Goal: Task Accomplishment & Management: Manage account settings

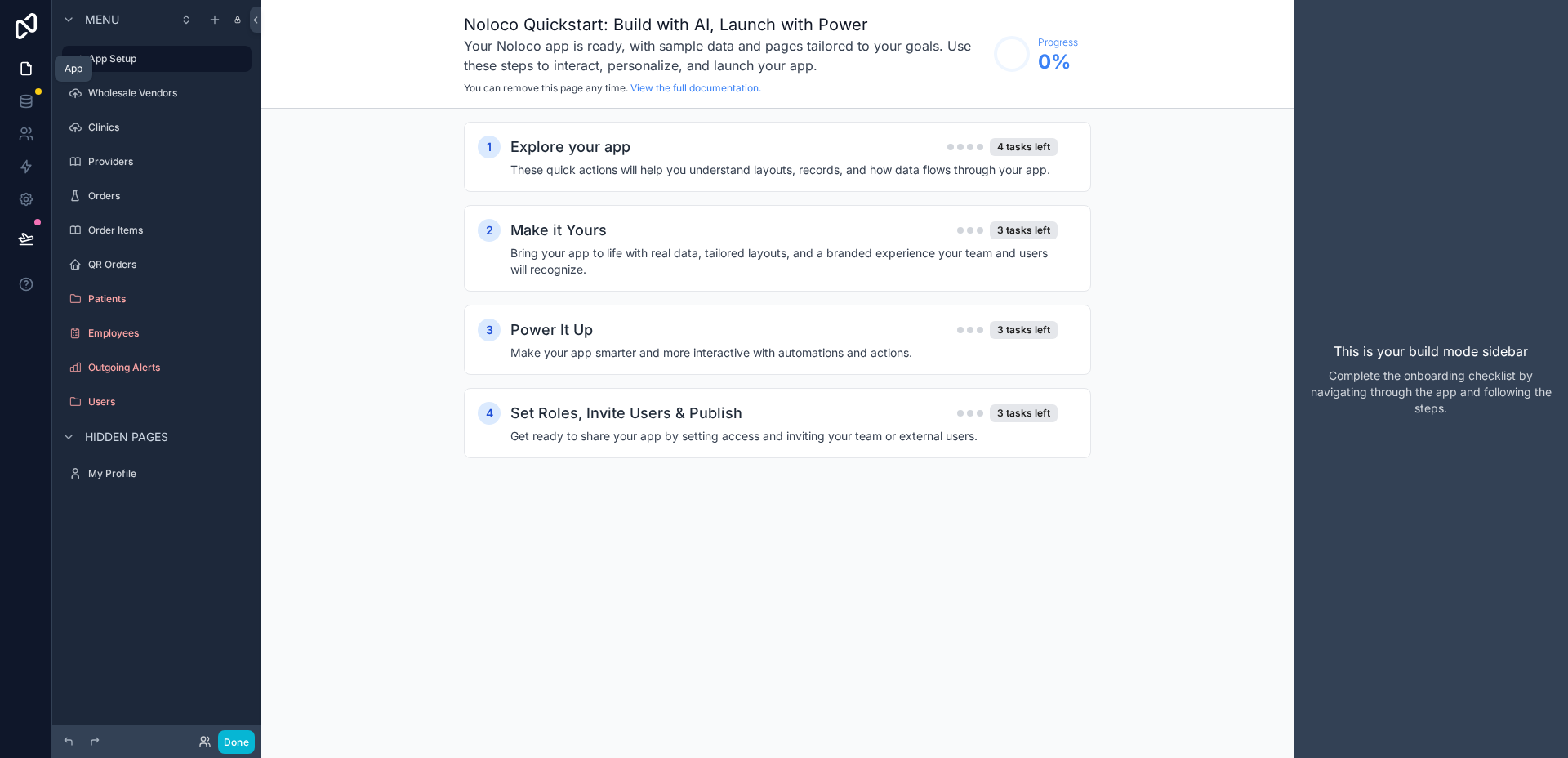
click at [26, 69] on icon at bounding box center [26, 68] width 16 height 16
click at [142, 56] on label "App Setup" at bounding box center [153, 59] width 131 height 13
click at [21, 103] on icon at bounding box center [26, 99] width 11 height 6
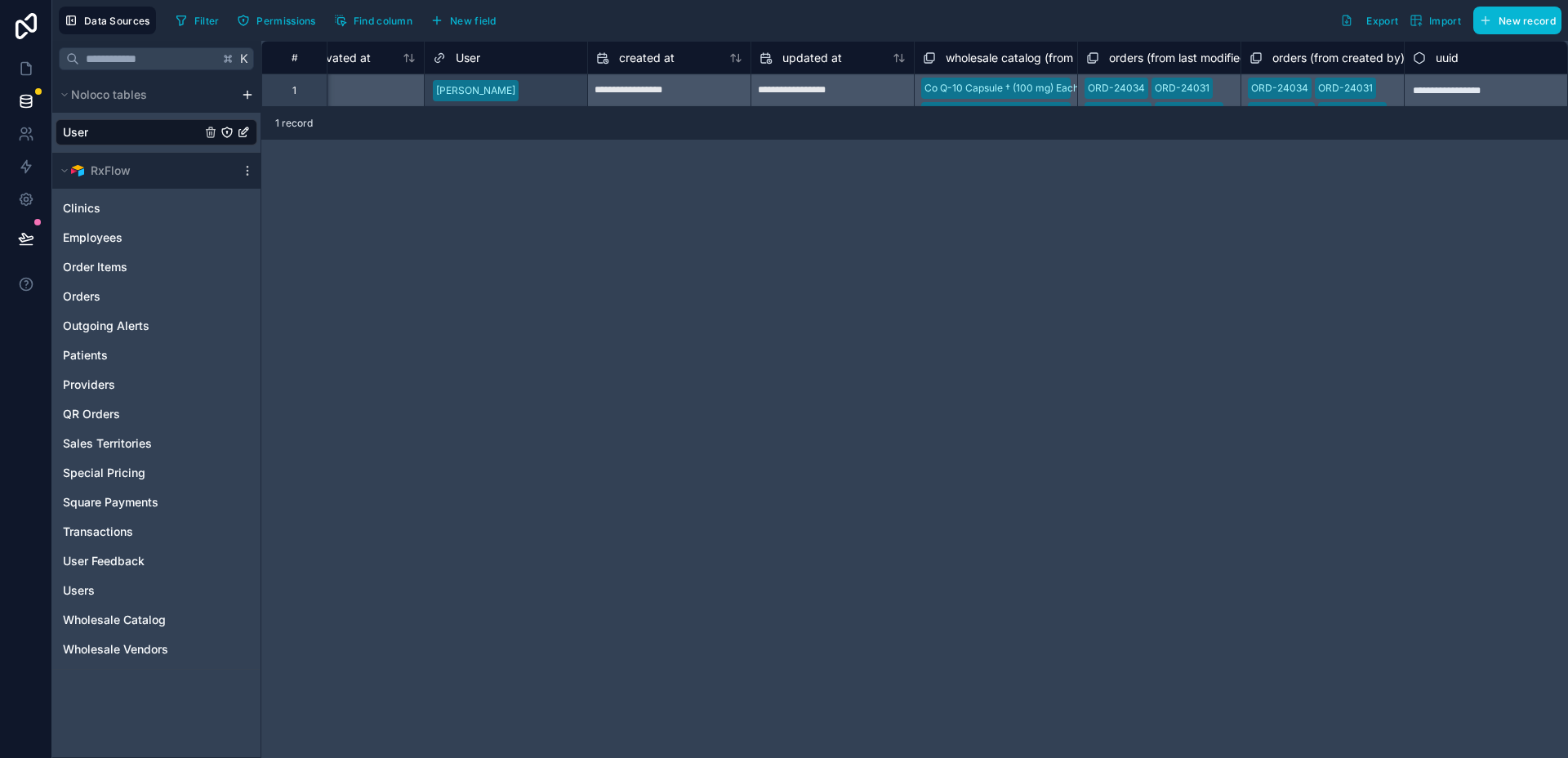
scroll to position [0, 1509]
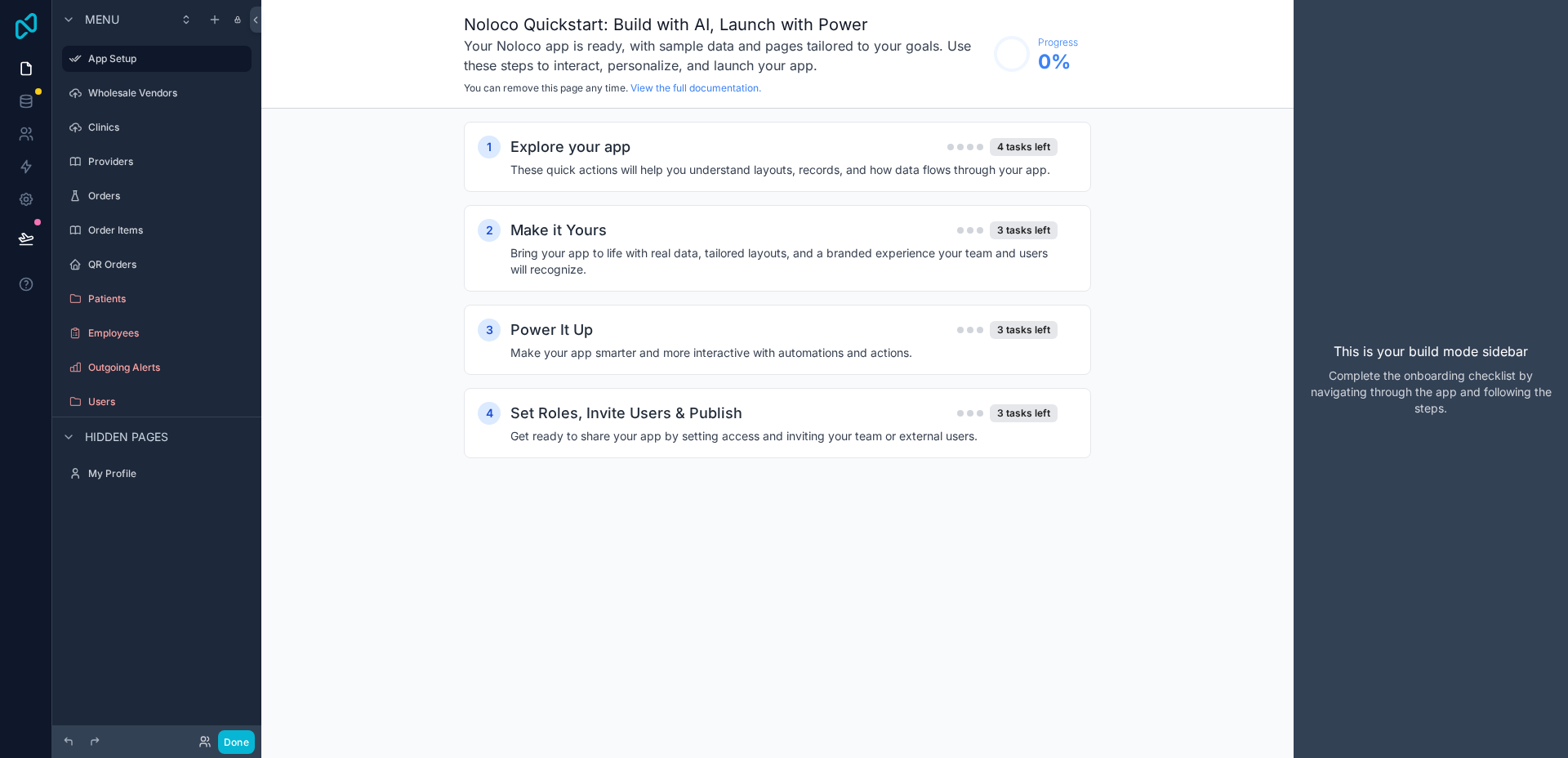
click at [30, 24] on icon at bounding box center [26, 26] width 33 height 26
click at [131, 100] on div "Wholesale Vendors" at bounding box center [156, 93] width 138 height 20
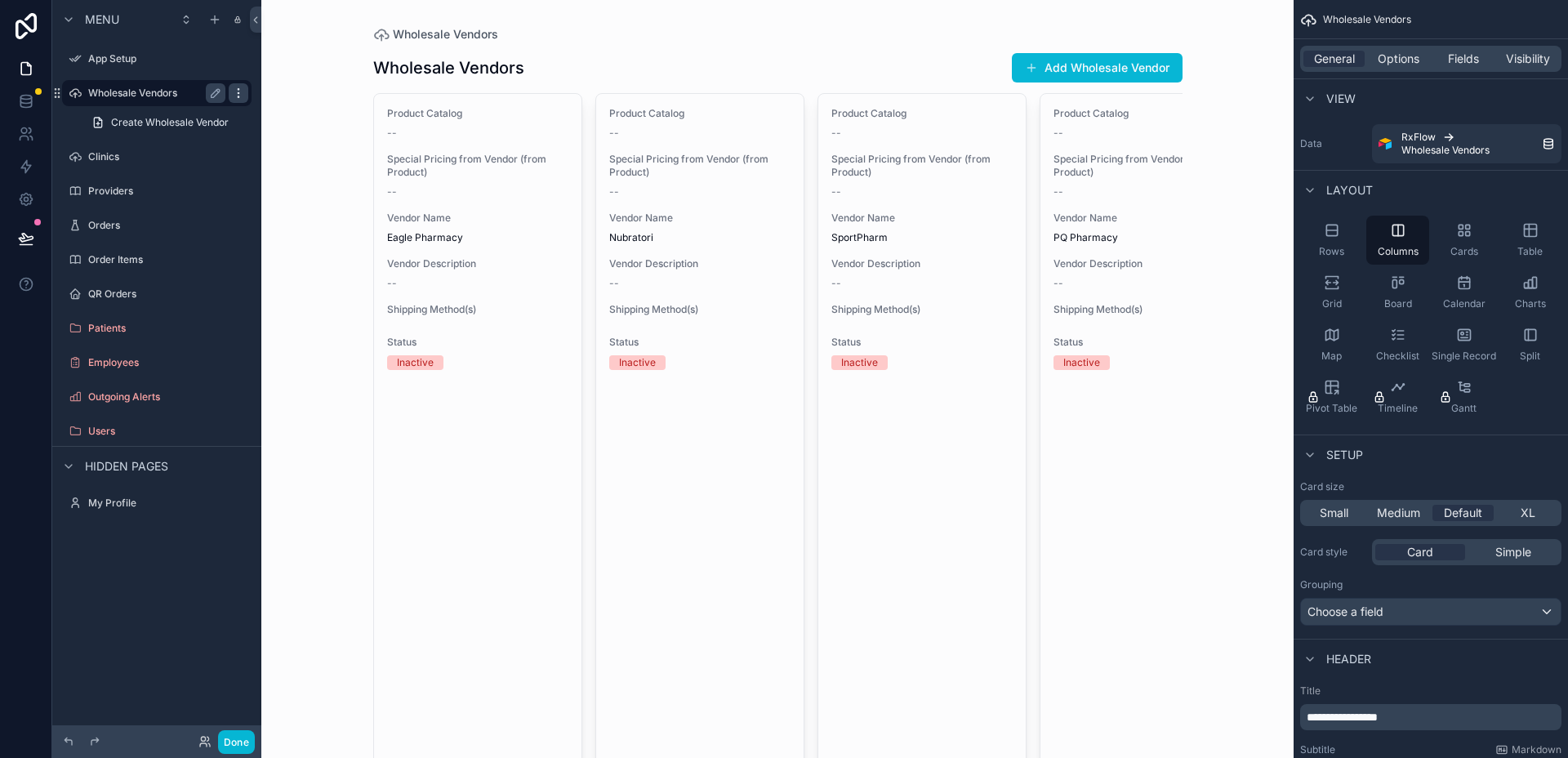
click at [238, 92] on icon "scrollable content" at bounding box center [238, 92] width 1 height 1
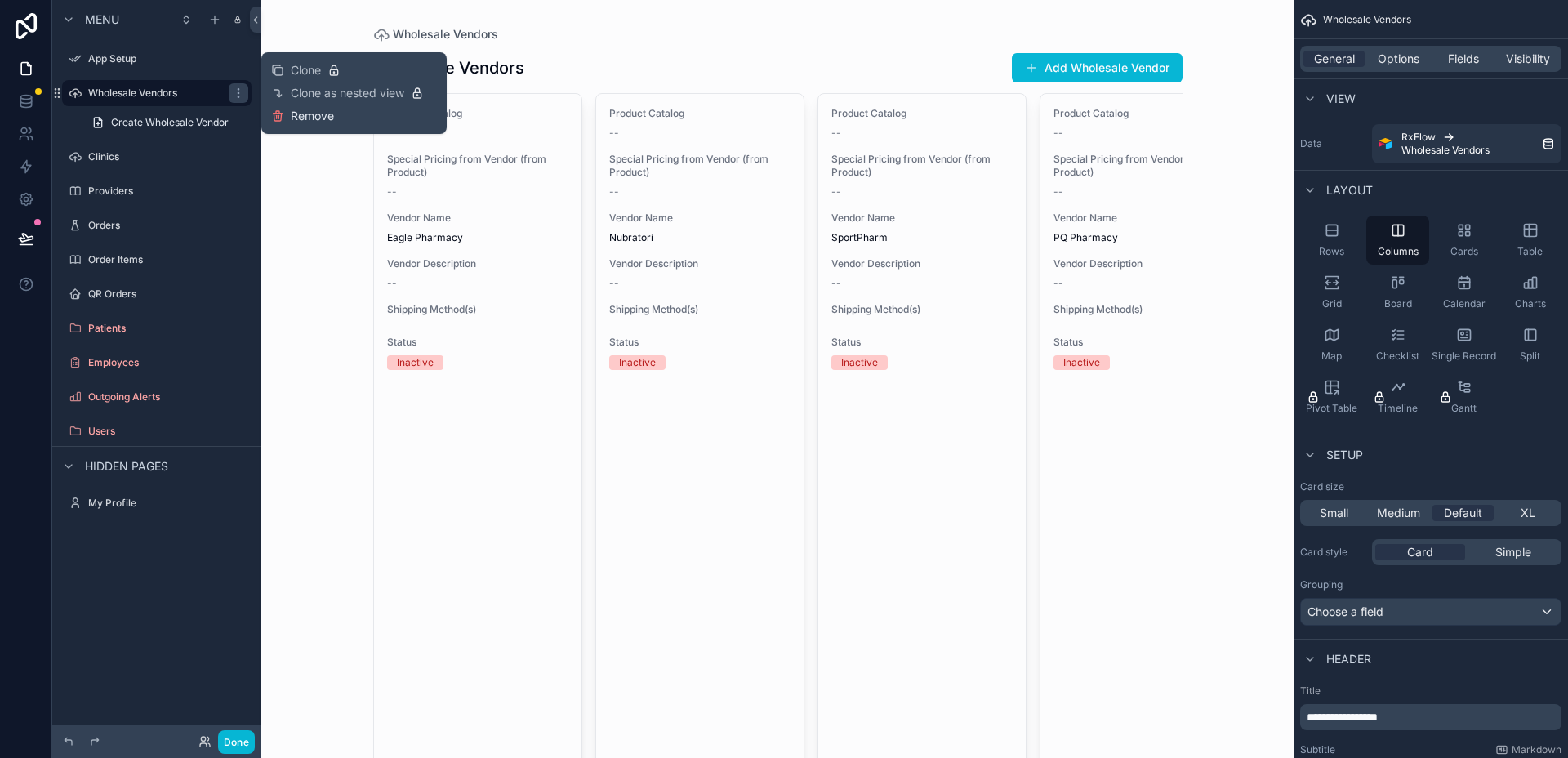
click at [289, 117] on button "Remove" at bounding box center [302, 115] width 63 height 16
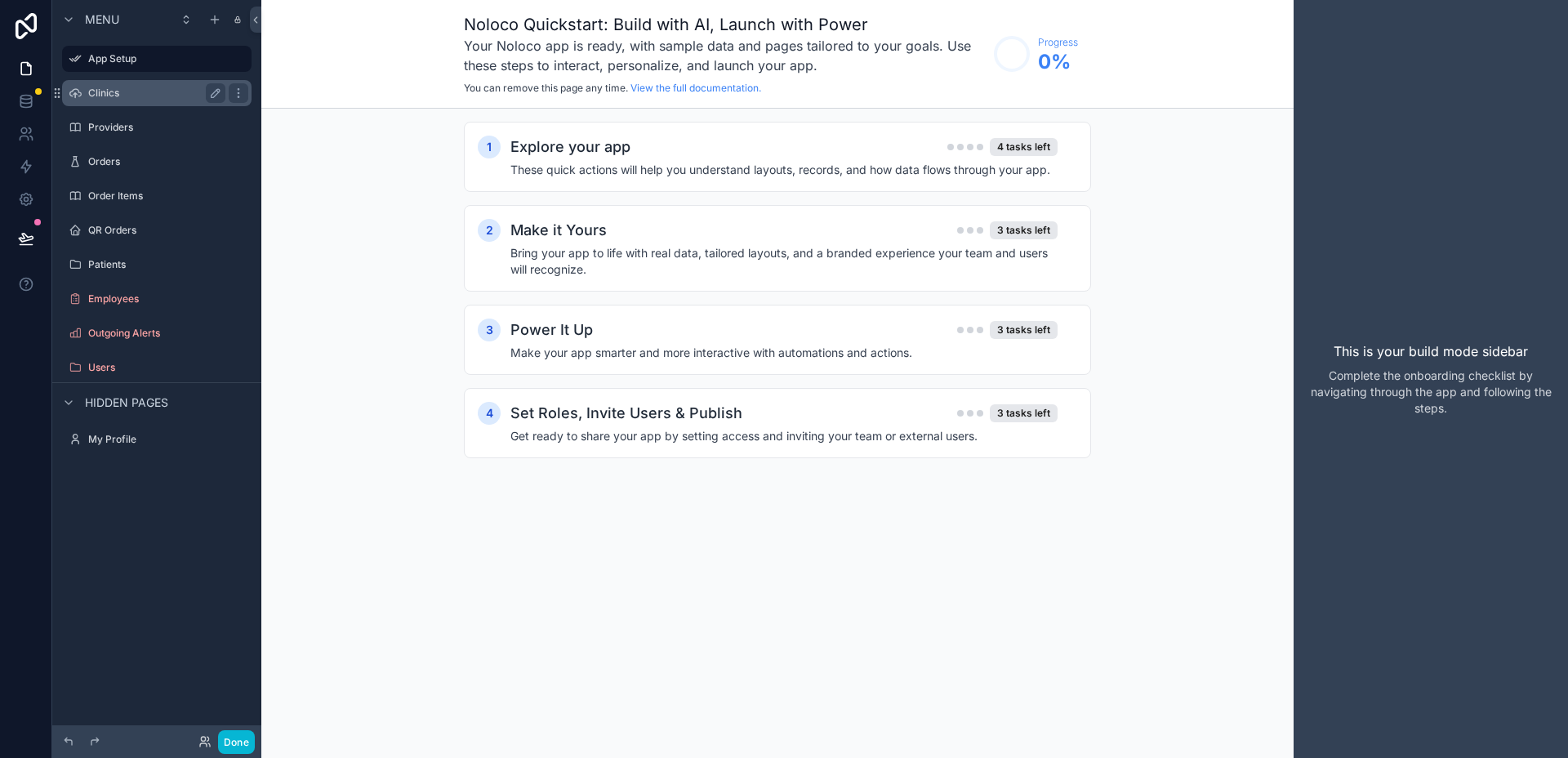
click at [161, 90] on label "Clinics" at bounding box center [153, 93] width 131 height 13
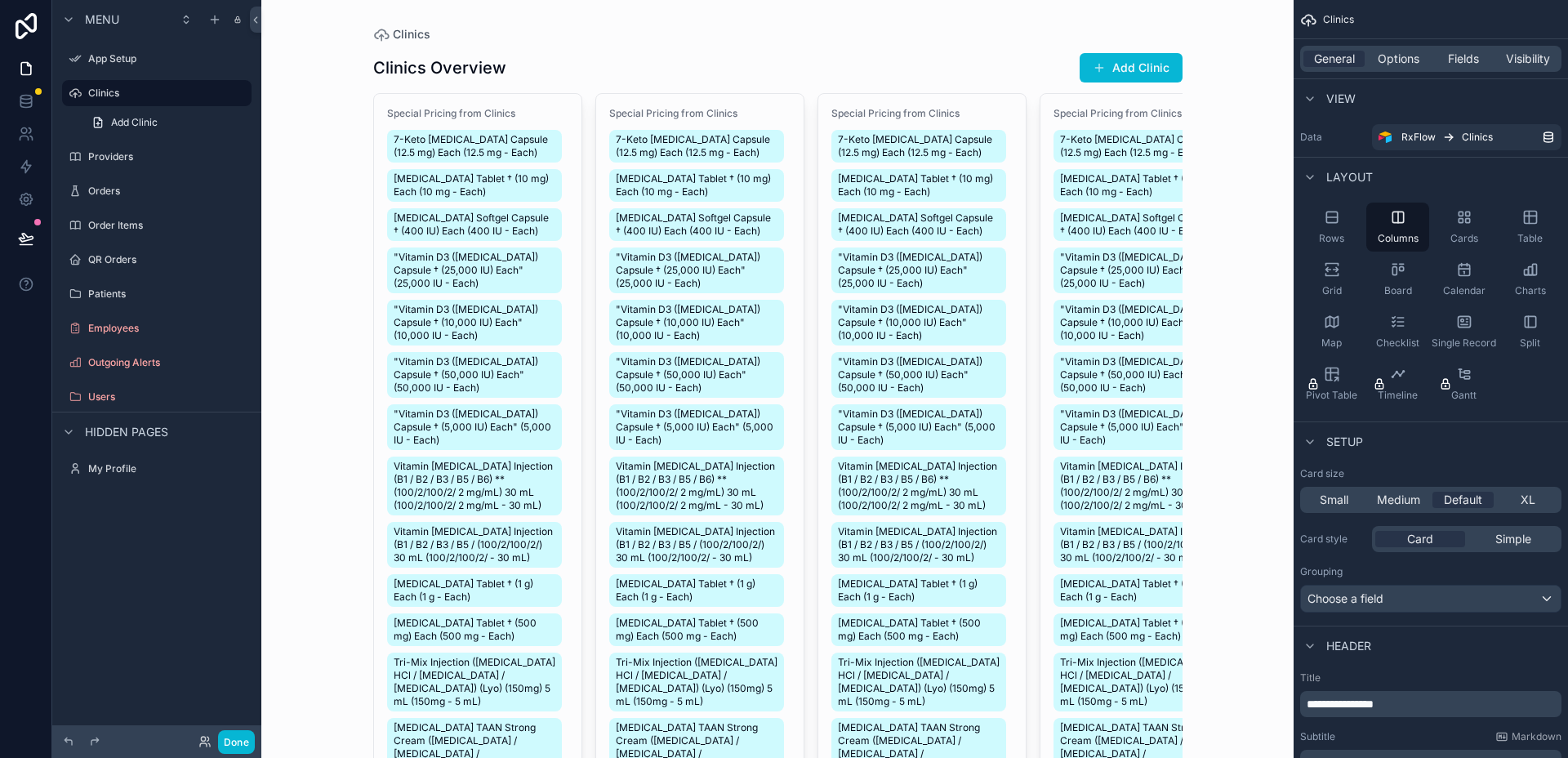
click at [1335, 217] on icon "scrollable content" at bounding box center [1332, 217] width 11 height 0
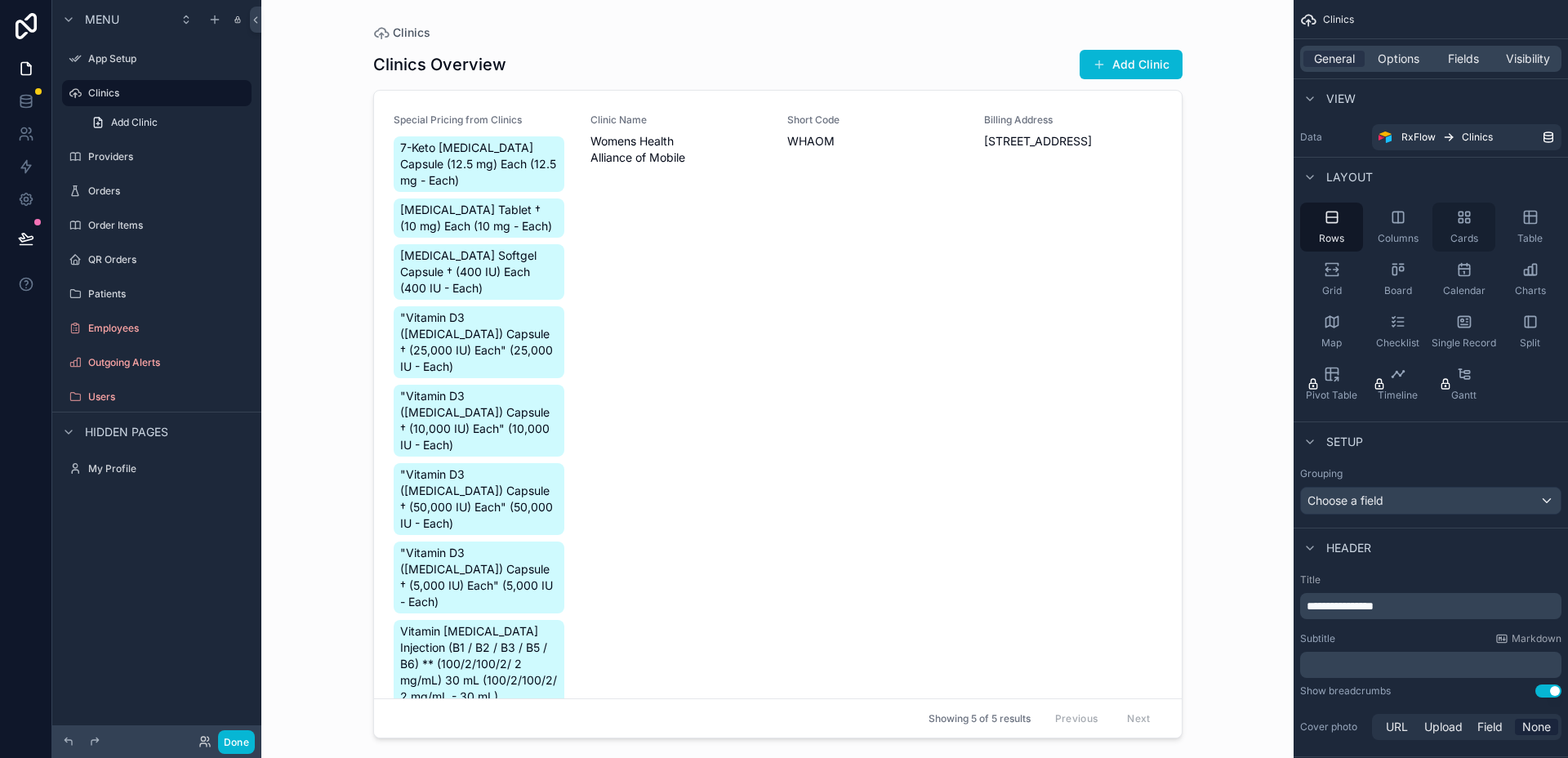
click at [1456, 216] on icon "scrollable content" at bounding box center [1464, 217] width 16 height 16
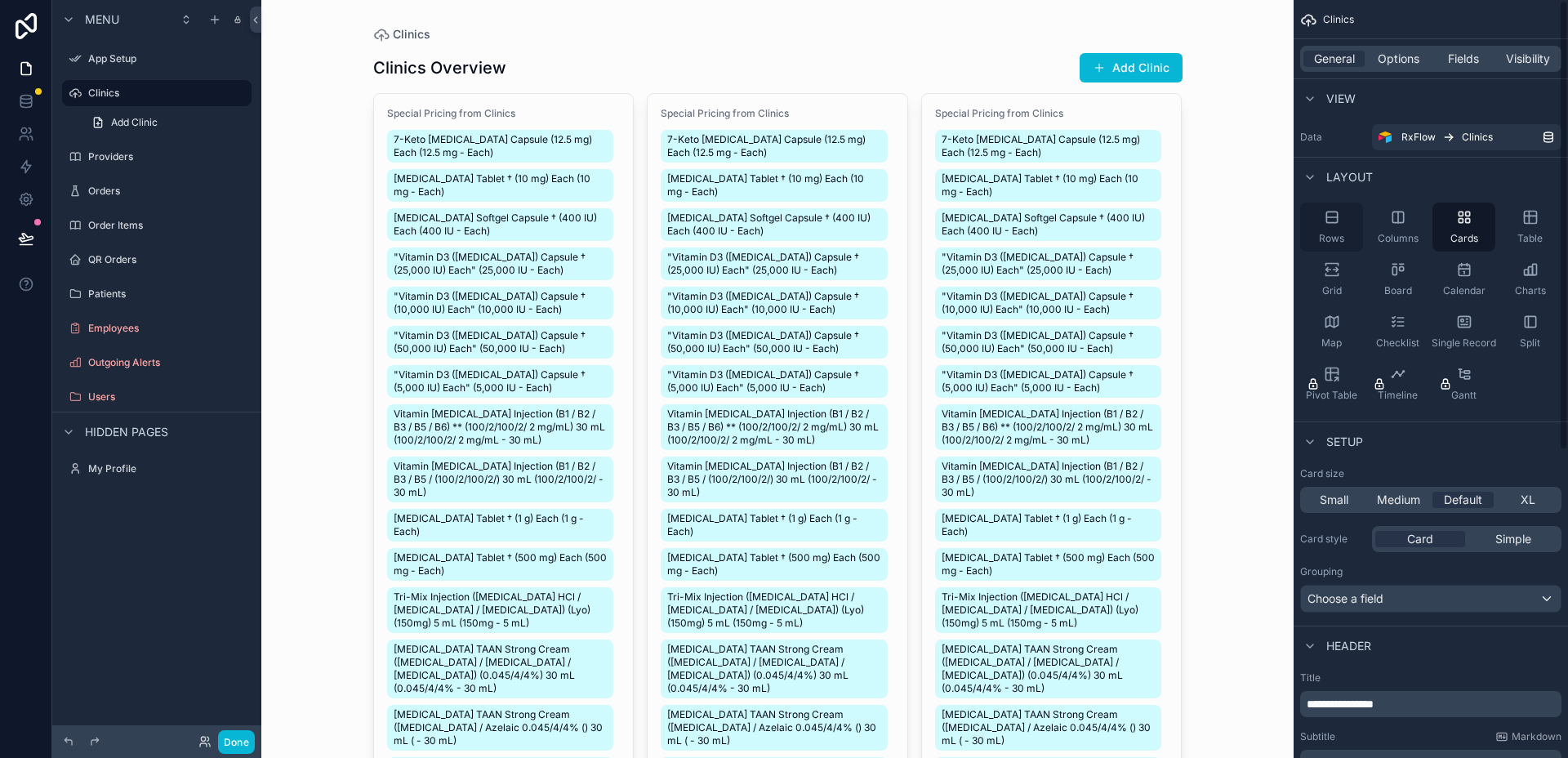
click at [1328, 211] on icon "scrollable content" at bounding box center [1332, 217] width 11 height 11
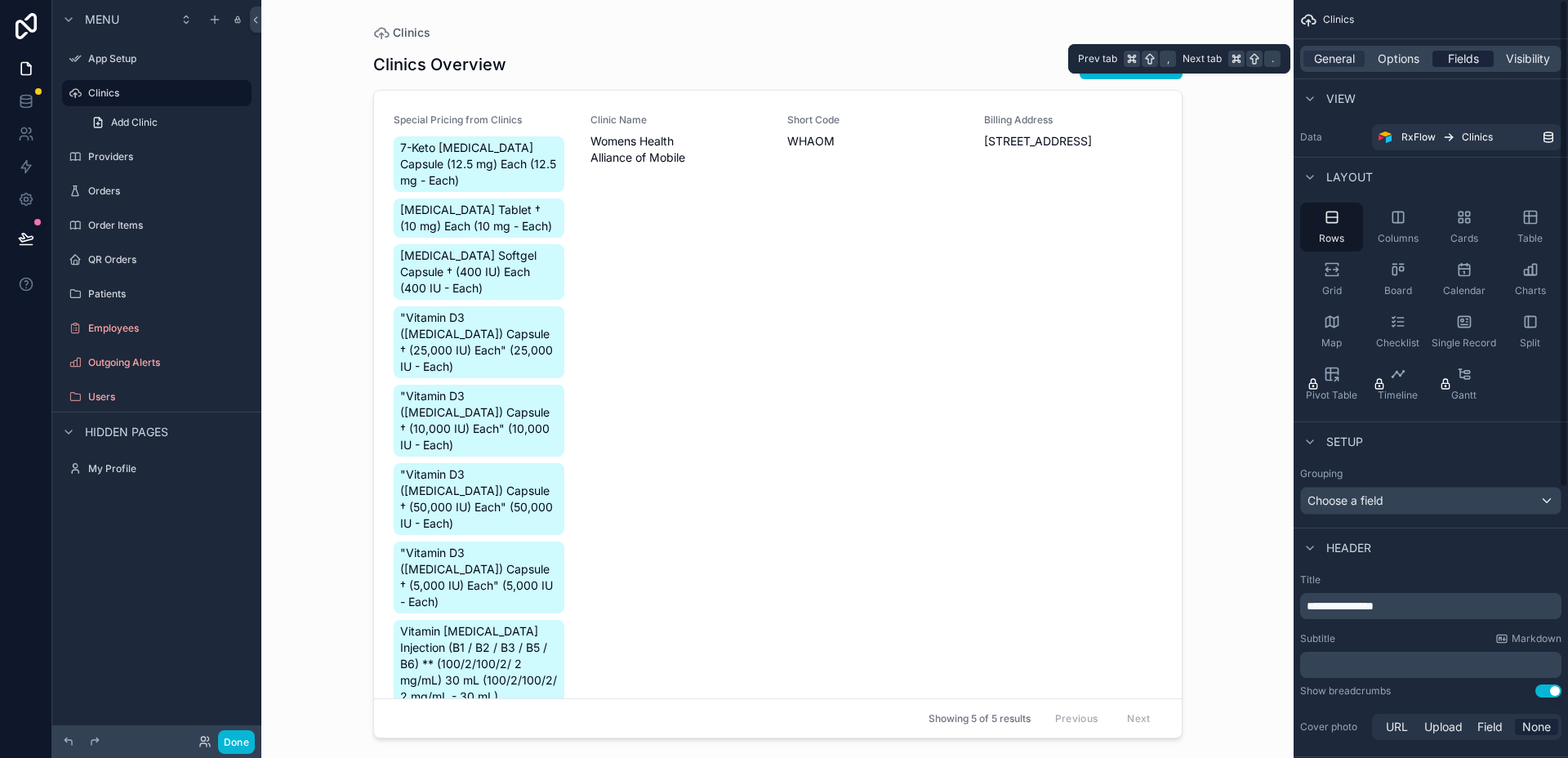
click at [1460, 58] on span "Fields" at bounding box center [1463, 59] width 31 height 16
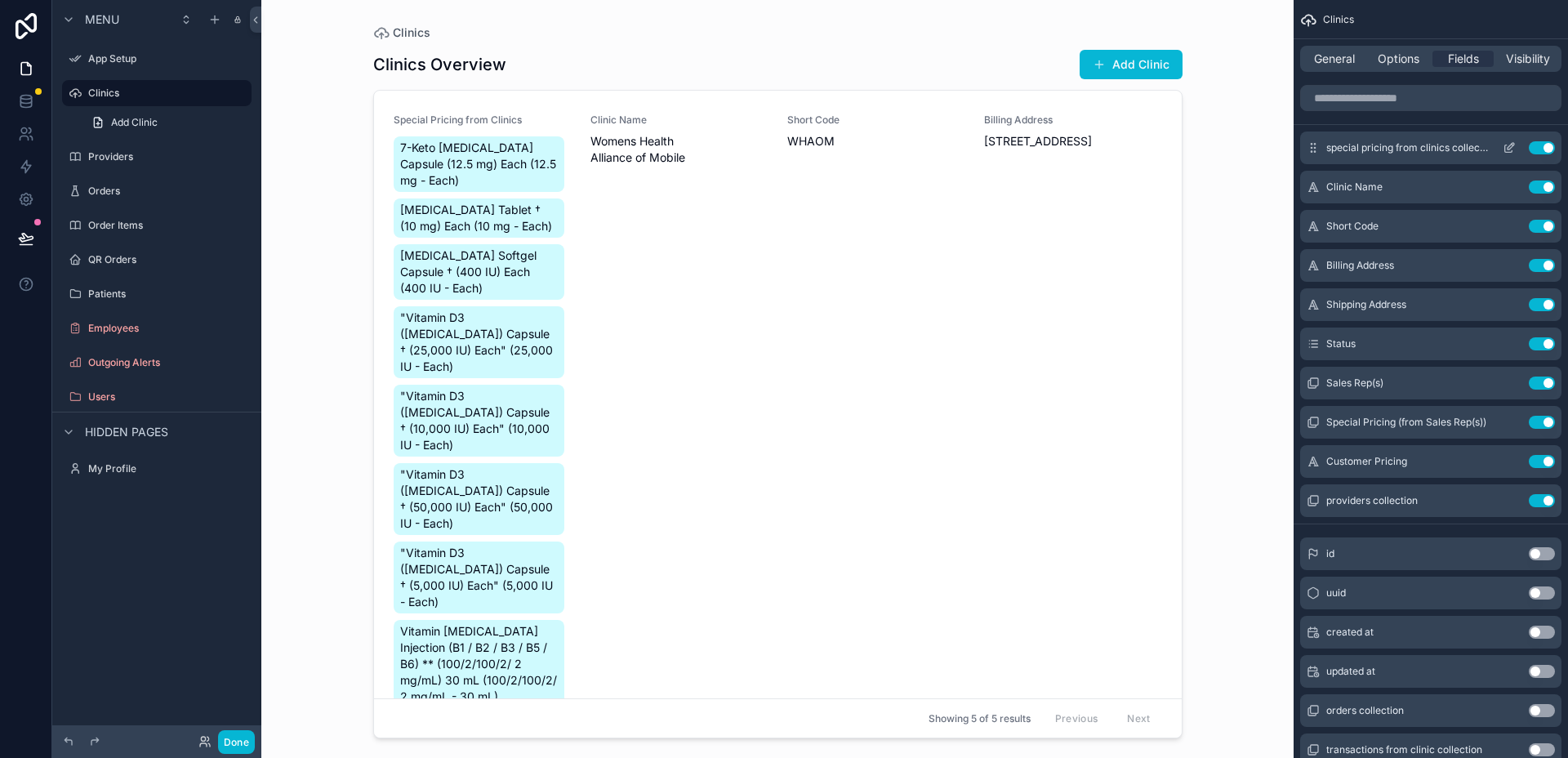
click at [1543, 144] on button "Use setting" at bounding box center [1541, 147] width 26 height 13
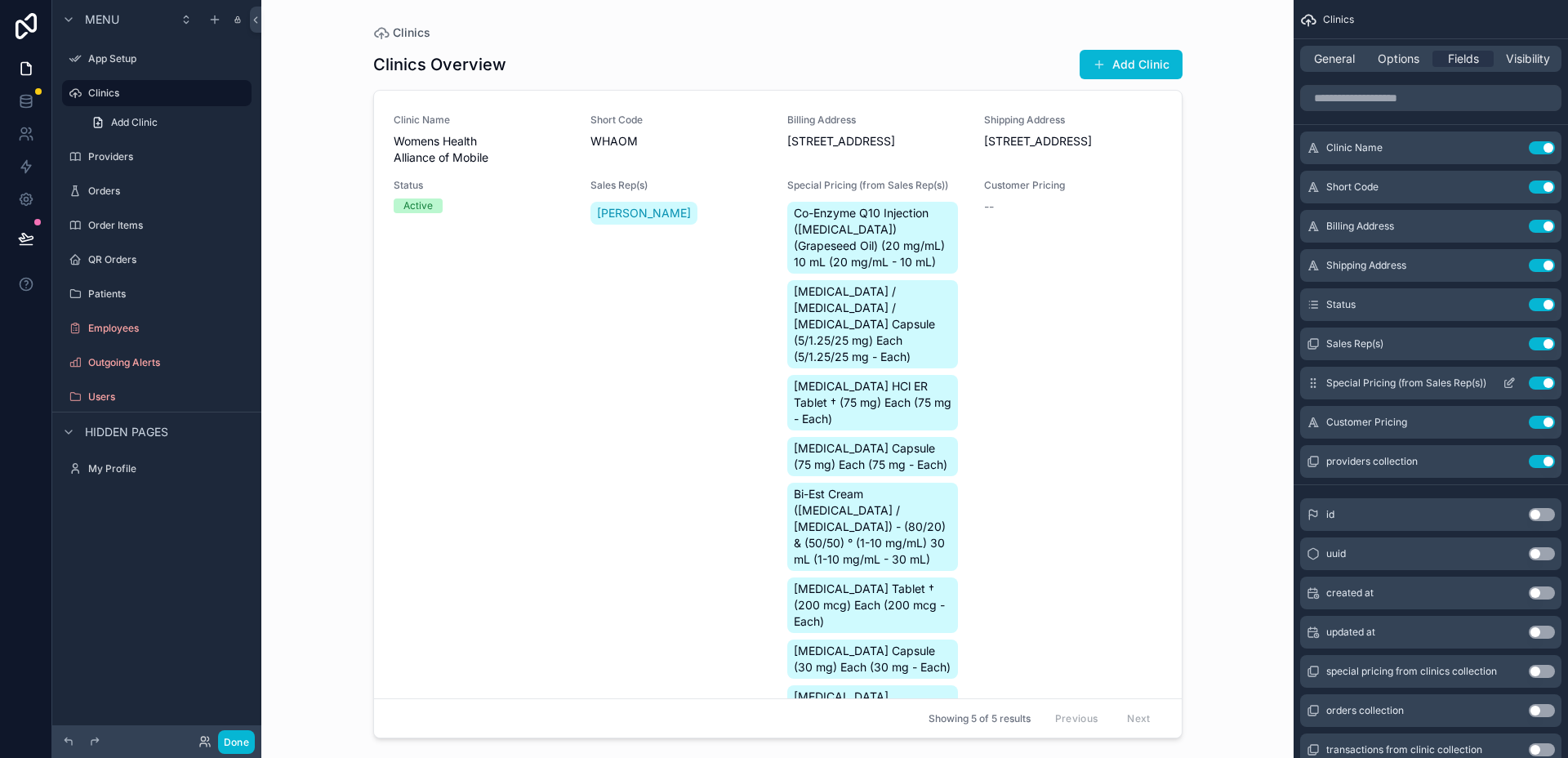
click at [1539, 383] on button "Use setting" at bounding box center [1541, 383] width 26 height 13
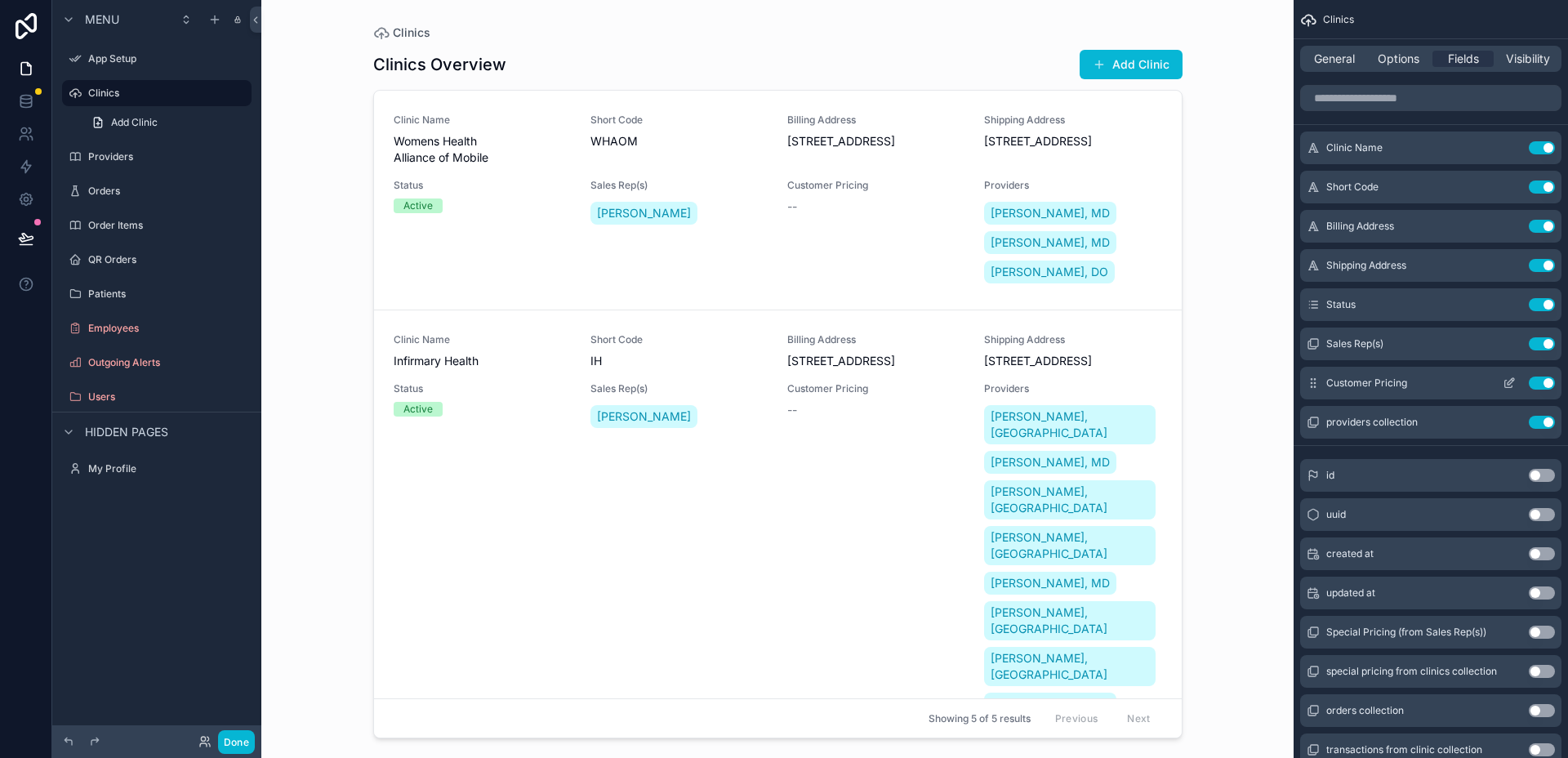
click at [1549, 383] on button "Use setting" at bounding box center [1541, 383] width 26 height 13
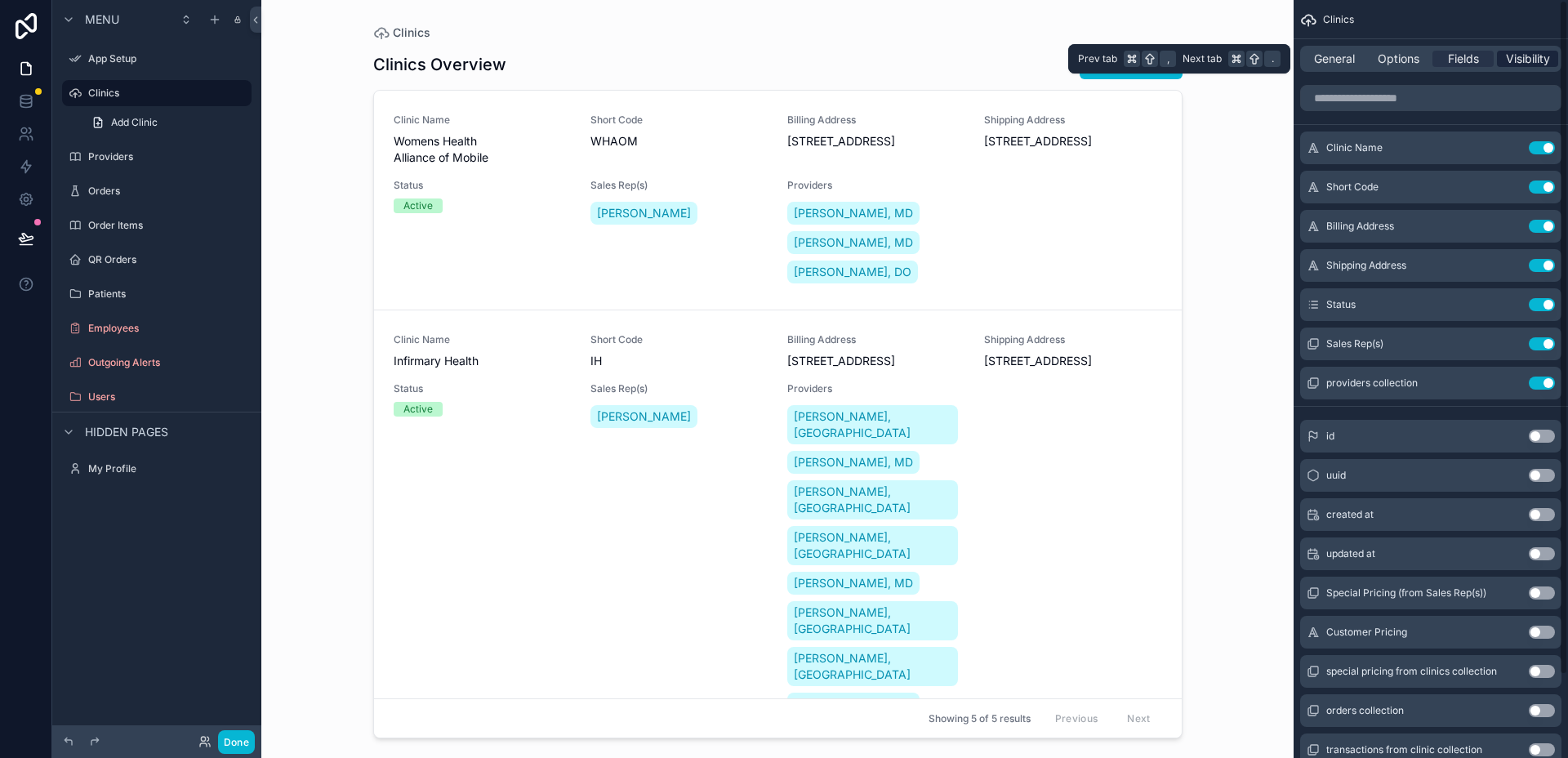
click at [1515, 56] on span "Visibility" at bounding box center [1529, 59] width 44 height 16
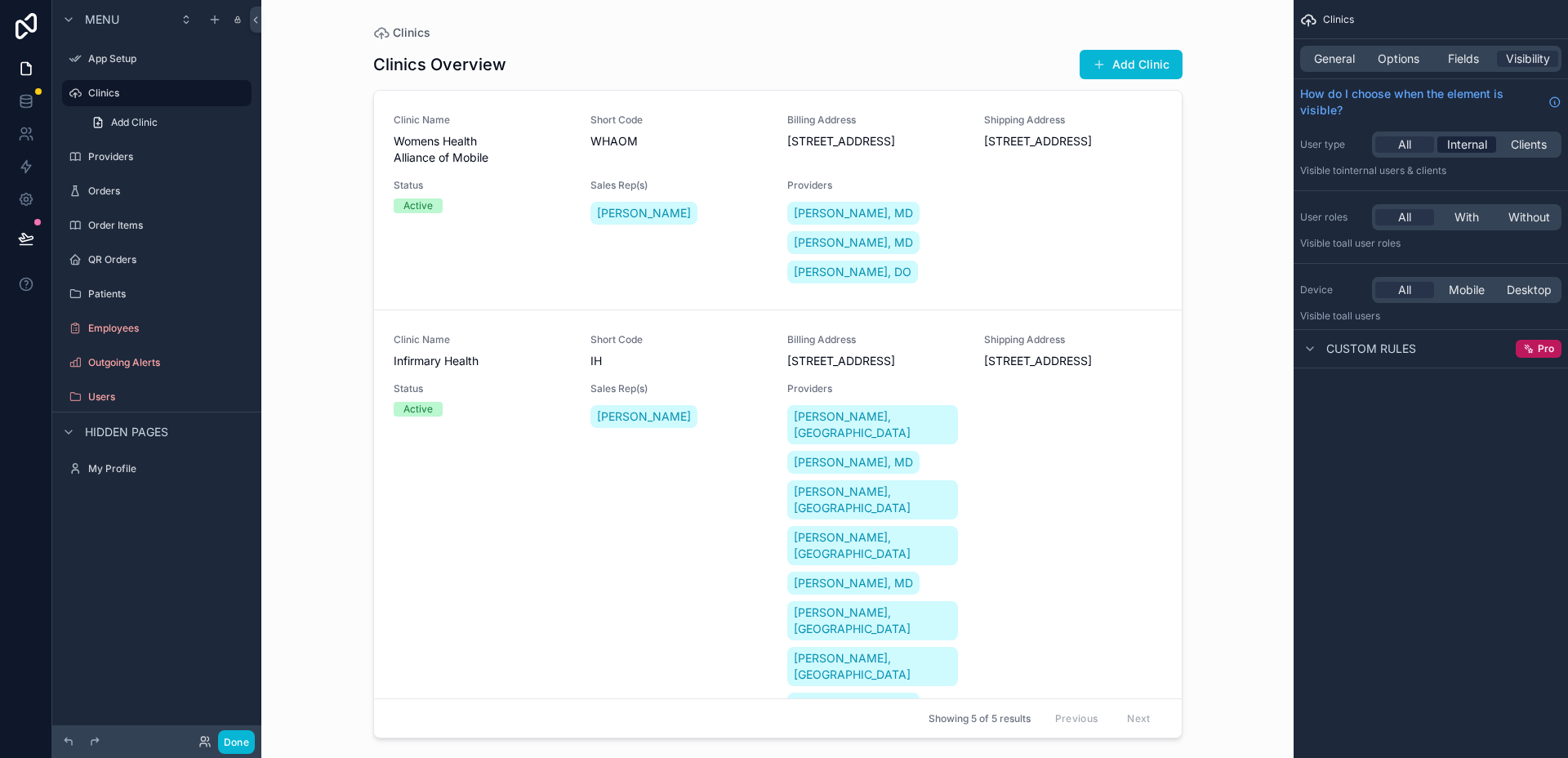
click at [1472, 147] on span "Internal" at bounding box center [1467, 145] width 40 height 16
click at [1405, 66] on span "Options" at bounding box center [1398, 59] width 42 height 16
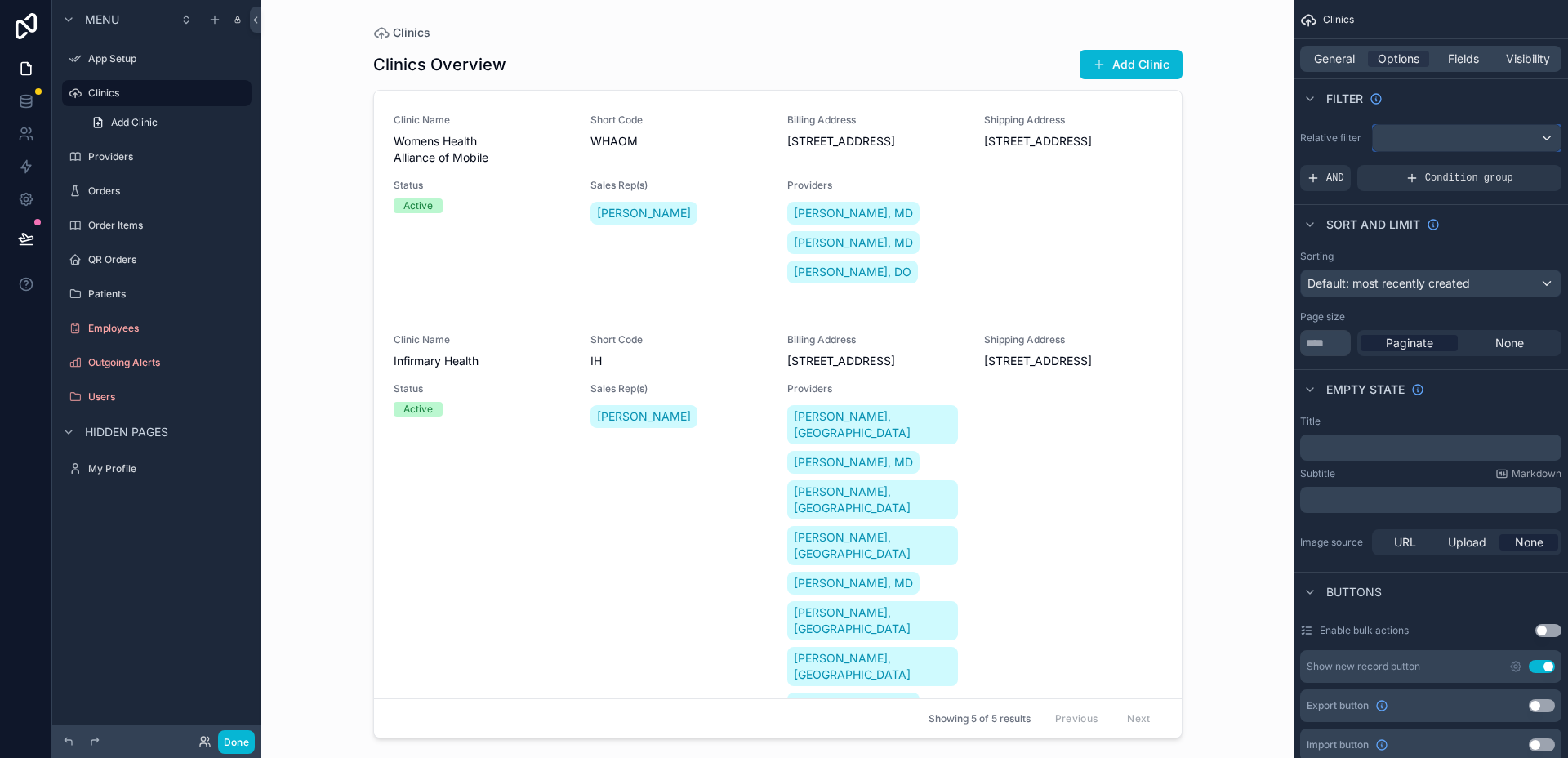
click at [1474, 137] on div "scrollable content" at bounding box center [1468, 138] width 188 height 26
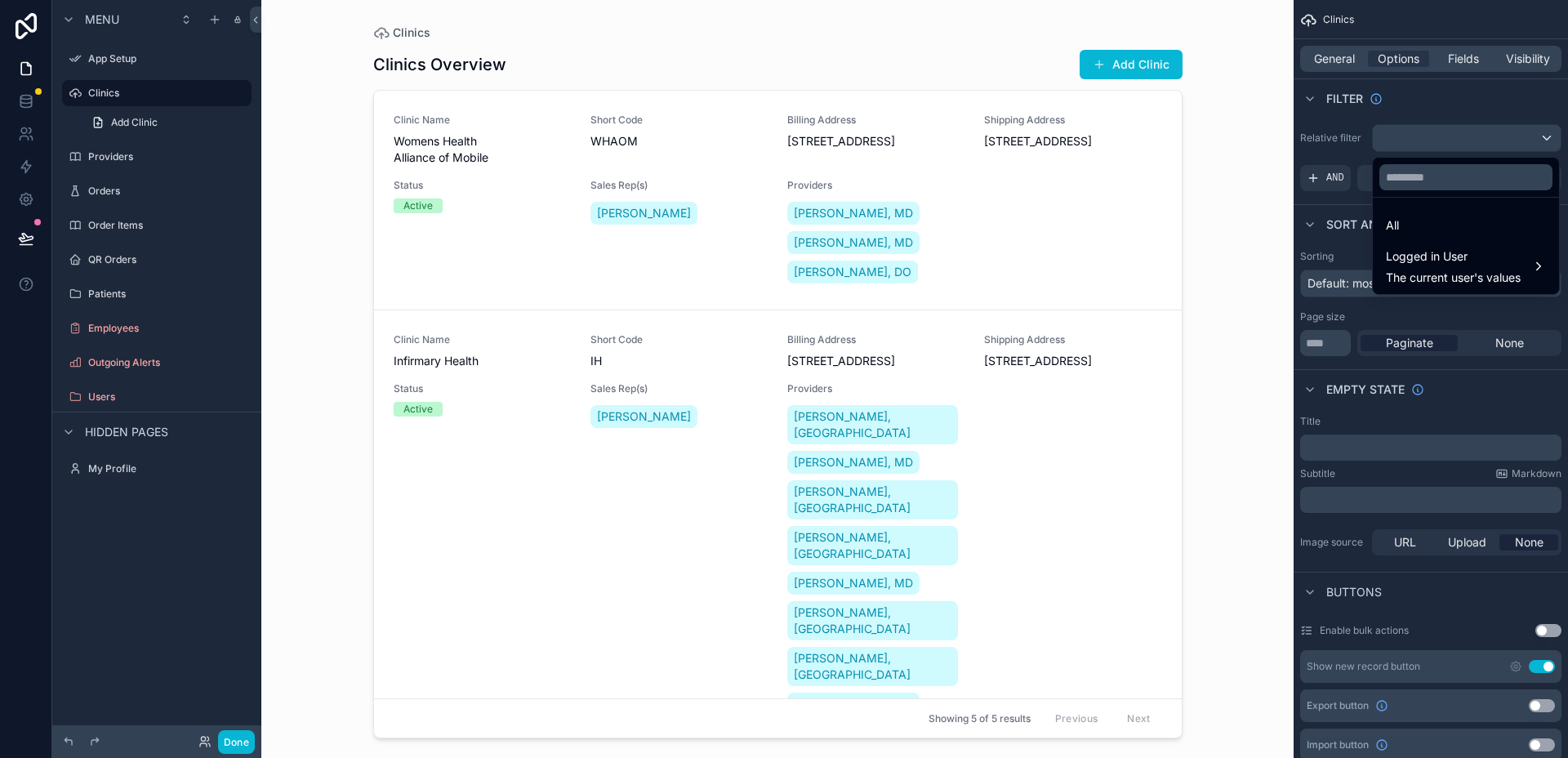
click at [1479, 134] on div "scrollable content" at bounding box center [784, 379] width 1568 height 758
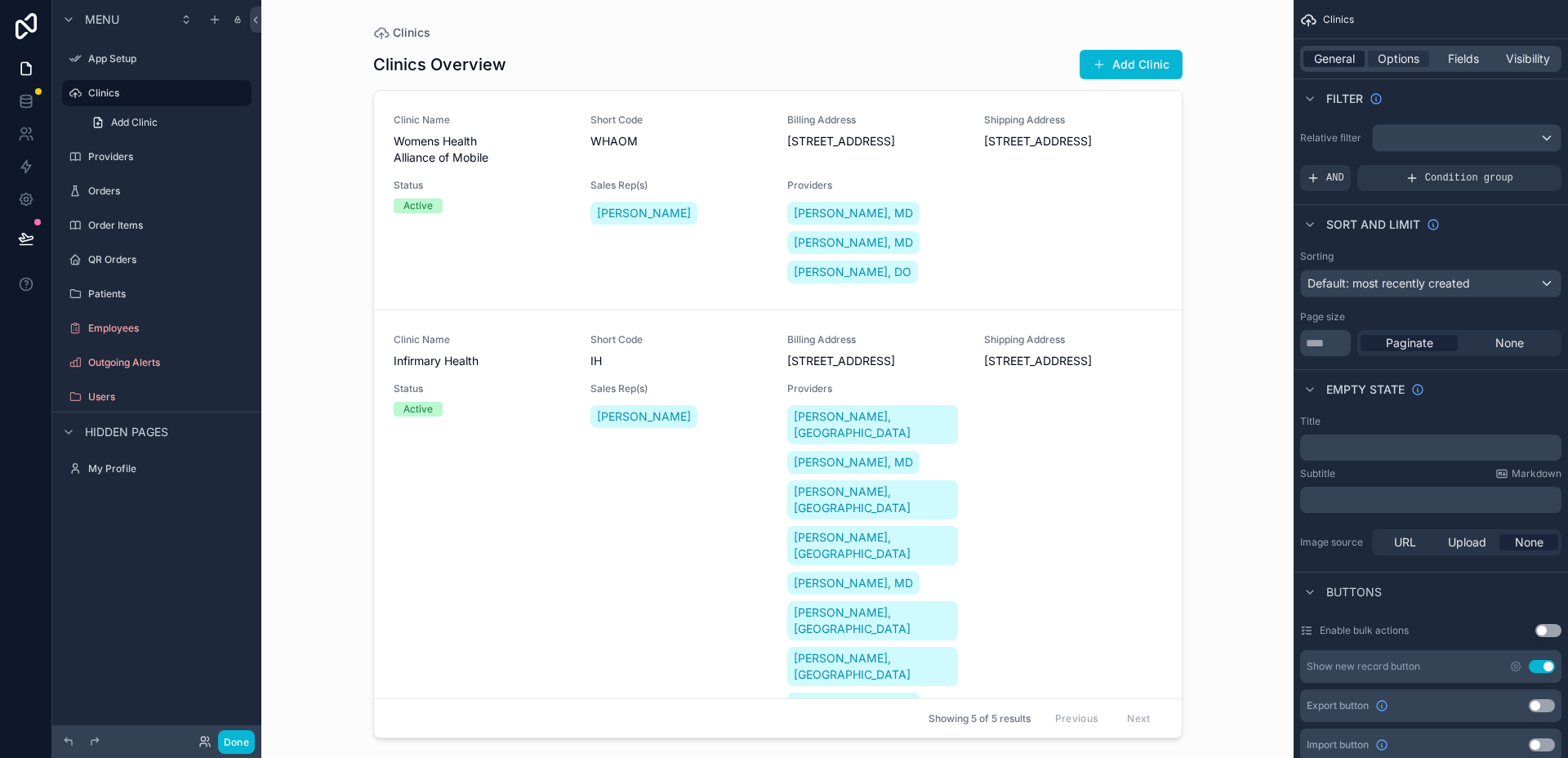
click at [1345, 57] on span "General" at bounding box center [1334, 59] width 41 height 16
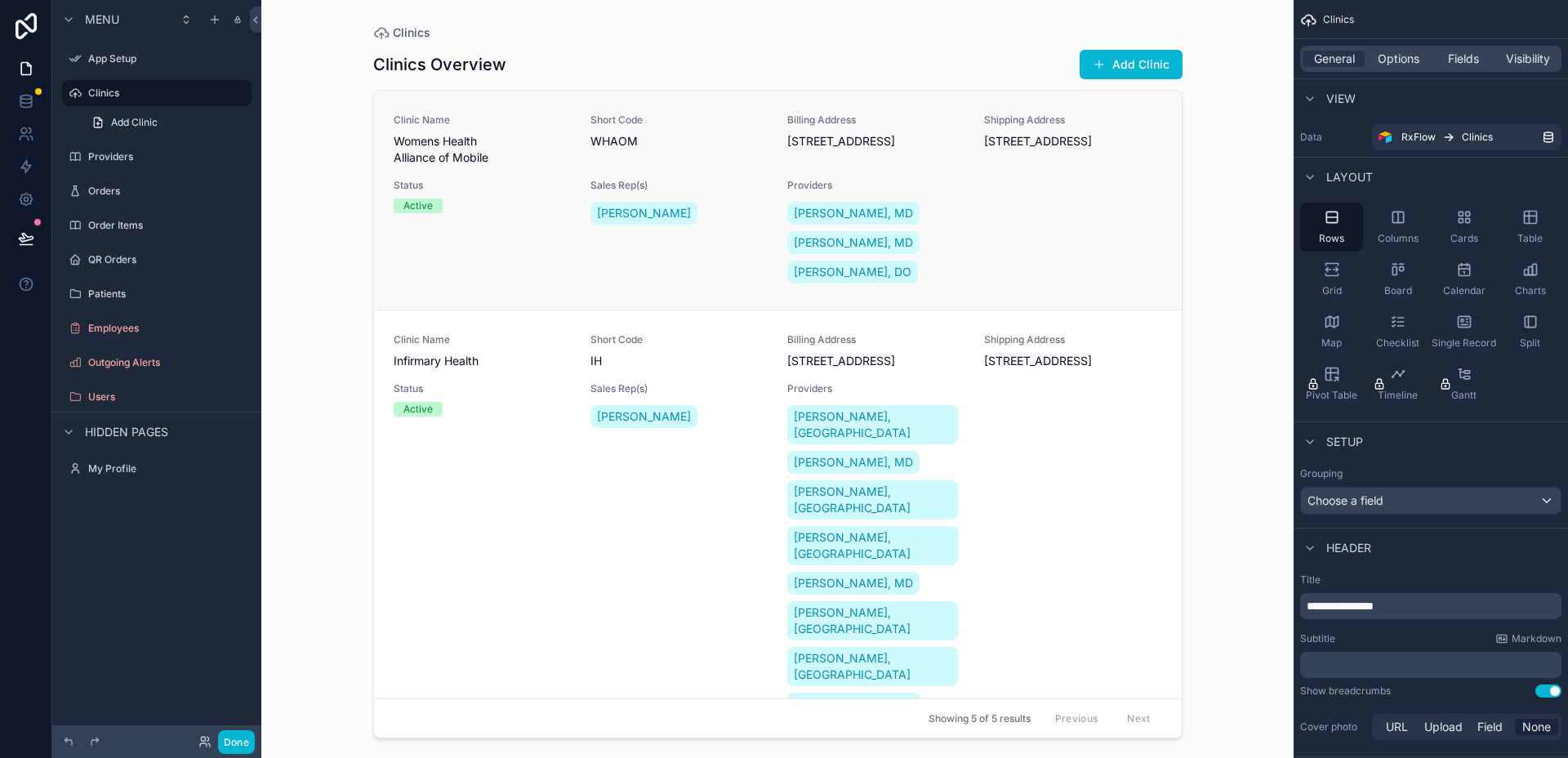
click at [464, 151] on span "Womens Health Alliance of Mobile" at bounding box center [482, 149] width 178 height 33
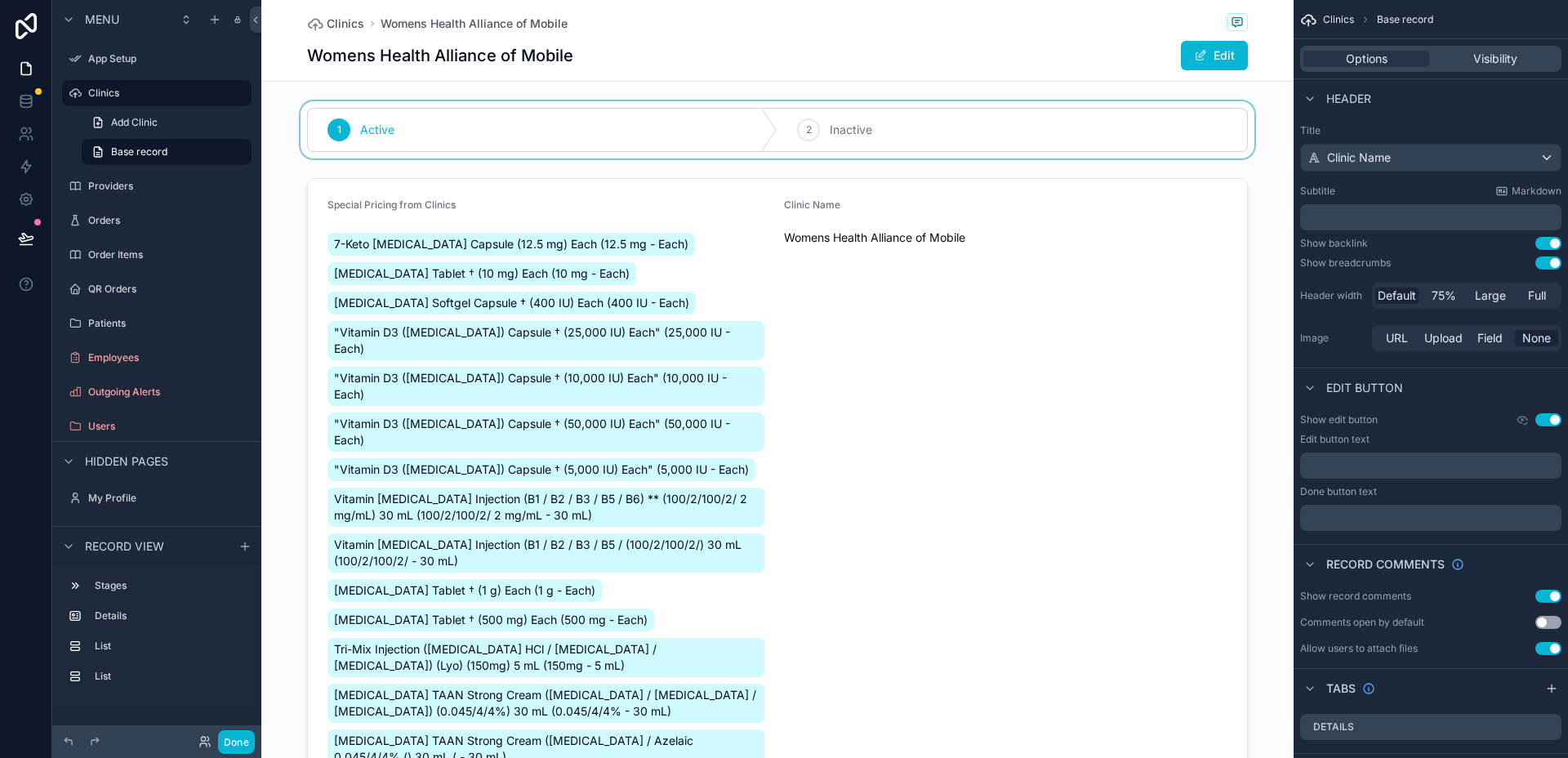
click at [668, 128] on div "scrollable content" at bounding box center [777, 130] width 1033 height 57
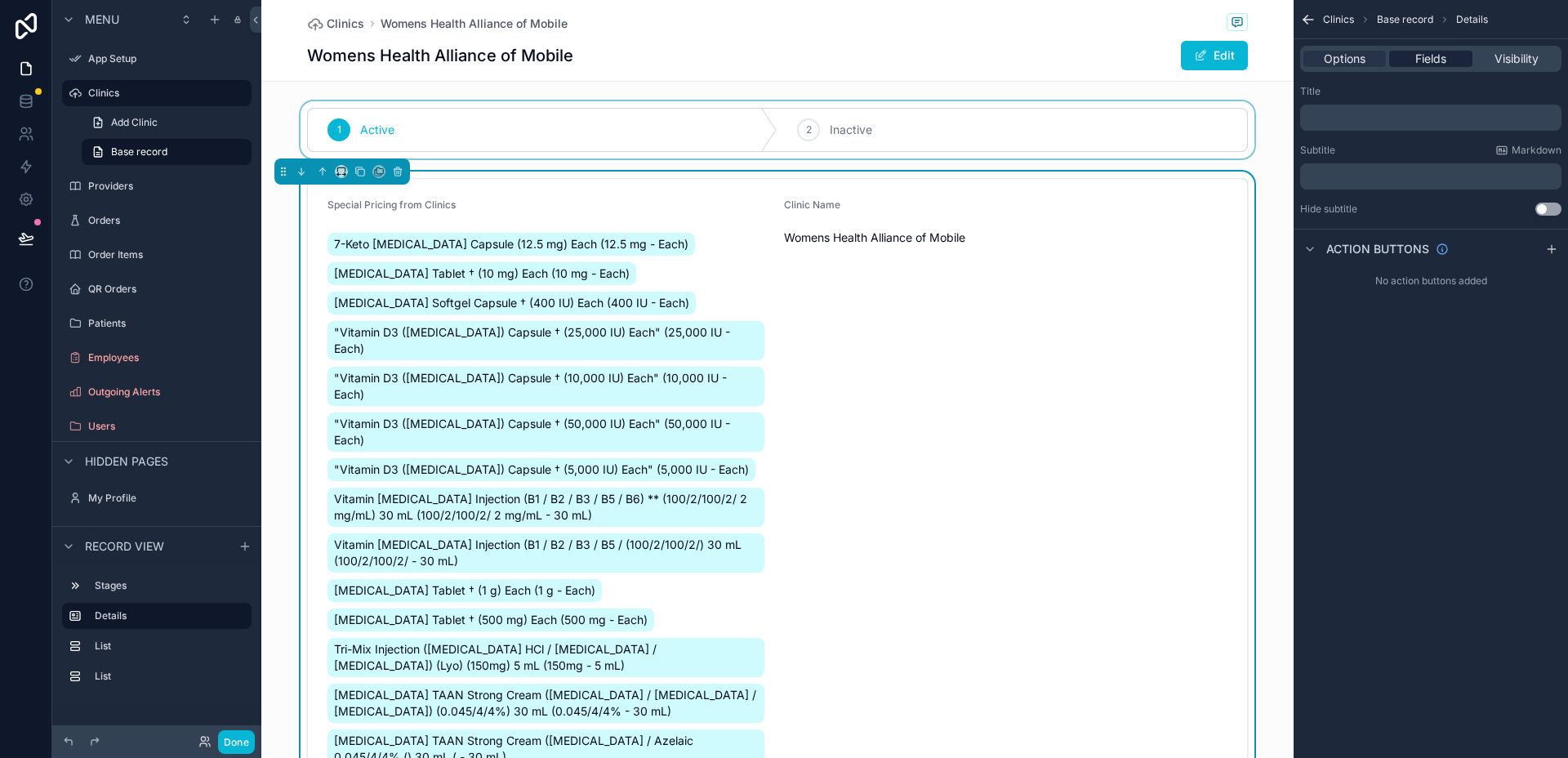
click at [1455, 60] on div "Fields" at bounding box center [1430, 59] width 83 height 16
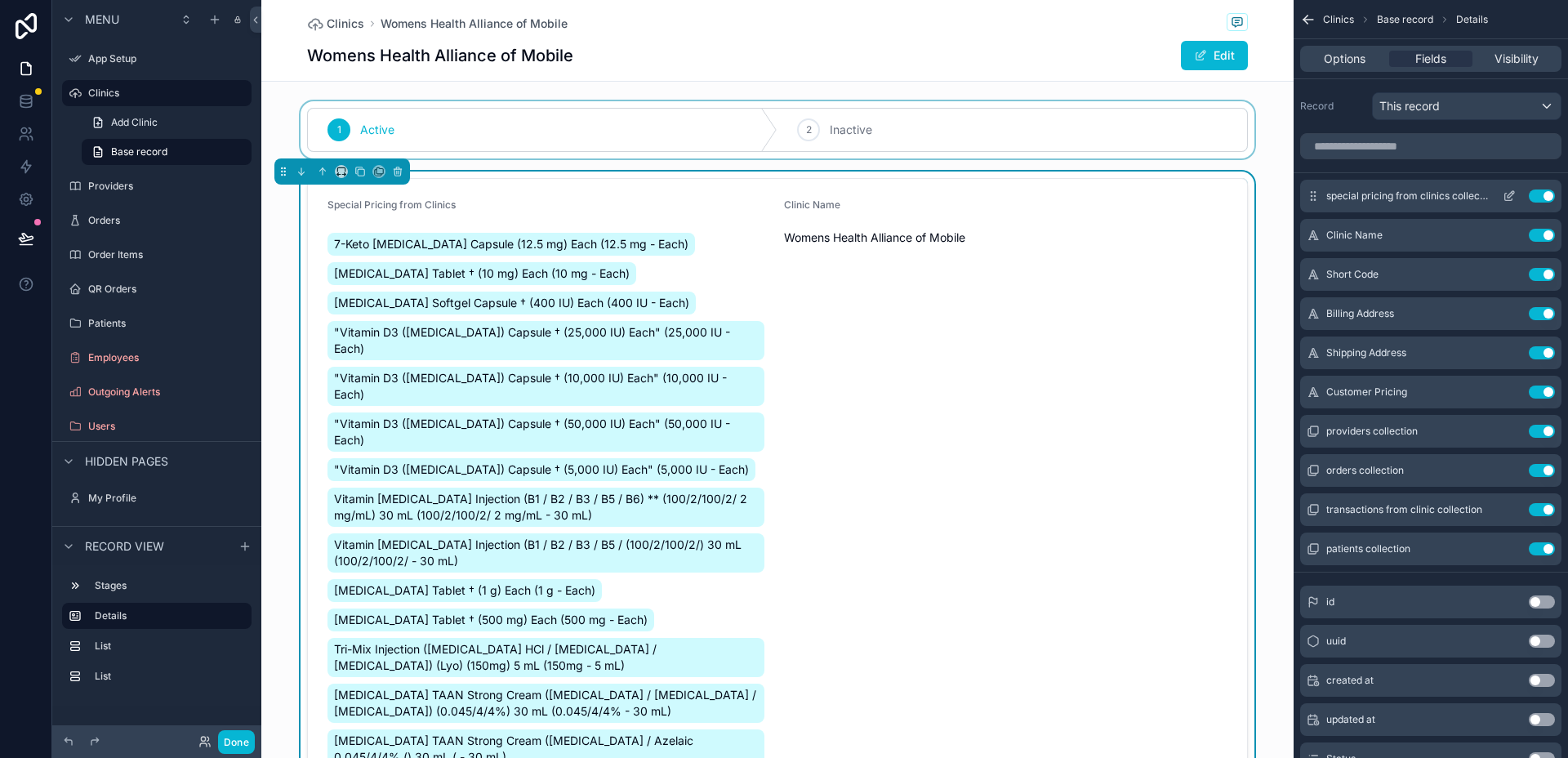
click at [1547, 192] on button "Use setting" at bounding box center [1541, 195] width 26 height 13
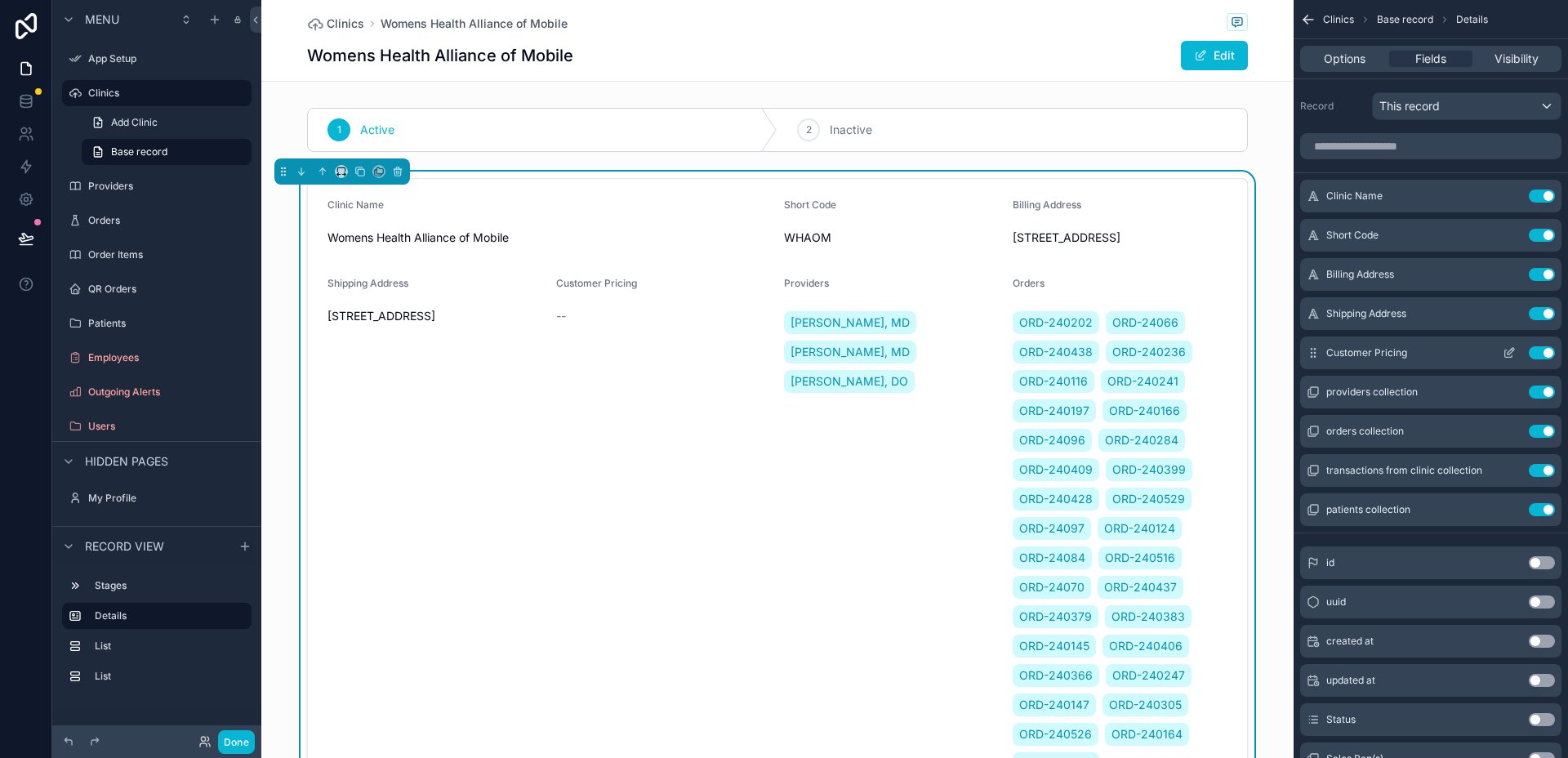
click at [1551, 350] on button "Use setting" at bounding box center [1541, 352] width 26 height 13
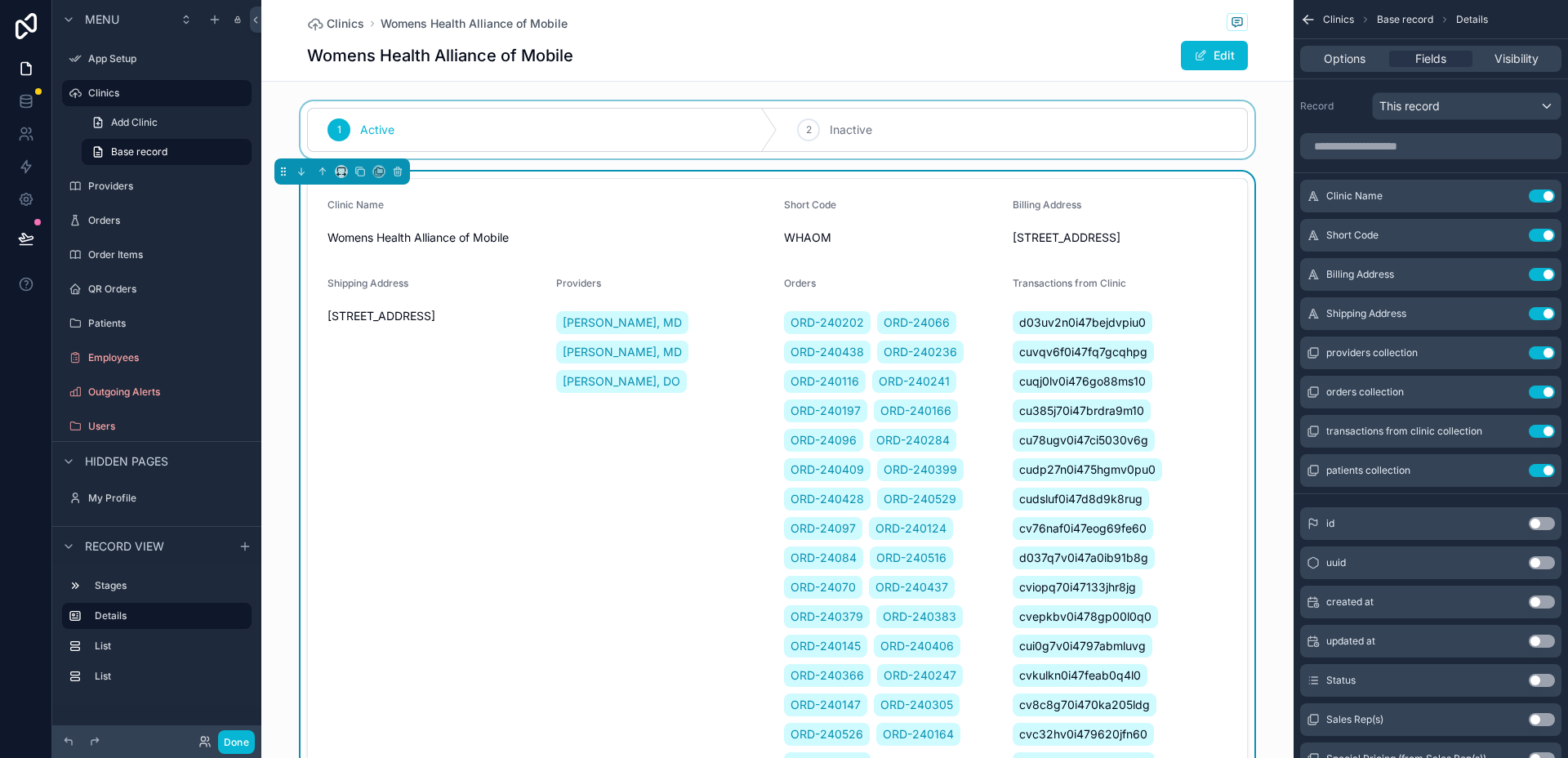
click at [558, 134] on div "scrollable content" at bounding box center [777, 130] width 1033 height 57
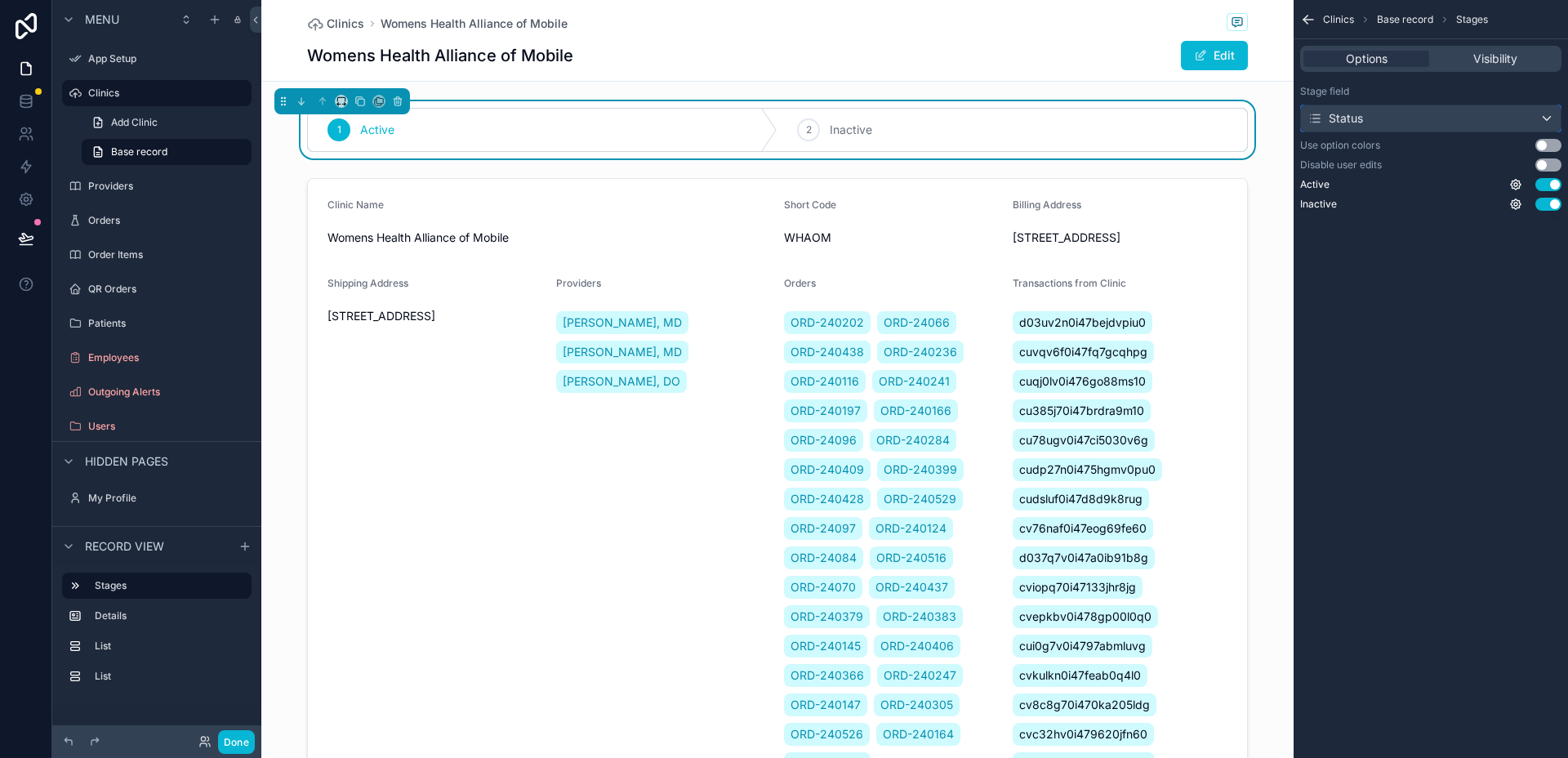
click at [1369, 118] on div "Status" at bounding box center [1431, 118] width 260 height 26
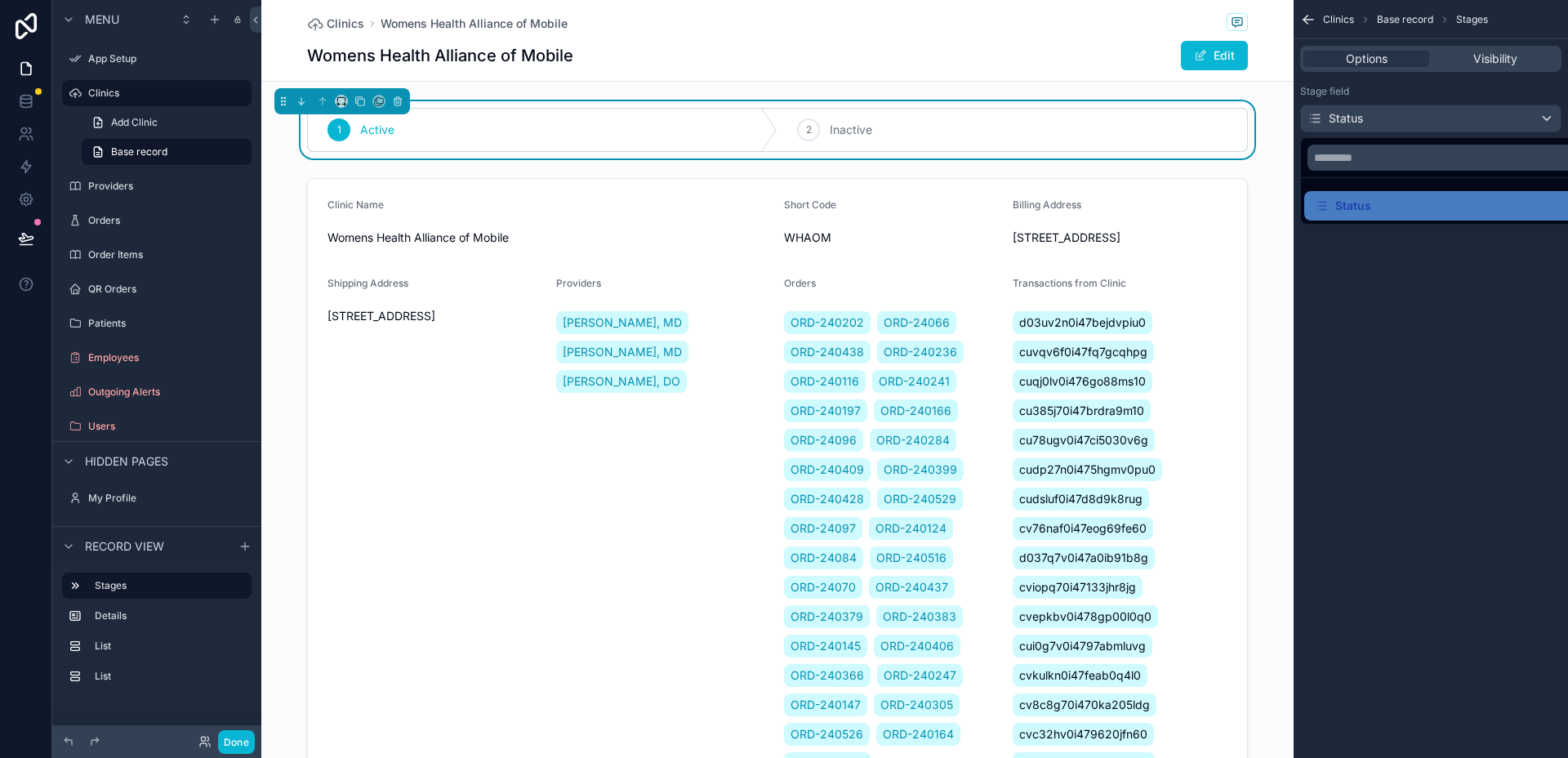
click at [1369, 118] on div "scrollable content" at bounding box center [784, 379] width 1568 height 758
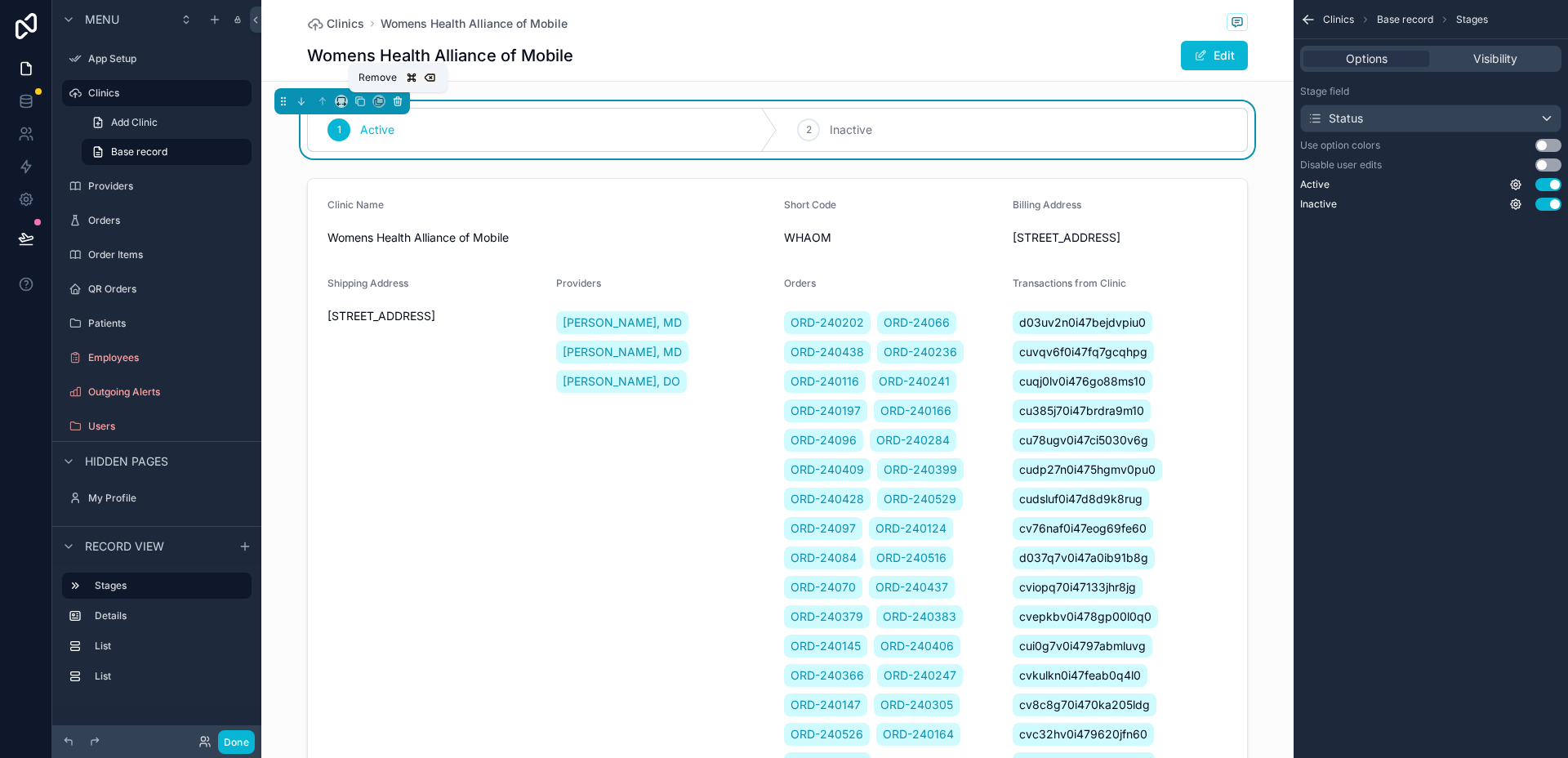
click at [396, 98] on icon "scrollable content" at bounding box center [398, 98] width 4 height 2
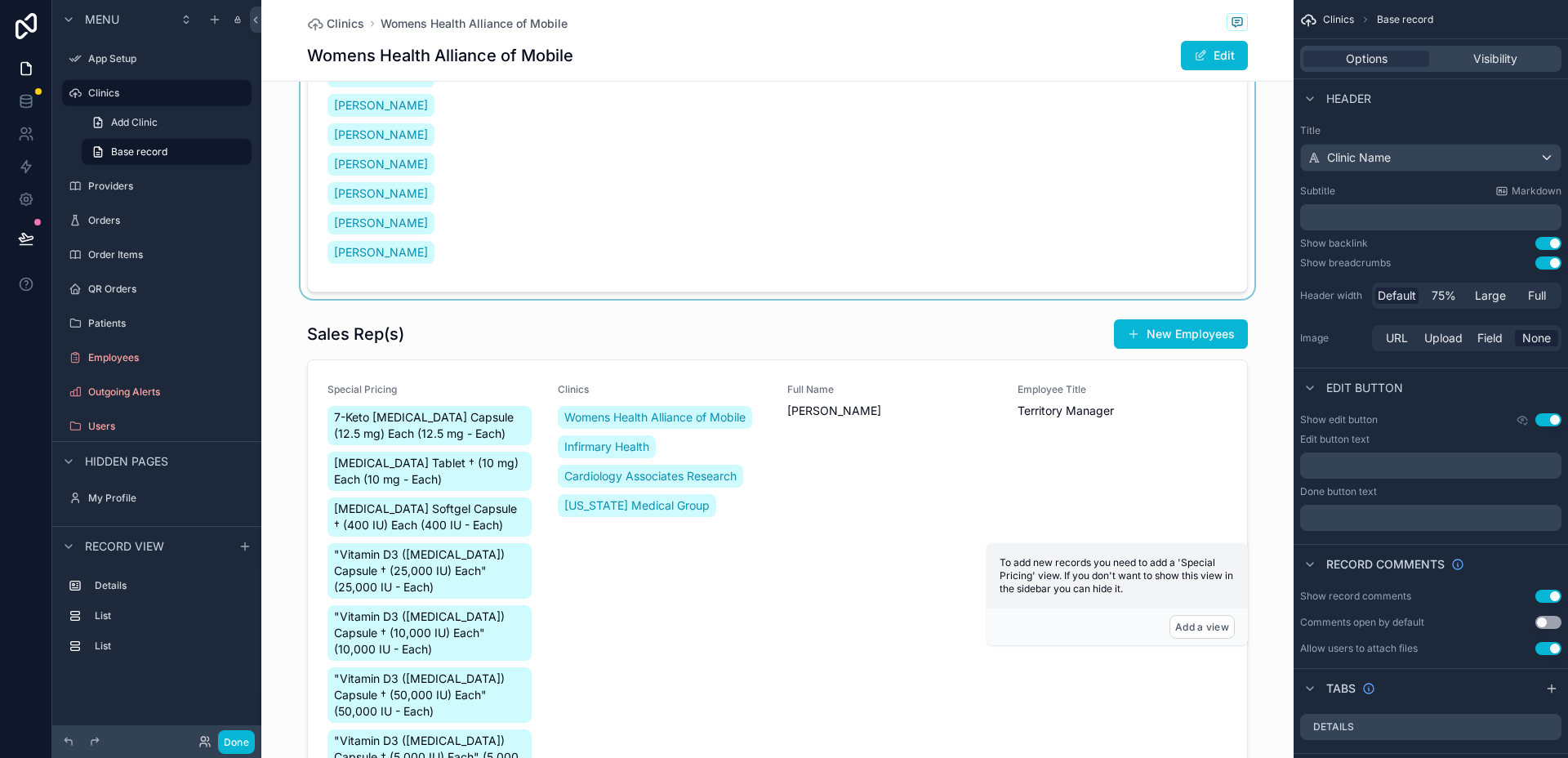
scroll to position [1675, 0]
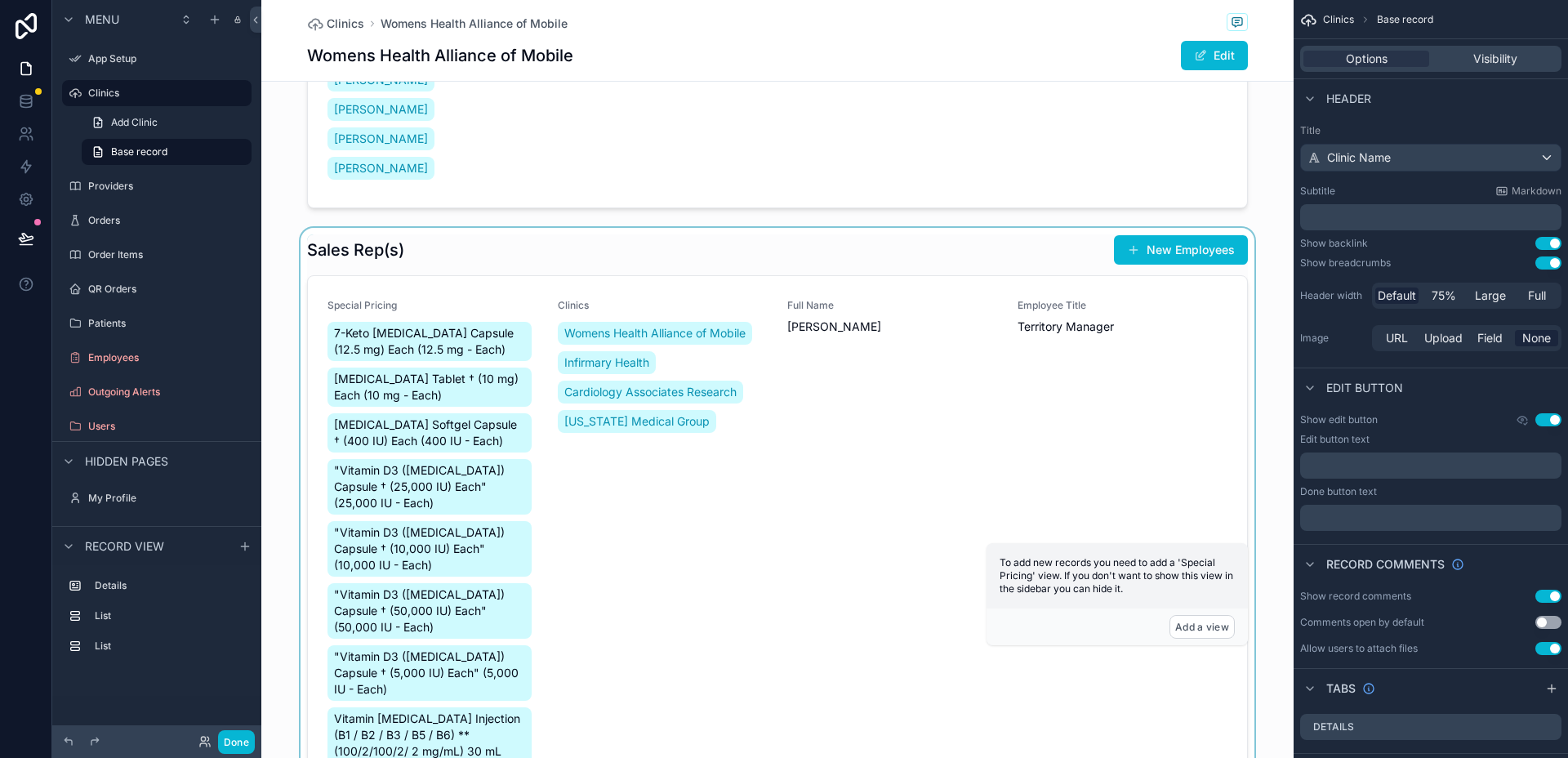
click at [700, 257] on div "scrollable content" at bounding box center [777, 539] width 1033 height 622
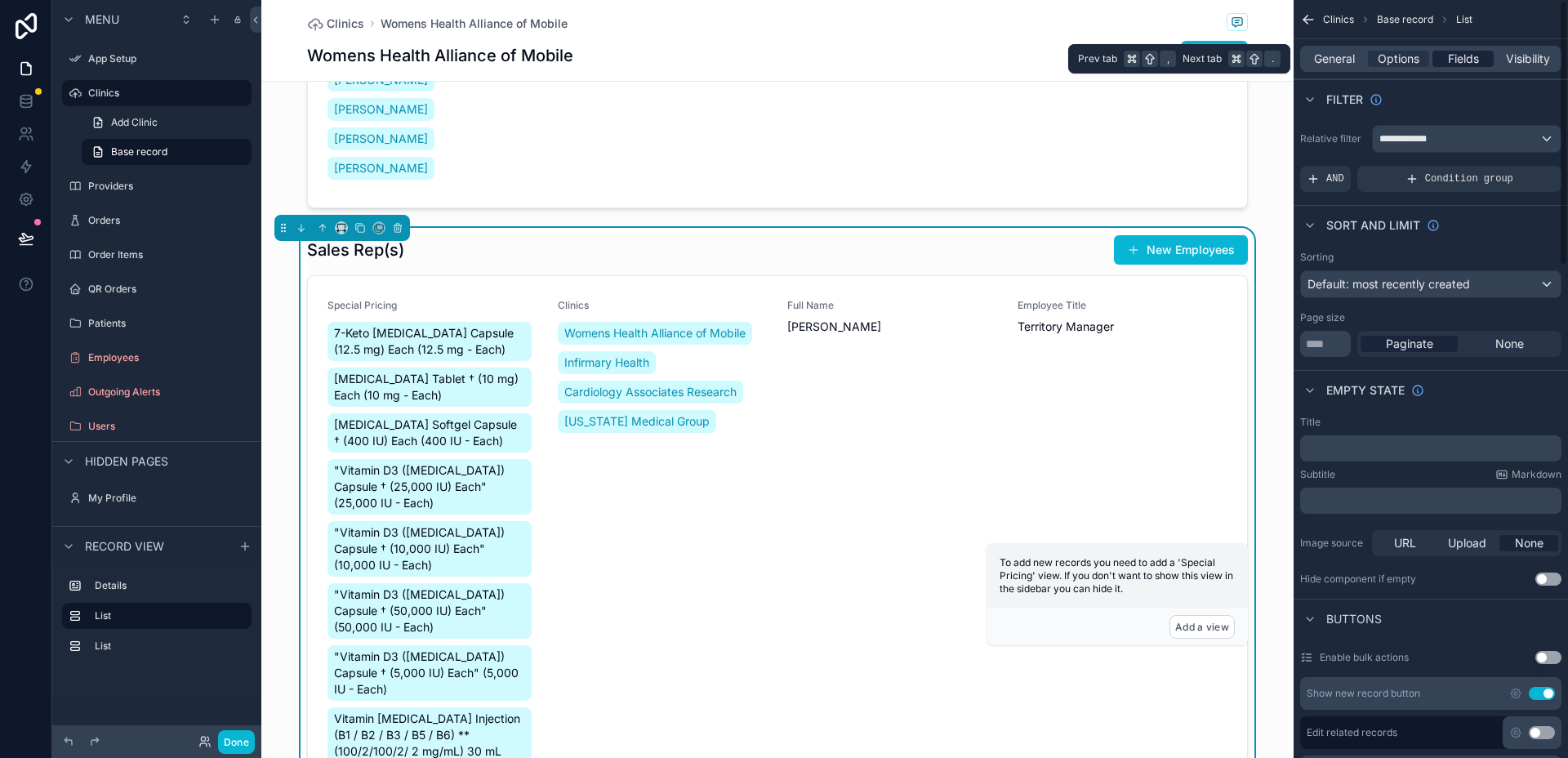
click at [1448, 56] on span "Fields" at bounding box center [1463, 59] width 31 height 16
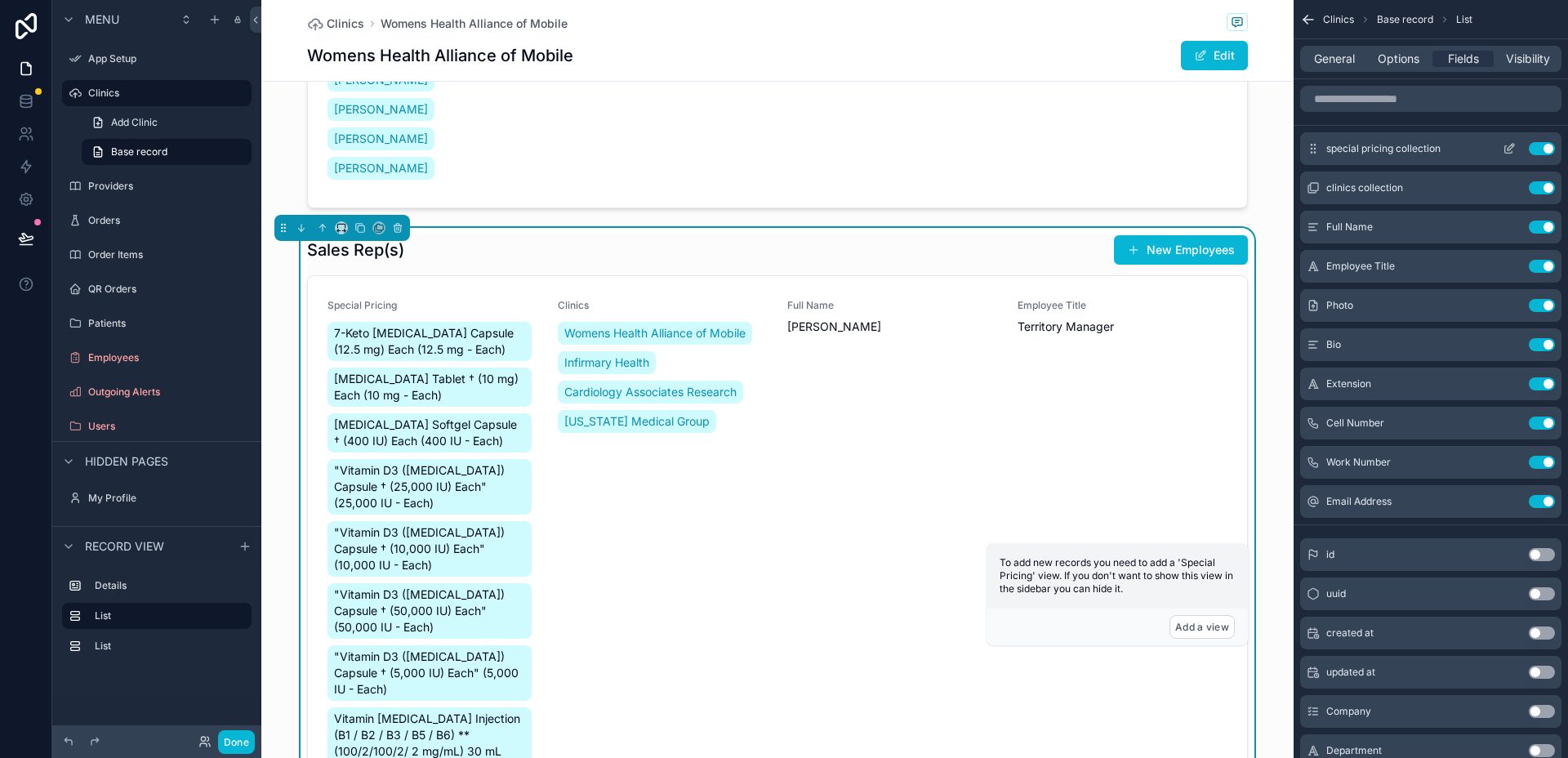
click at [1546, 148] on button "Use setting" at bounding box center [1541, 148] width 26 height 13
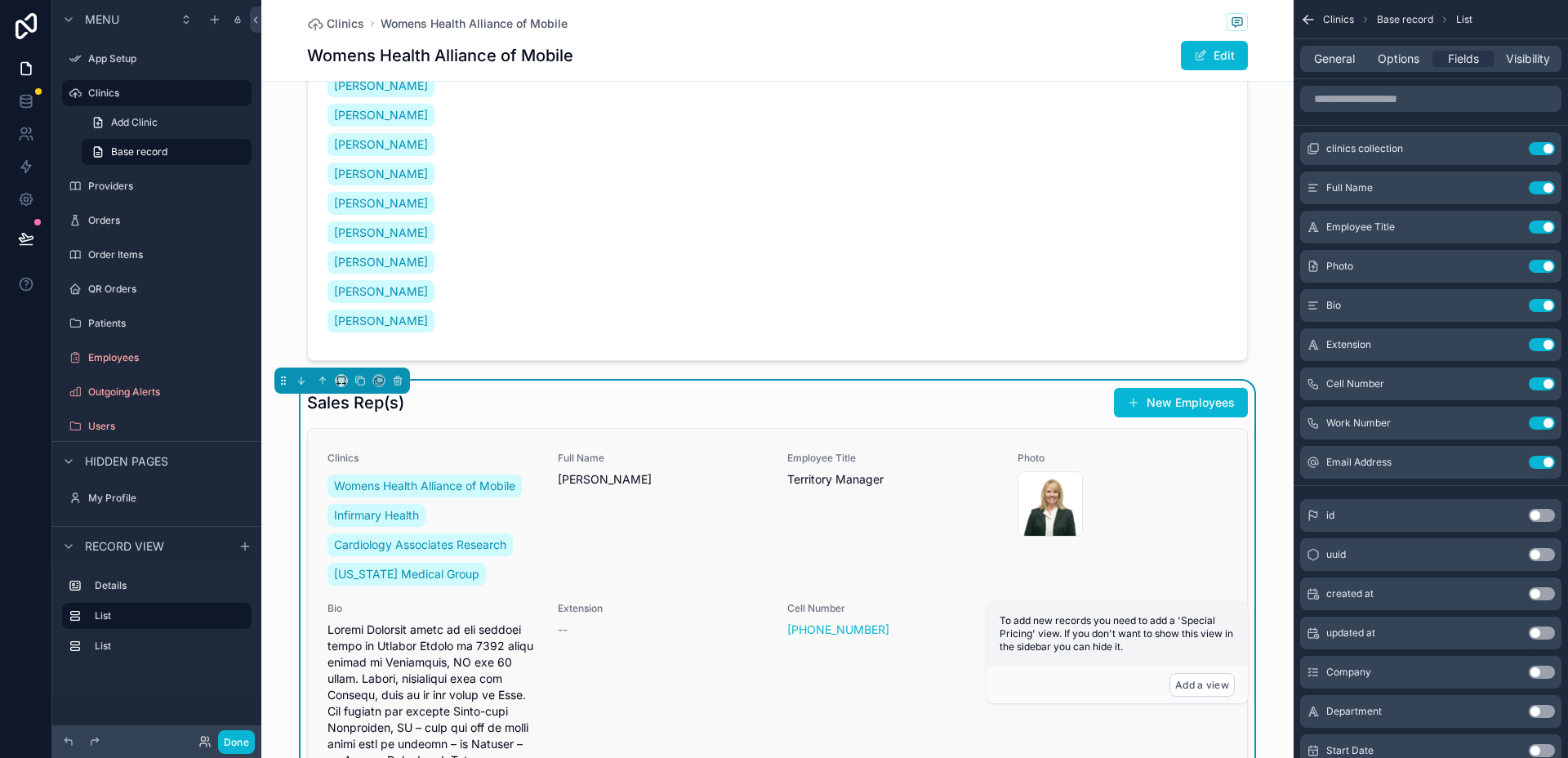
scroll to position [1470, 0]
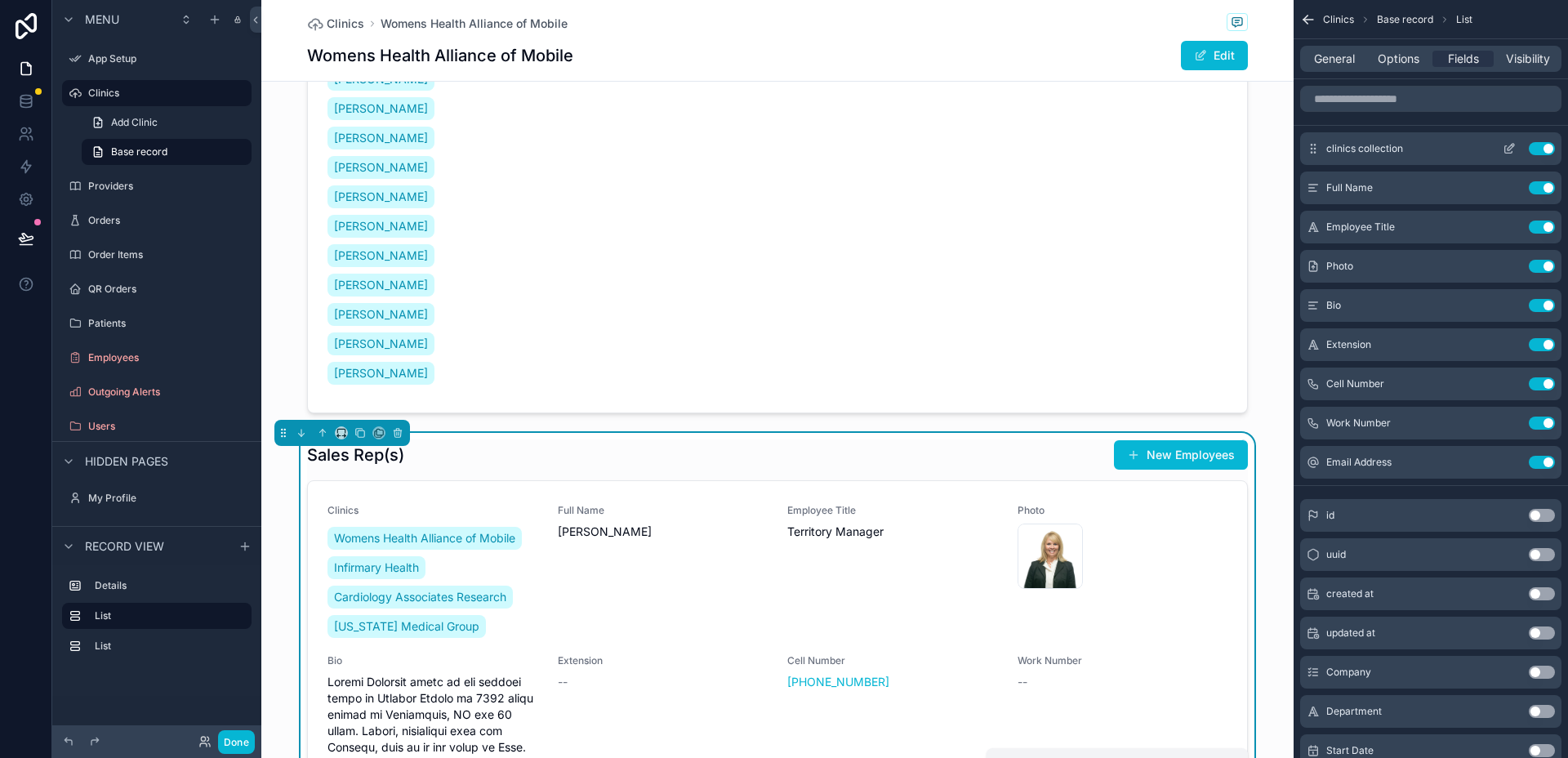
click at [1541, 148] on button "Use setting" at bounding box center [1541, 148] width 26 height 13
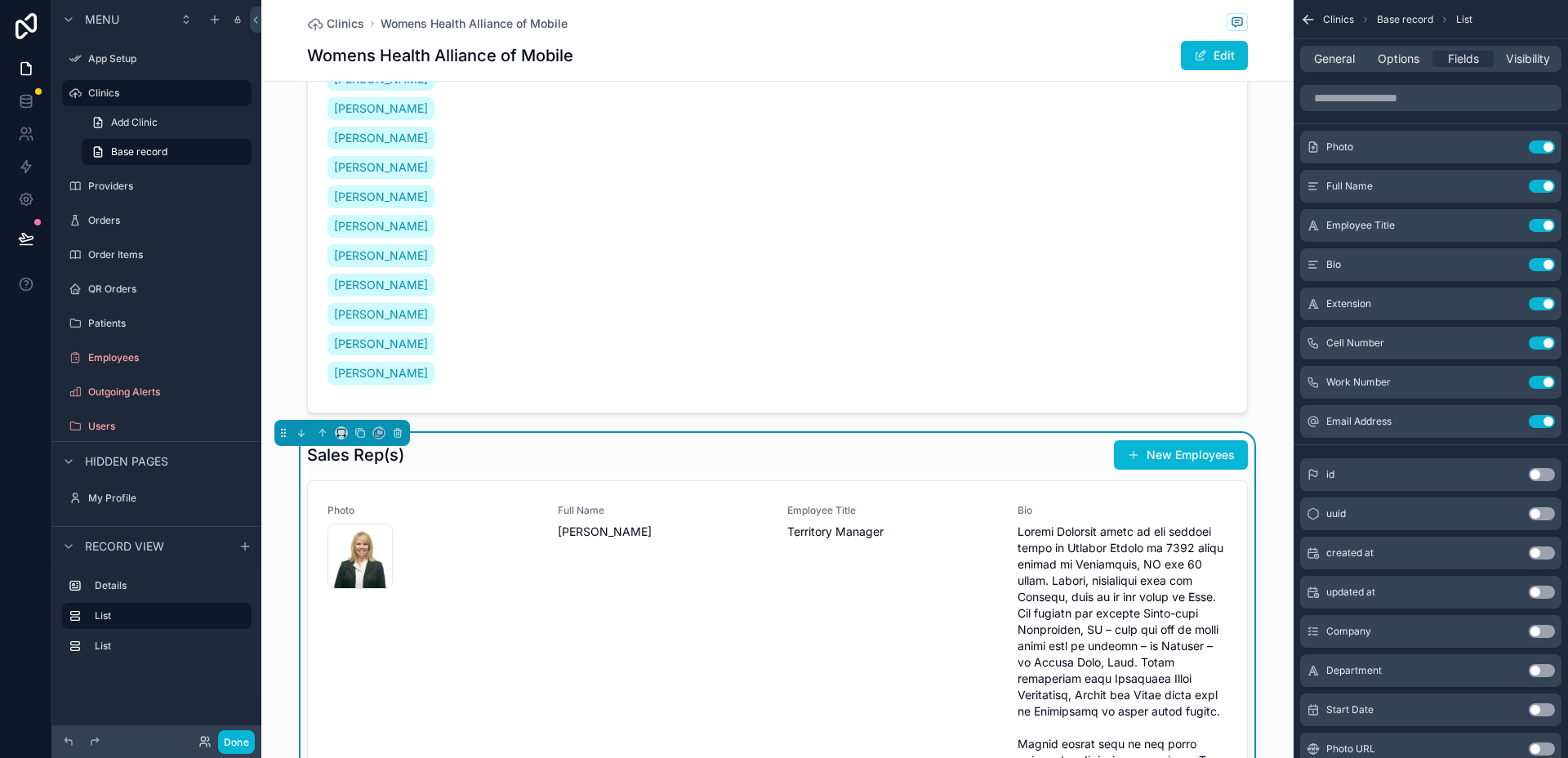
scroll to position [1428, 0]
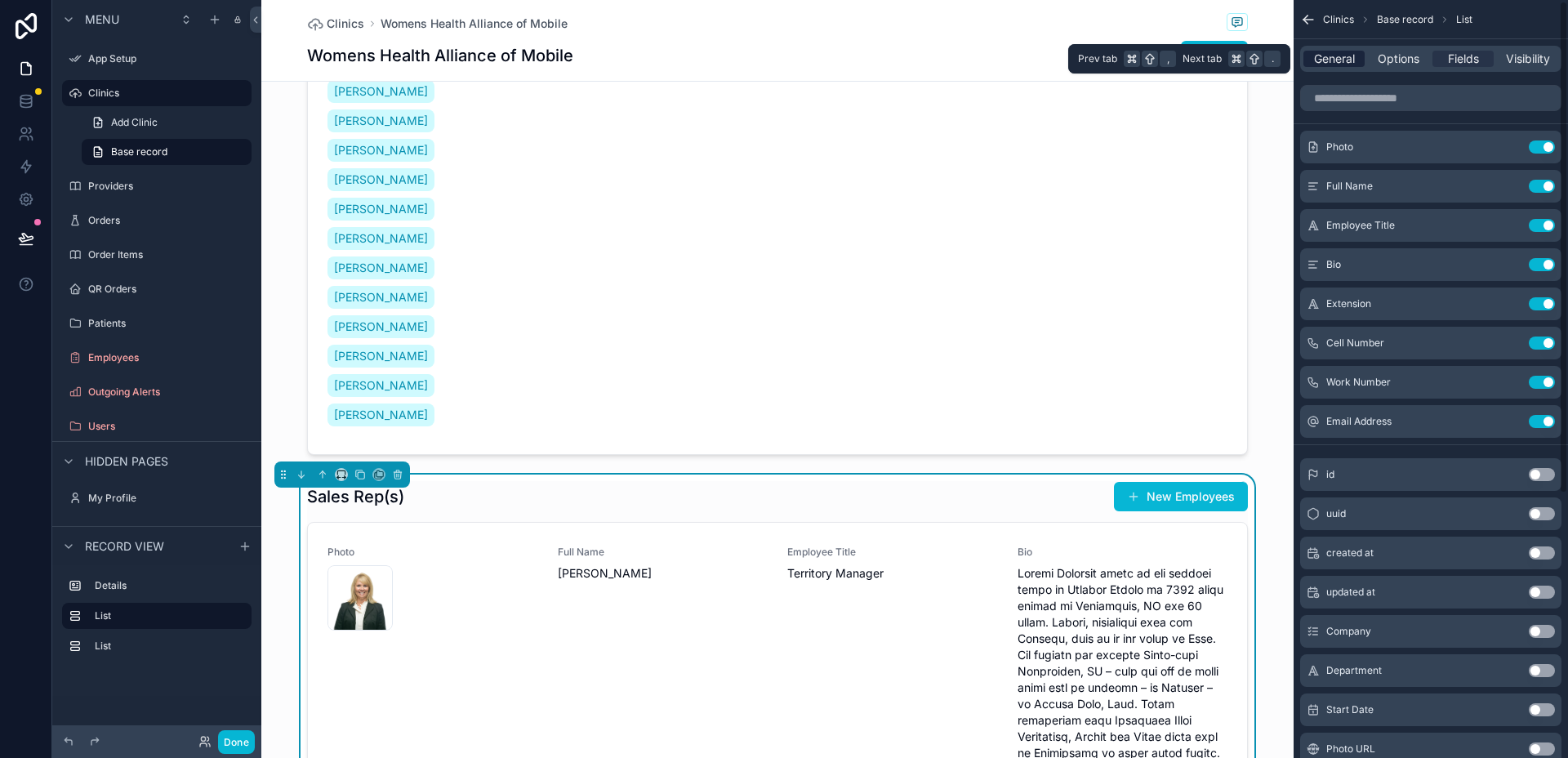
click at [1348, 57] on span "General" at bounding box center [1334, 59] width 41 height 16
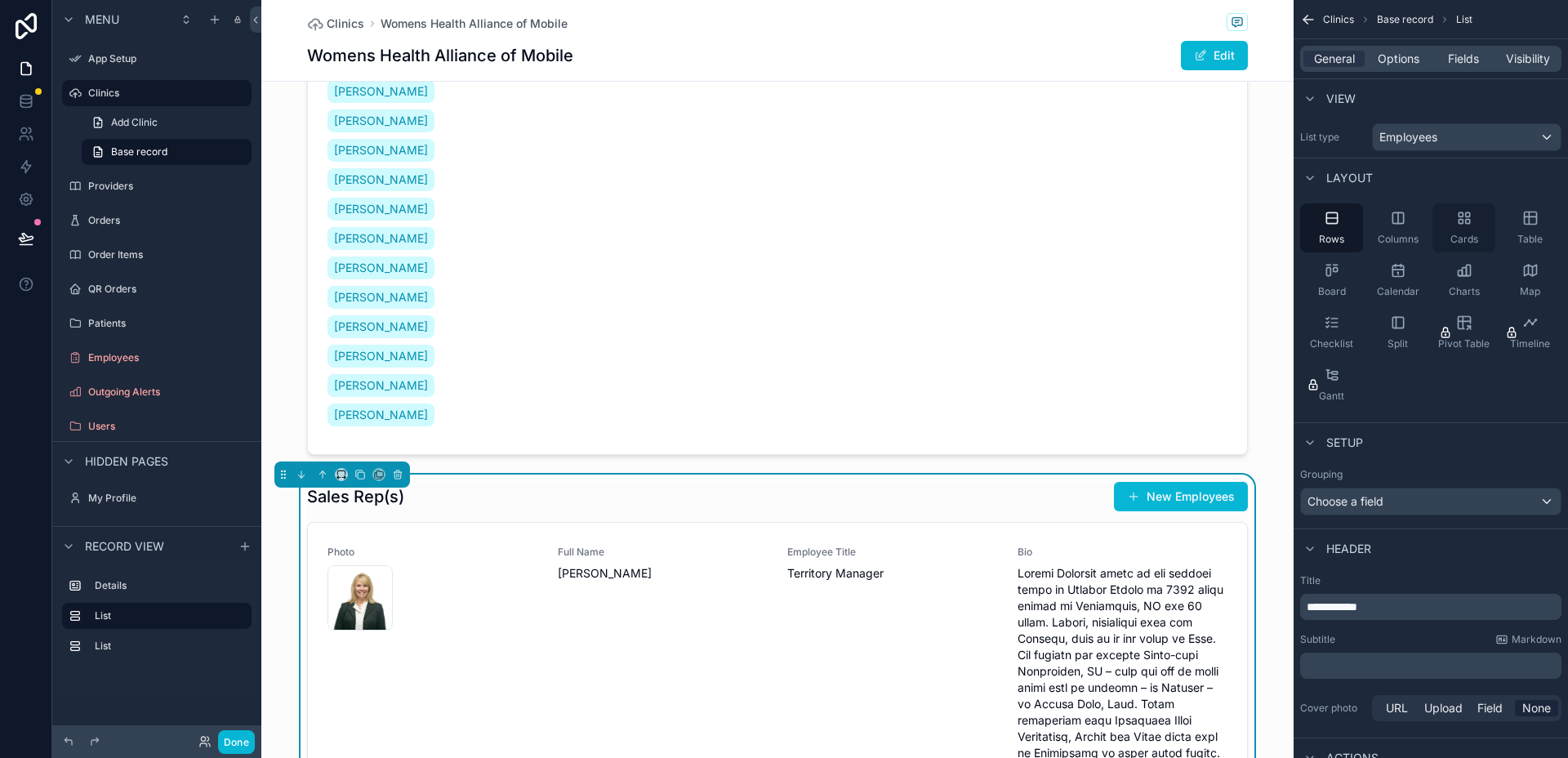
click at [1459, 223] on icon "scrollable content" at bounding box center [1461, 221] width 4 height 4
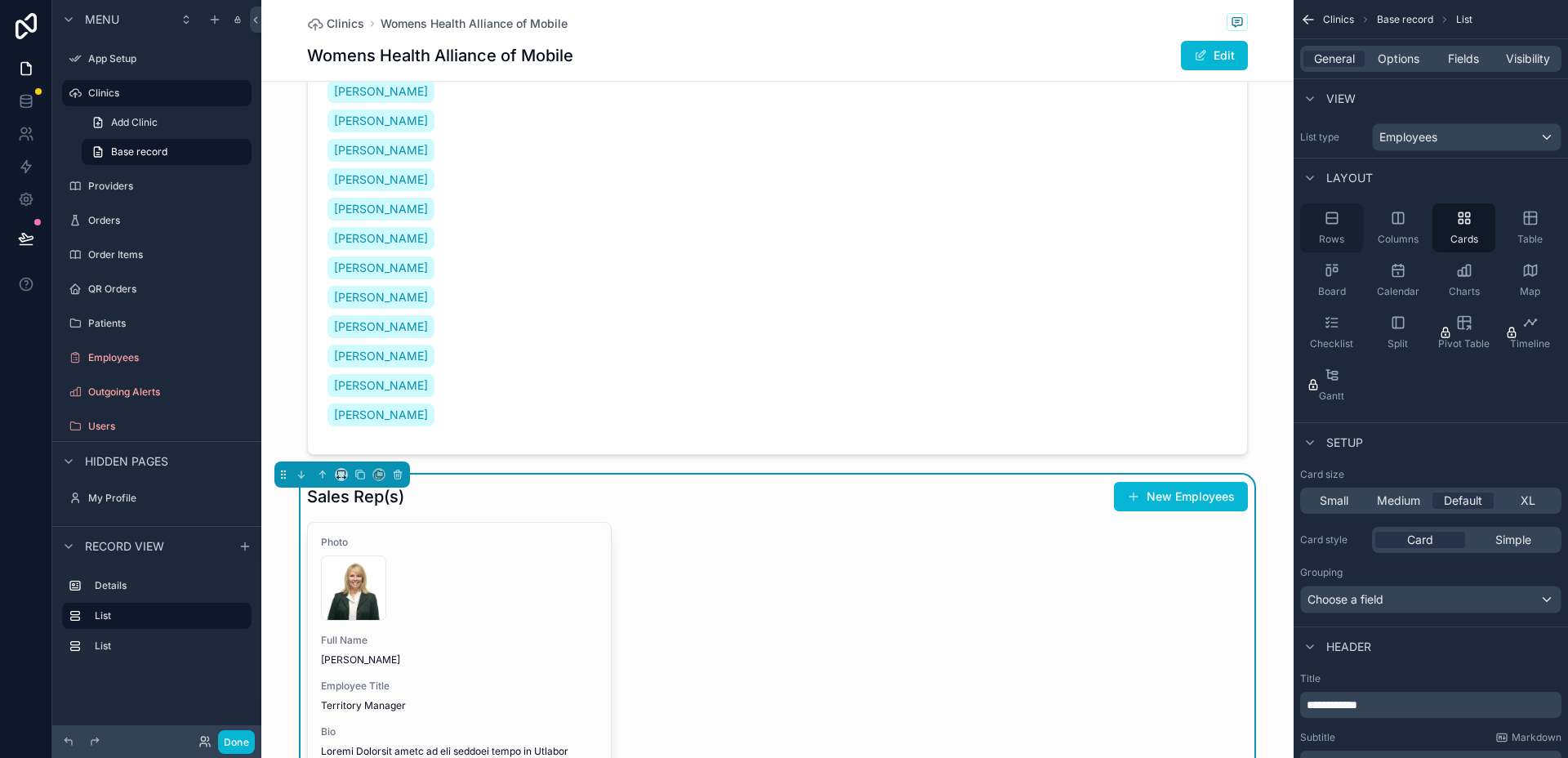
click at [1346, 228] on div "Rows" at bounding box center [1332, 227] width 63 height 49
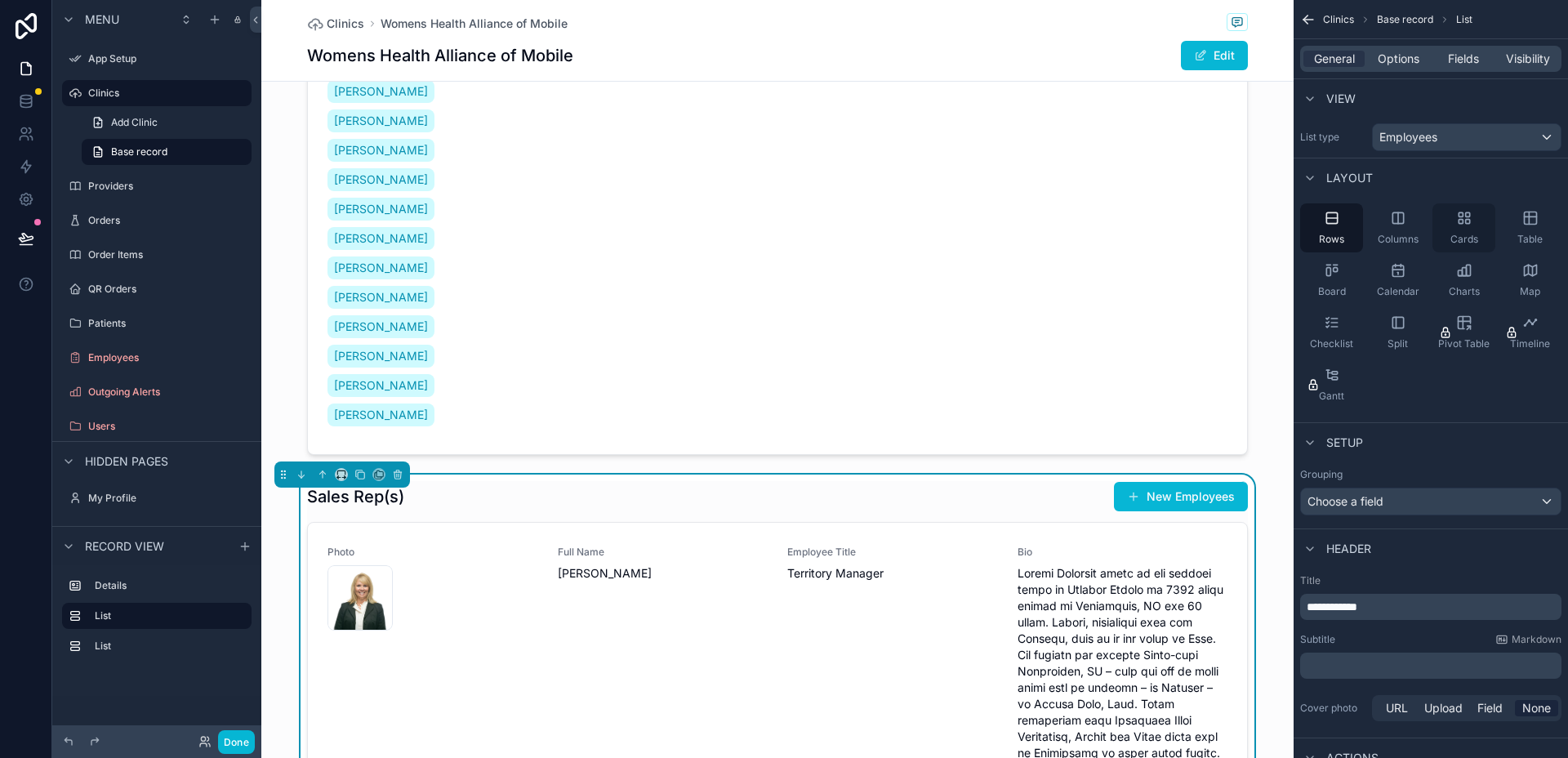
click at [1460, 225] on icon "scrollable content" at bounding box center [1464, 217] width 16 height 16
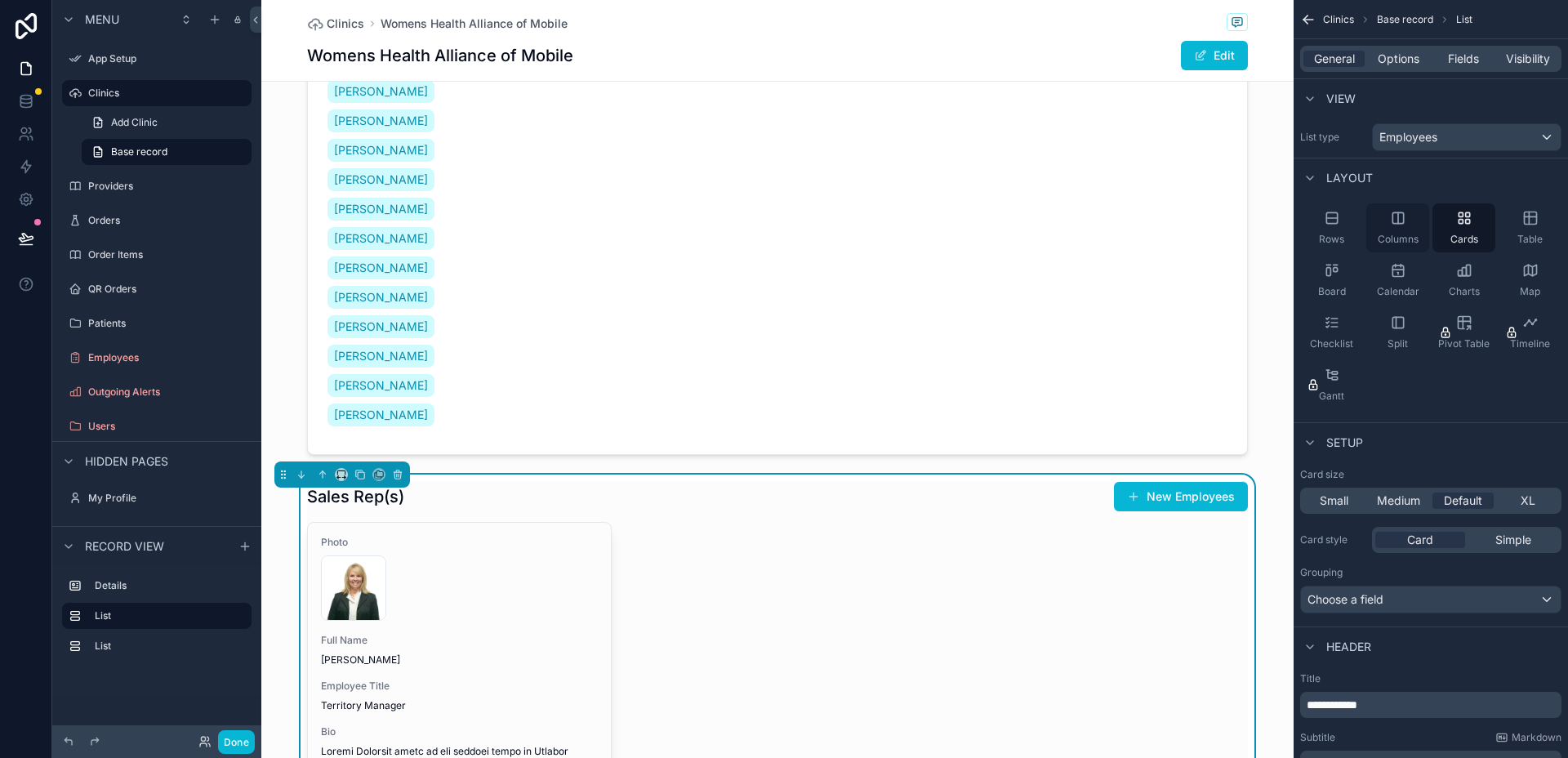
click at [1413, 225] on div "Columns" at bounding box center [1398, 227] width 63 height 49
click at [1452, 225] on div "Cards" at bounding box center [1464, 227] width 63 height 49
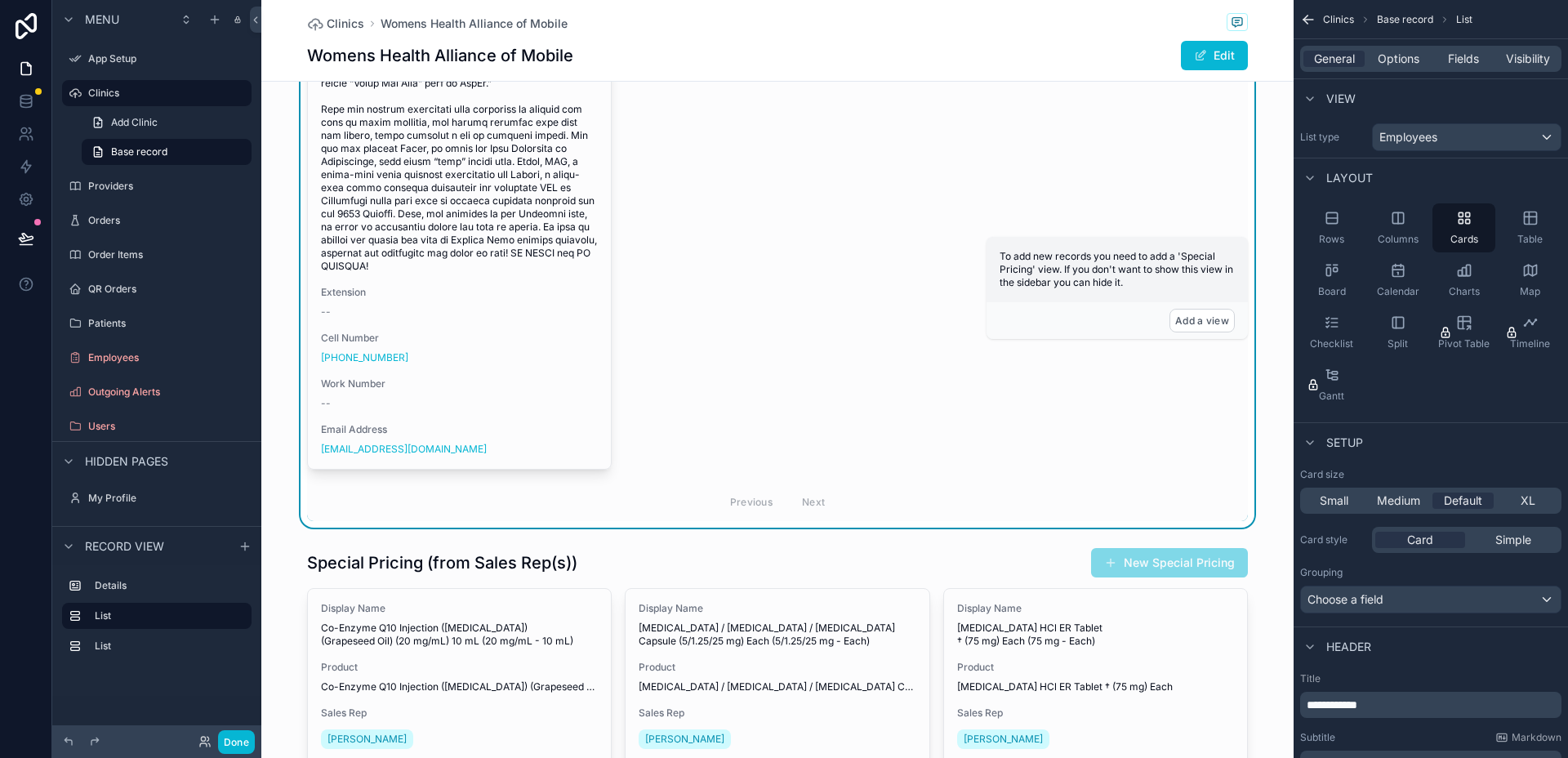
scroll to position [2700, 0]
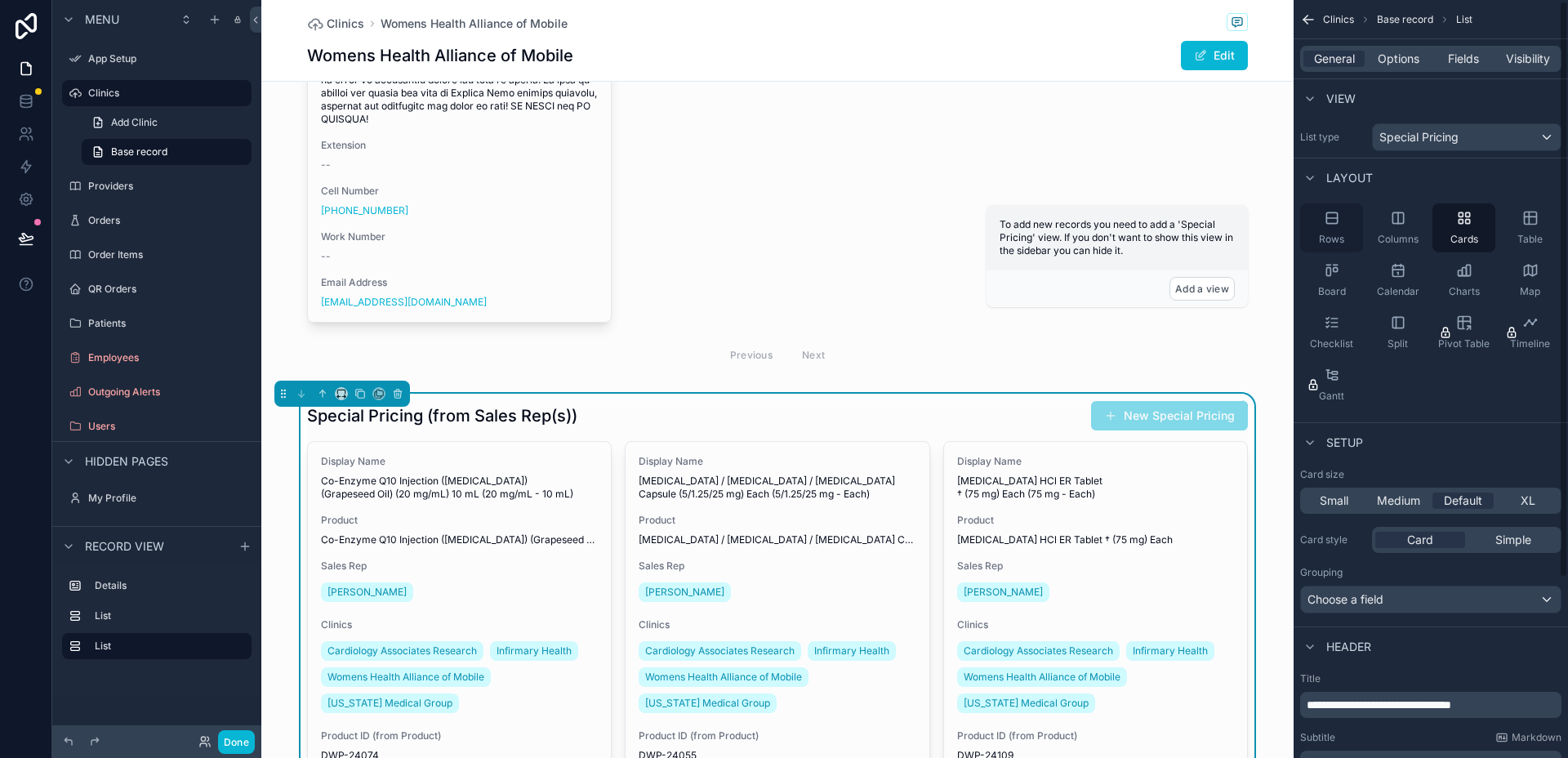
click at [1352, 223] on div "Rows" at bounding box center [1332, 227] width 63 height 49
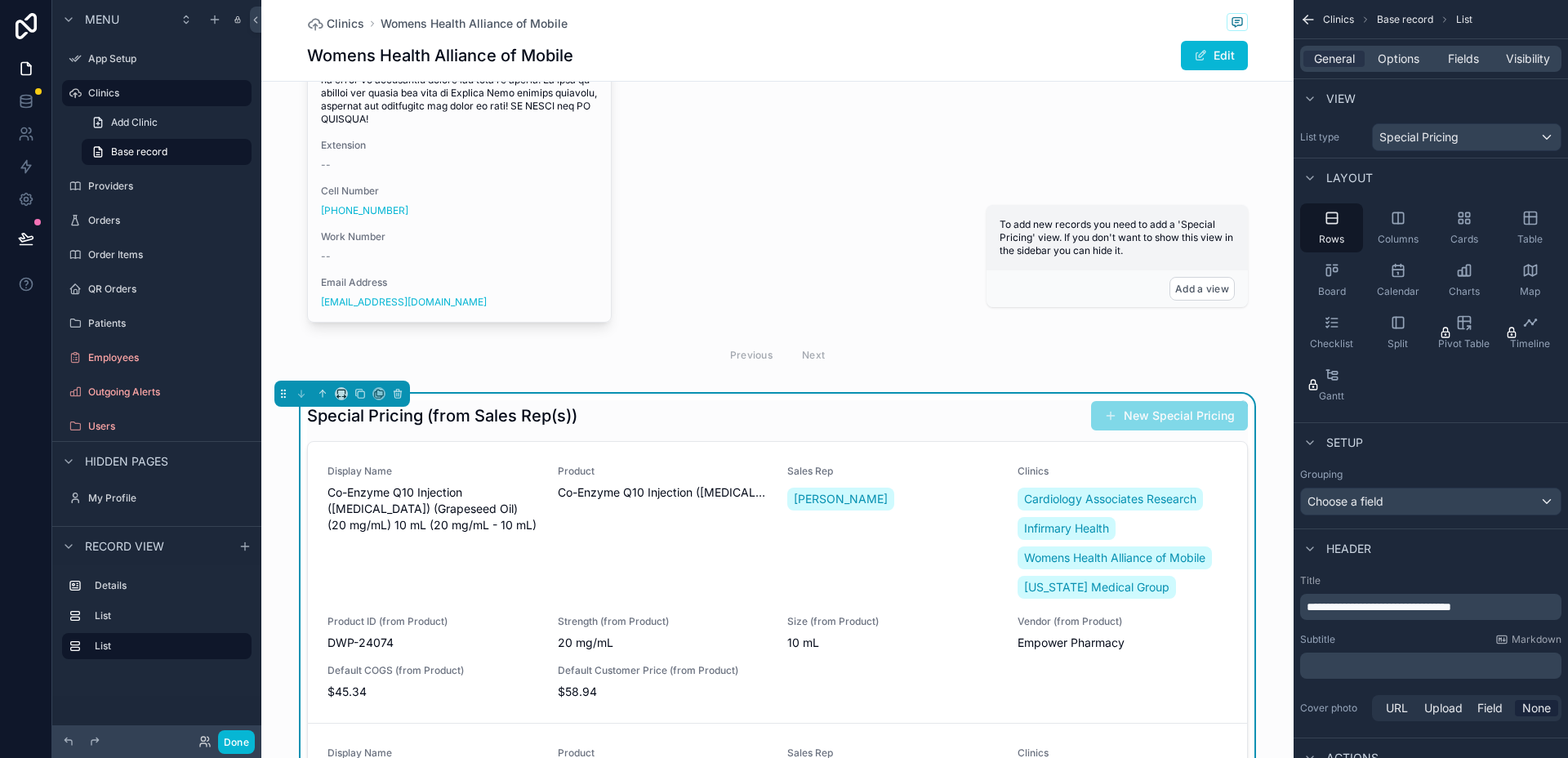
click at [916, 400] on div "Special Pricing (from Sales Rep(s)) New Special Pricing" at bounding box center [778, 415] width 941 height 31
click at [1457, 59] on span "Fields" at bounding box center [1463, 59] width 31 height 16
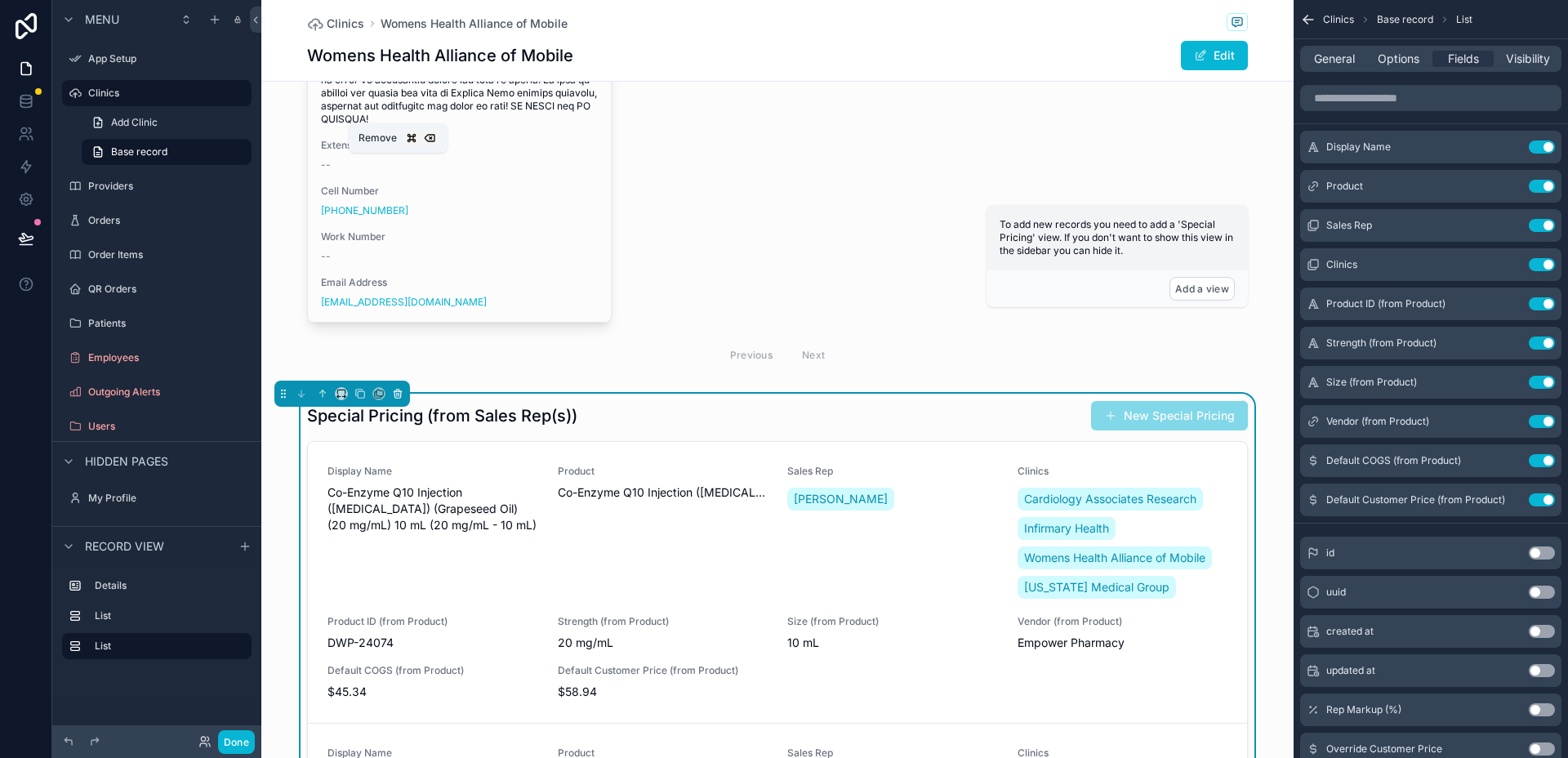
click at [397, 388] on icon "scrollable content" at bounding box center [398, 393] width 12 height 12
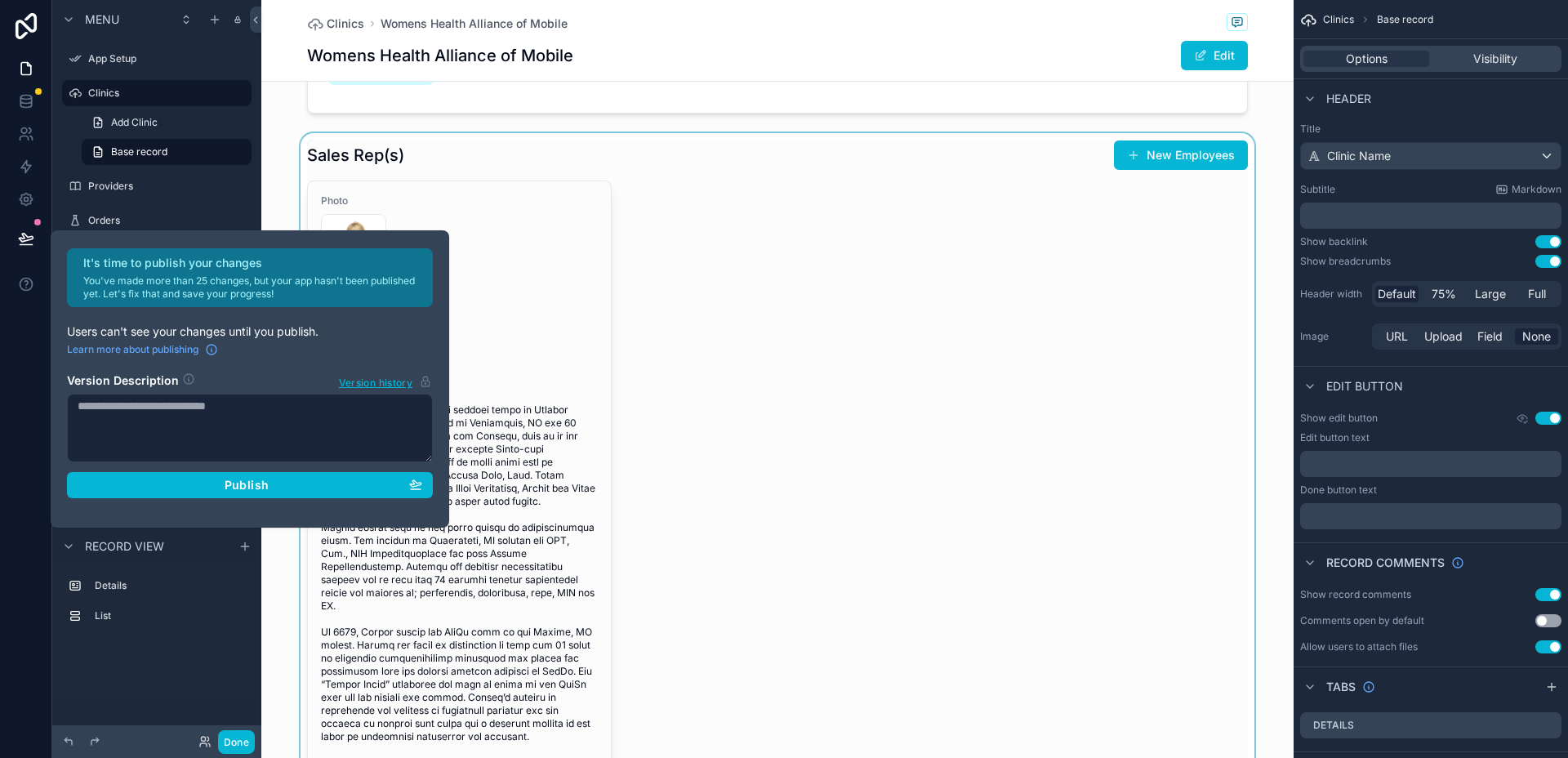
scroll to position [1707, 0]
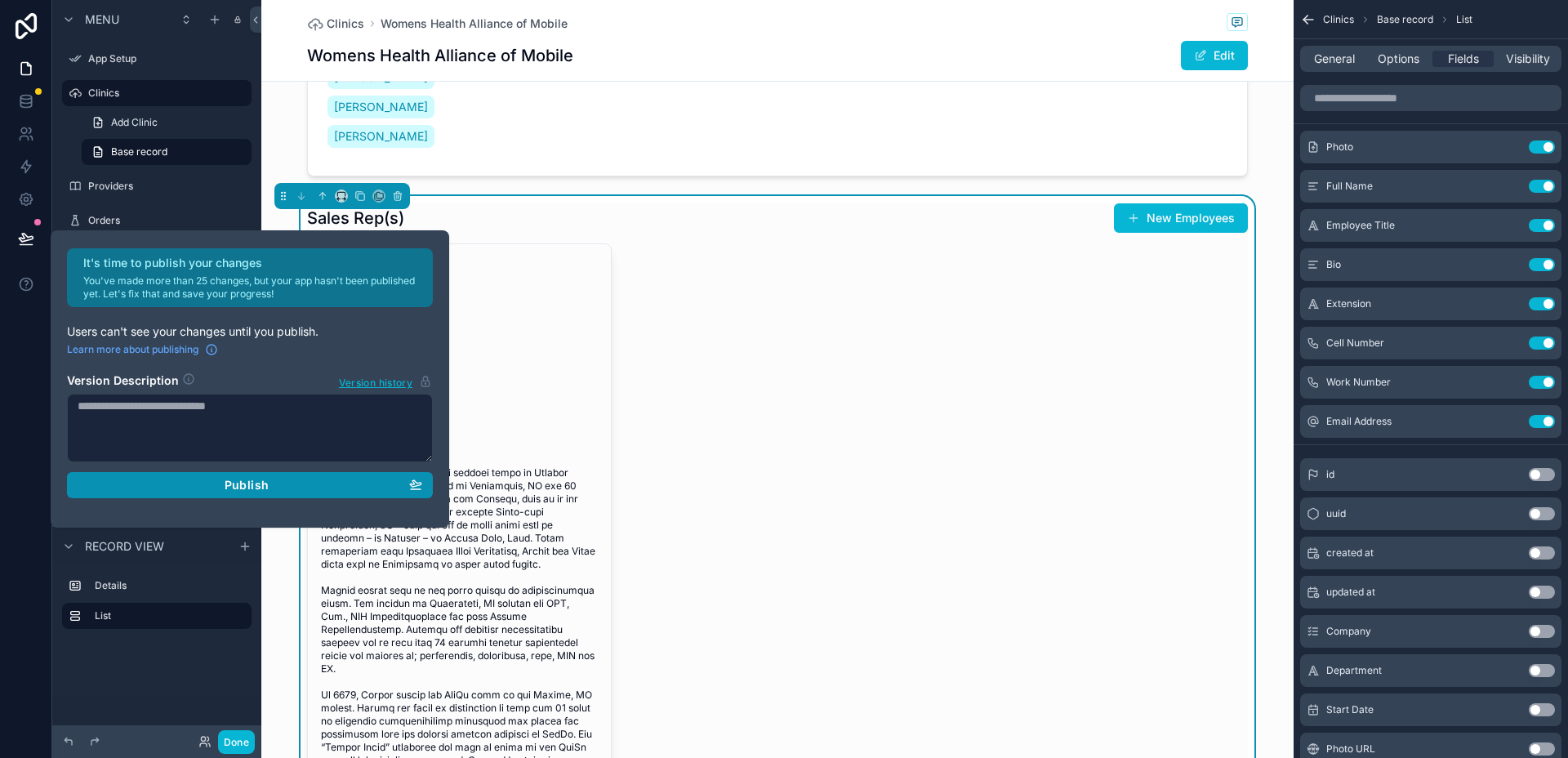
click at [276, 490] on div "Publish" at bounding box center [249, 485] width 344 height 15
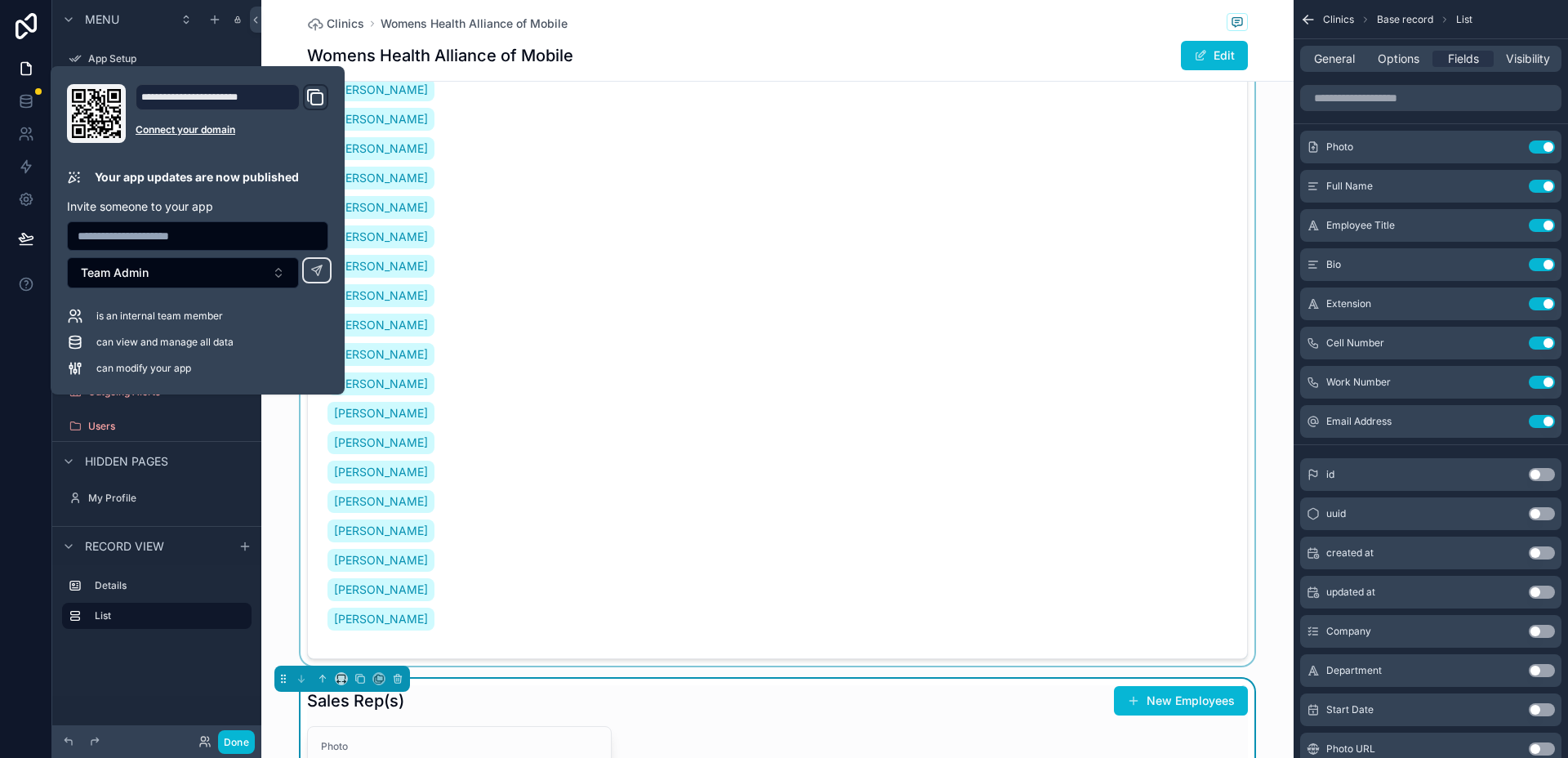
scroll to position [1465, 0]
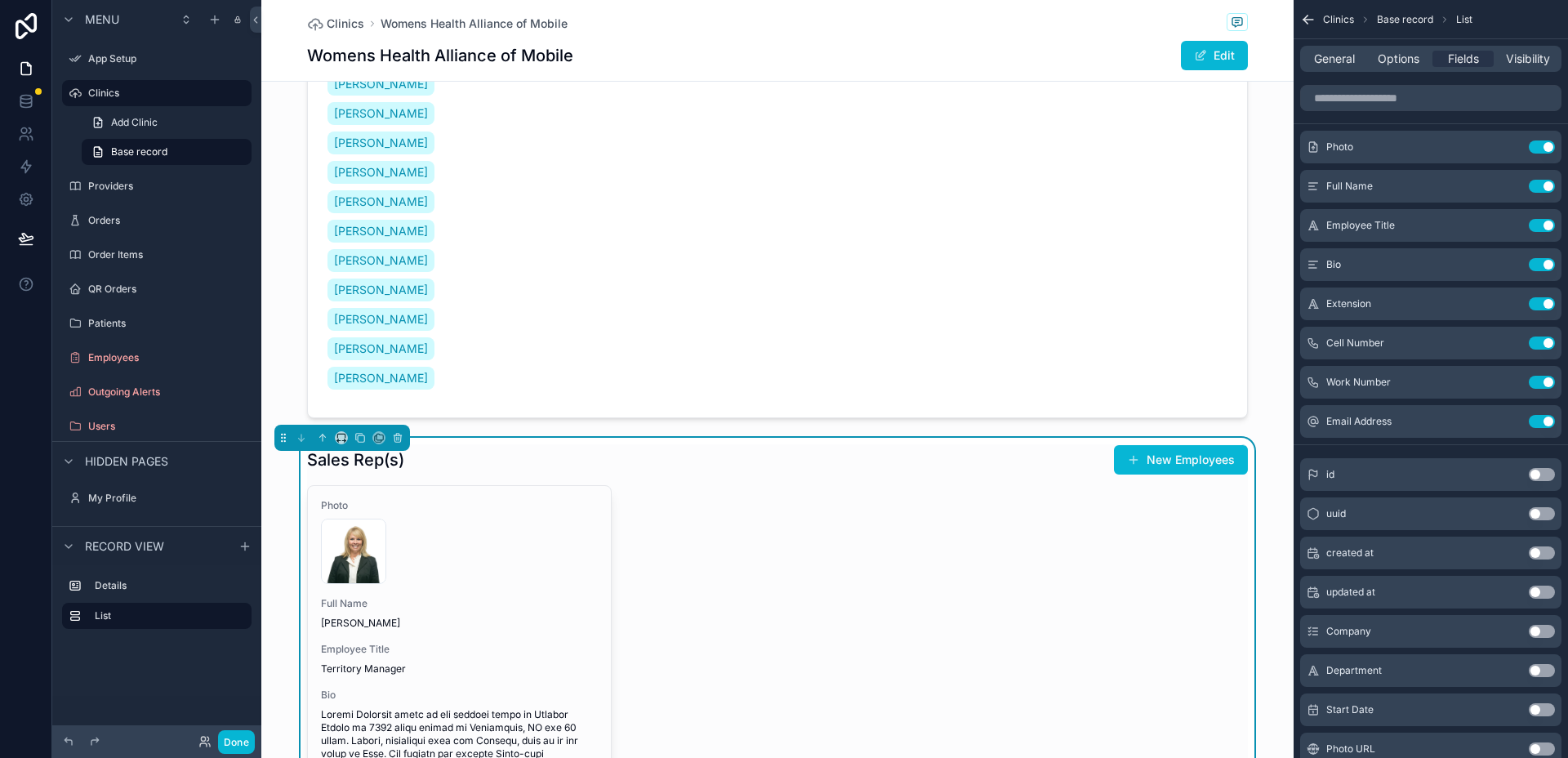
click at [1328, 63] on span "General" at bounding box center [1334, 59] width 41 height 16
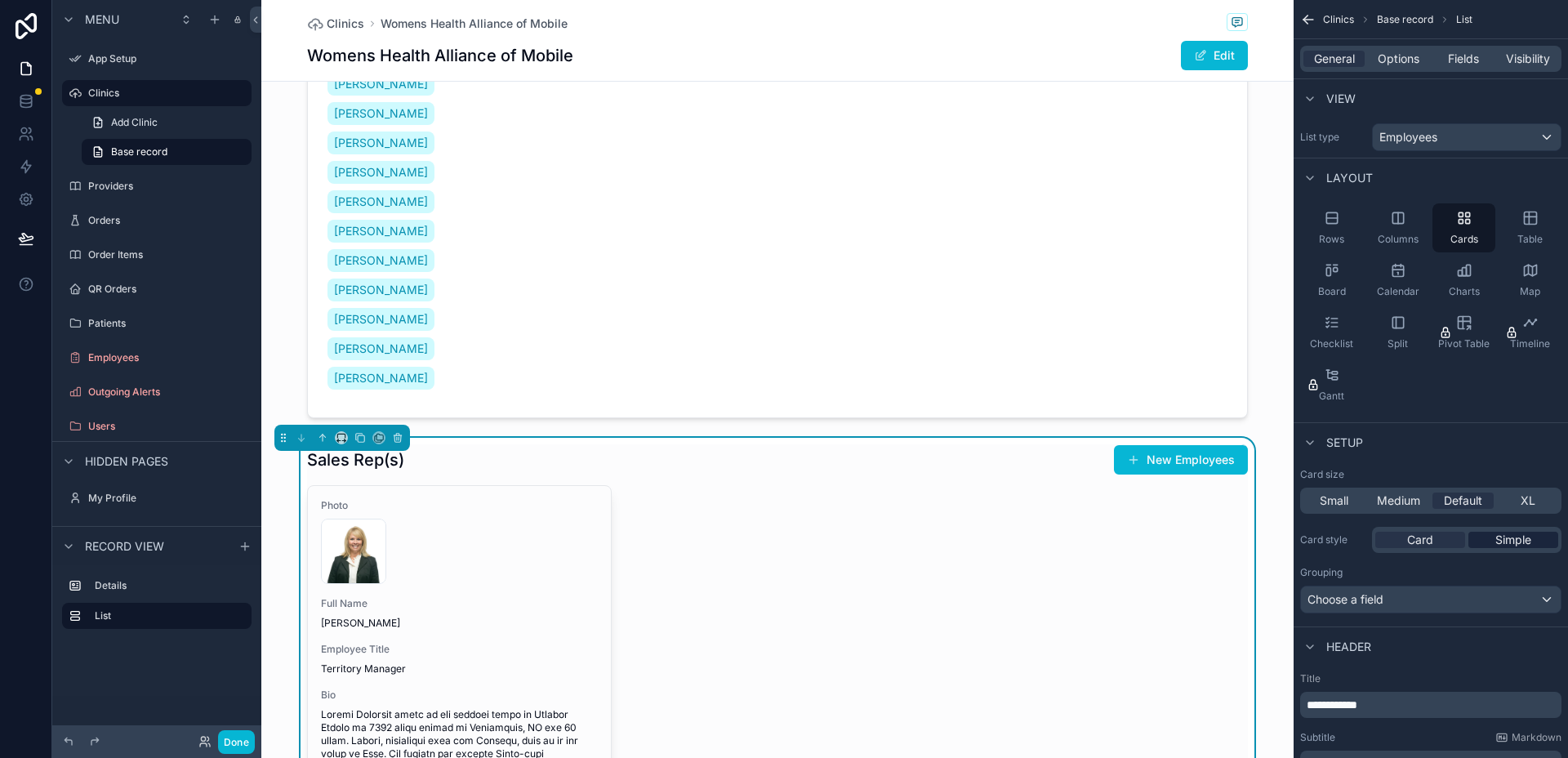
click at [1497, 540] on span "Simple" at bounding box center [1514, 540] width 36 height 16
click at [1398, 541] on div "Card" at bounding box center [1420, 540] width 90 height 16
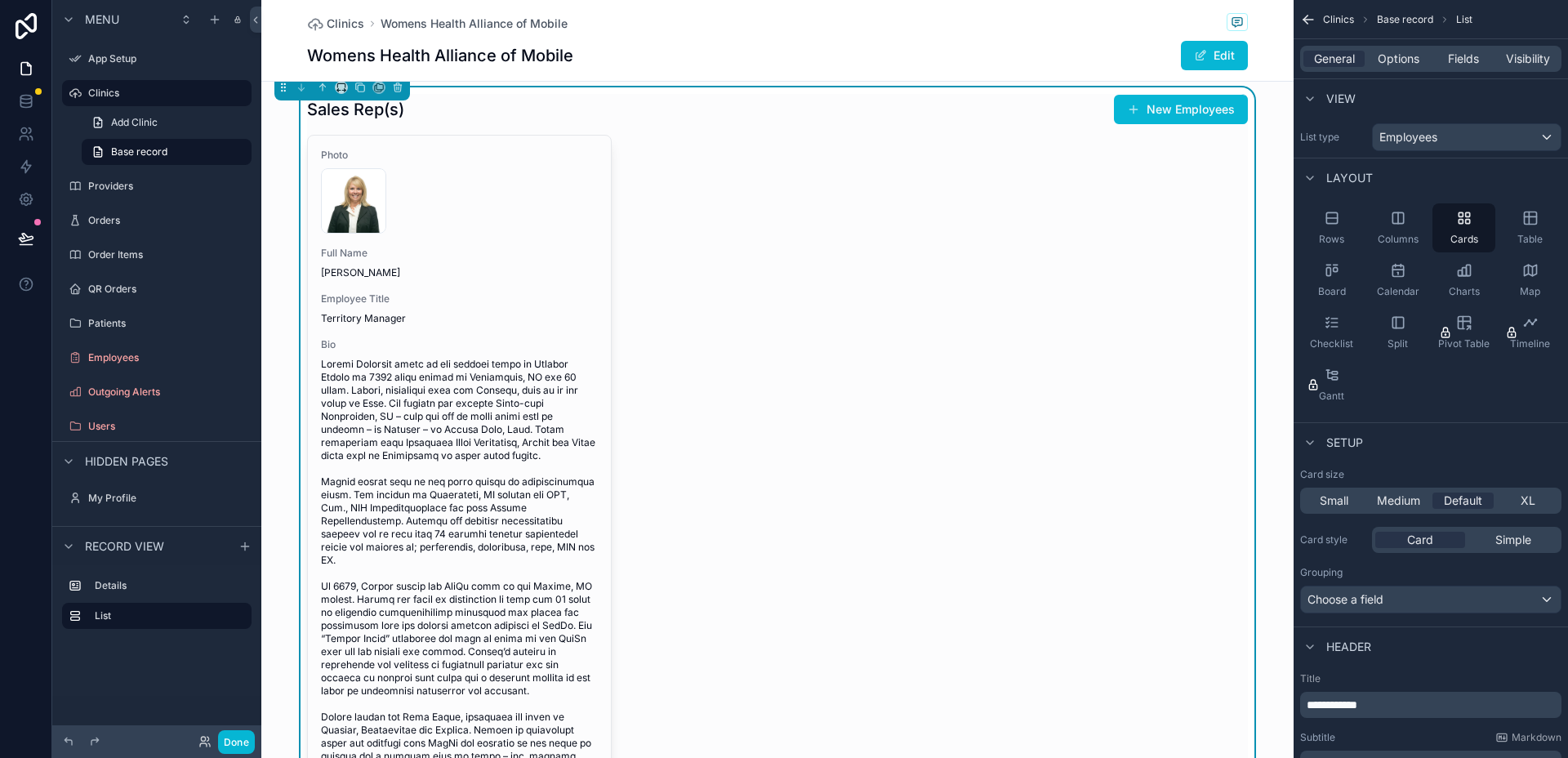
scroll to position [1794, 0]
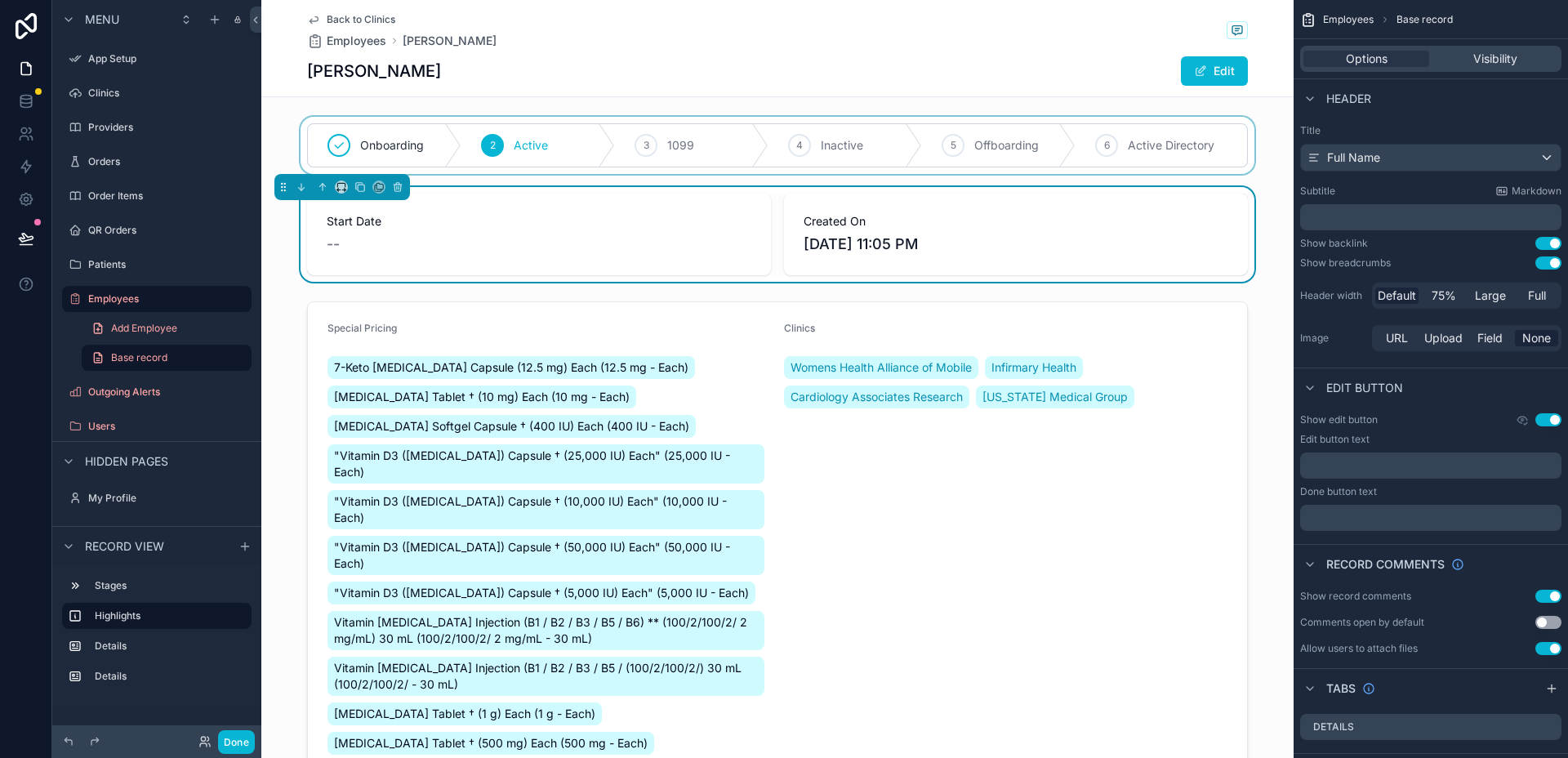
click at [543, 144] on div "scrollable content" at bounding box center [777, 146] width 1033 height 57
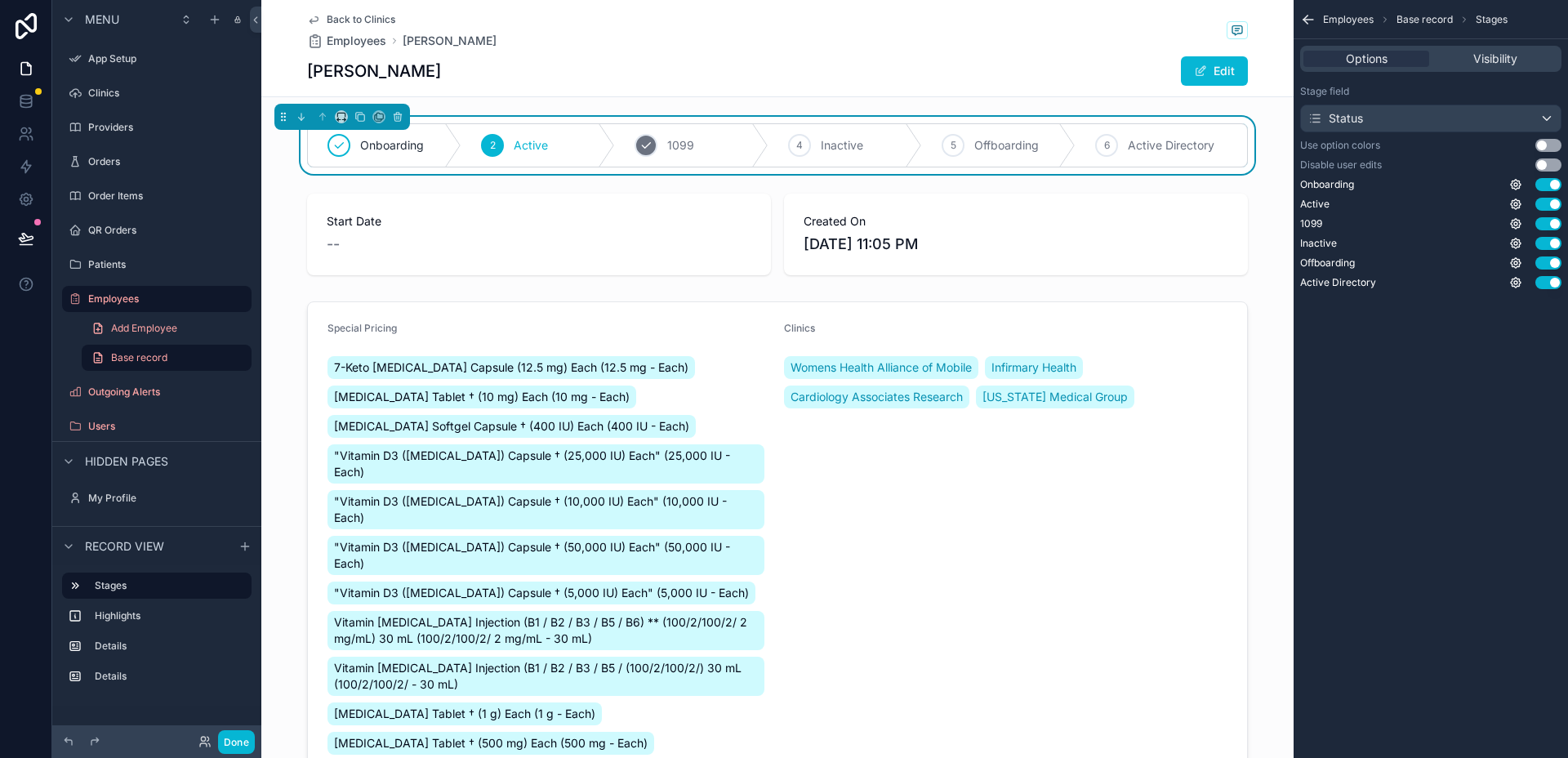
click at [686, 145] on span "1099" at bounding box center [681, 146] width 27 height 16
click at [471, 149] on div "Active" at bounding box center [469, 146] width 173 height 43
click at [400, 115] on icon "scrollable content" at bounding box center [398, 116] width 12 height 12
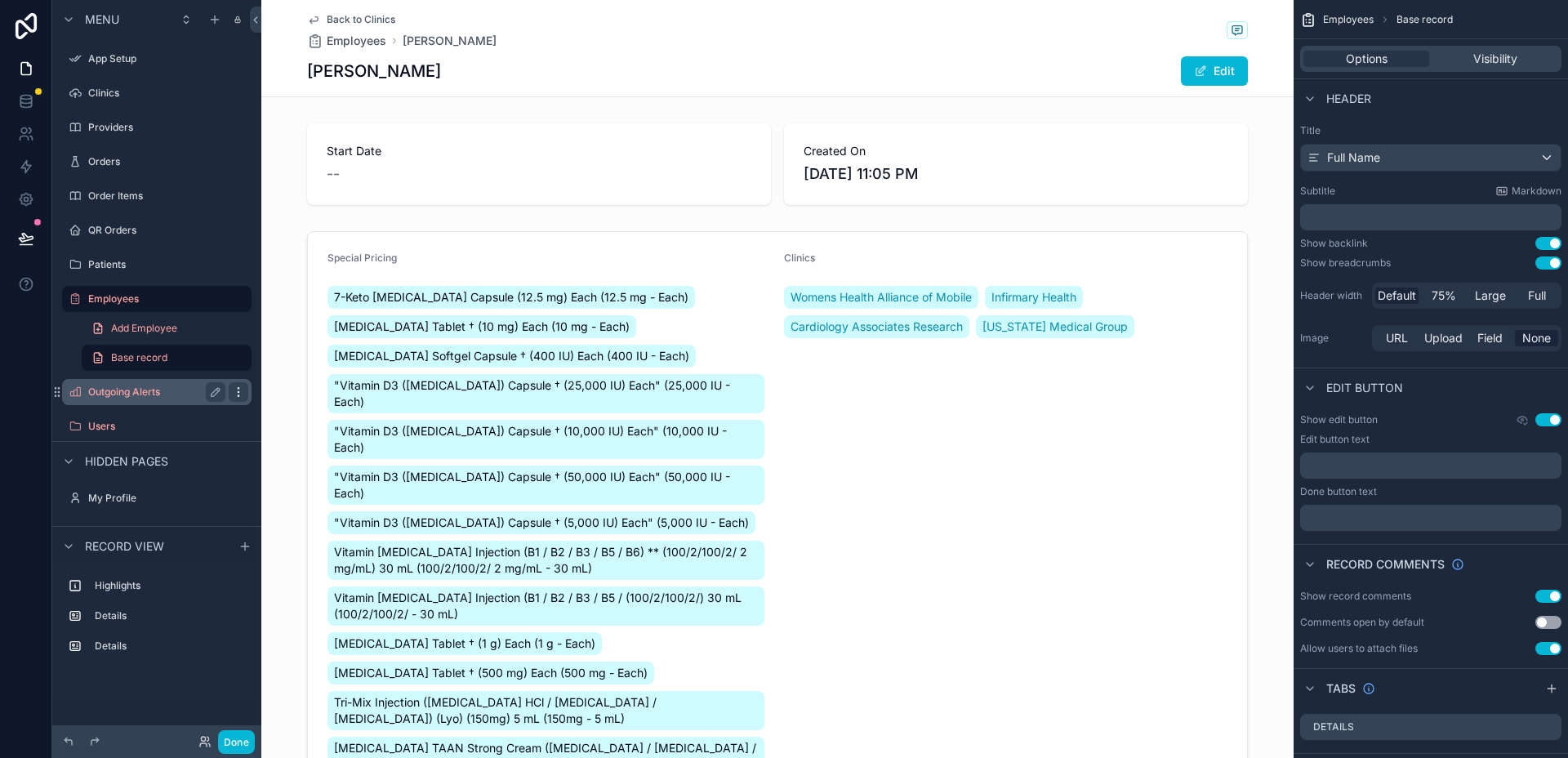
click at [237, 390] on icon "scrollable content" at bounding box center [238, 391] width 13 height 13
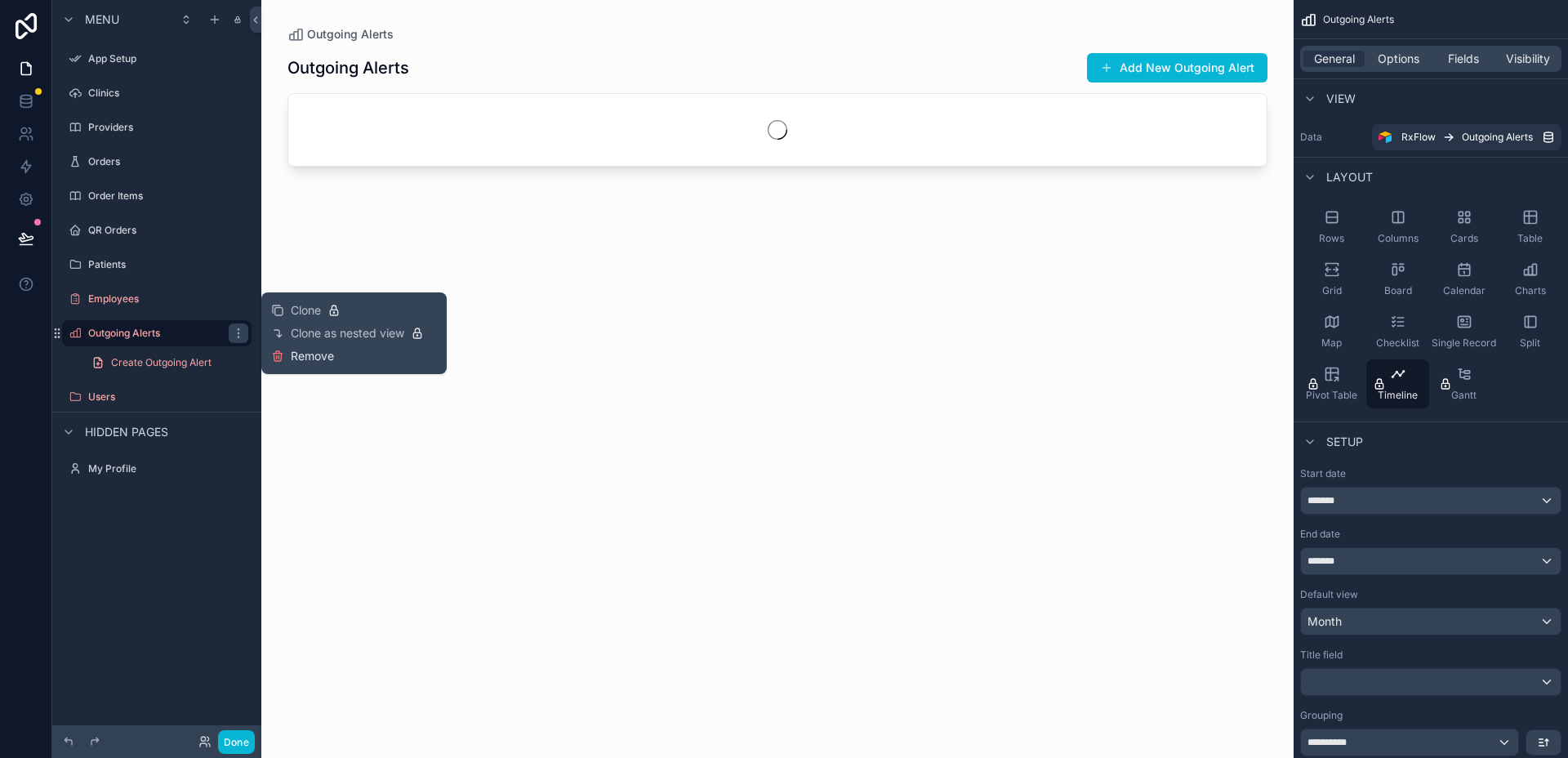
click at [310, 352] on span "Remove" at bounding box center [313, 356] width 44 height 16
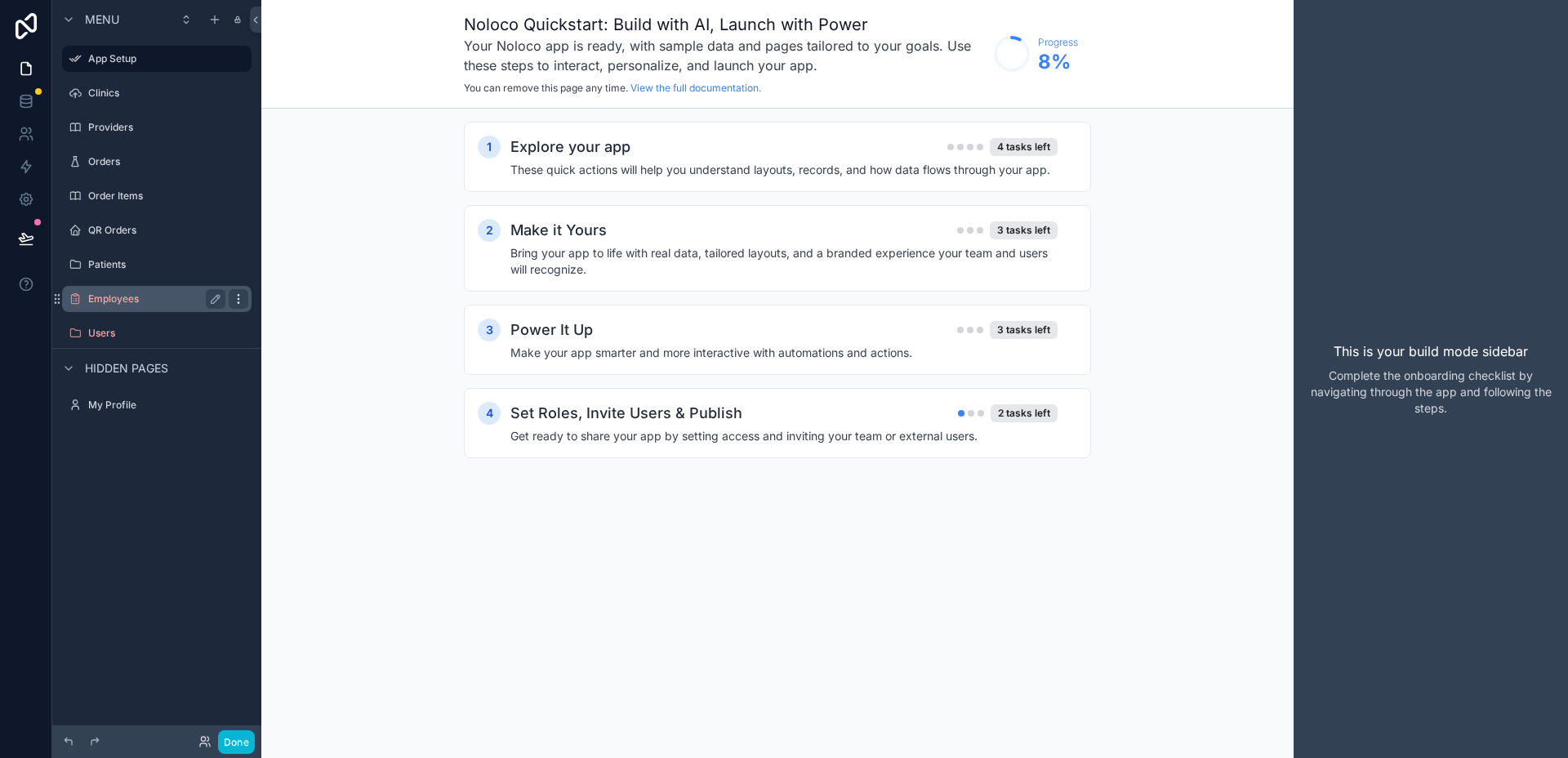
click at [239, 299] on icon "scrollable content" at bounding box center [238, 298] width 1 height 1
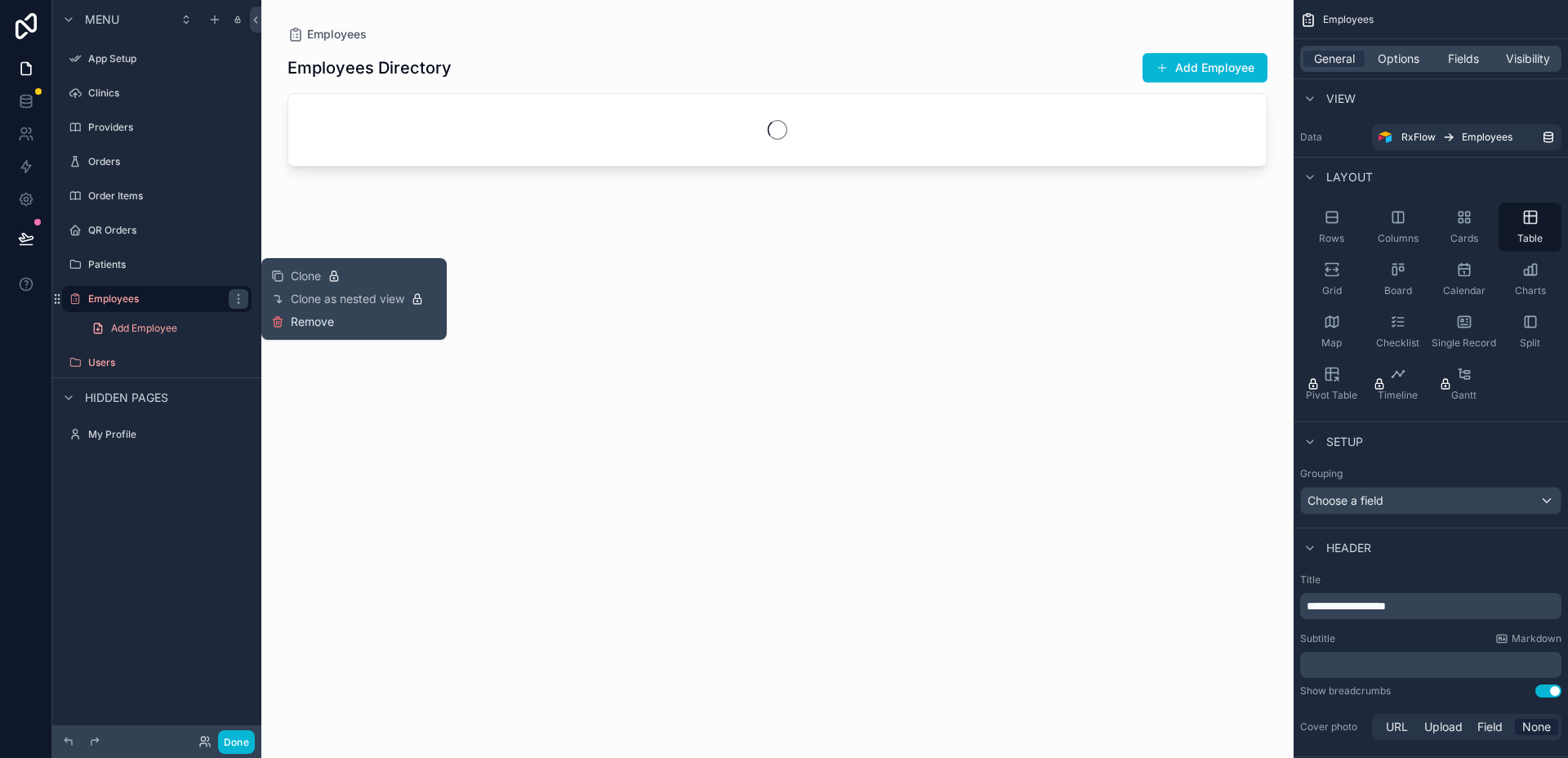
click at [303, 325] on span "Remove" at bounding box center [313, 321] width 44 height 16
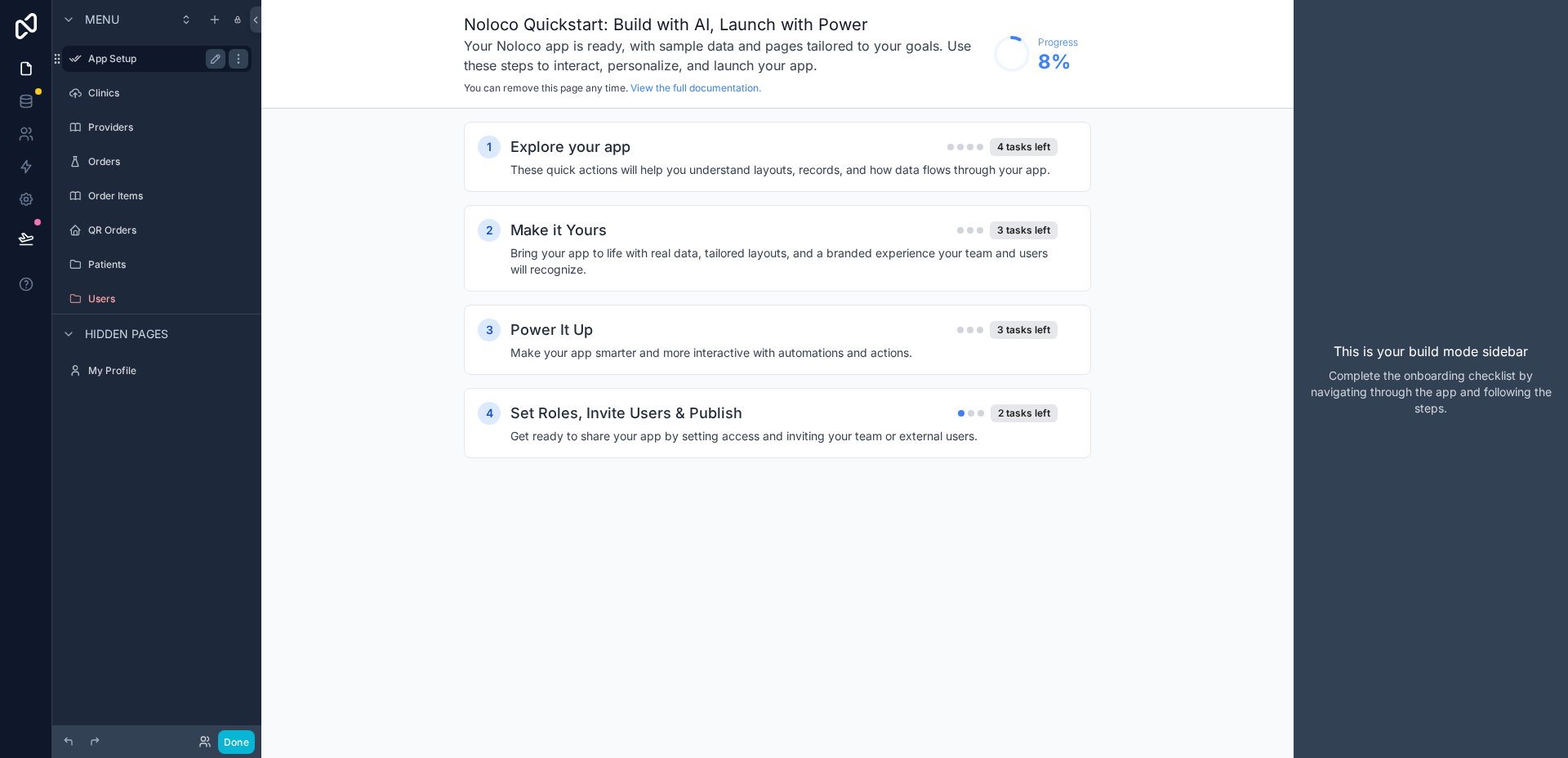
click at [117, 52] on label "App Setup" at bounding box center [153, 59] width 131 height 13
click at [233, 58] on icon "scrollable content" at bounding box center [238, 59] width 13 height 13
click at [302, 69] on span "Remove" at bounding box center [313, 70] width 44 height 16
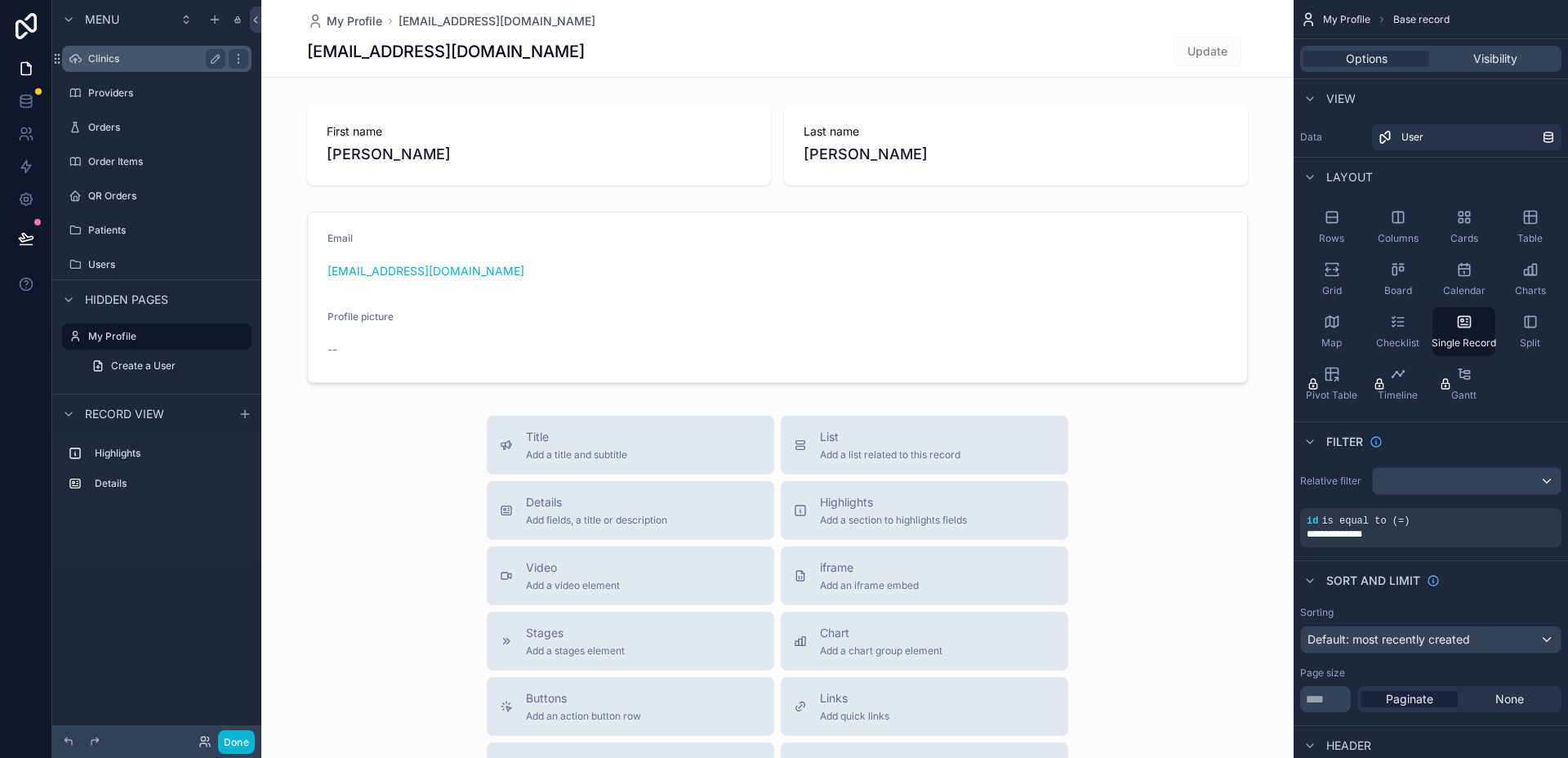
click at [154, 57] on label "Clinics" at bounding box center [153, 59] width 131 height 13
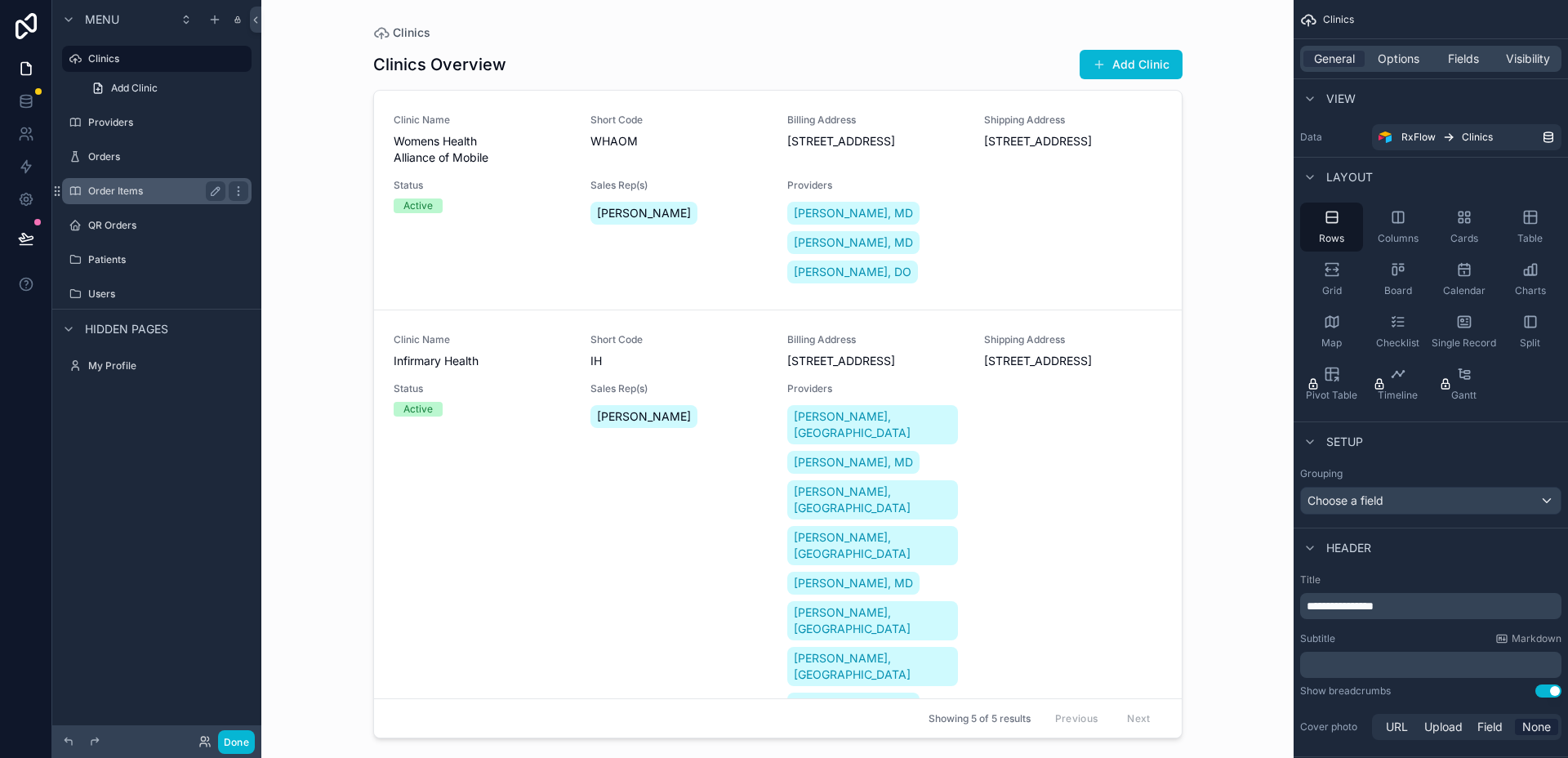
click at [155, 190] on label "Order Items" at bounding box center [153, 191] width 131 height 13
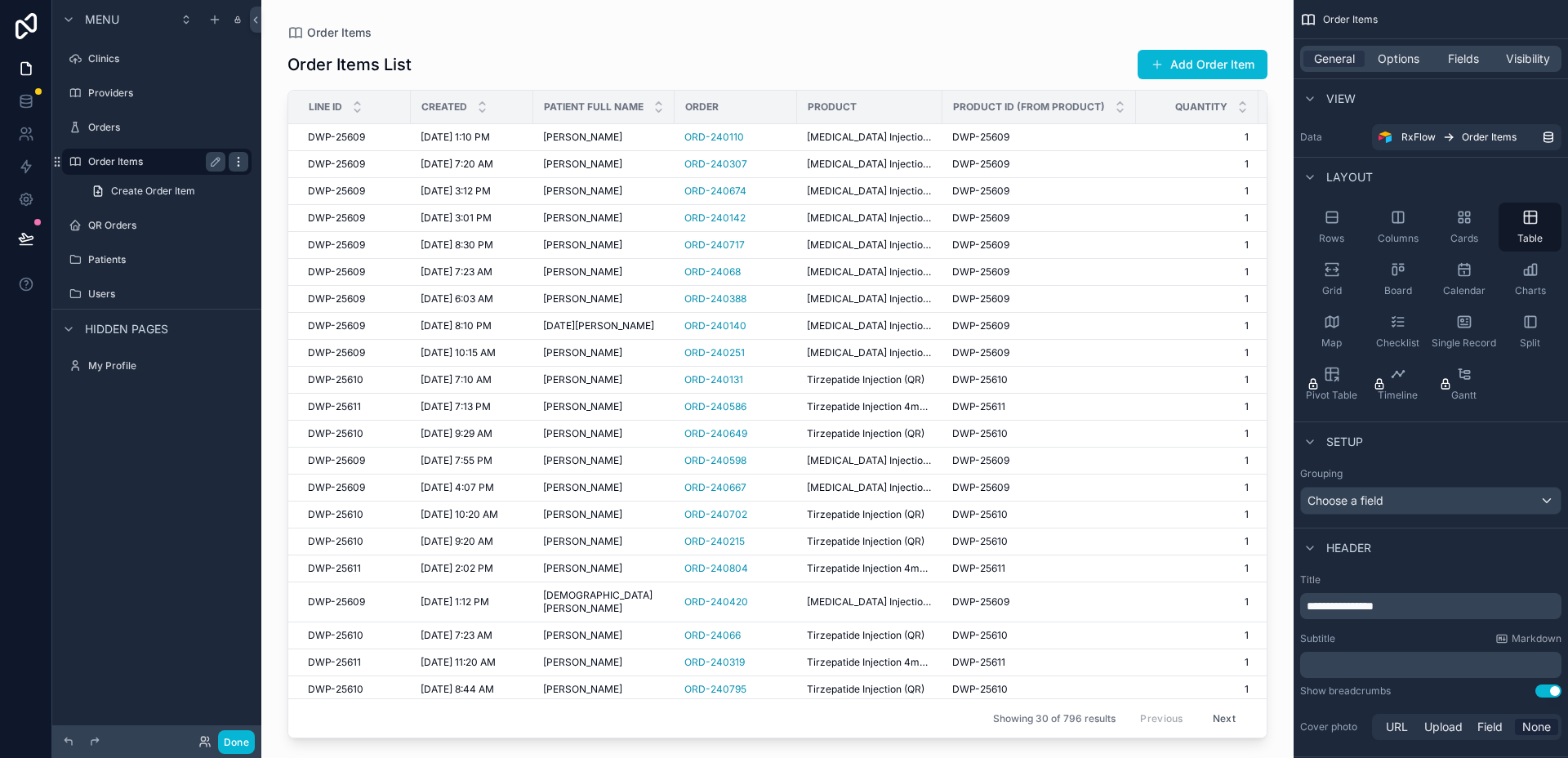
click at [241, 161] on icon "scrollable content" at bounding box center [238, 162] width 13 height 13
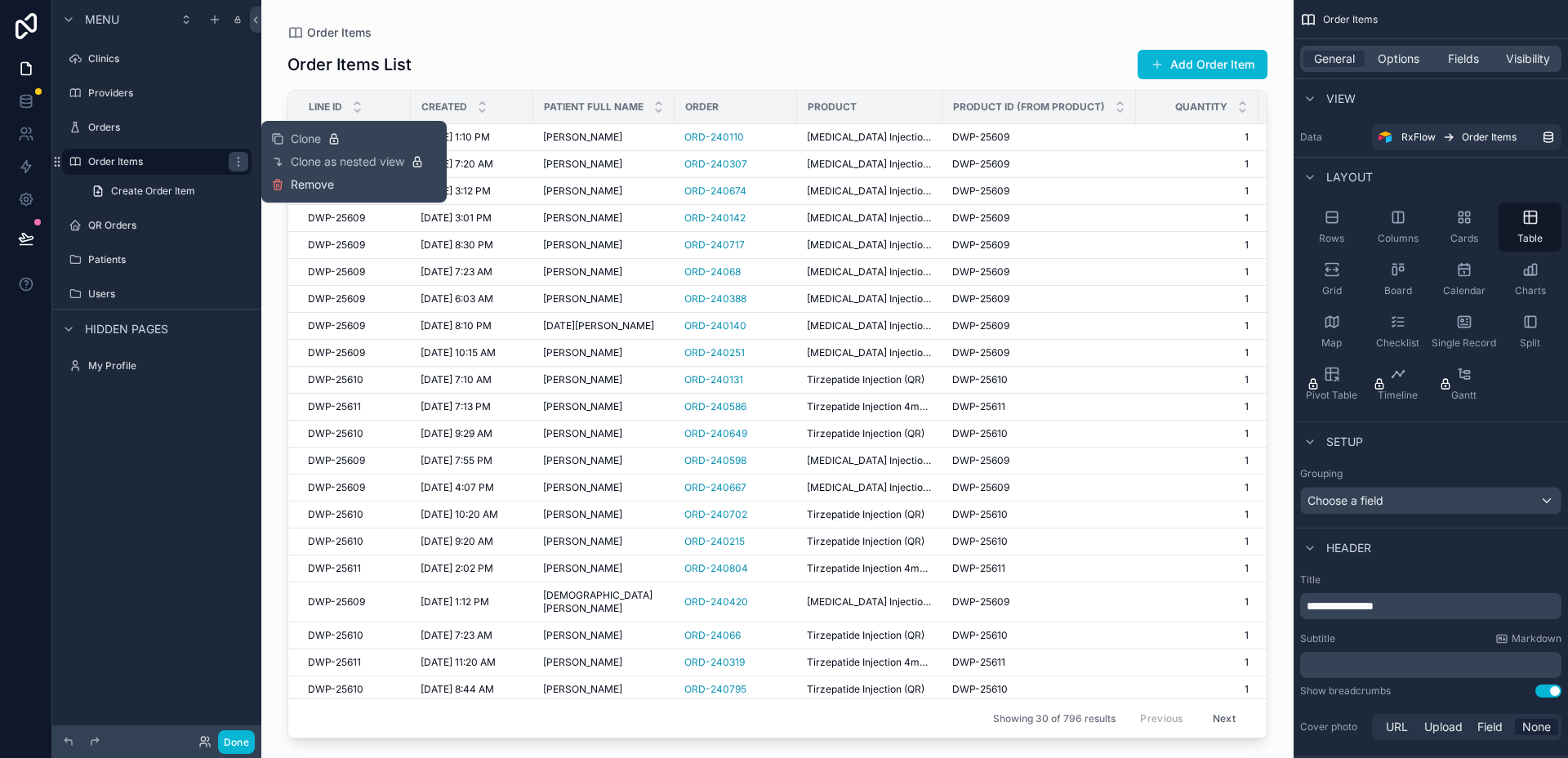
click at [283, 181] on icon at bounding box center [277, 185] width 13 height 13
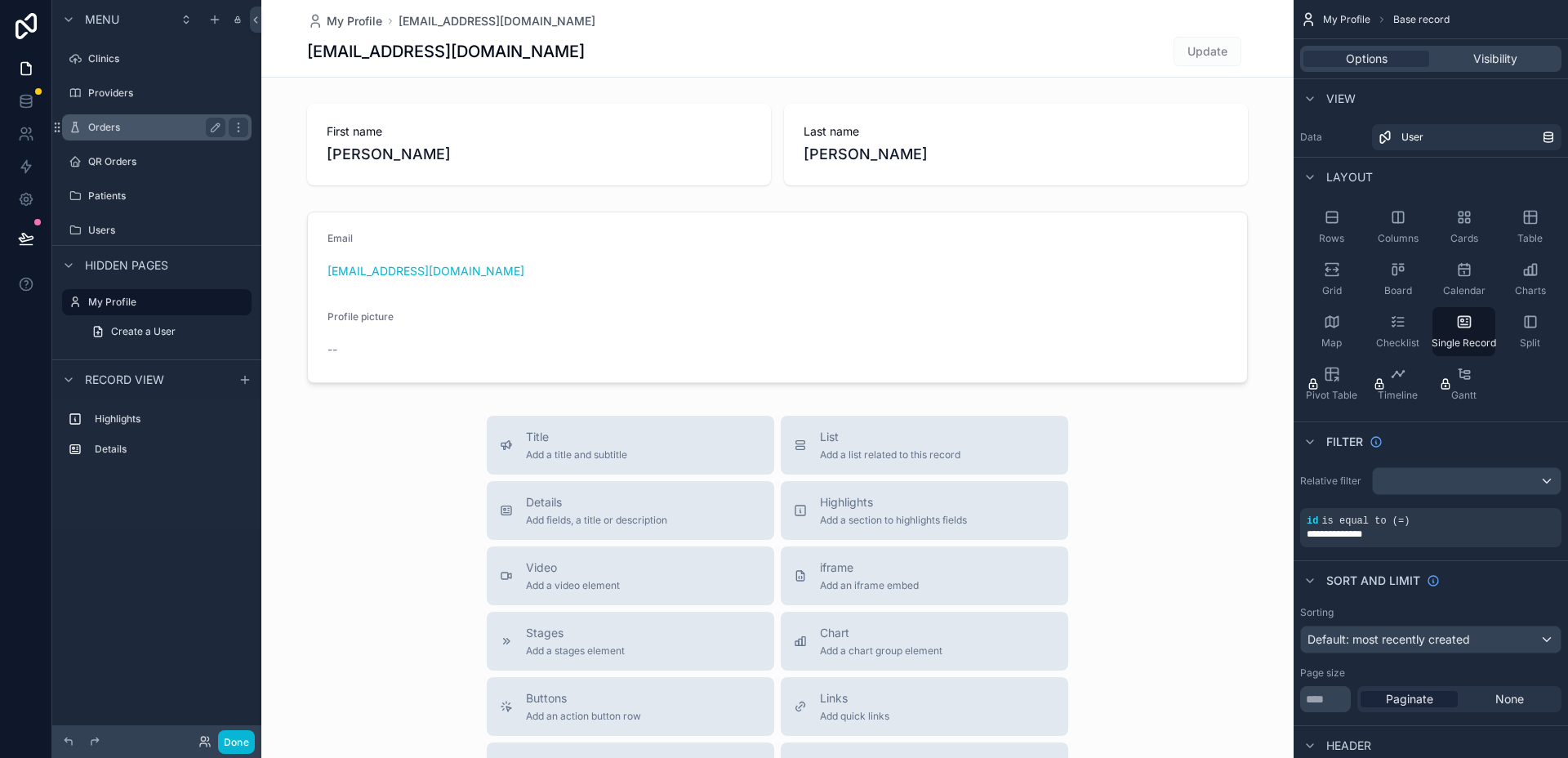
click at [140, 122] on label "Orders" at bounding box center [153, 127] width 131 height 13
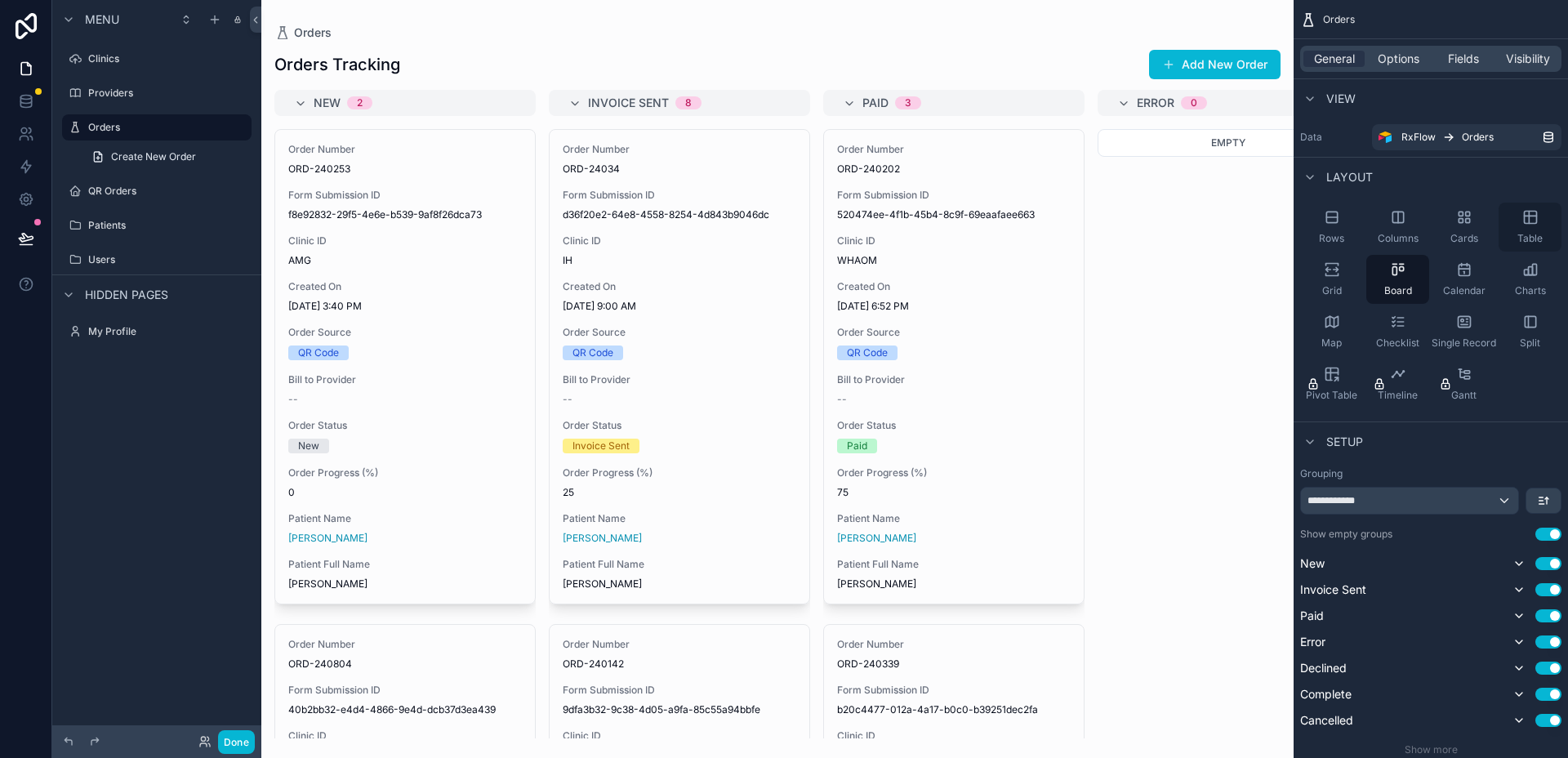
click at [1517, 226] on div "Table" at bounding box center [1530, 226] width 63 height 49
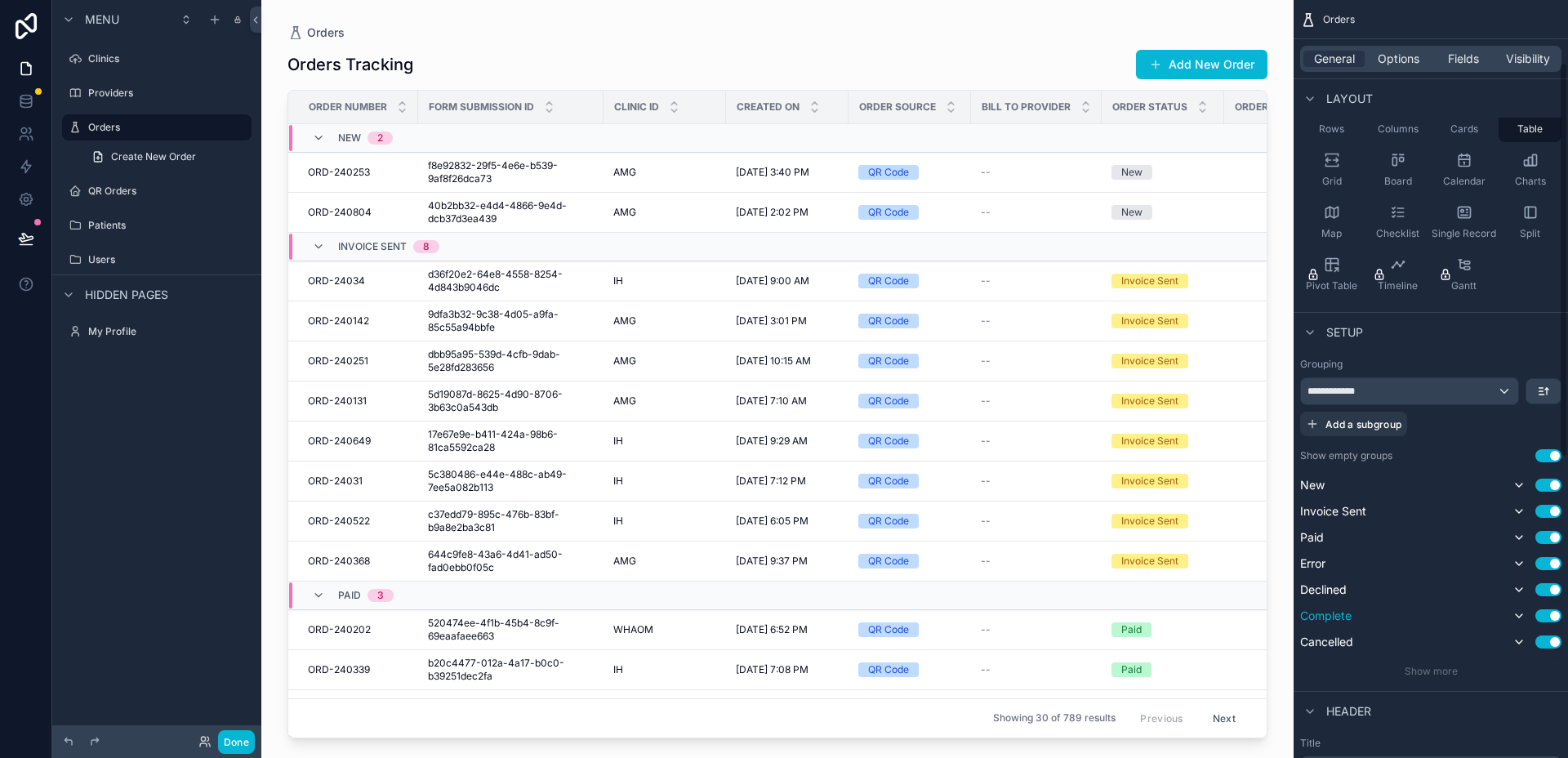
scroll to position [225, 0]
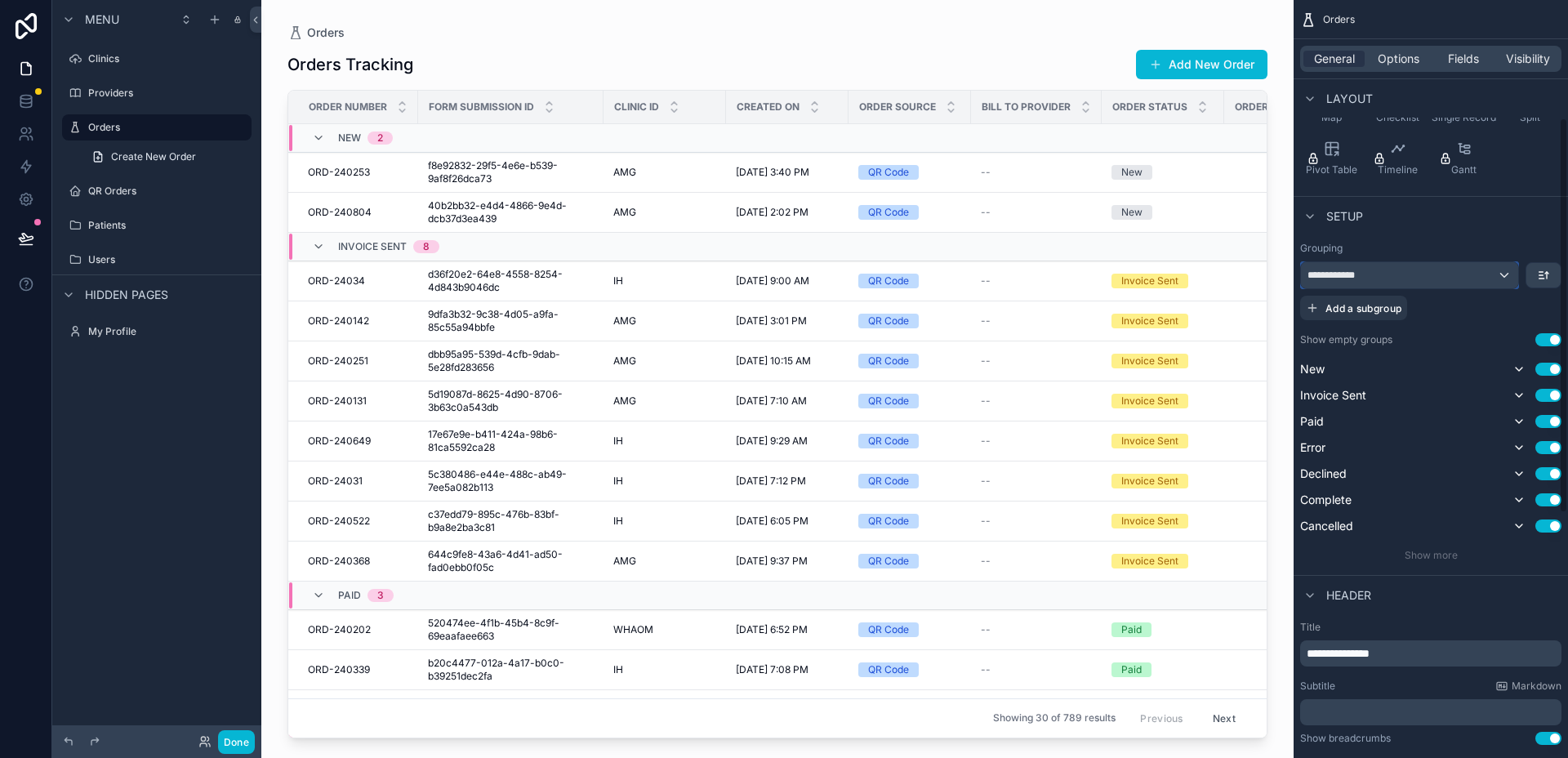
click at [1411, 275] on div "**********" at bounding box center [1410, 274] width 218 height 26
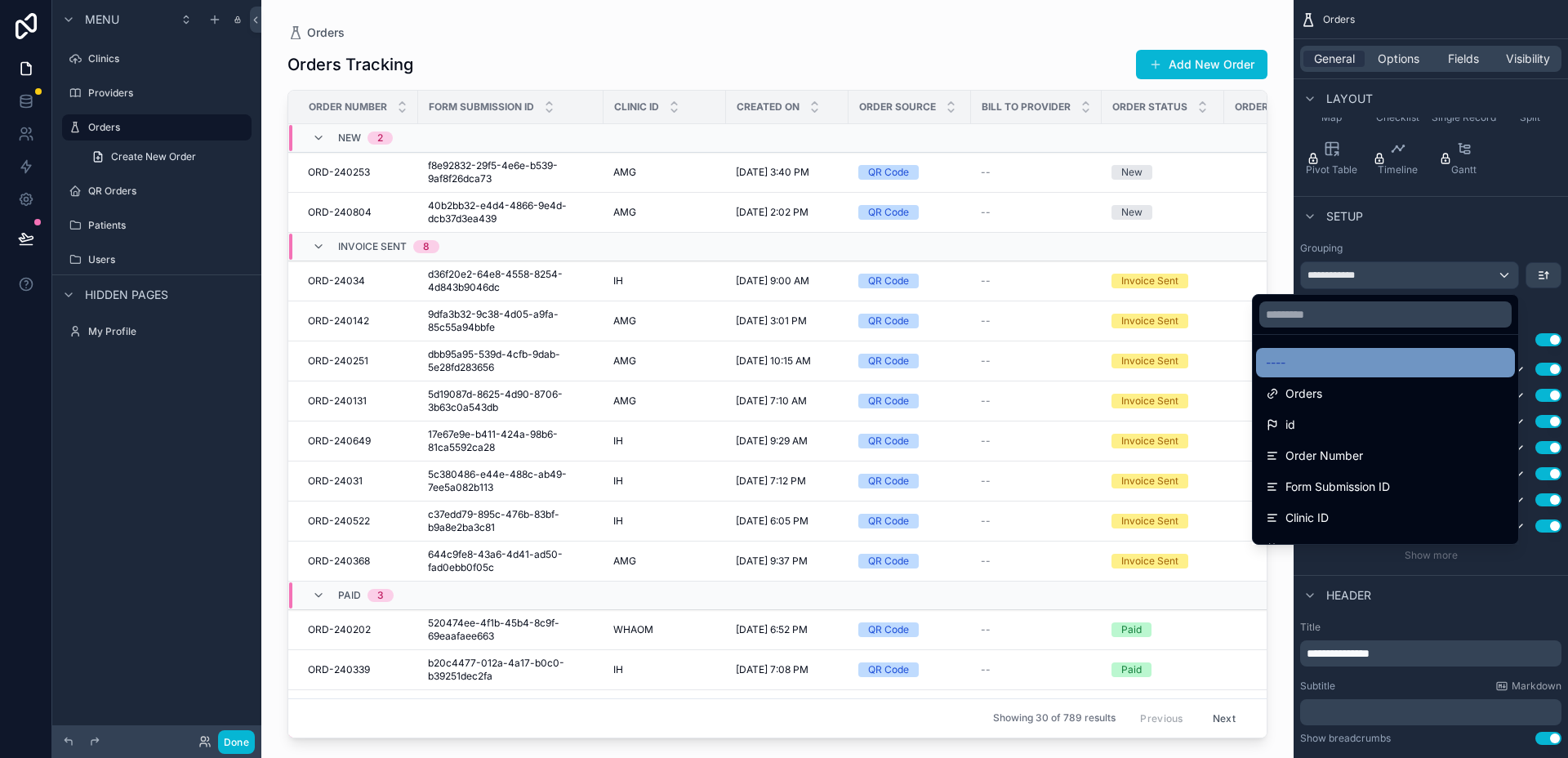
click at [1358, 362] on div "----" at bounding box center [1386, 362] width 240 height 20
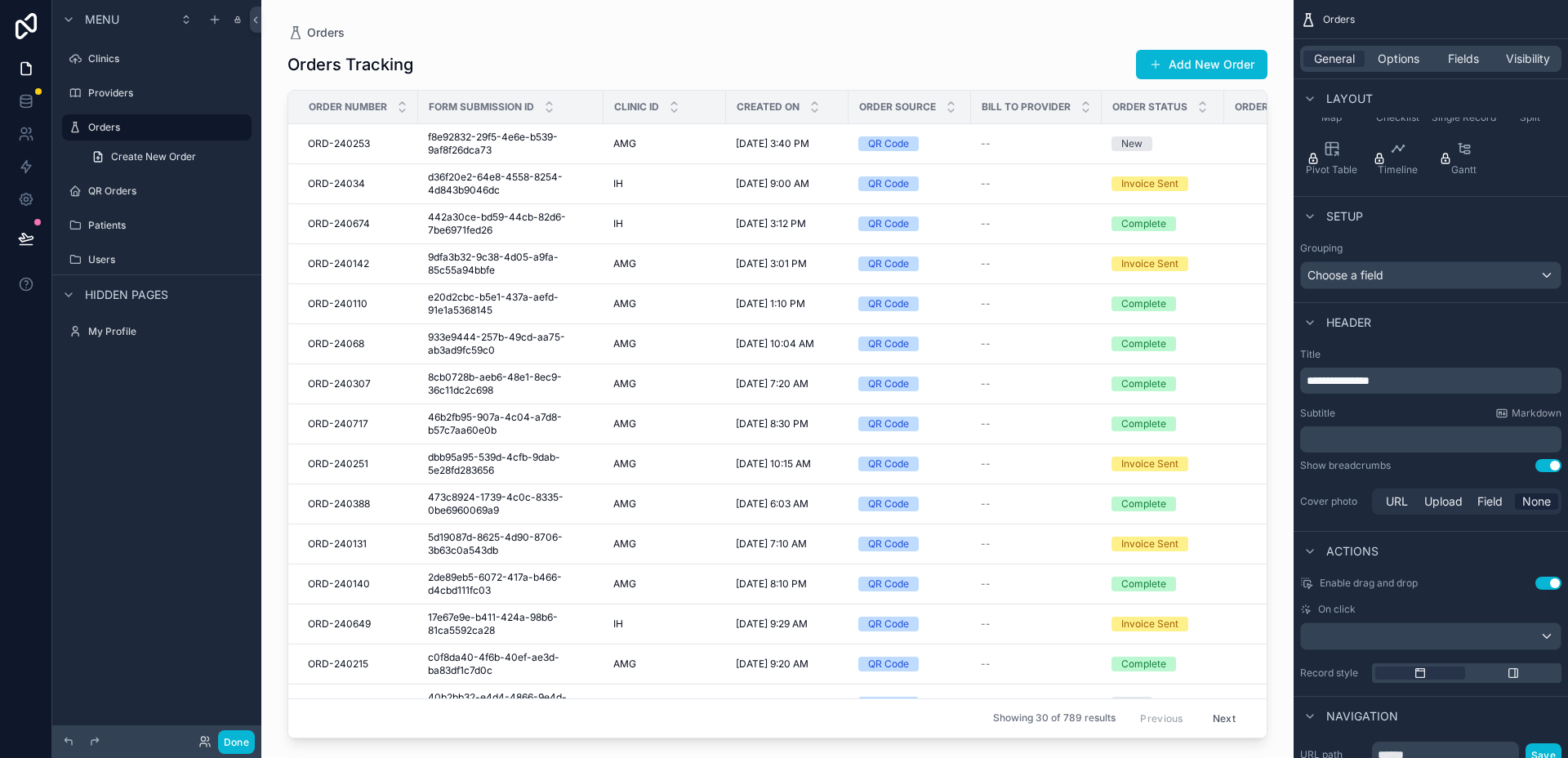
click at [1343, 379] on span "**********" at bounding box center [1338, 380] width 63 height 12
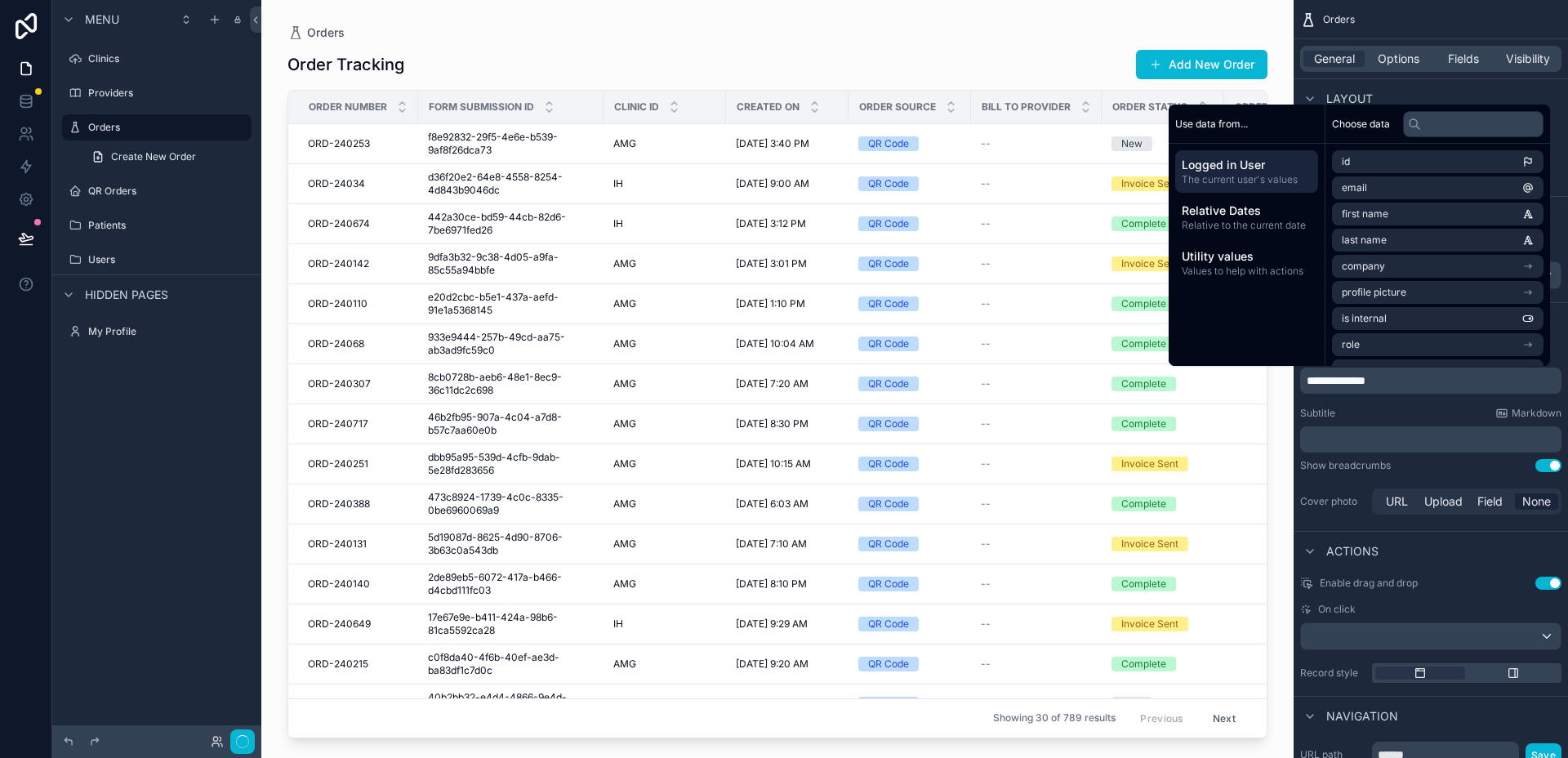
click at [1411, 407] on div "Subtitle Markdown" at bounding box center [1431, 413] width 261 height 13
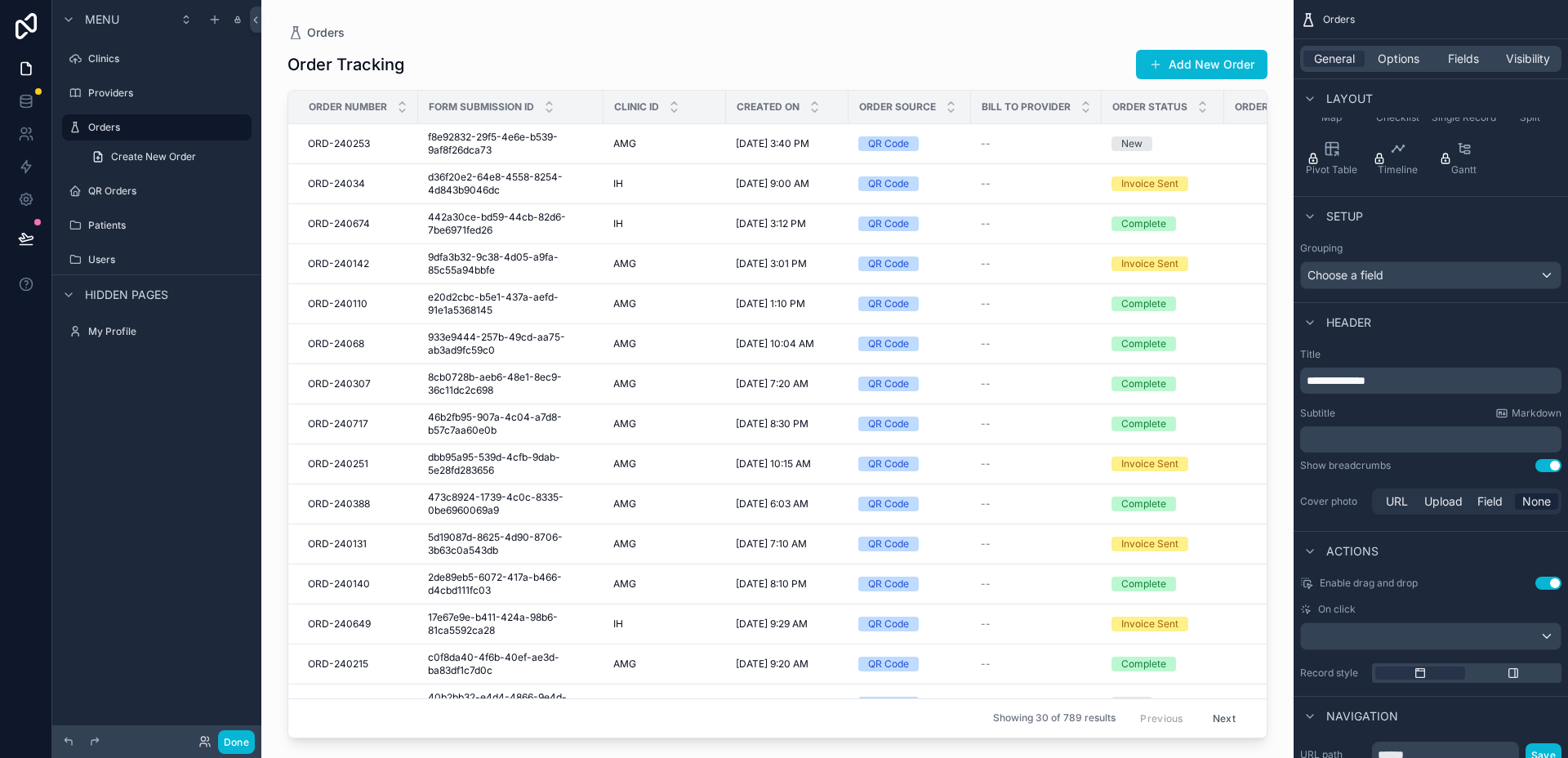
click at [612, 44] on div "scrollable content" at bounding box center [777, 369] width 1033 height 738
click at [1475, 56] on span "Fields" at bounding box center [1463, 59] width 31 height 16
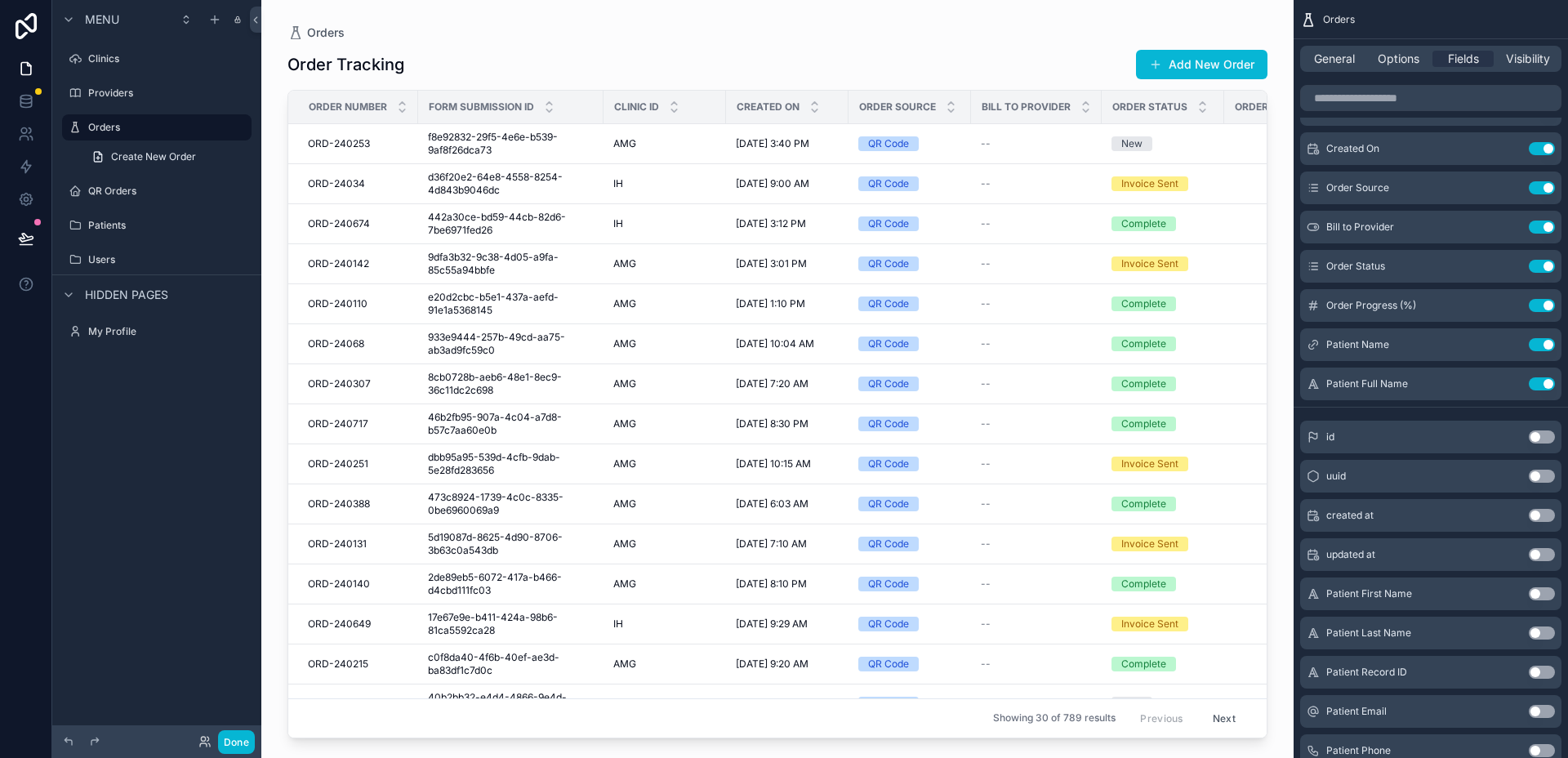
scroll to position [0, 0]
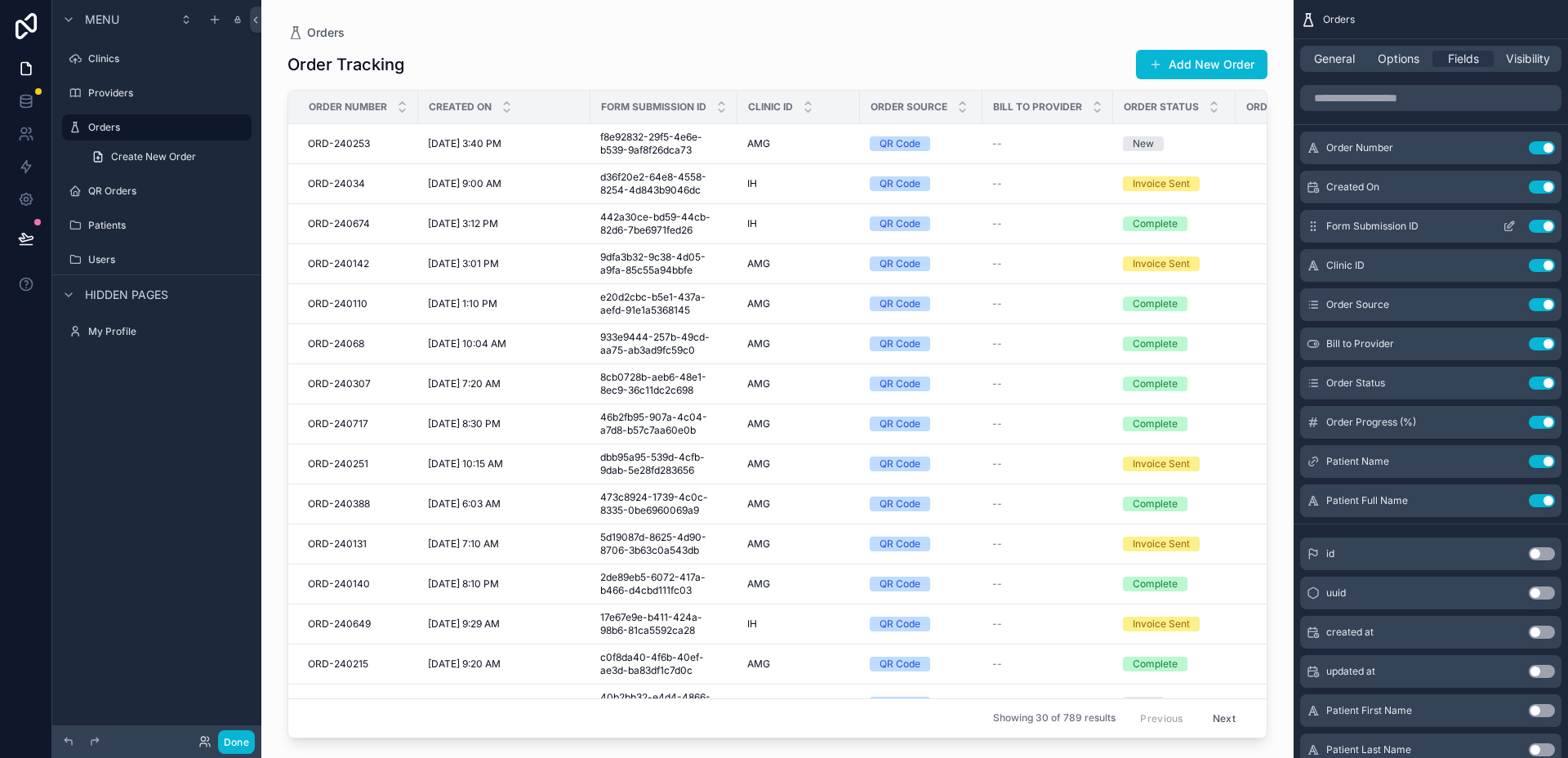
click at [1538, 223] on button "Use setting" at bounding box center [1541, 225] width 26 height 13
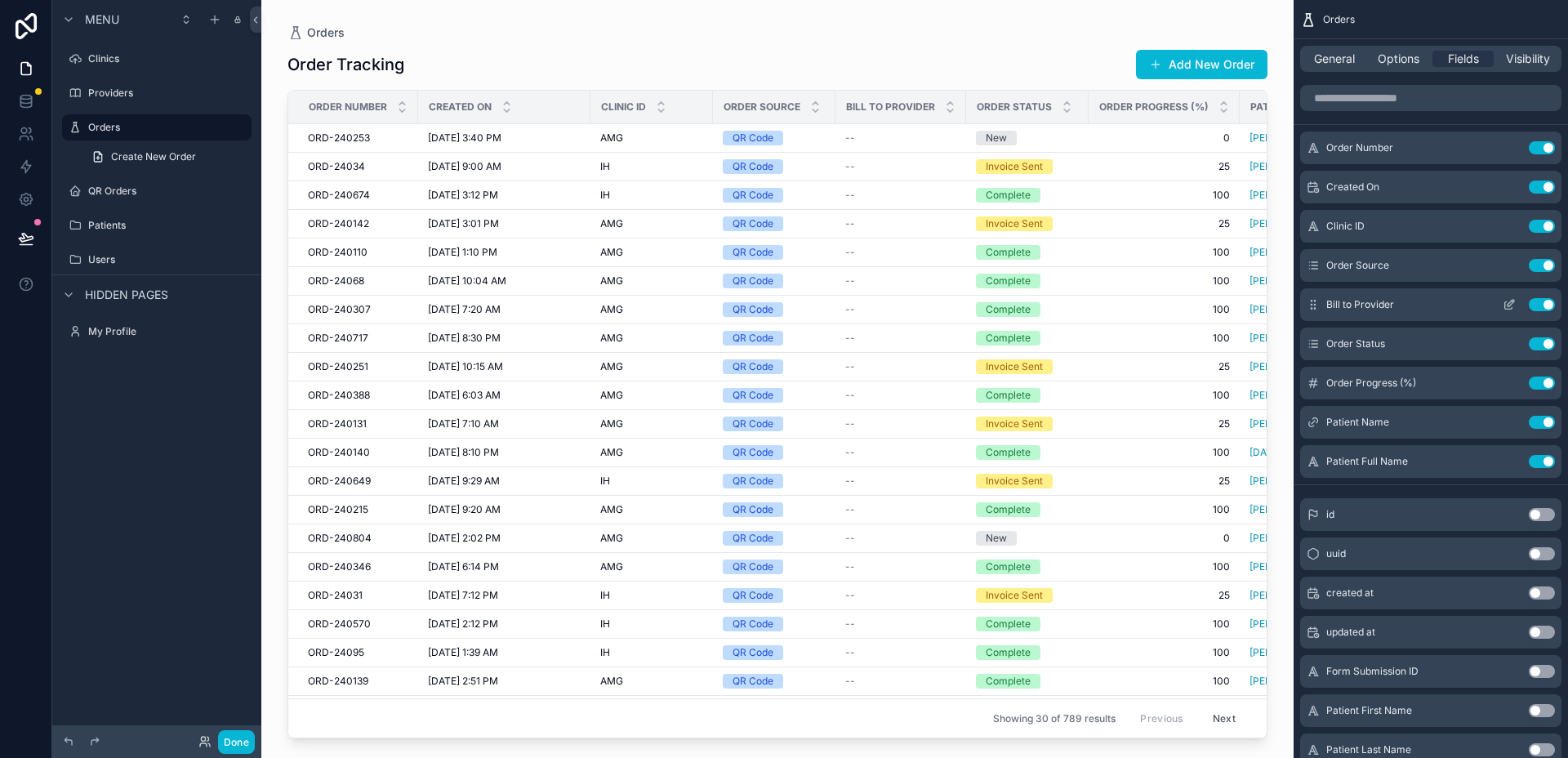
click at [1540, 301] on button "Use setting" at bounding box center [1541, 304] width 26 height 13
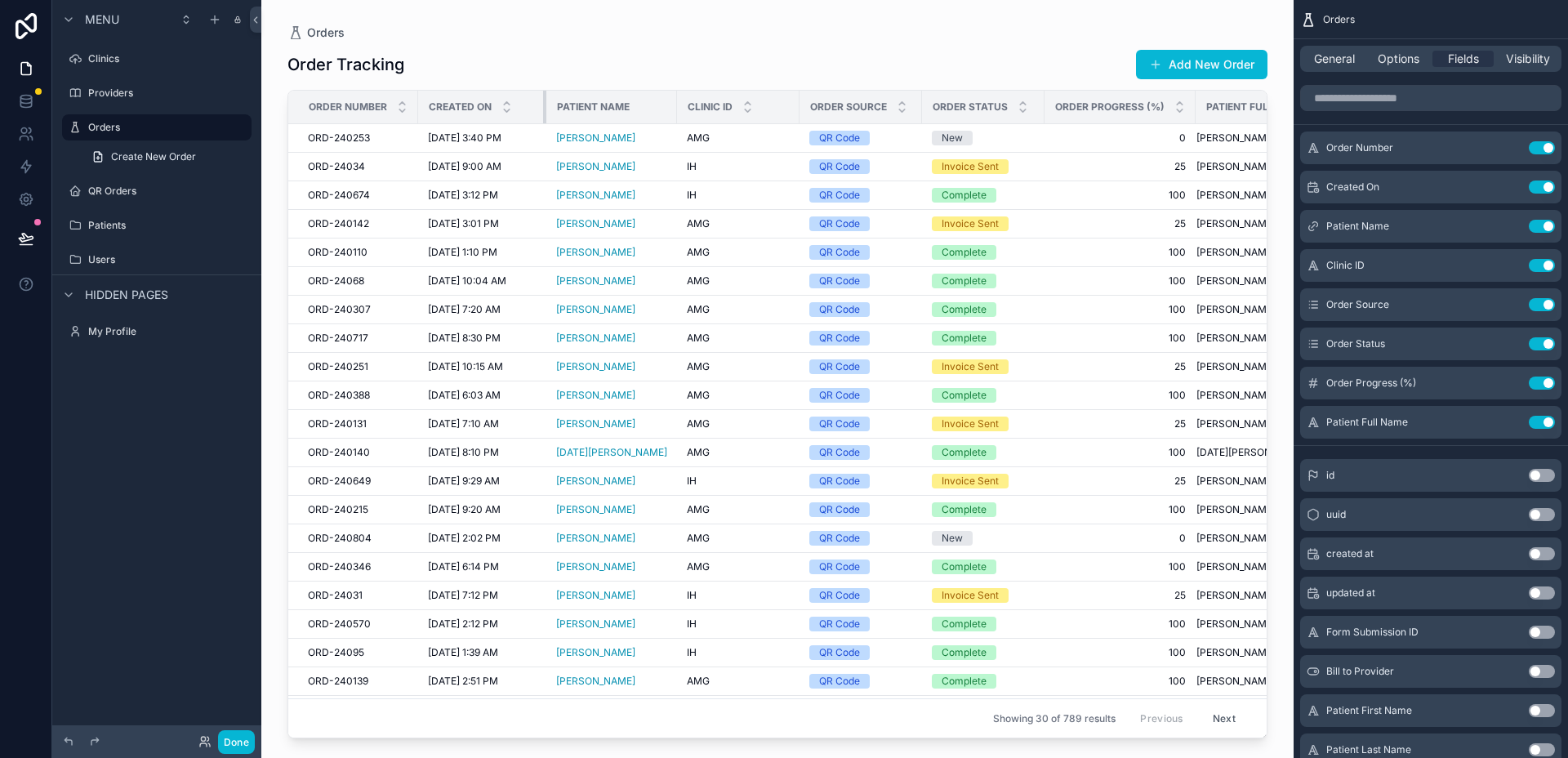
drag, startPoint x: 588, startPoint y: 103, endPoint x: 543, endPoint y: 103, distance: 45.0
click at [543, 103] on div "scrollable content" at bounding box center [546, 107] width 6 height 33
click at [1543, 383] on button "Use setting" at bounding box center [1541, 383] width 26 height 13
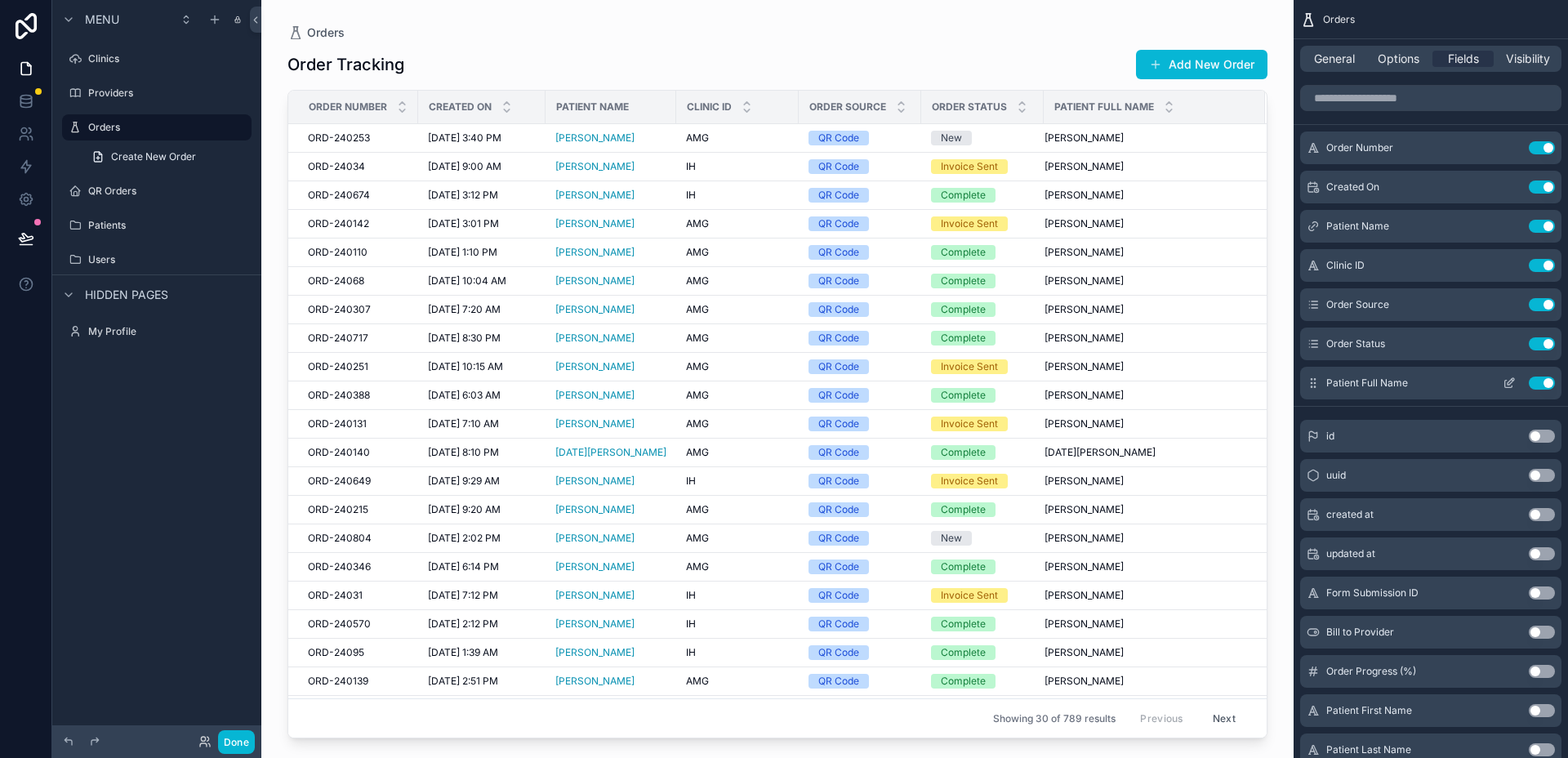
click at [1544, 382] on button "Use setting" at bounding box center [1541, 383] width 26 height 13
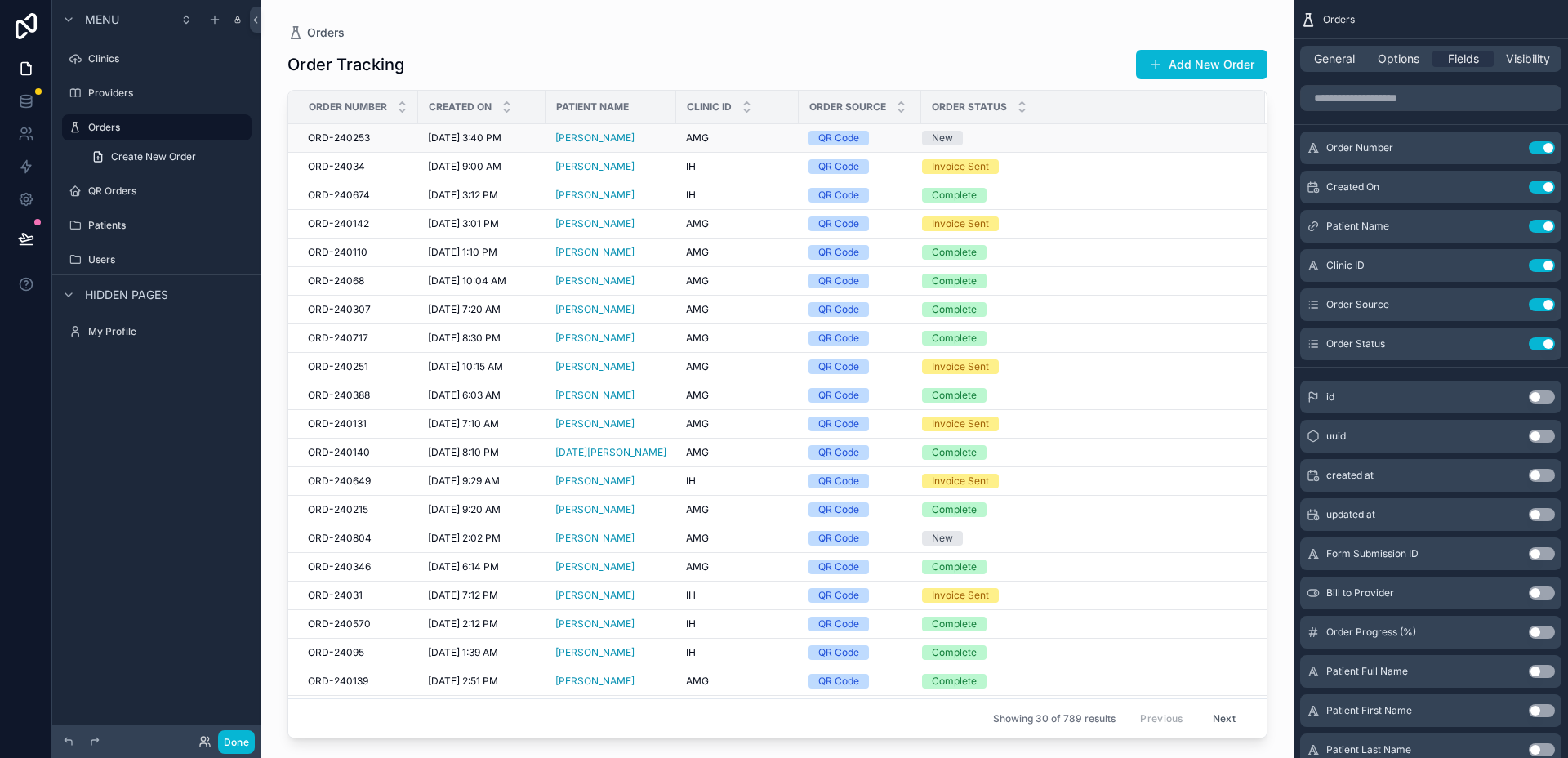
click at [413, 136] on td "ORD-240253 ORD-240253" at bounding box center [353, 138] width 130 height 28
click at [444, 136] on span "2/20/2025 3:40 PM" at bounding box center [464, 138] width 74 height 13
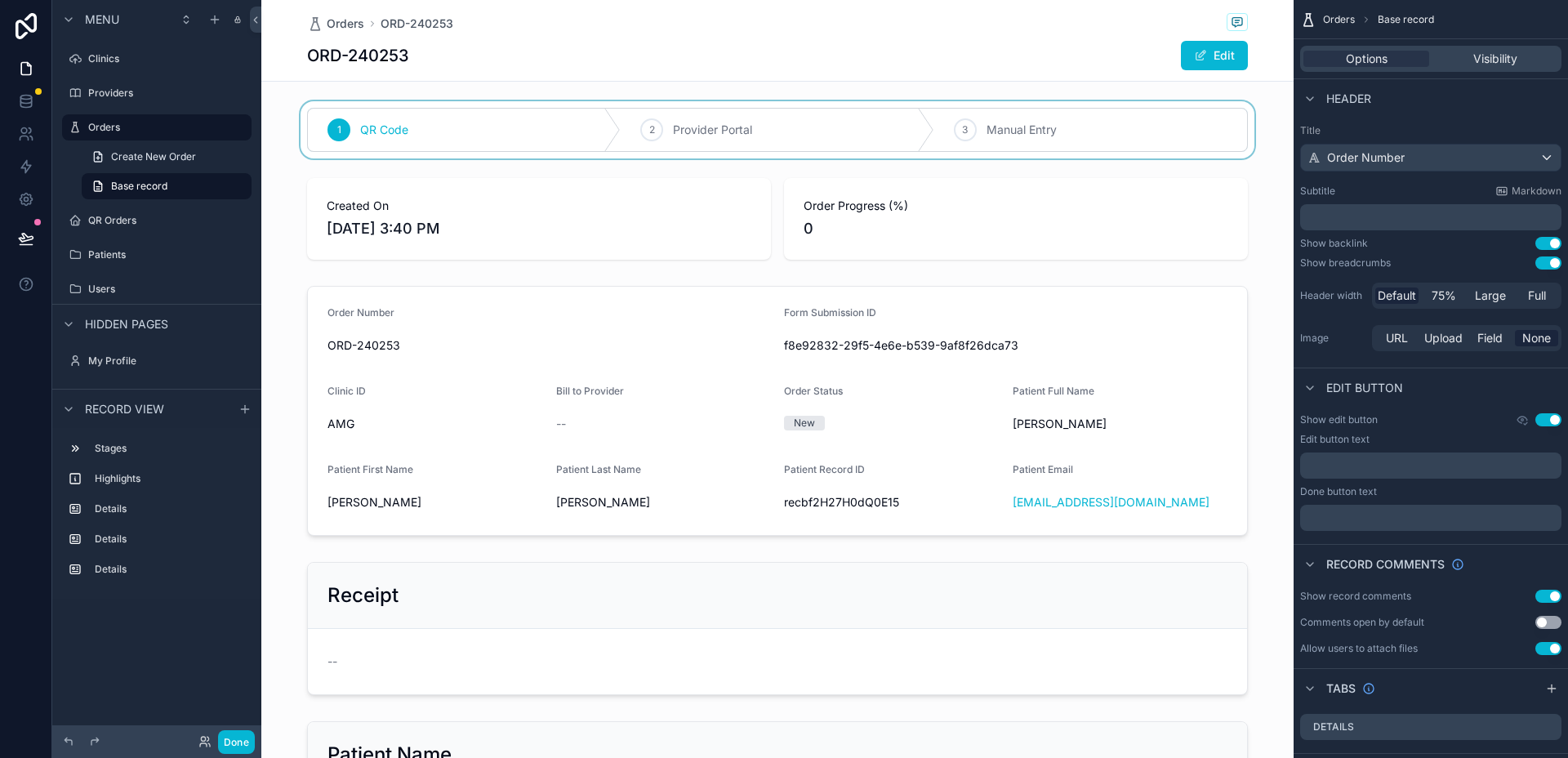
click at [558, 107] on div "scrollable content" at bounding box center [777, 130] width 1033 height 57
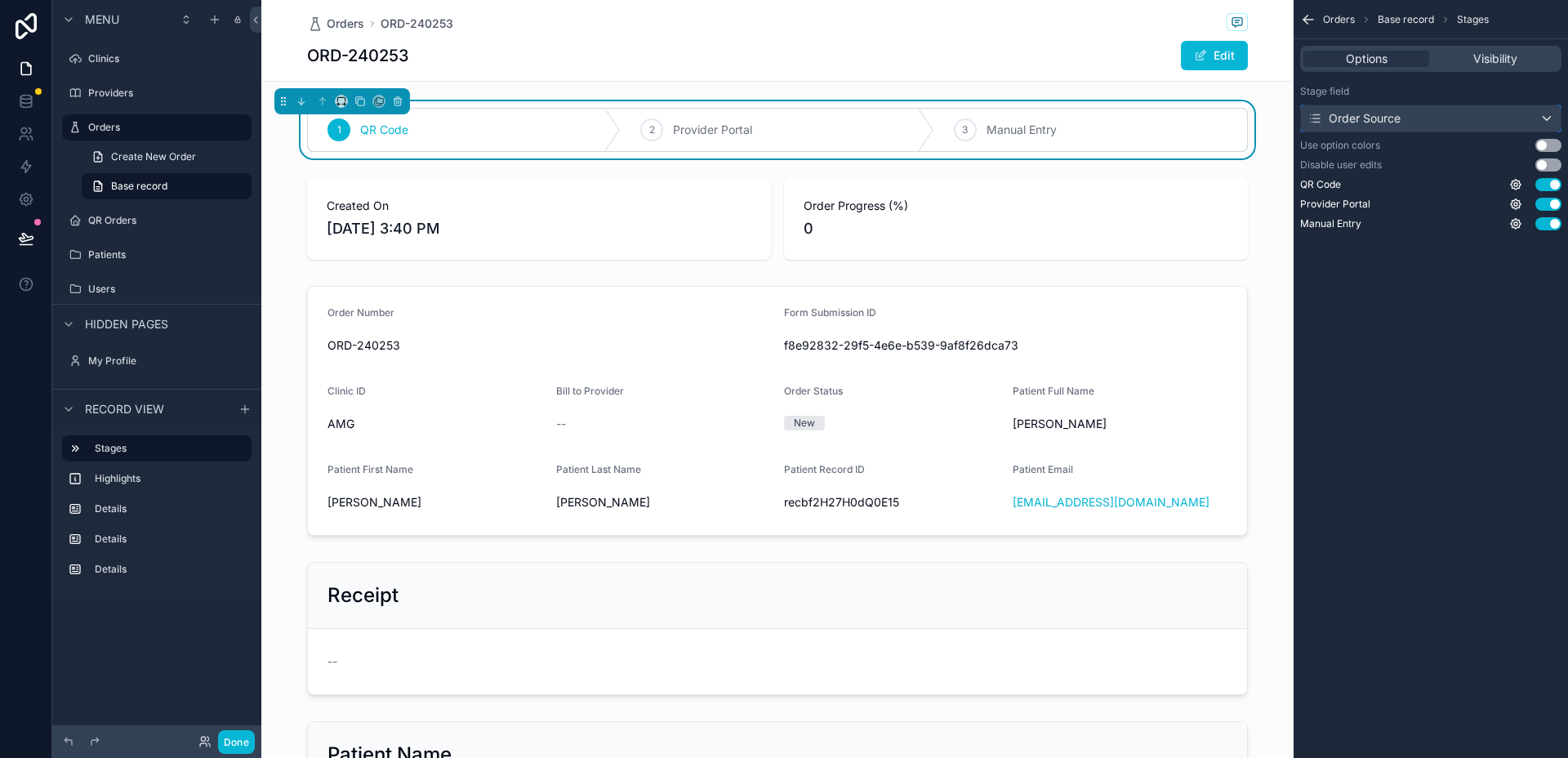
click at [1364, 114] on div "Order Source" at bounding box center [1354, 118] width 93 height 16
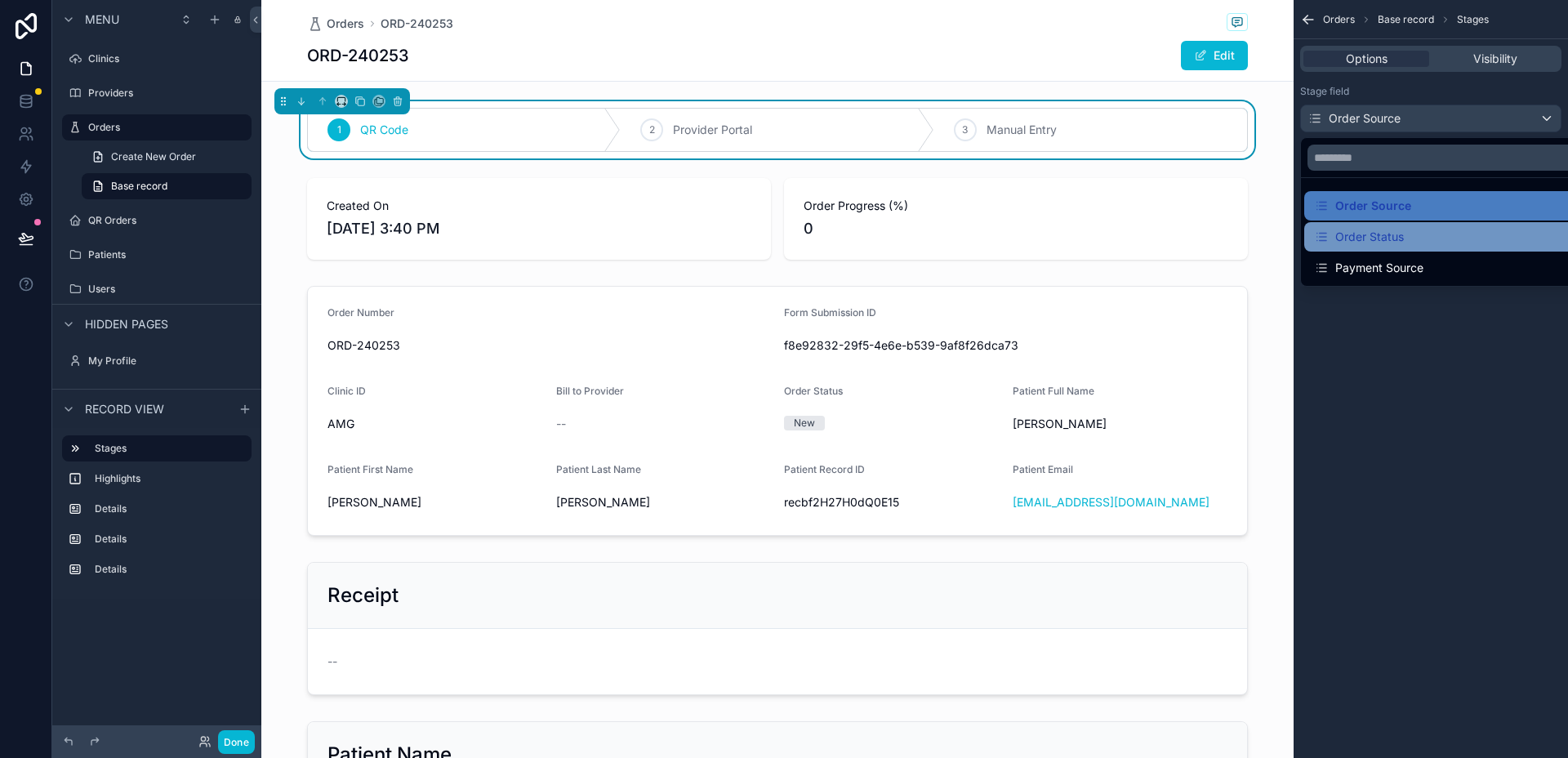
click at [1377, 227] on div "Order Status" at bounding box center [1358, 237] width 90 height 20
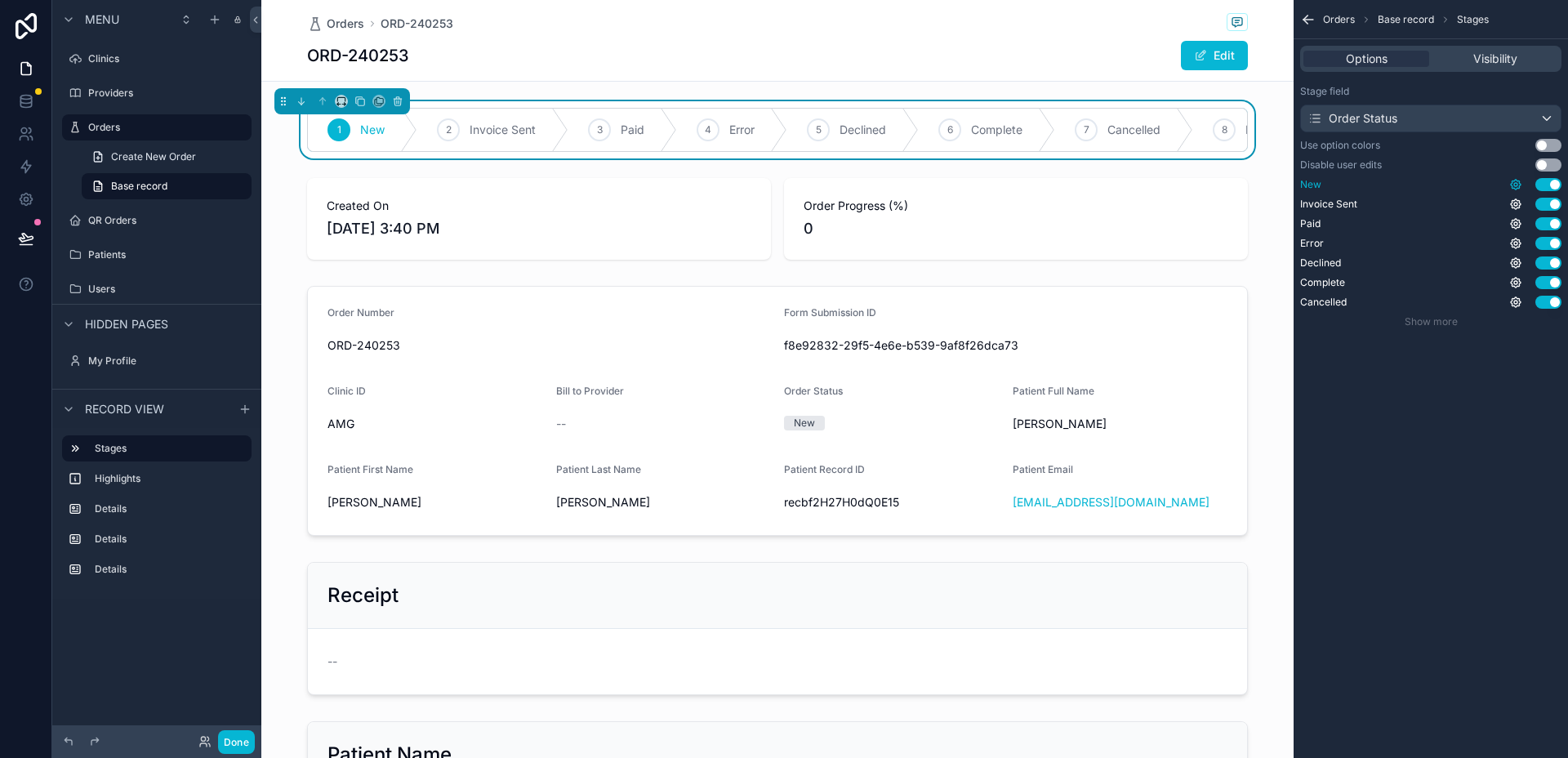
click at [1514, 184] on icon "scrollable content" at bounding box center [1516, 185] width 13 height 13
click at [1507, 414] on div "Orders Base record Stages Options Visibility Stage field Order Status Use optio…" at bounding box center [1430, 379] width 274 height 758
click at [1549, 146] on button "Use setting" at bounding box center [1548, 145] width 26 height 13
click at [1517, 182] on icon "scrollable content" at bounding box center [1516, 185] width 13 height 13
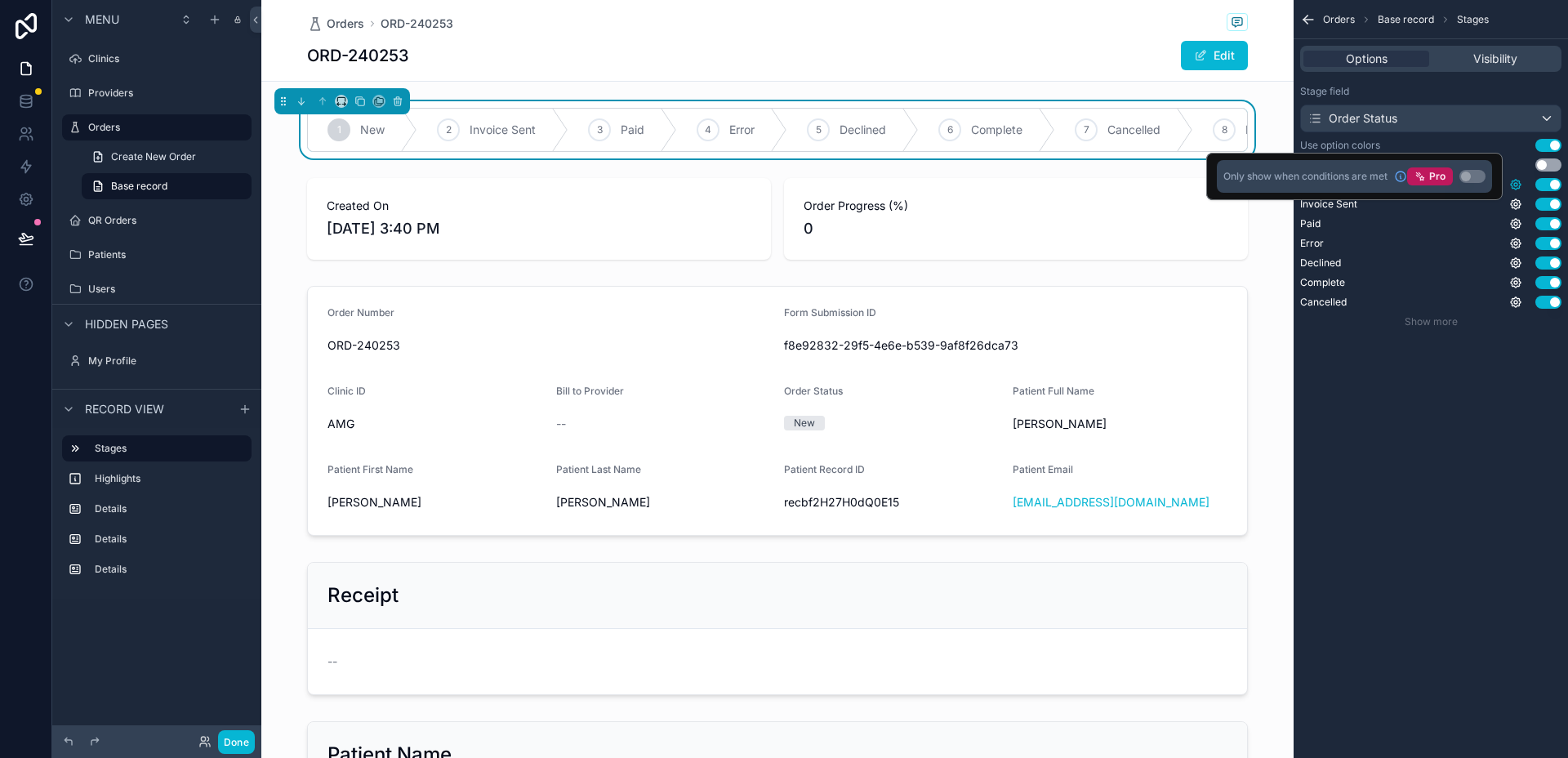
click at [1517, 182] on icon "scrollable content" at bounding box center [1516, 185] width 13 height 13
click at [1550, 142] on button "Use setting" at bounding box center [1548, 145] width 26 height 13
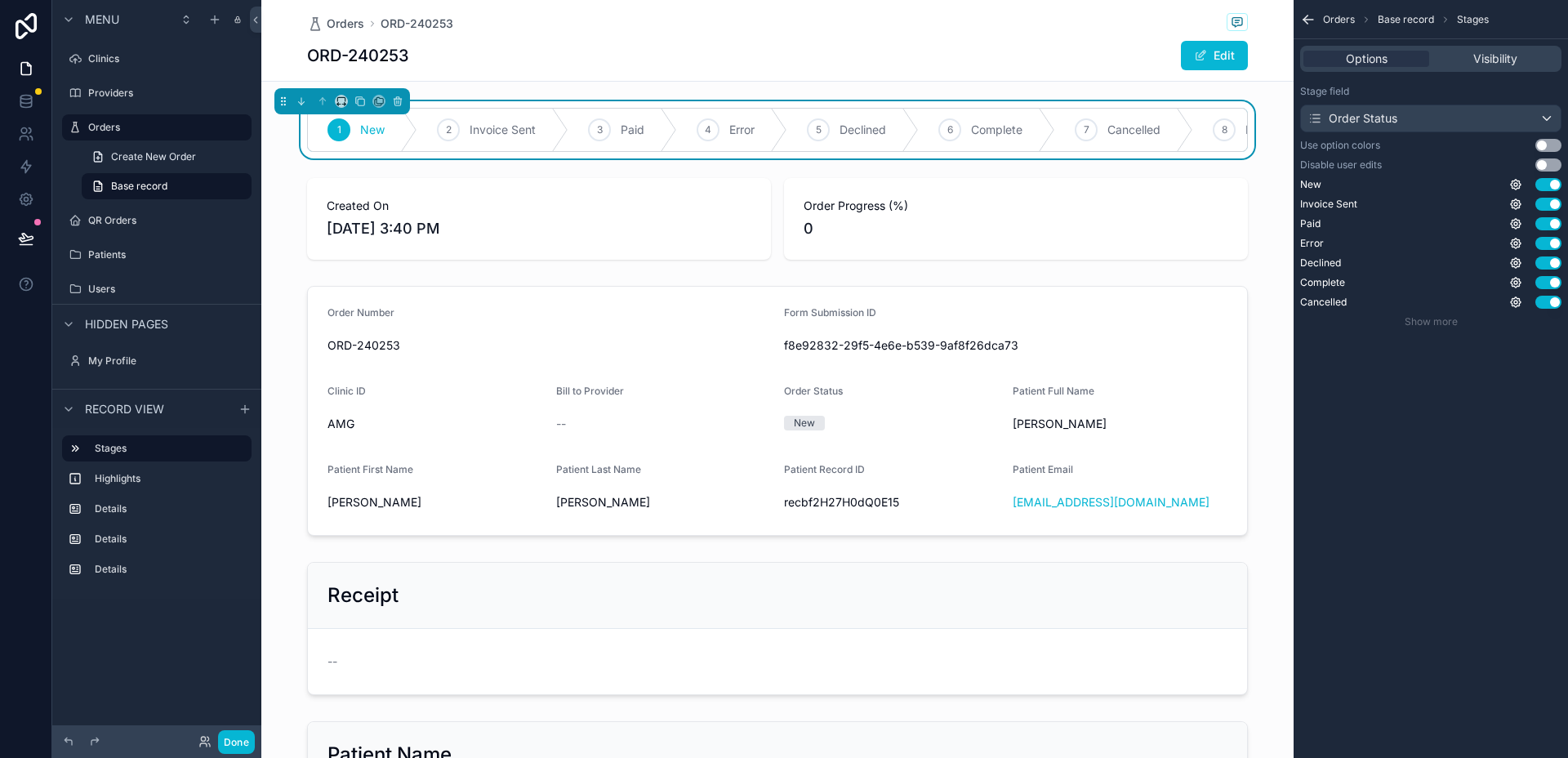
click at [1550, 142] on button "Use setting" at bounding box center [1548, 145] width 26 height 13
click at [777, 222] on div "scrollable content" at bounding box center [777, 218] width 1033 height 95
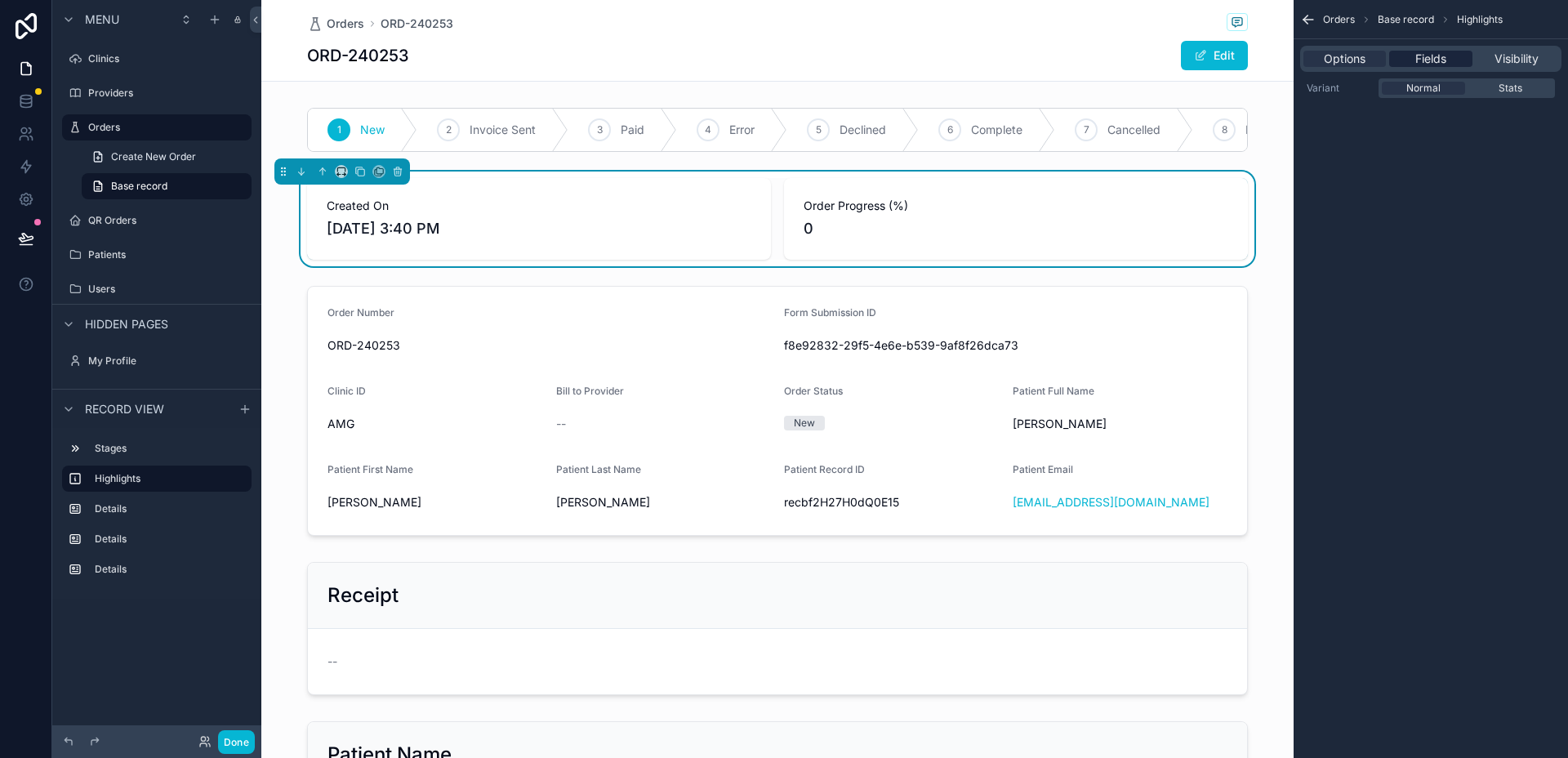
click at [1410, 58] on div "Fields" at bounding box center [1430, 59] width 83 height 16
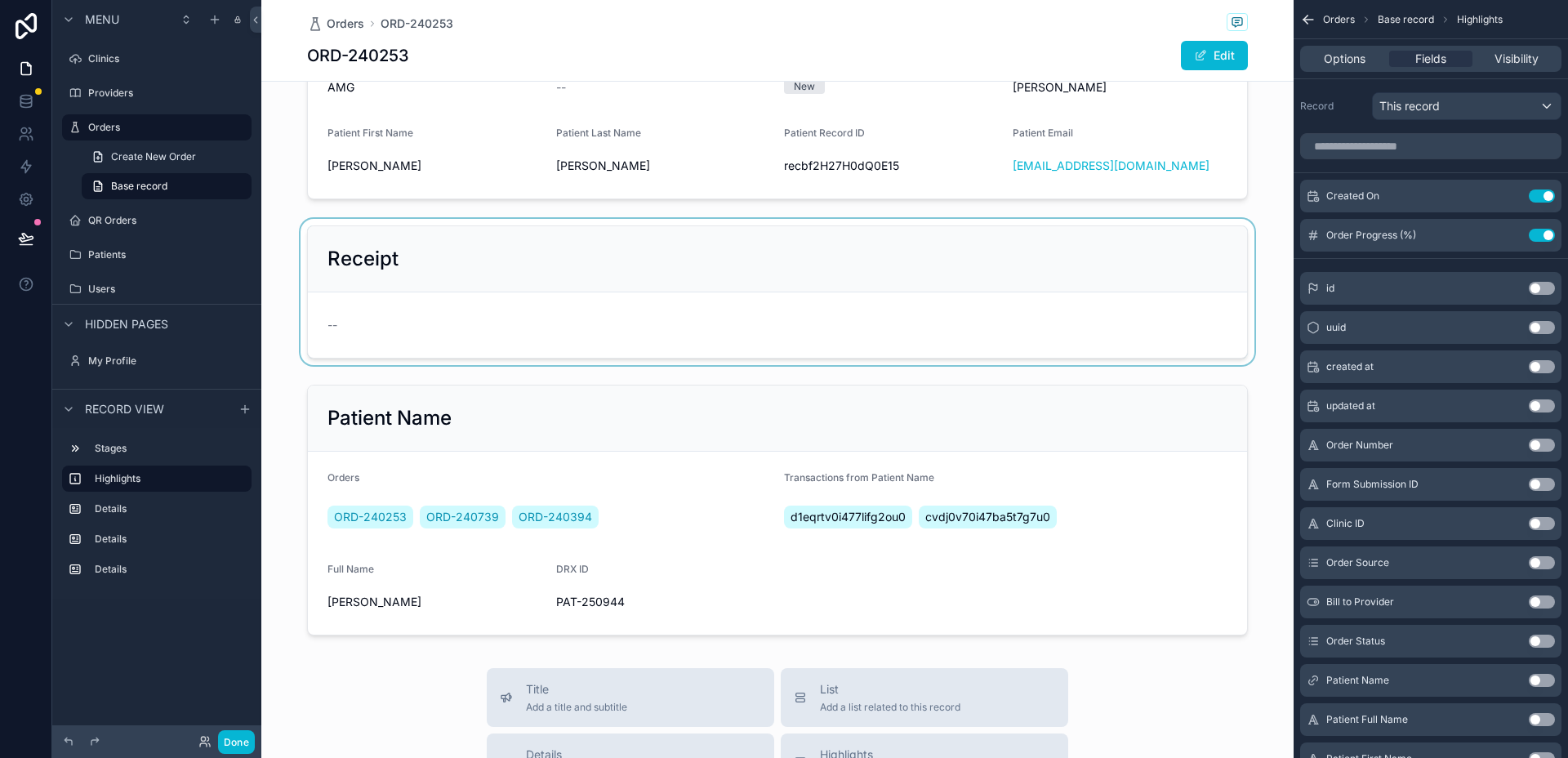
scroll to position [336, 0]
click at [636, 444] on div "scrollable content" at bounding box center [777, 510] width 1033 height 264
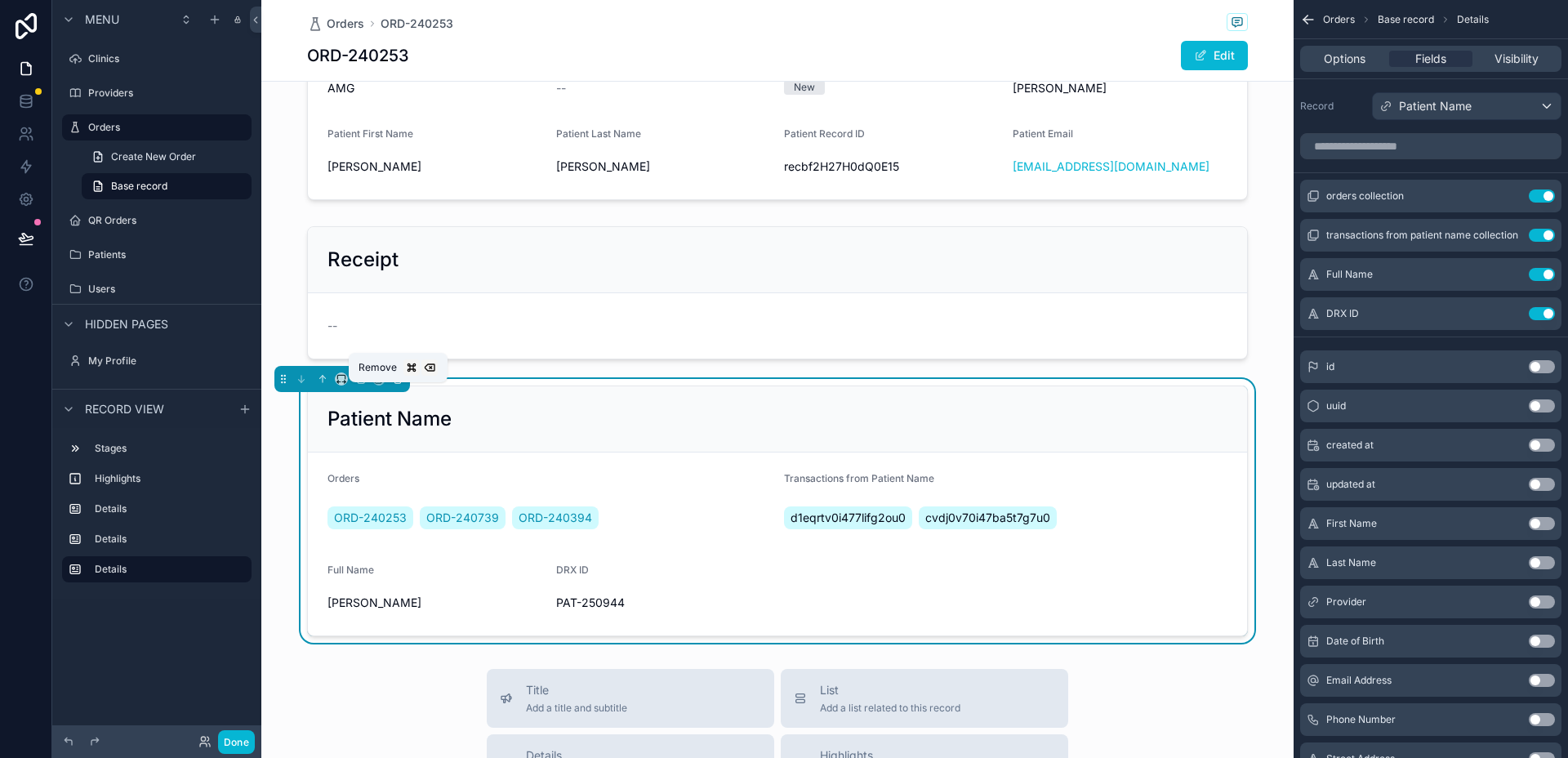
click at [400, 383] on icon "scrollable content" at bounding box center [397, 379] width 6 height 6
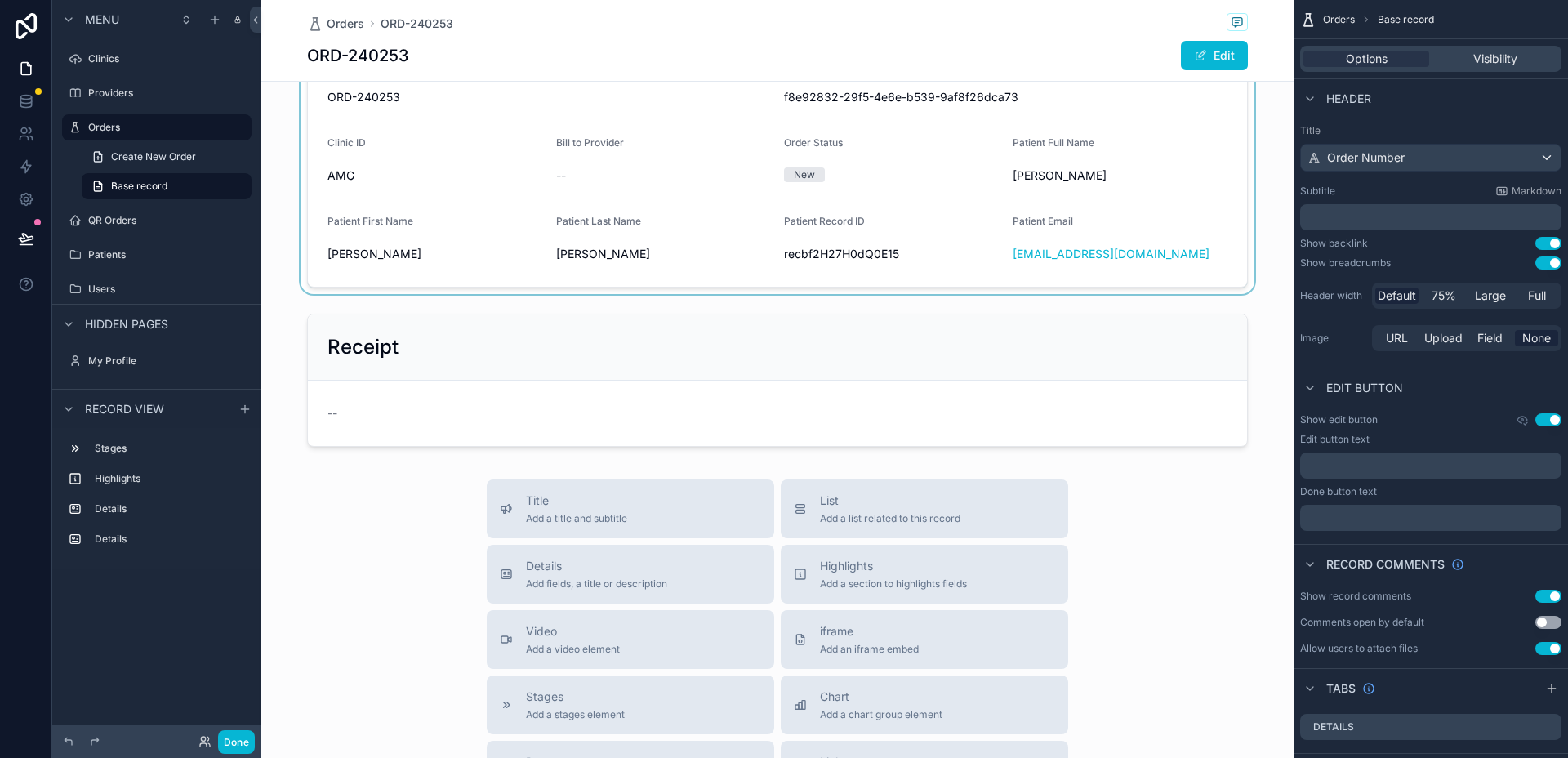
scroll to position [0, 0]
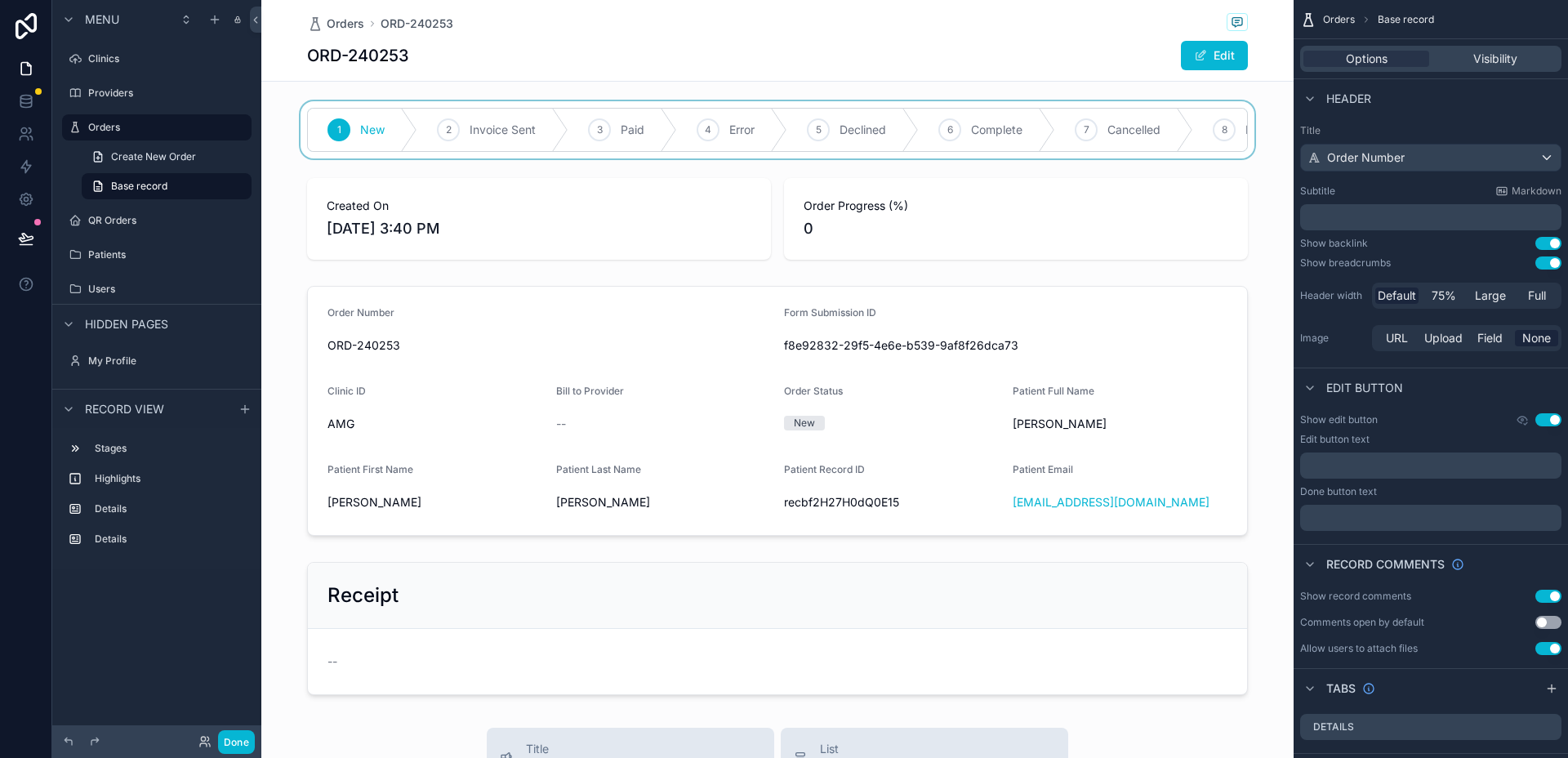
click at [585, 102] on div "scrollable content" at bounding box center [777, 130] width 1033 height 57
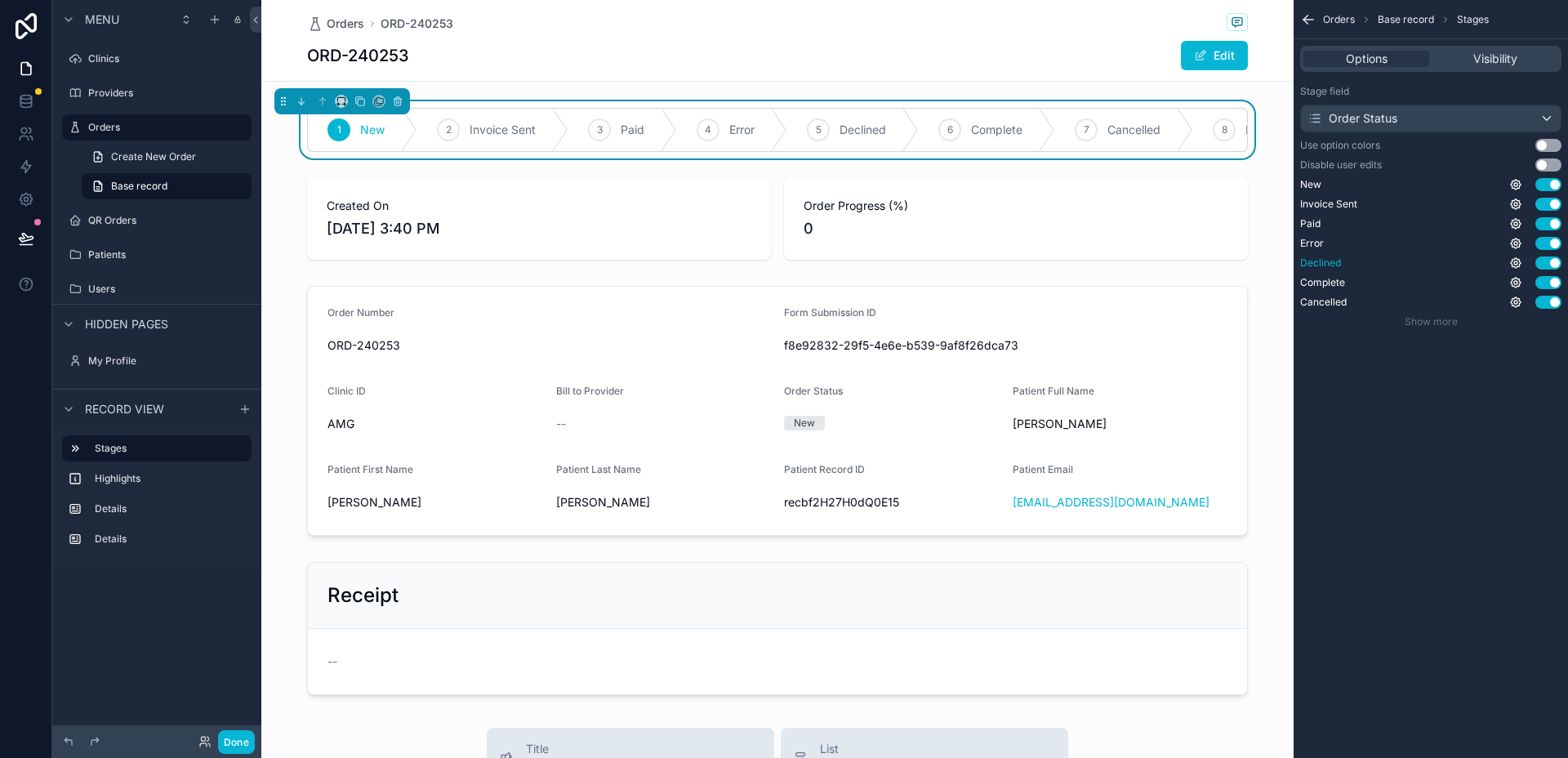
click at [1548, 261] on button "Use setting" at bounding box center [1548, 263] width 26 height 13
click at [1552, 240] on button "Use setting" at bounding box center [1548, 243] width 26 height 13
click at [1414, 320] on span "Show more" at bounding box center [1431, 321] width 53 height 12
click at [1548, 322] on button "Use setting" at bounding box center [1548, 321] width 26 height 13
click at [547, 219] on div "scrollable content" at bounding box center [777, 218] width 1033 height 95
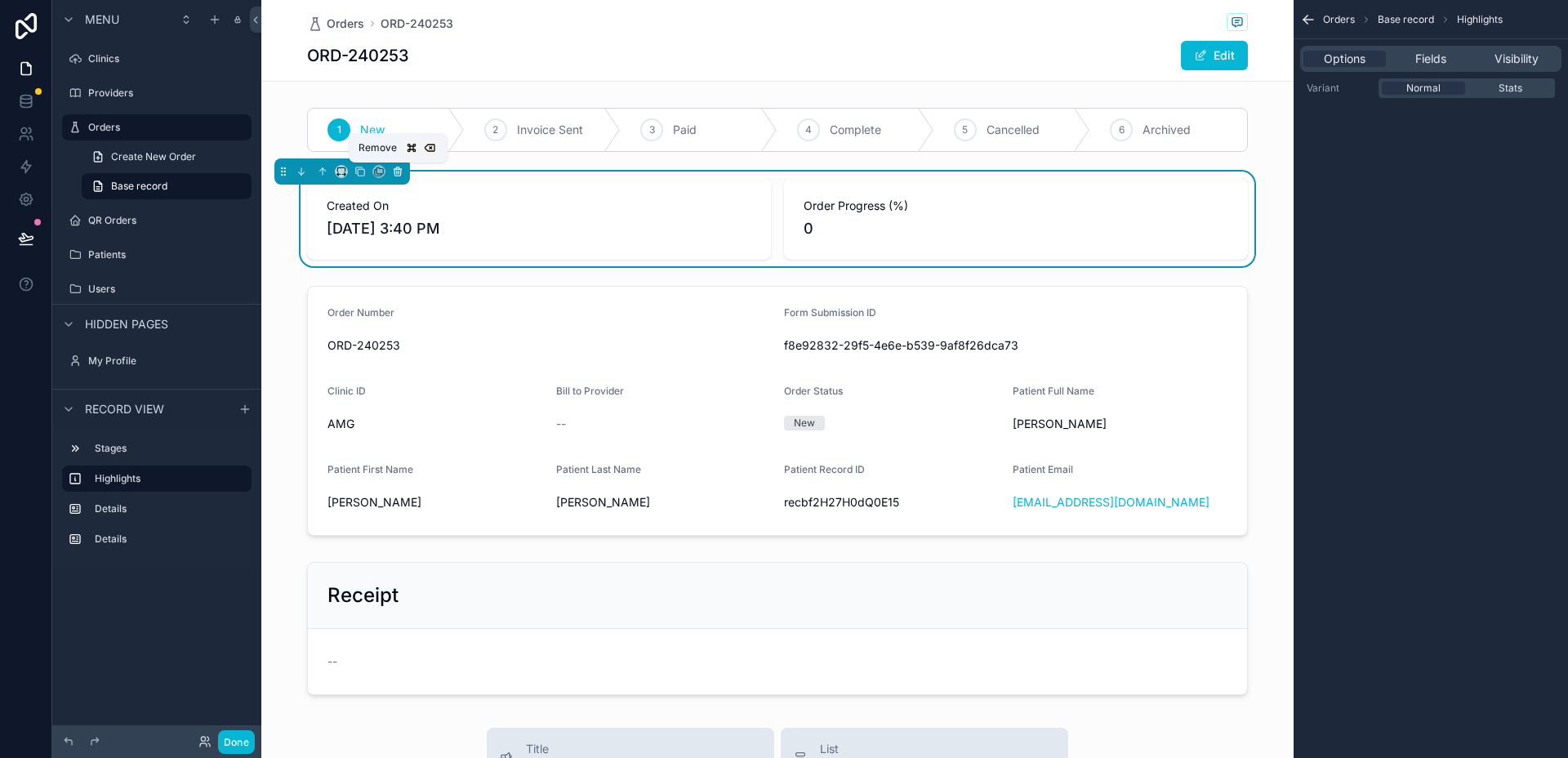
click at [398, 171] on icon "scrollable content" at bounding box center [398, 171] width 12 height 12
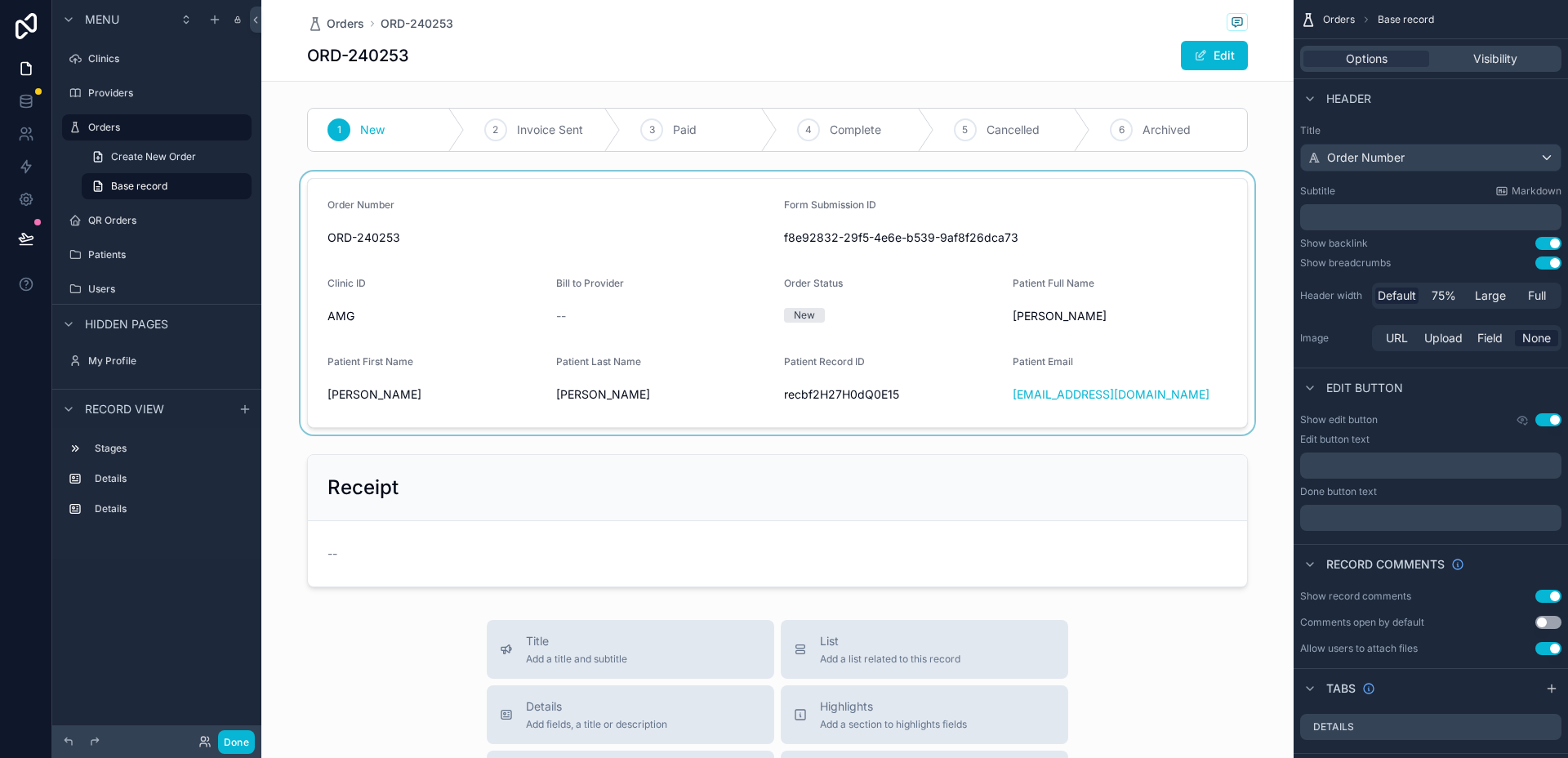
click at [439, 224] on div "scrollable content" at bounding box center [777, 303] width 1033 height 263
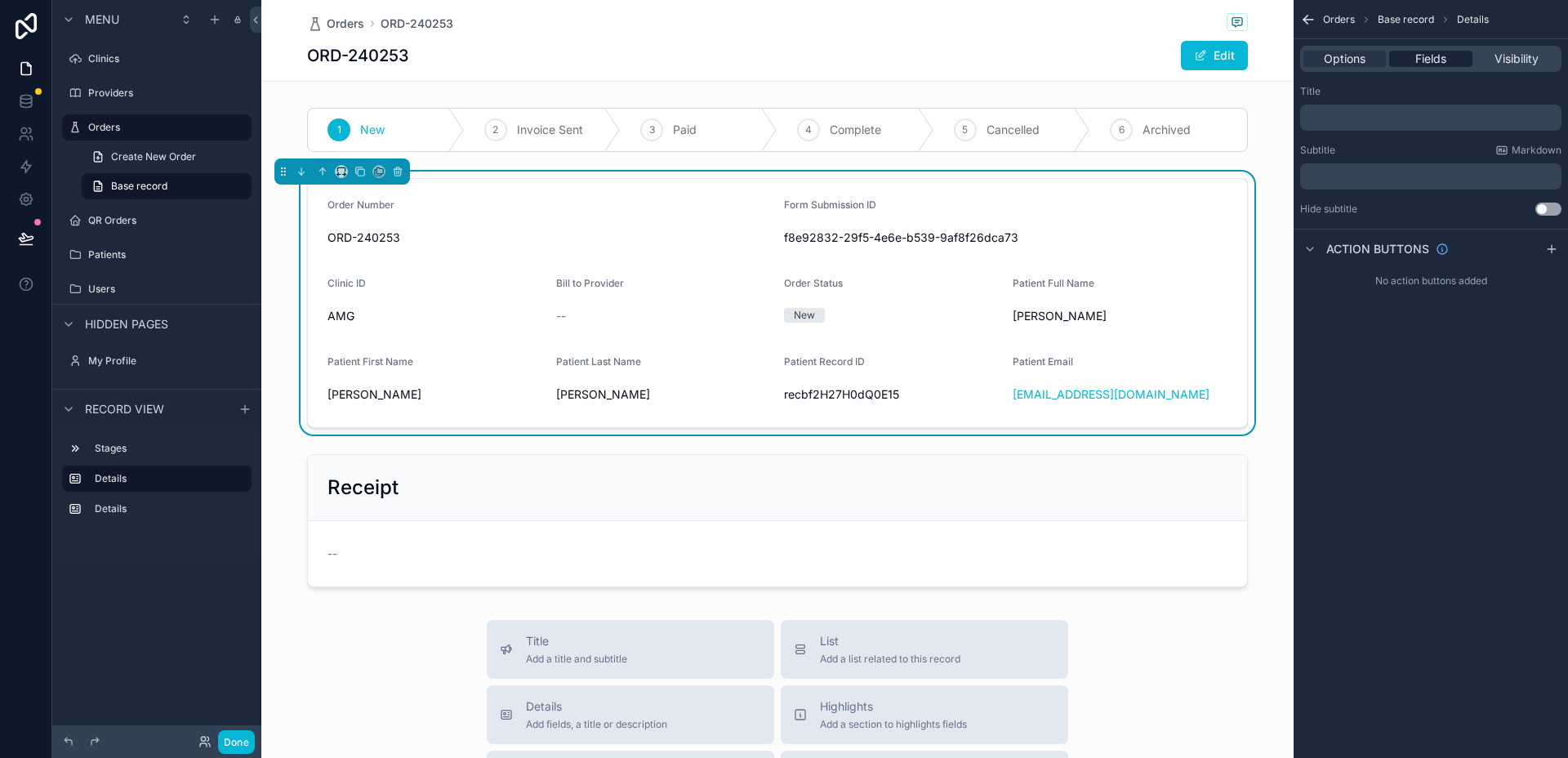
click at [1411, 61] on div "Fields" at bounding box center [1430, 59] width 83 height 16
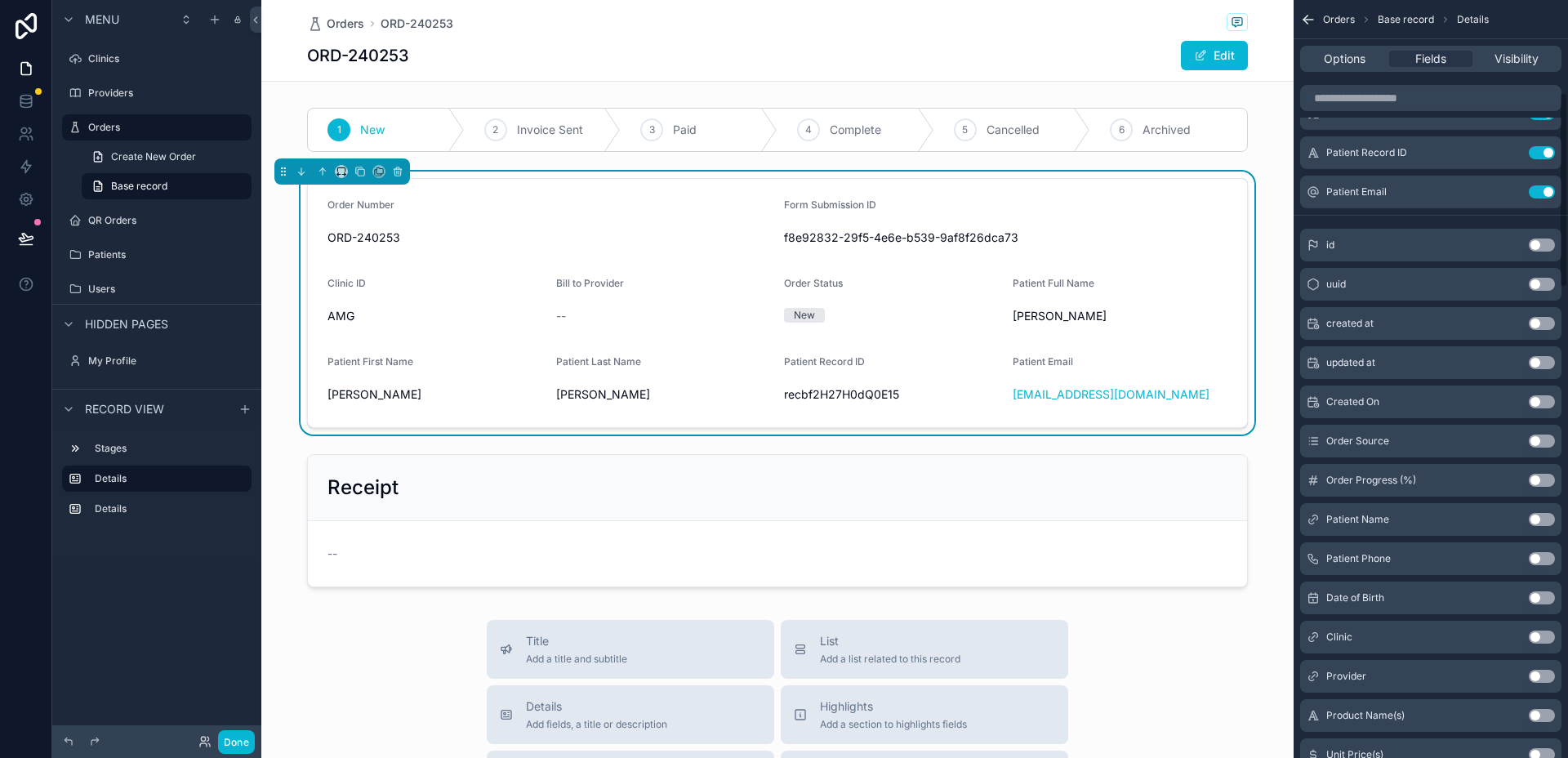
scroll to position [359, 0]
click at [1540, 323] on button "Use setting" at bounding box center [1541, 321] width 26 height 13
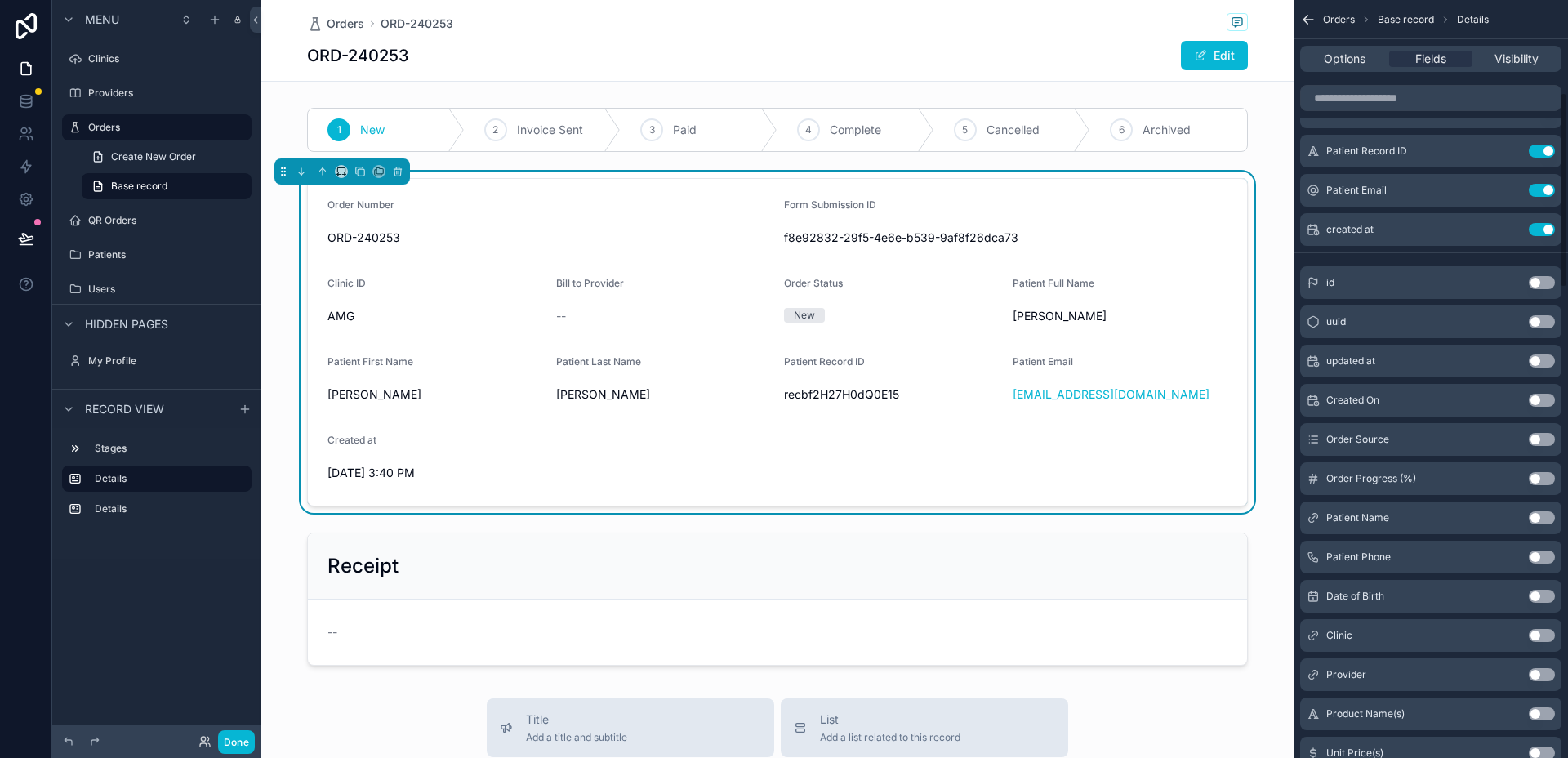
click at [1147, 197] on form "Order Number ORD-240253 Form Submission ID f8e92832-29f5-4e6e-b539-9af8f26dca73…" at bounding box center [778, 342] width 939 height 327
click at [1327, 61] on span "Options" at bounding box center [1344, 59] width 42 height 16
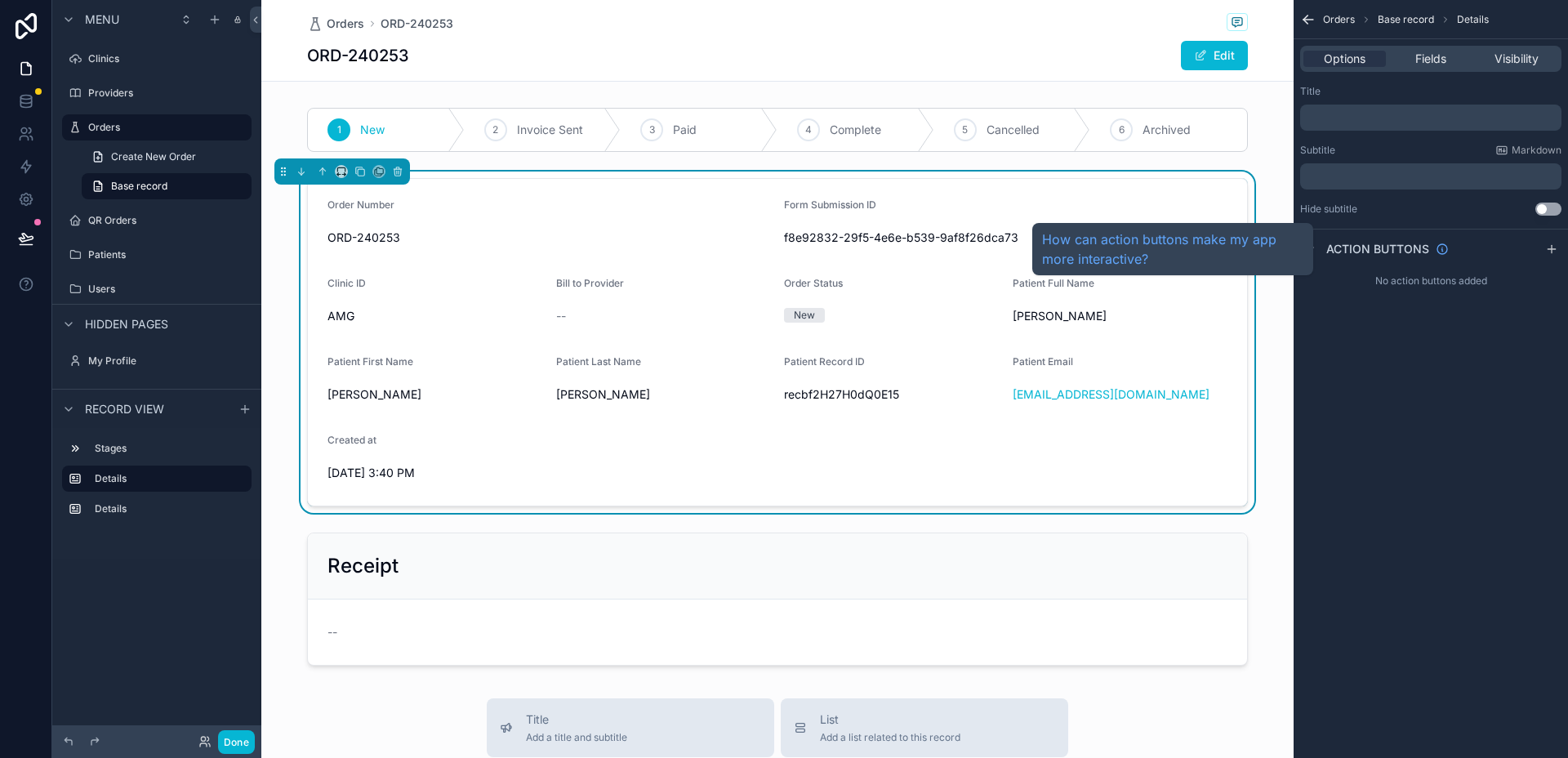
click at [1343, 246] on span "Action buttons" at bounding box center [1378, 249] width 103 height 16
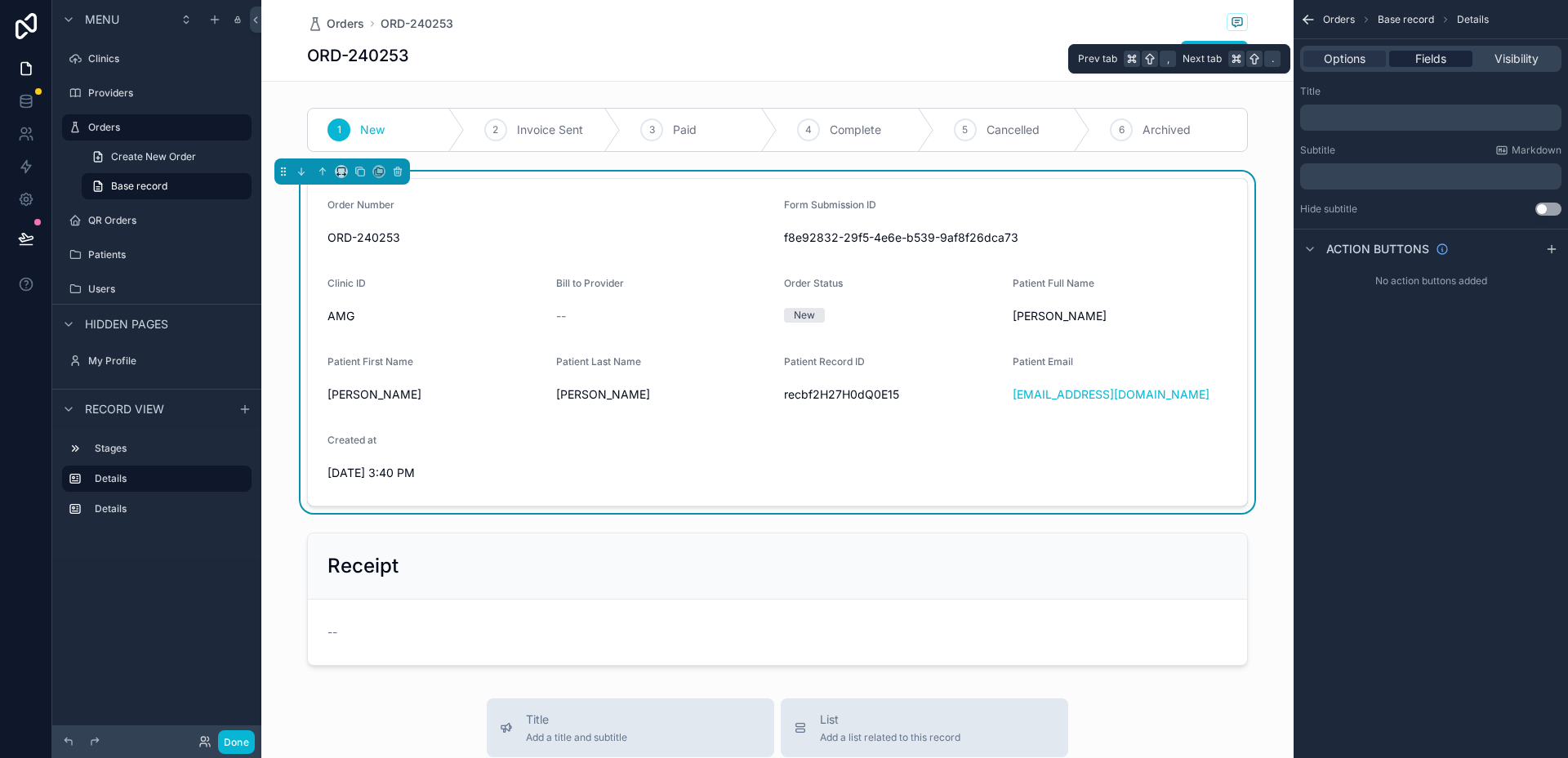
click at [1411, 60] on div "Fields" at bounding box center [1430, 59] width 83 height 16
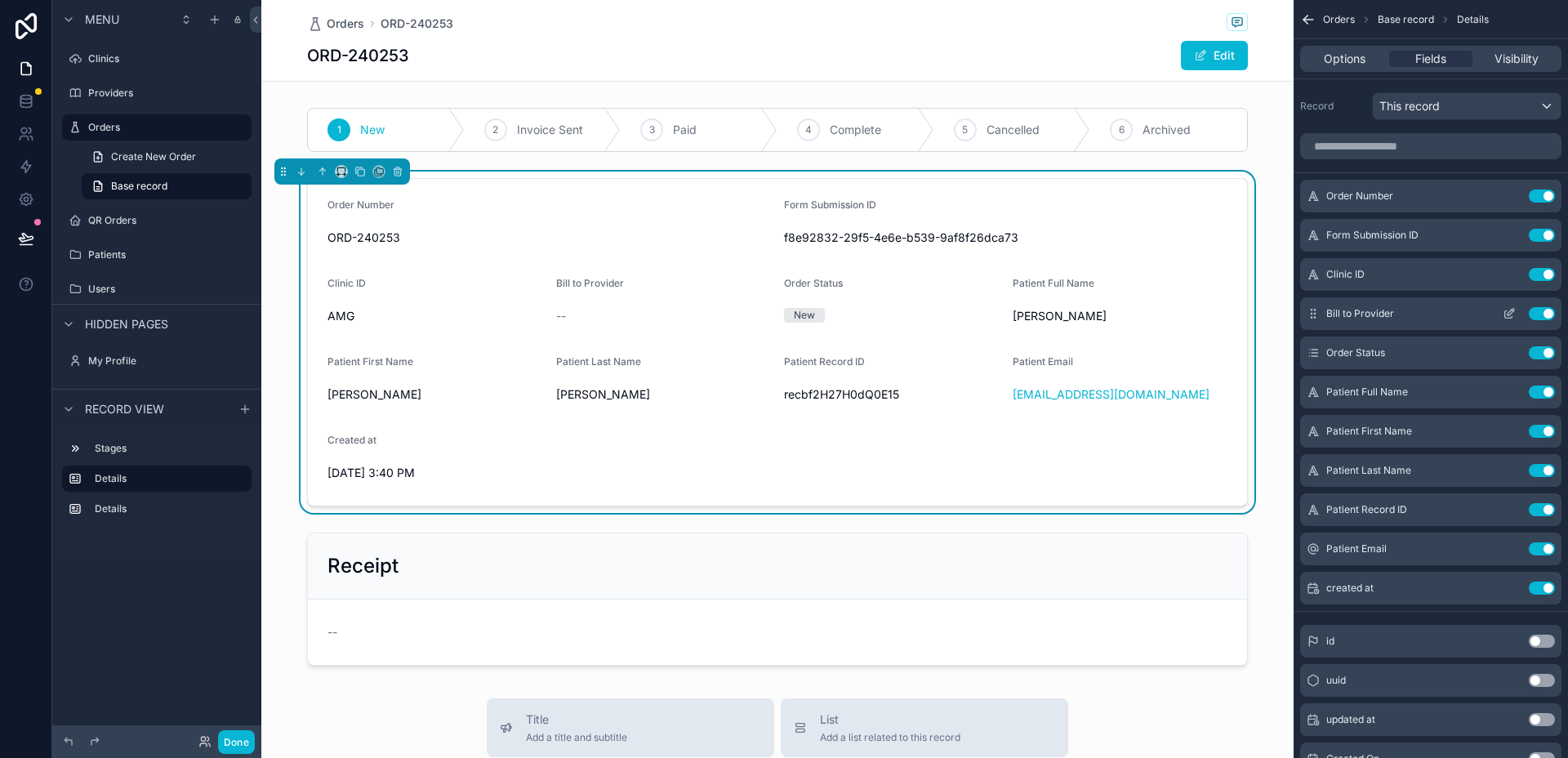
click at [1544, 315] on button "Use setting" at bounding box center [1541, 313] width 26 height 13
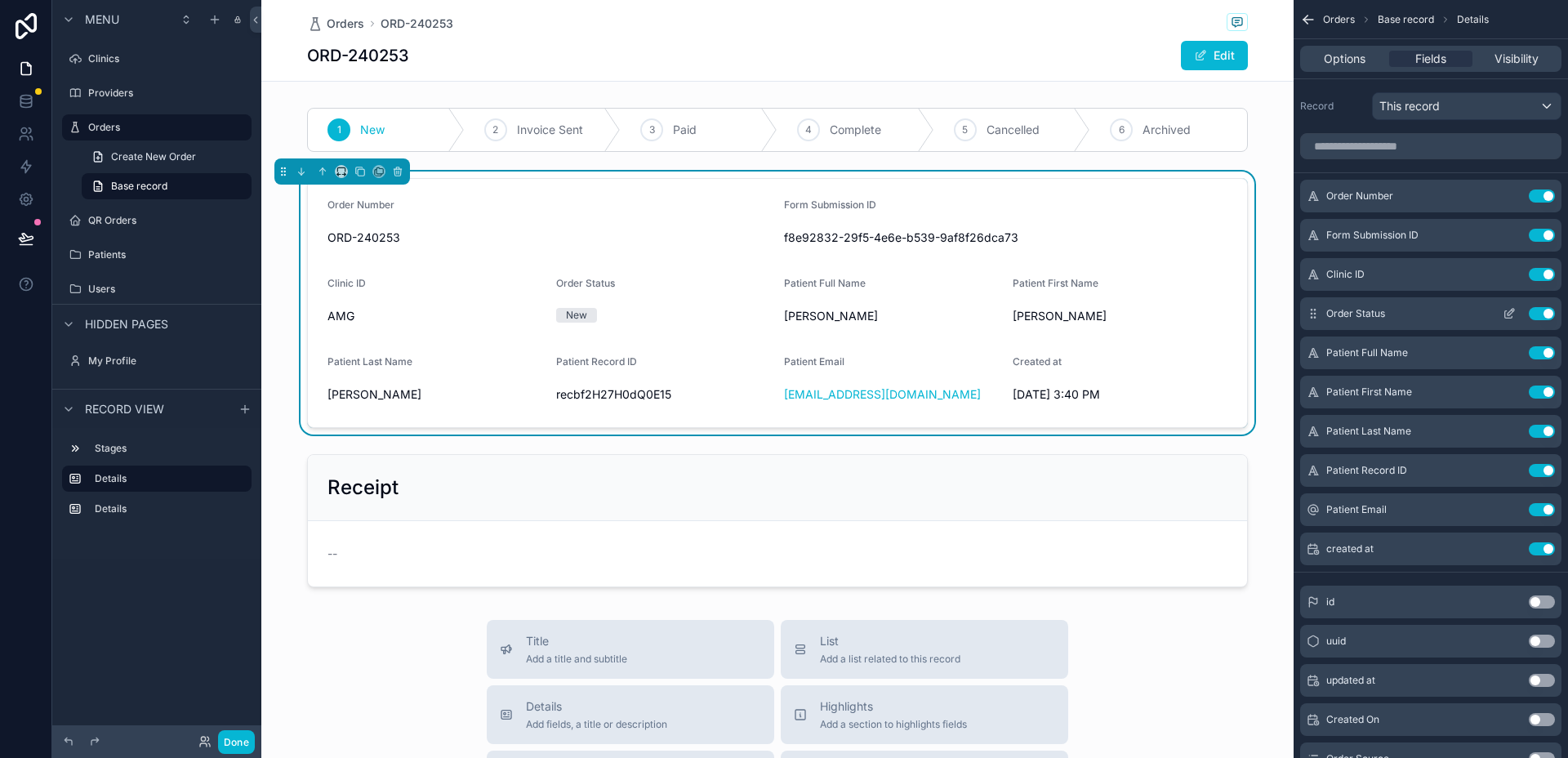
click at [1543, 312] on button "Use setting" at bounding box center [1541, 313] width 26 height 13
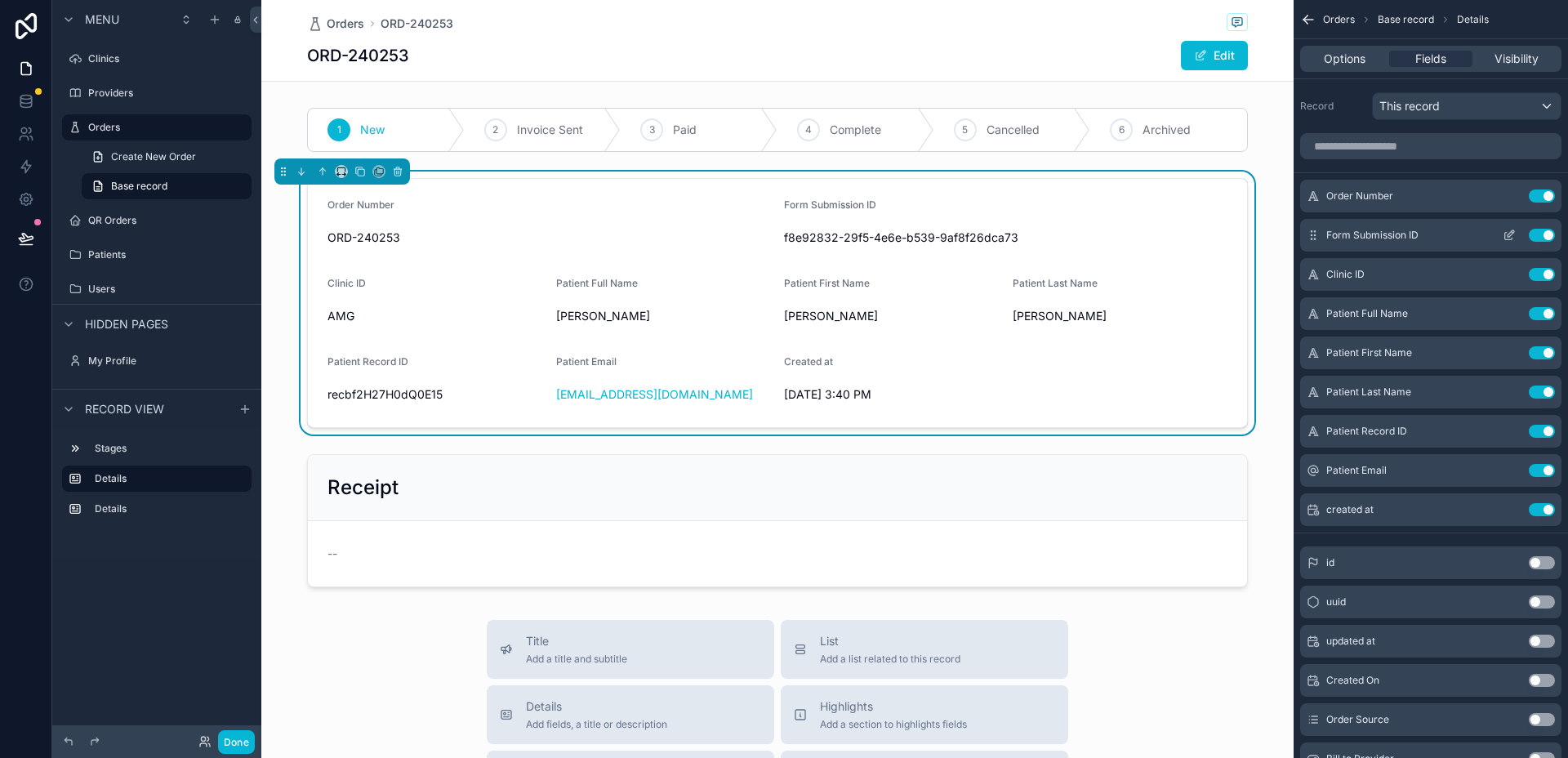
click at [1540, 231] on button "Use setting" at bounding box center [1541, 235] width 26 height 13
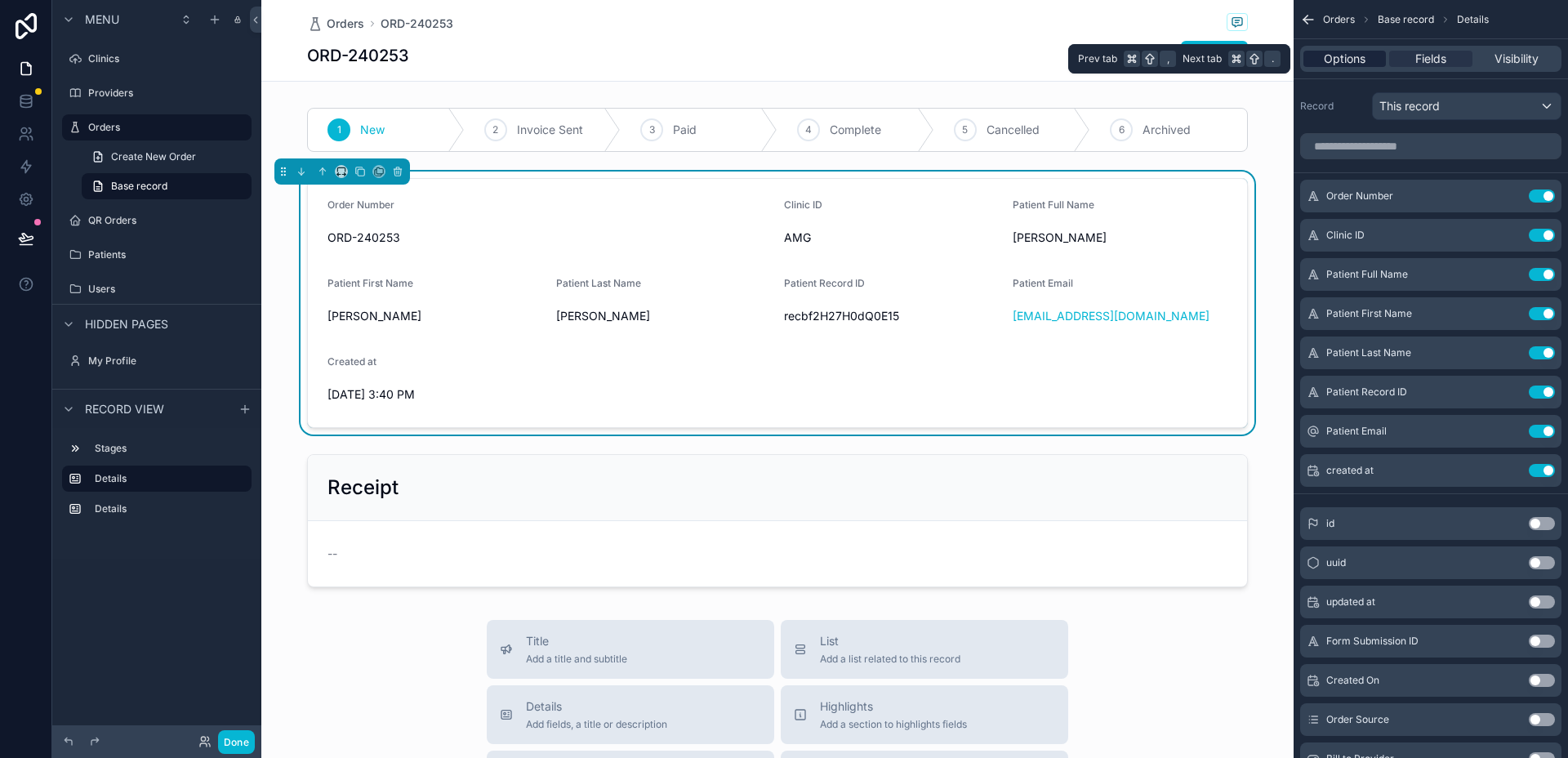
click at [1346, 63] on span "Options" at bounding box center [1344, 59] width 42 height 16
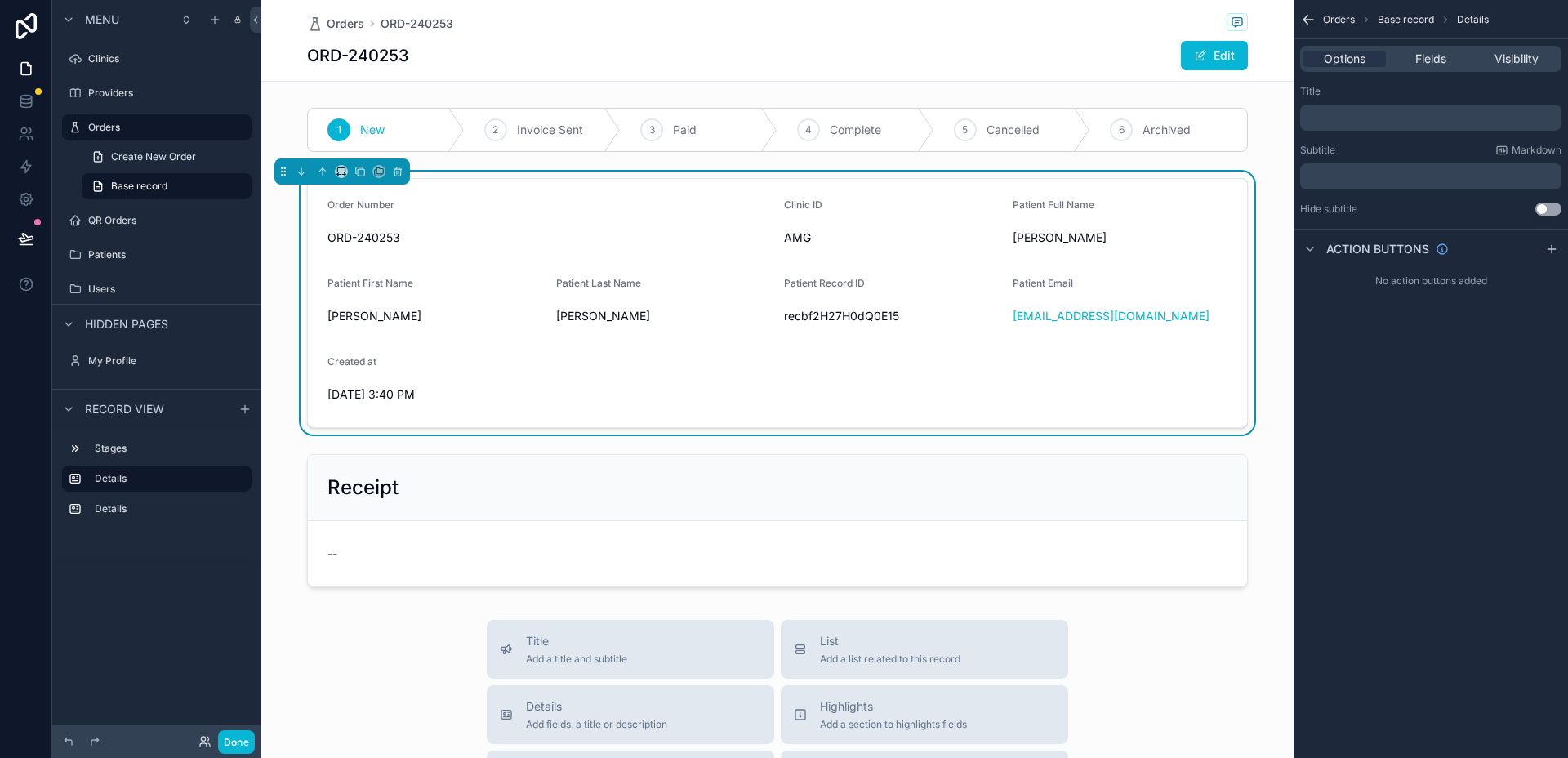
click at [1399, 120] on p "﻿" at bounding box center [1432, 117] width 251 height 13
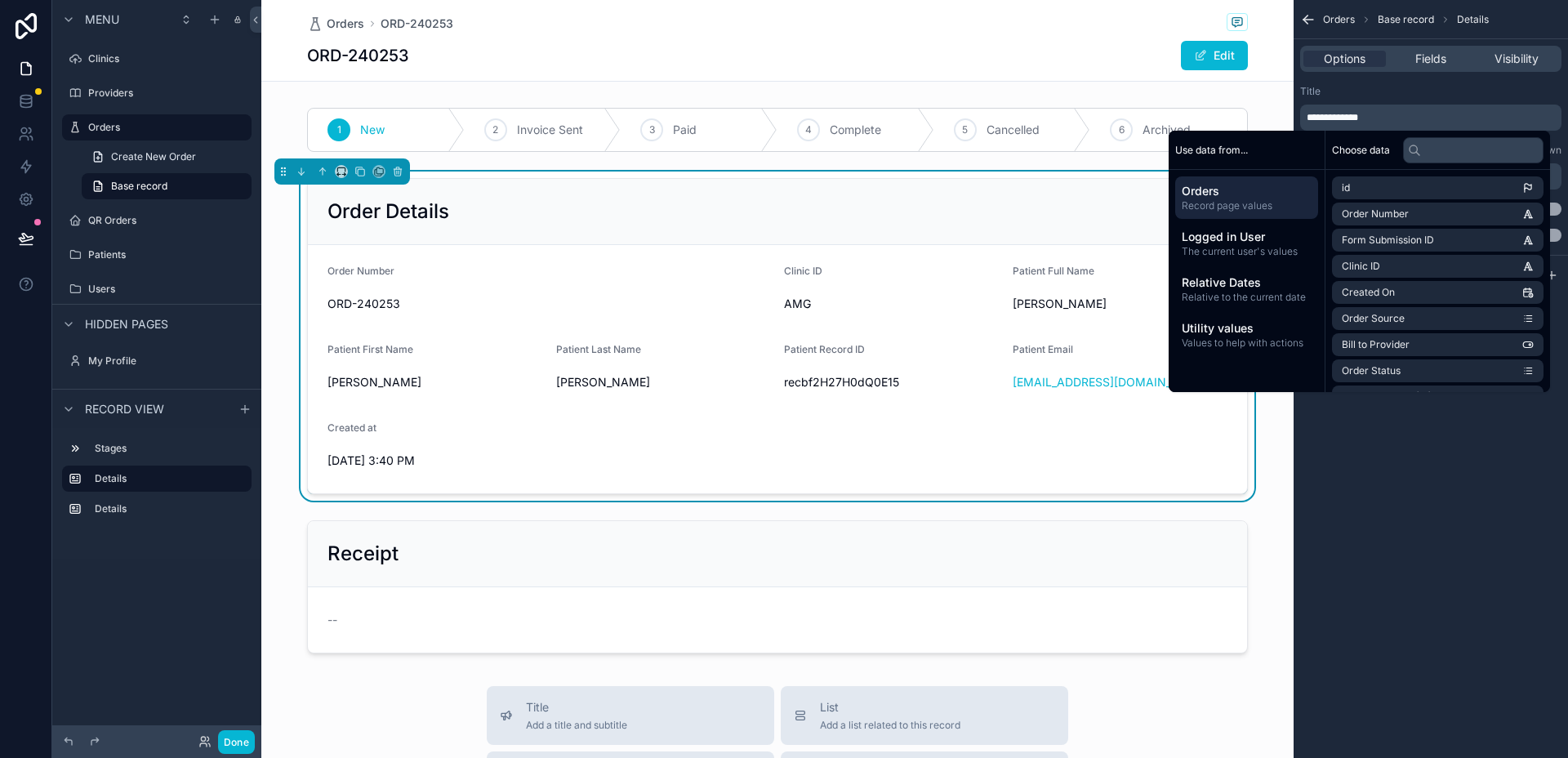
click at [445, 301] on span "ORD-240253" at bounding box center [550, 304] width 444 height 16
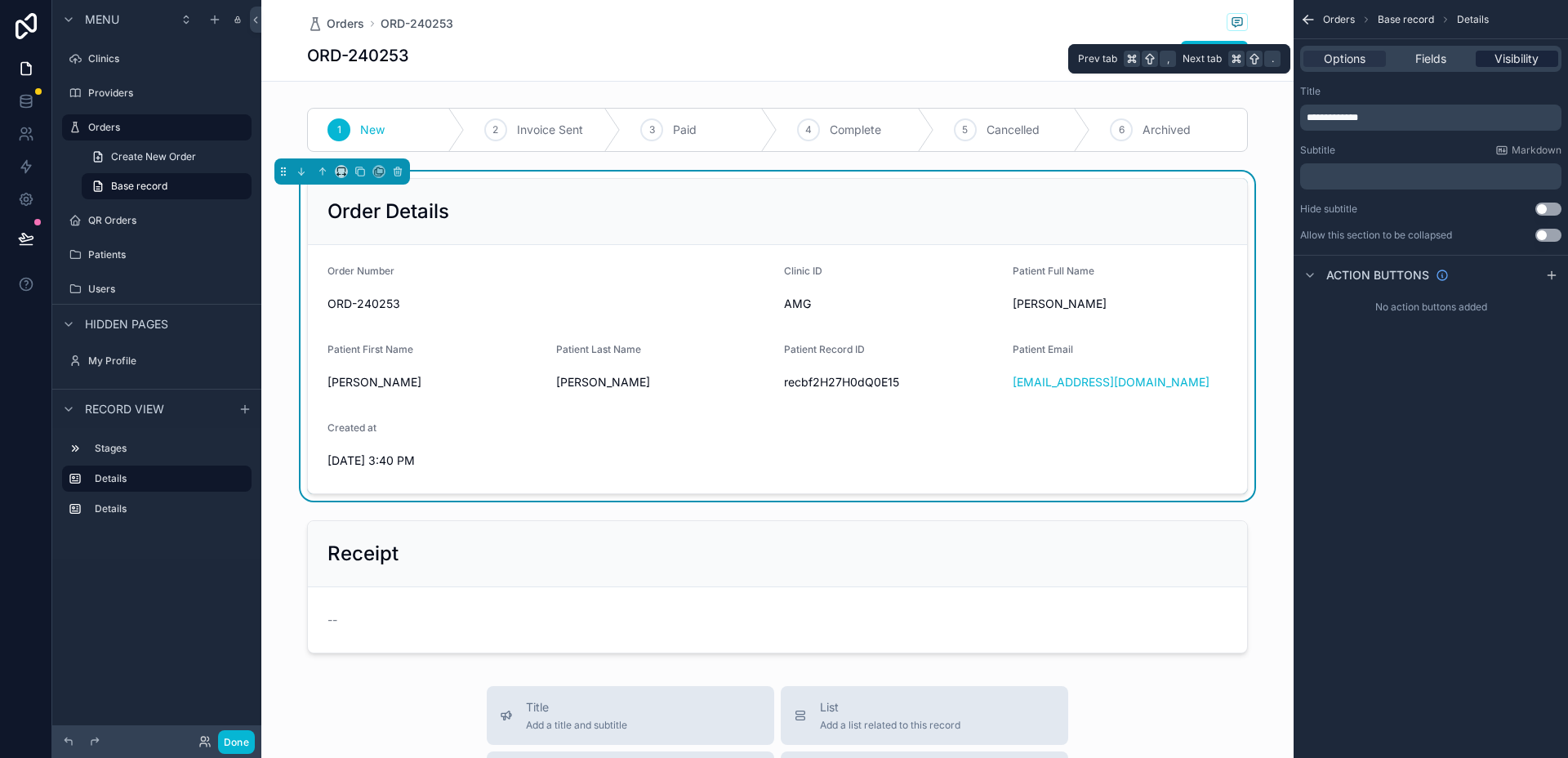
click at [1495, 56] on span "Visibility" at bounding box center [1517, 59] width 44 height 16
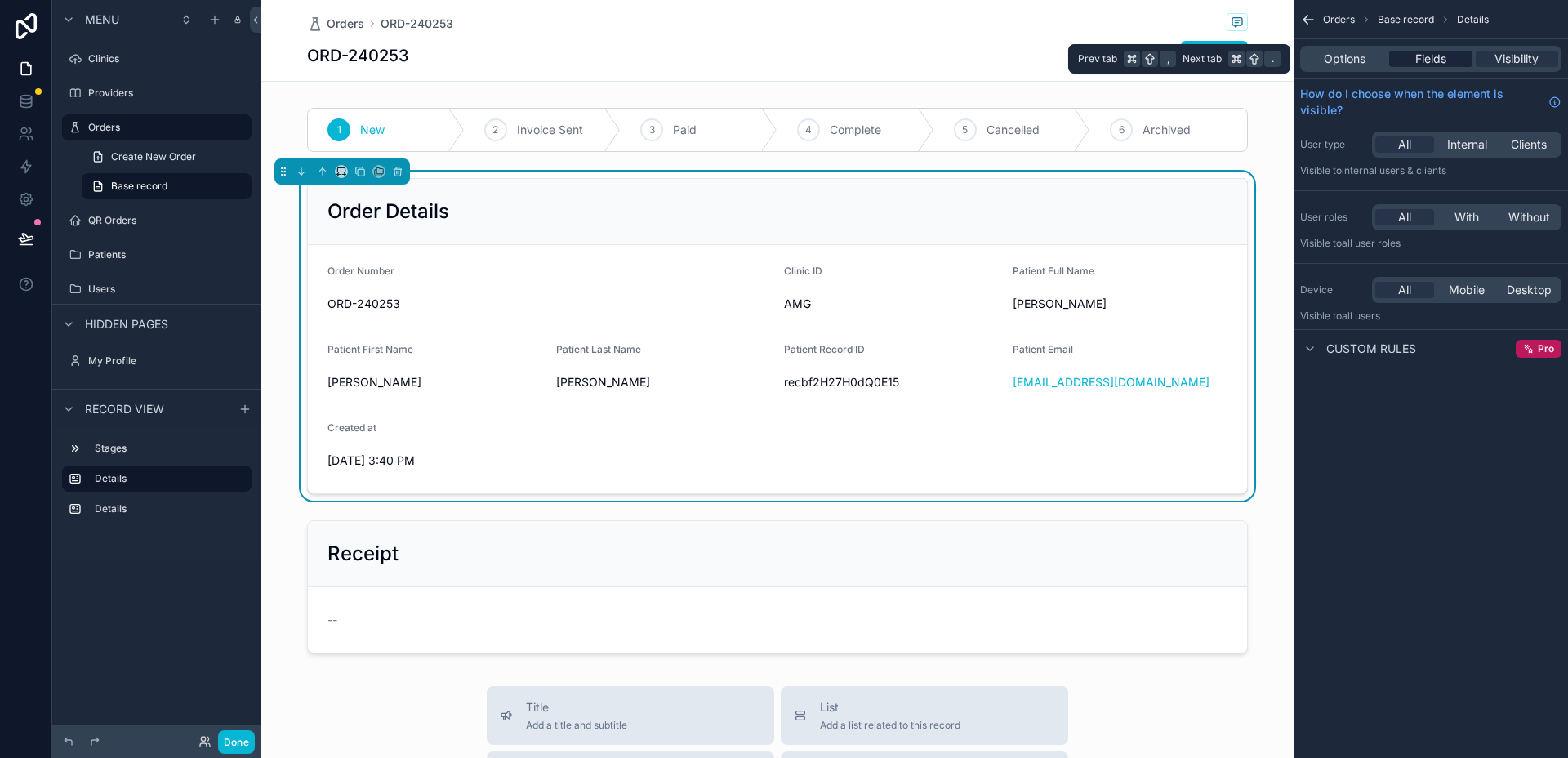
click at [1443, 57] on span "Fields" at bounding box center [1430, 59] width 31 height 16
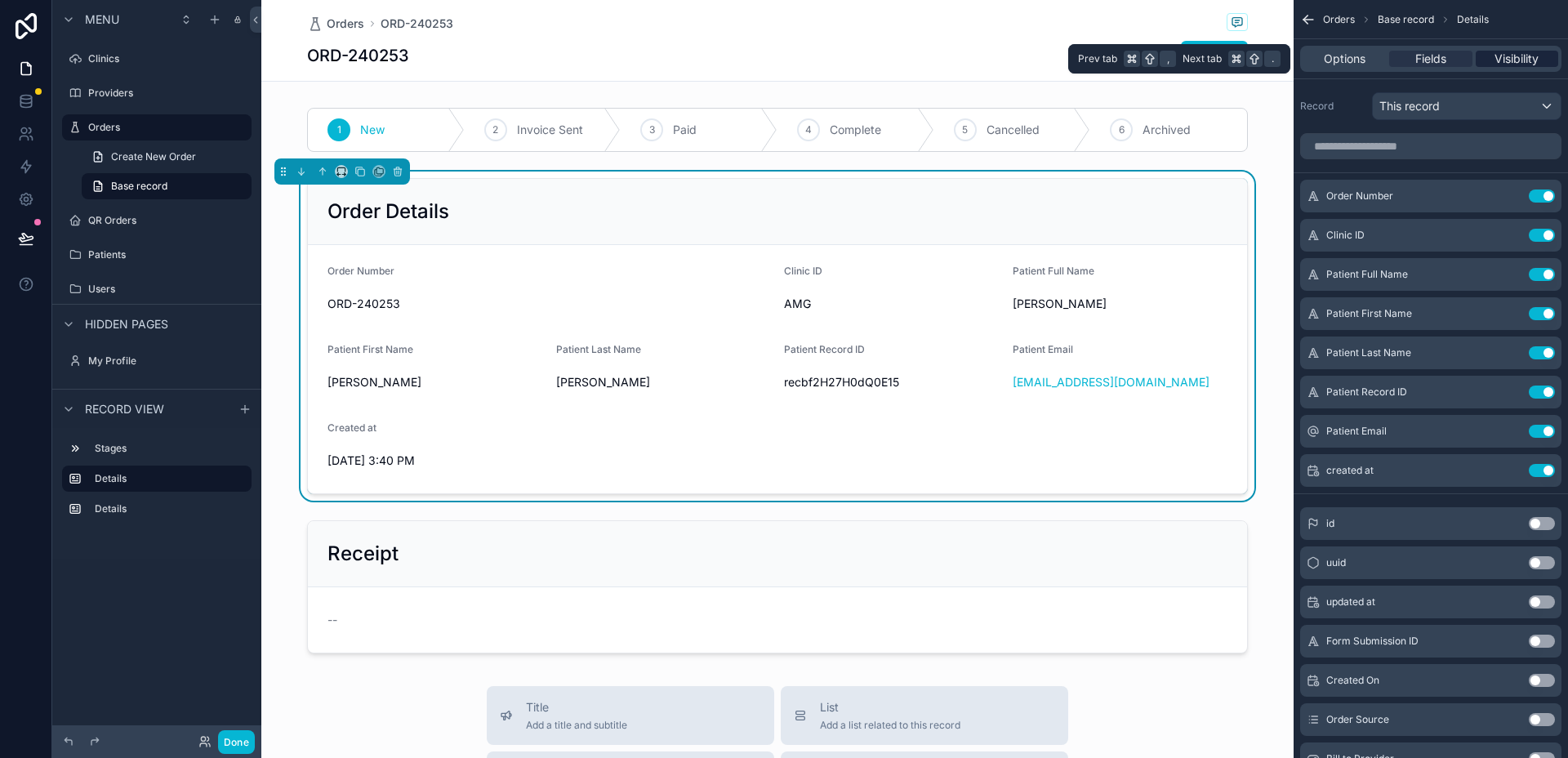
click at [1548, 59] on div "Visibility" at bounding box center [1517, 59] width 83 height 16
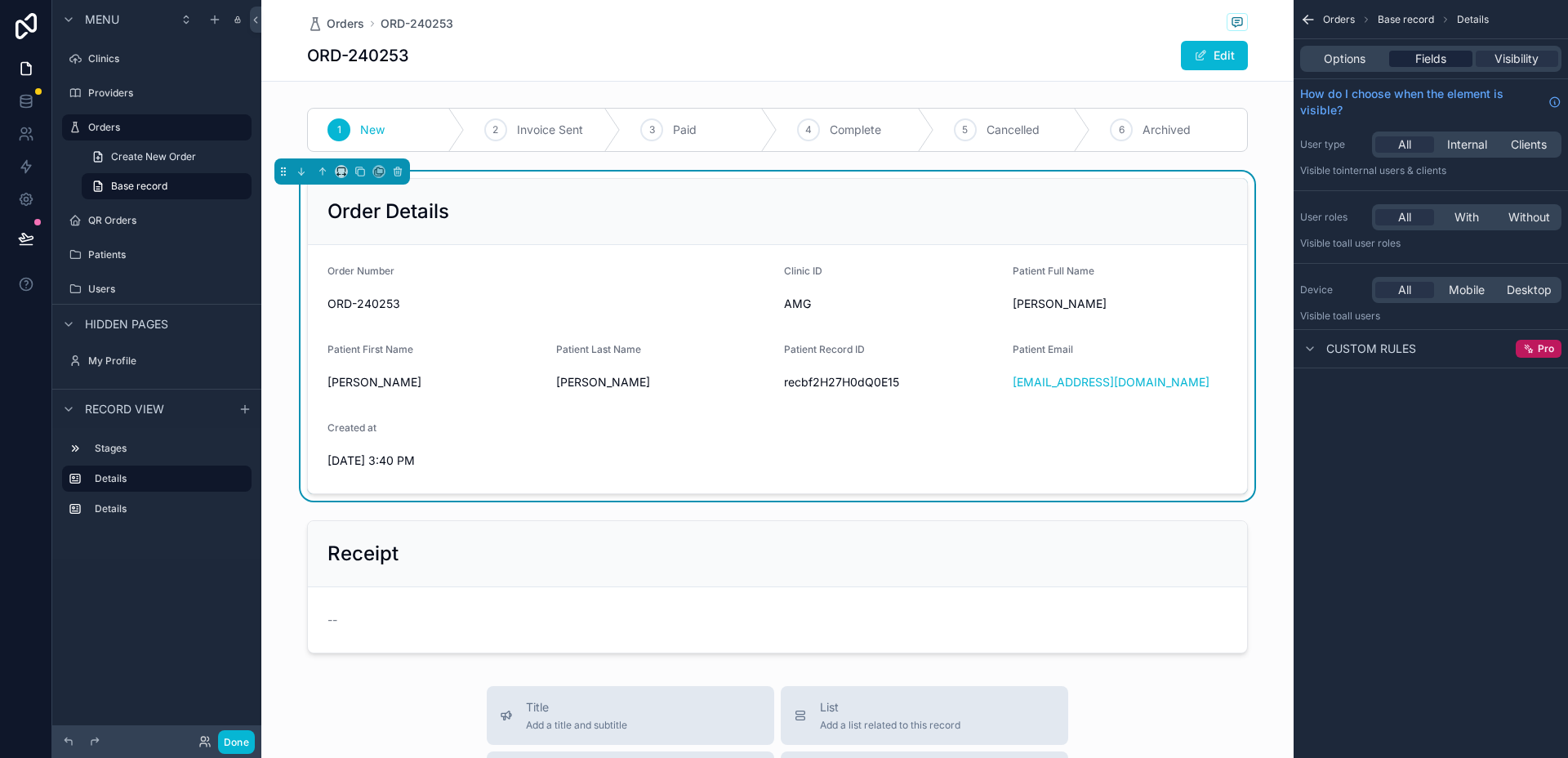
click at [1429, 56] on span "Fields" at bounding box center [1430, 59] width 31 height 16
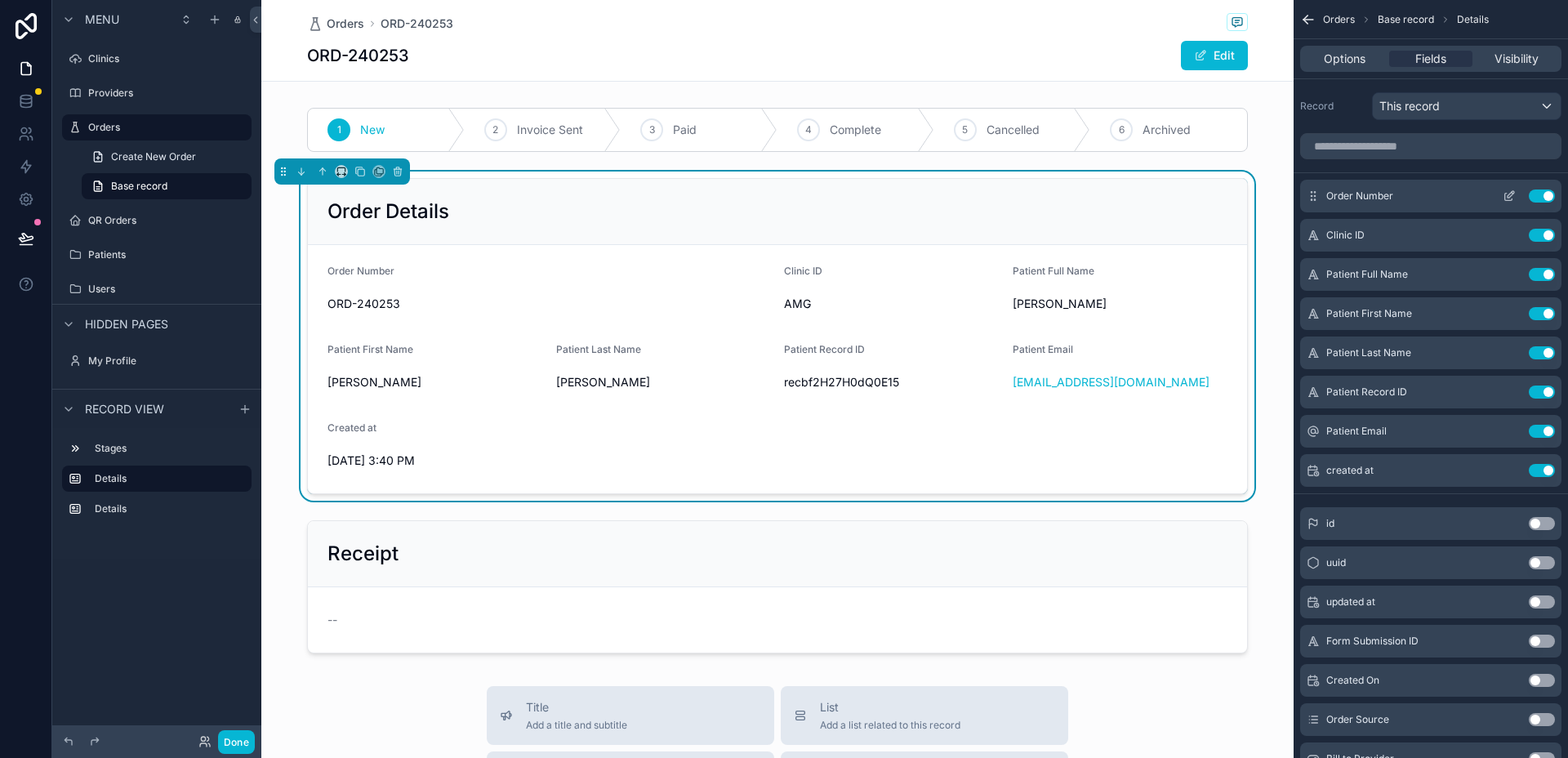
click at [1508, 194] on icon "scrollable content" at bounding box center [1510, 193] width 6 height 6
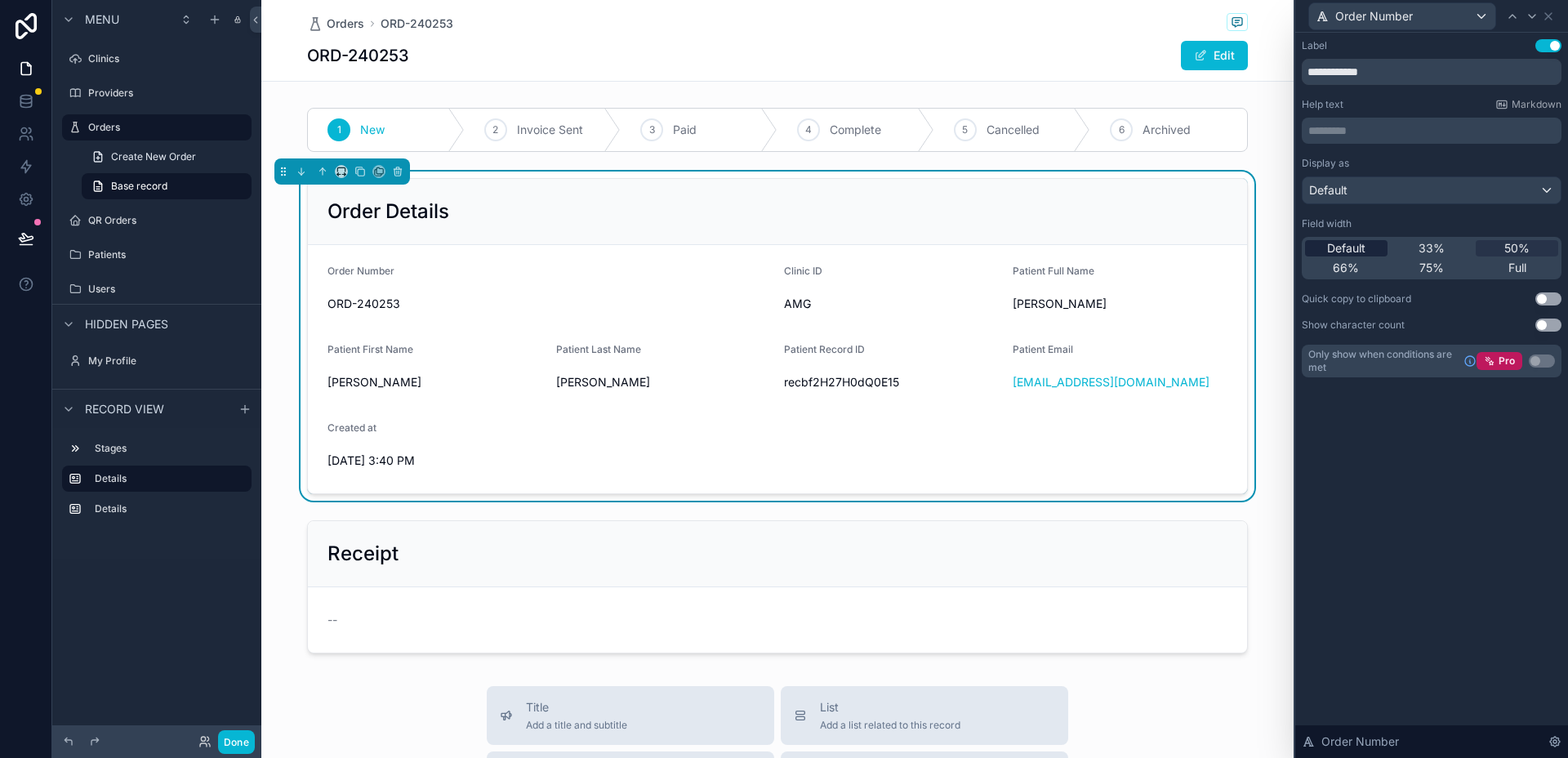
click at [1358, 245] on span "Default" at bounding box center [1346, 248] width 38 height 16
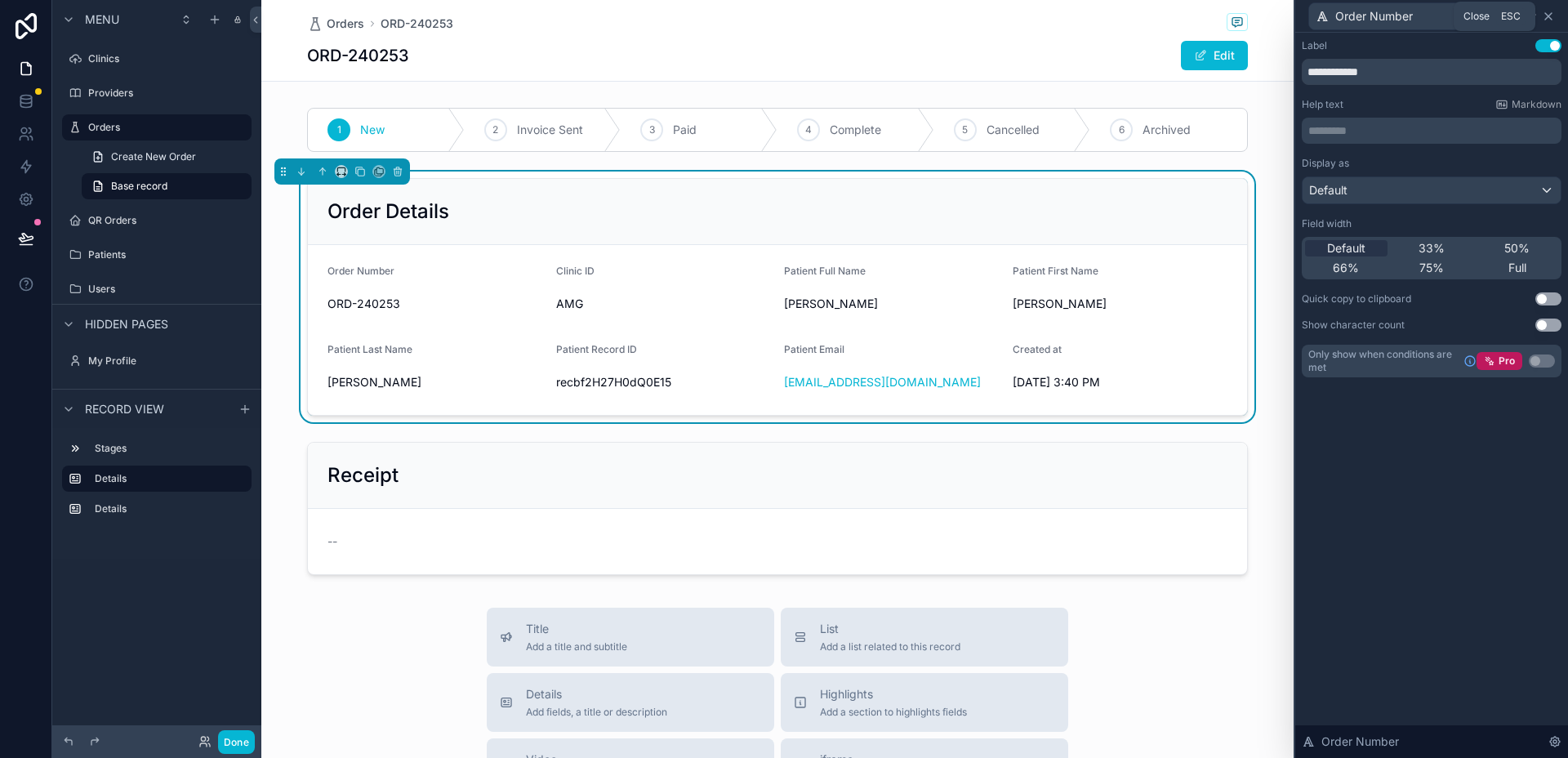
click at [1552, 15] on icon at bounding box center [1548, 16] width 13 height 13
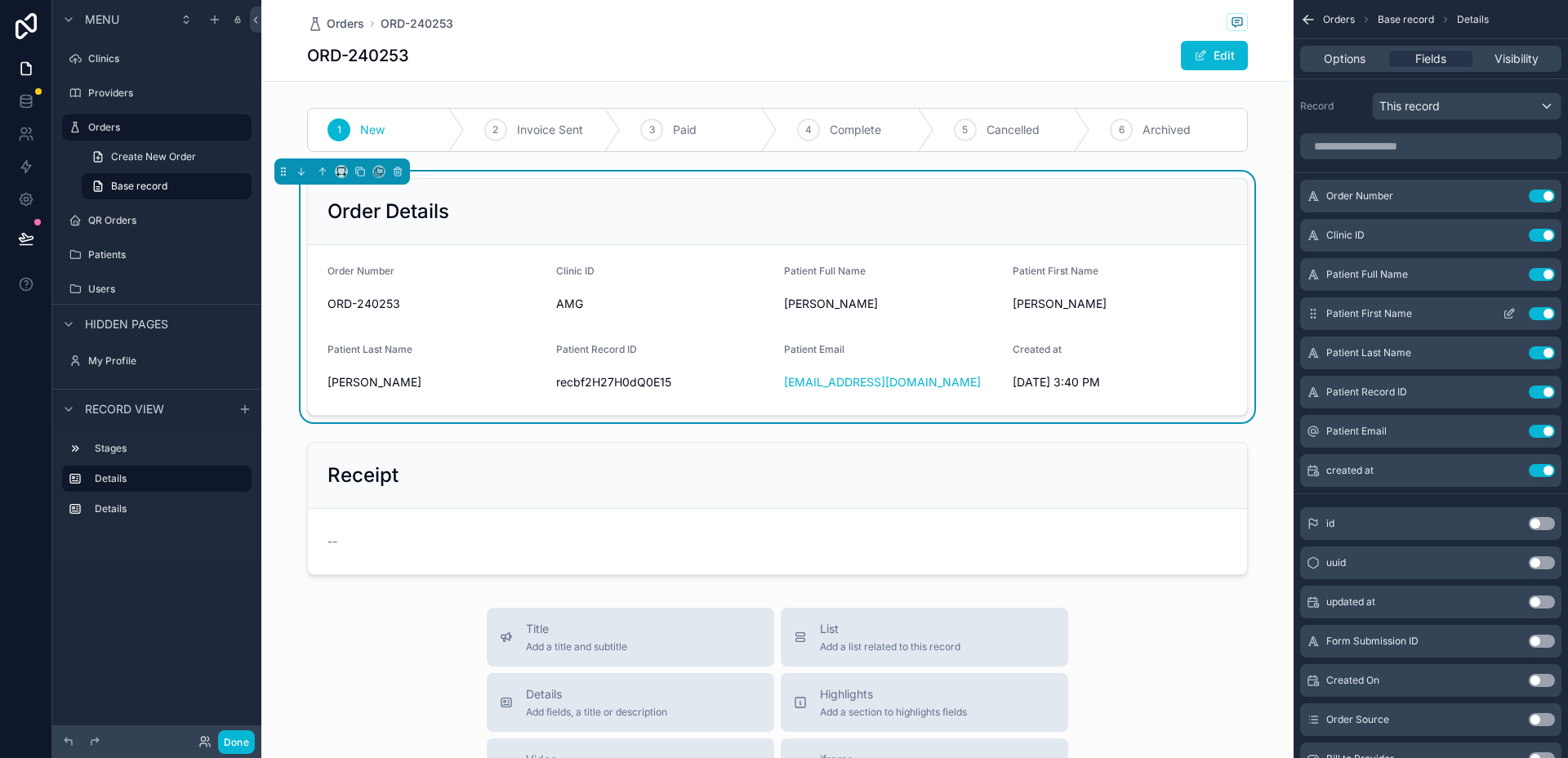
click at [1541, 312] on button "Use setting" at bounding box center [1541, 313] width 26 height 13
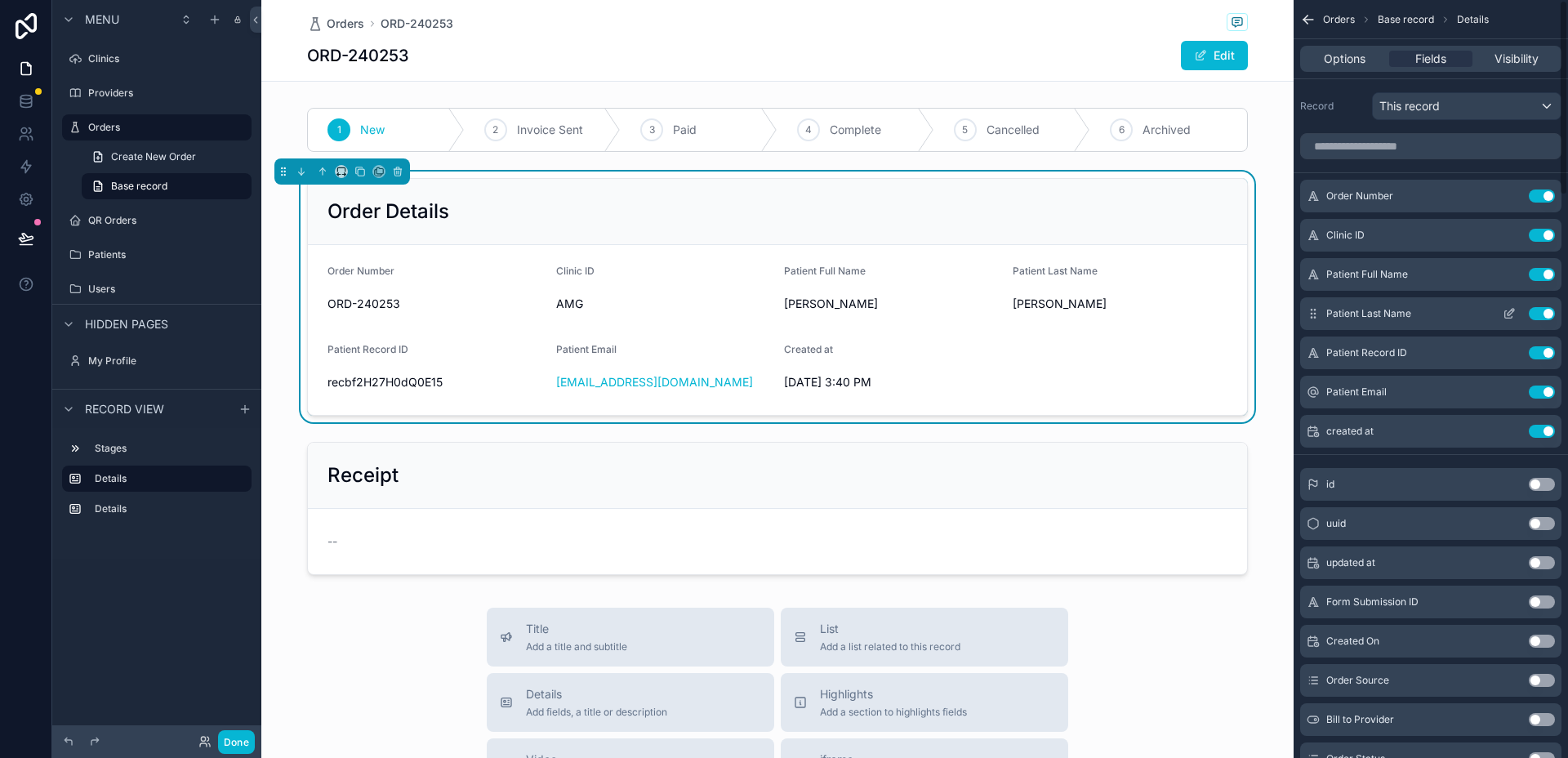
click at [1545, 318] on button "Use setting" at bounding box center [1541, 313] width 26 height 13
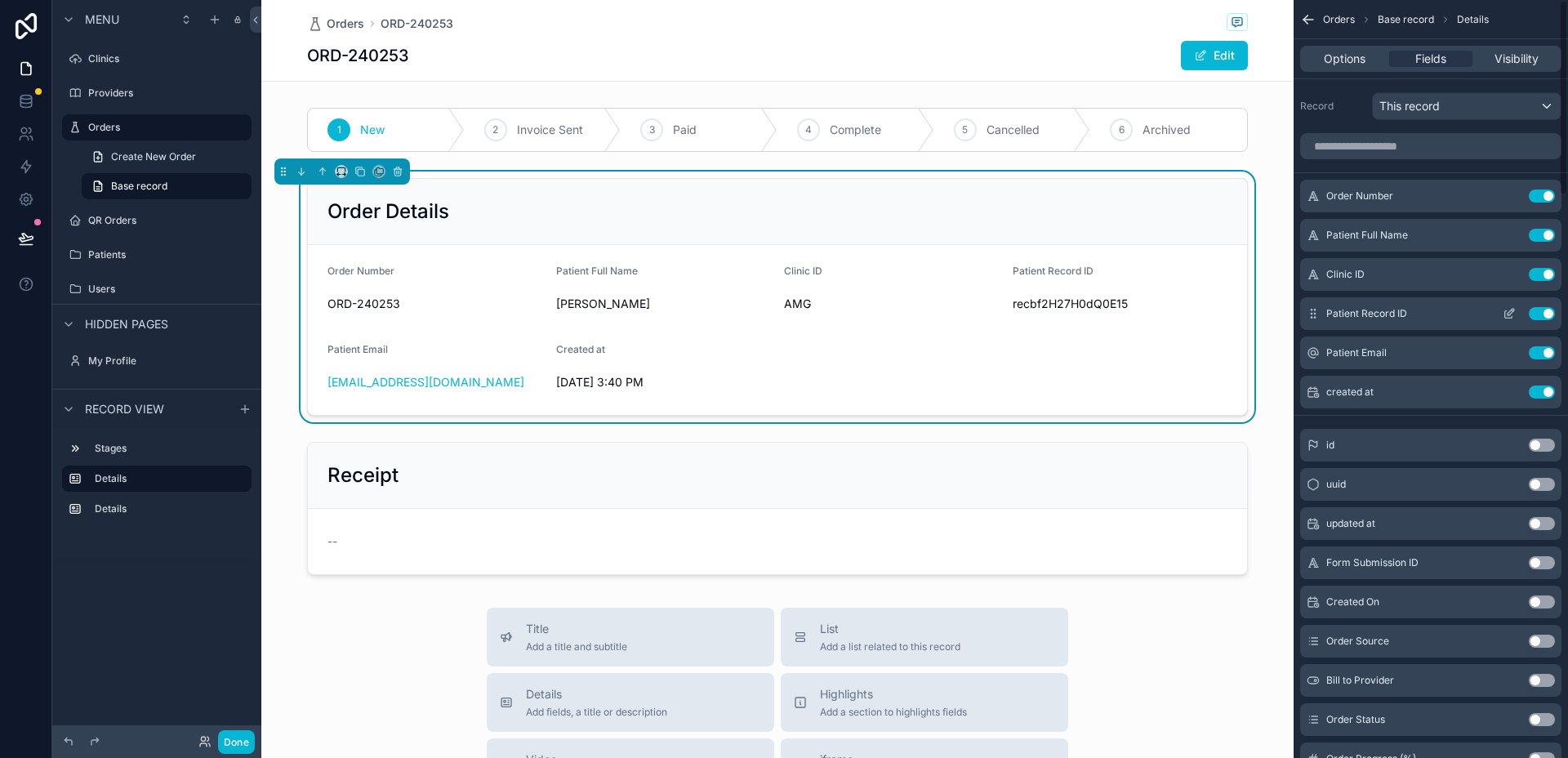
click at [1548, 312] on button "Use setting" at bounding box center [1541, 313] width 26 height 13
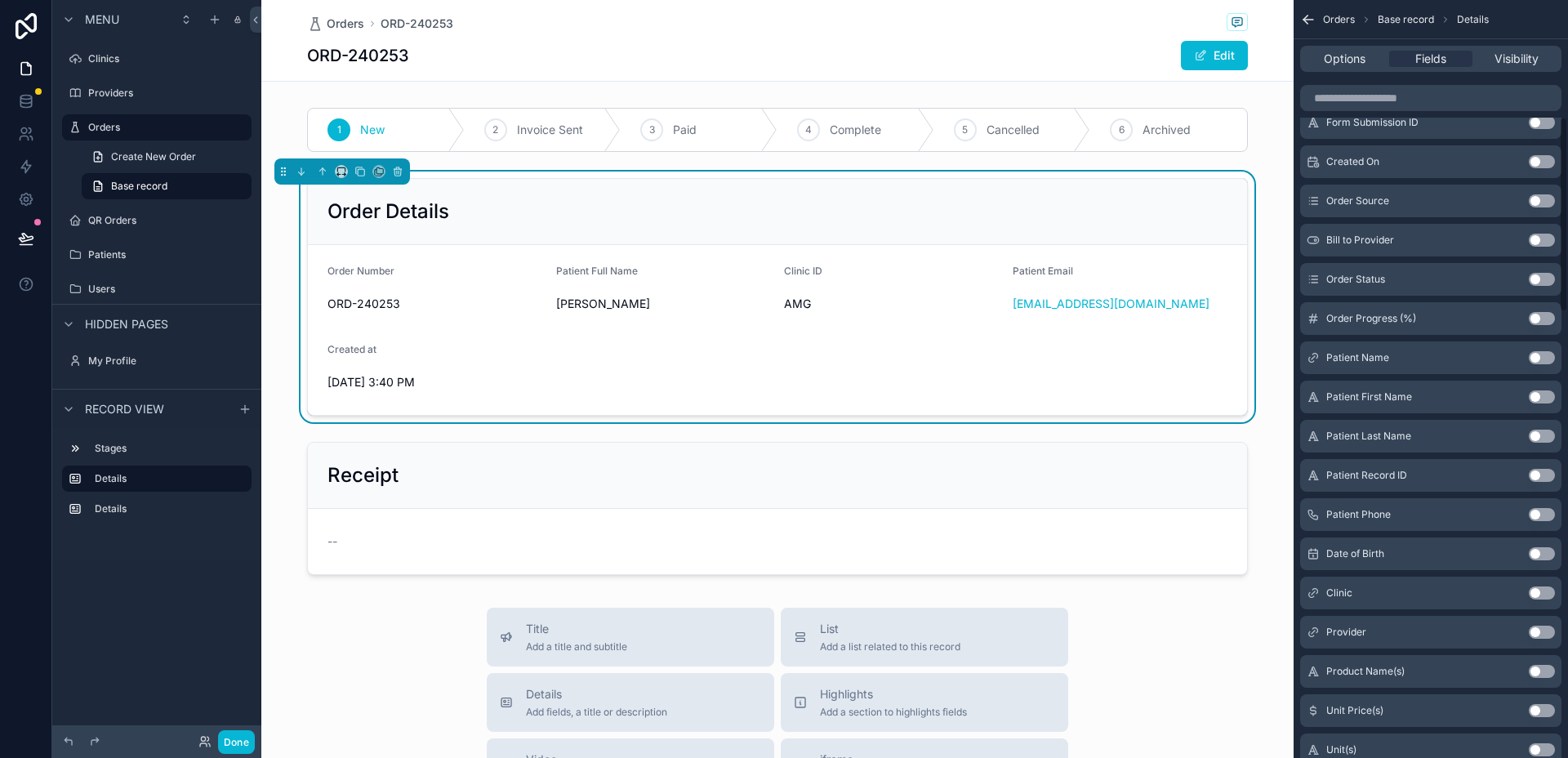
scroll to position [454, 0]
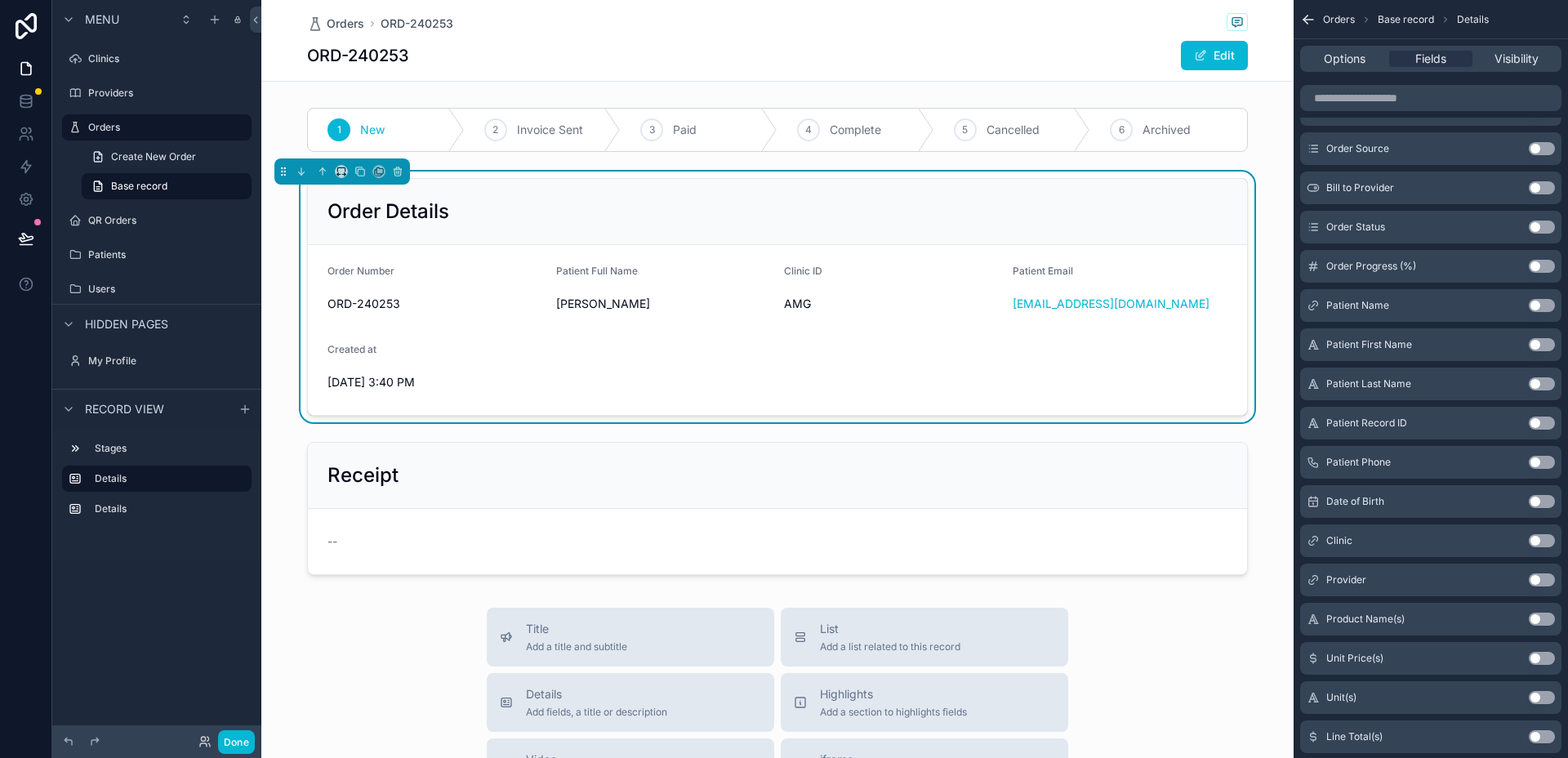
click at [1543, 463] on button "Use setting" at bounding box center [1541, 462] width 26 height 13
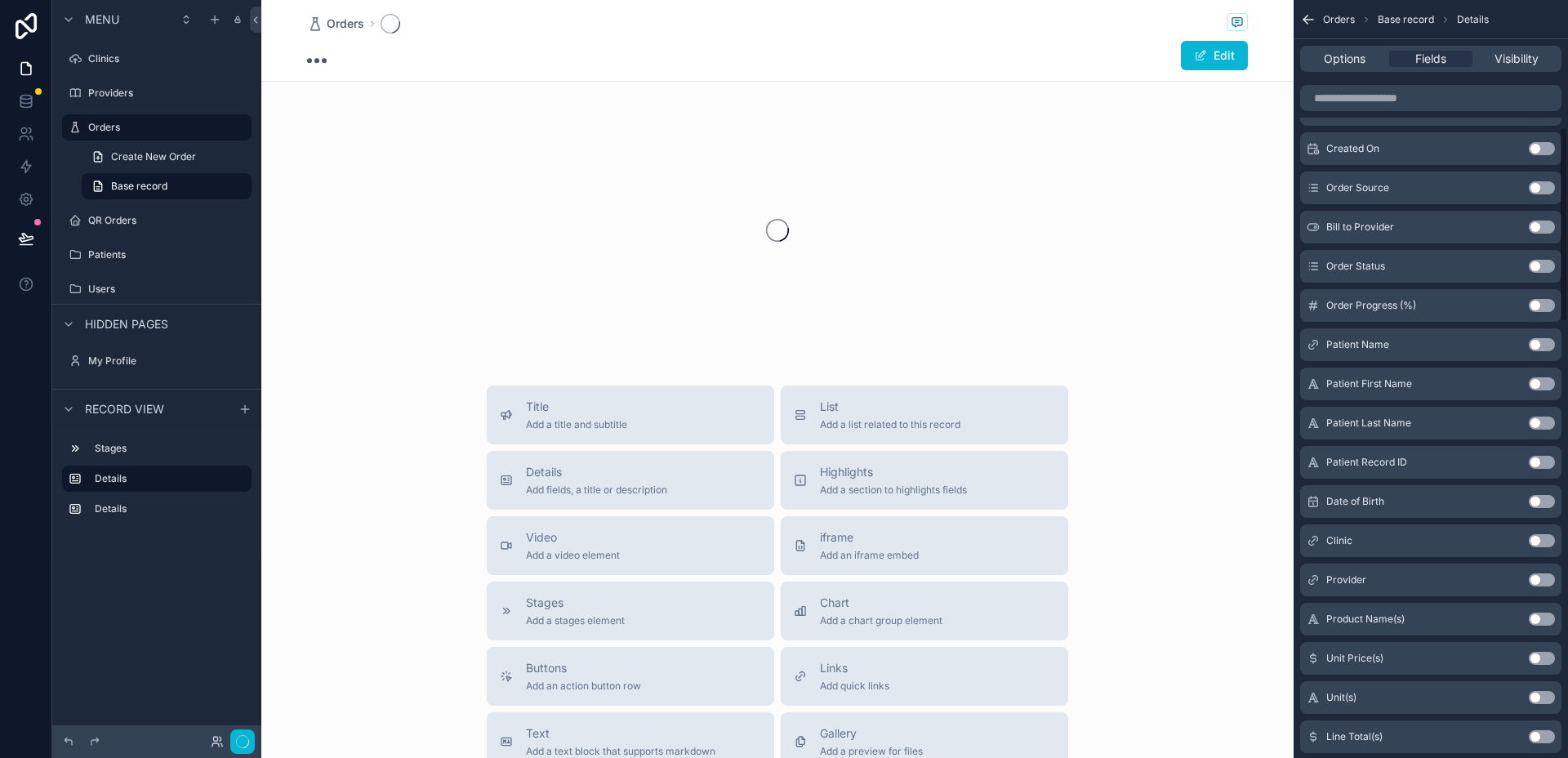
scroll to position [493, 0]
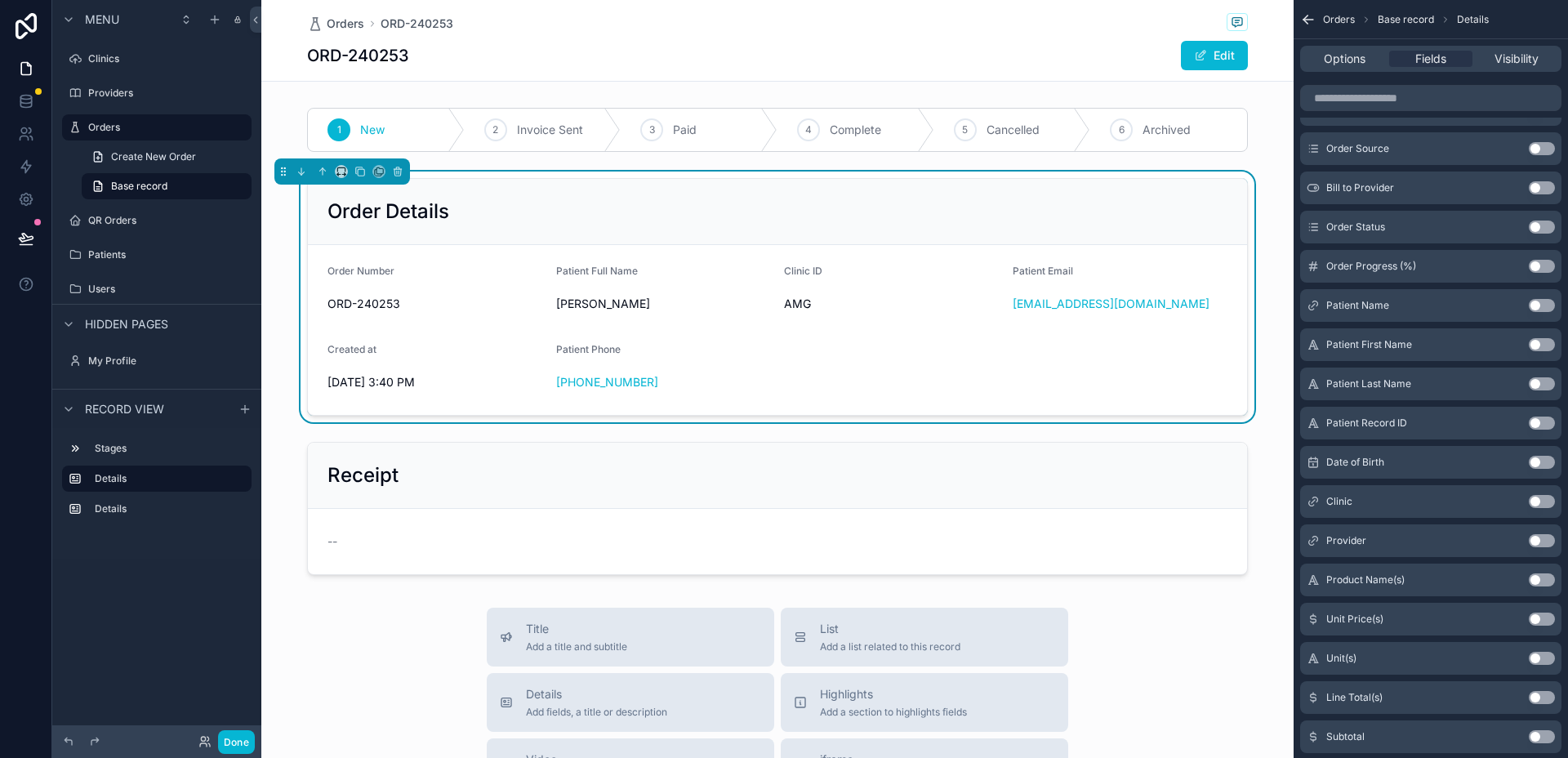
click at [1547, 462] on button "Use setting" at bounding box center [1541, 462] width 26 height 13
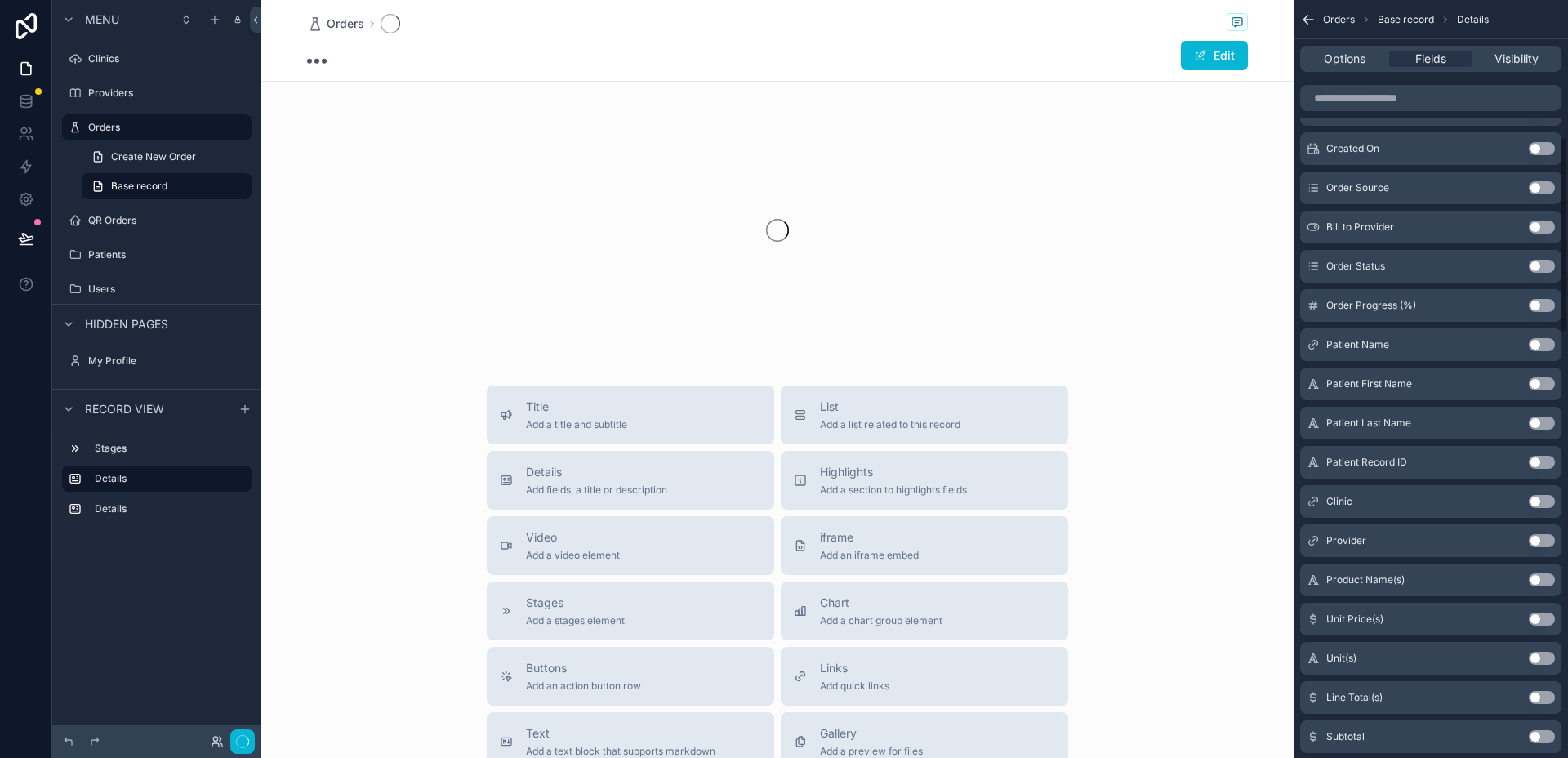
scroll to position [532, 0]
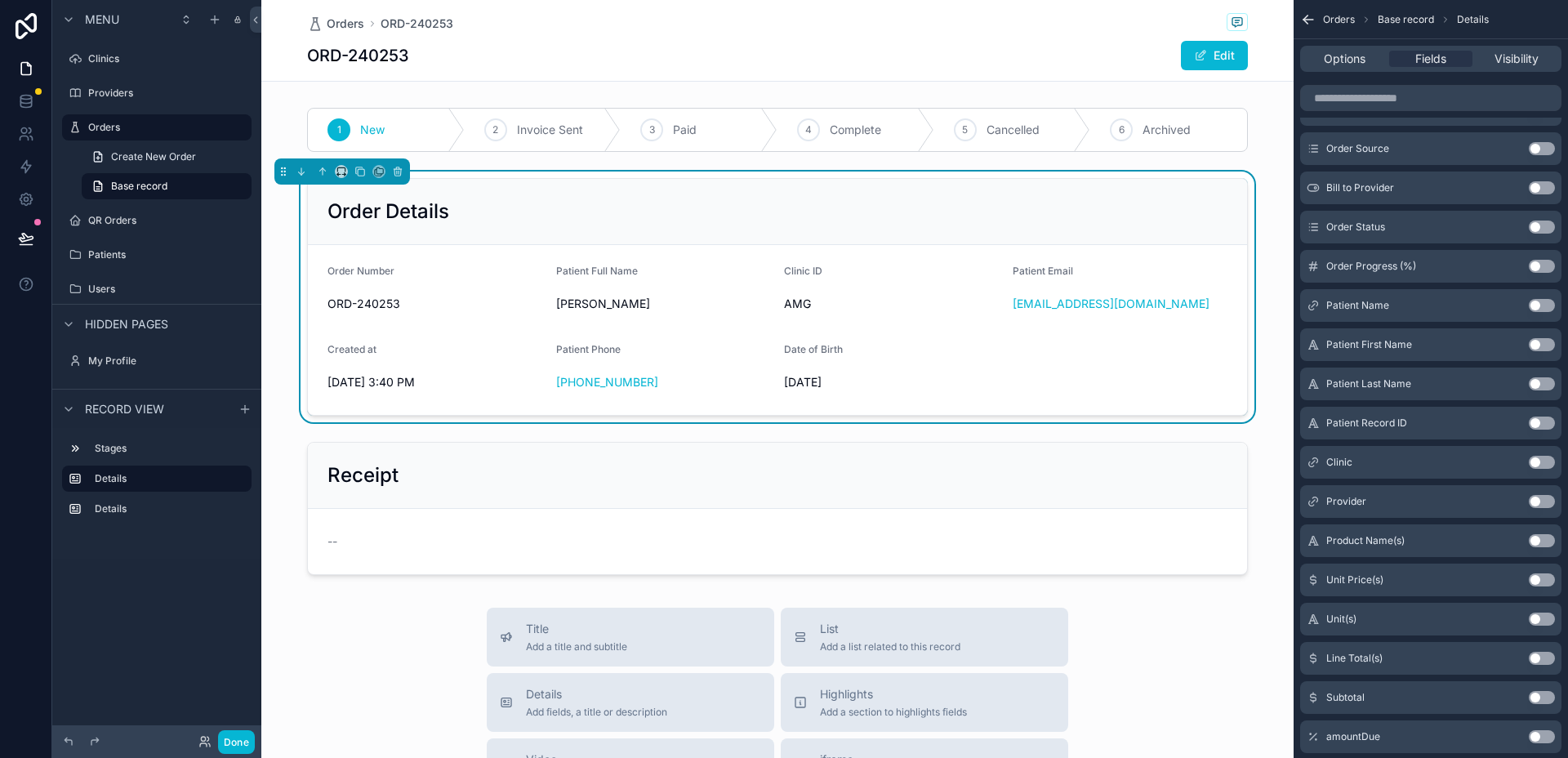
click at [1545, 538] on button "Use setting" at bounding box center [1541, 541] width 26 height 13
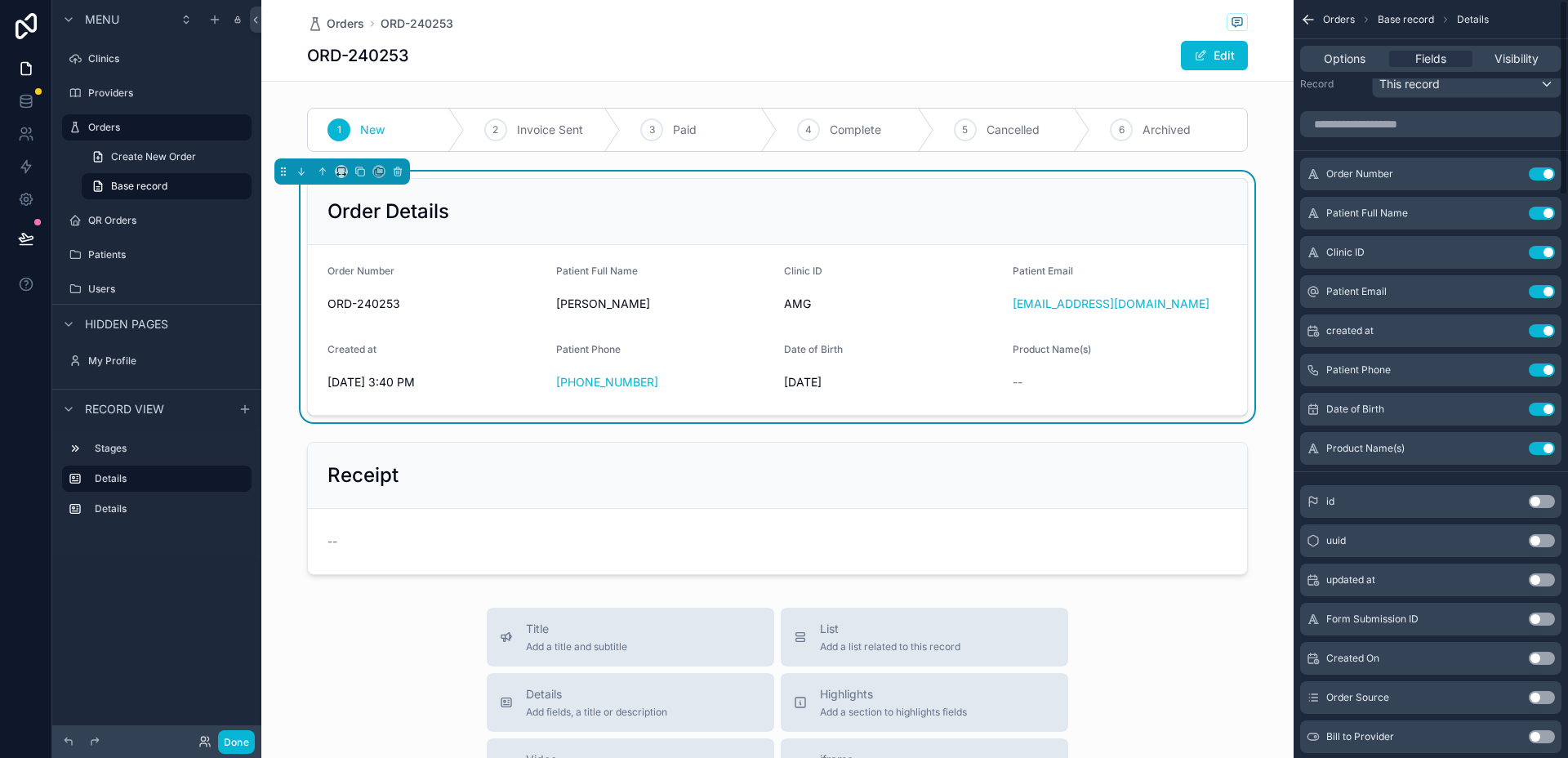
scroll to position [0, 0]
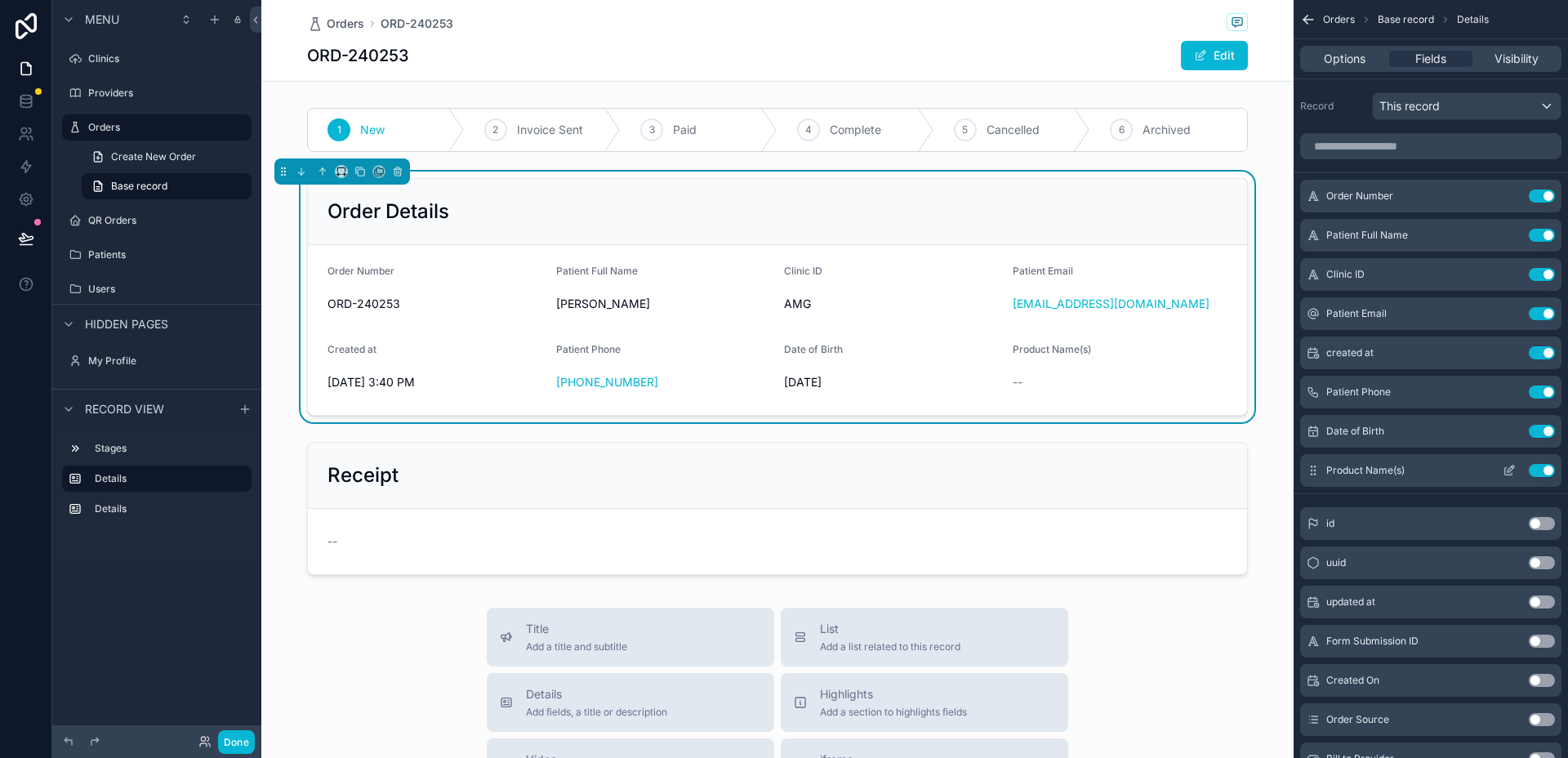
click at [1542, 465] on button "Use setting" at bounding box center [1541, 470] width 26 height 13
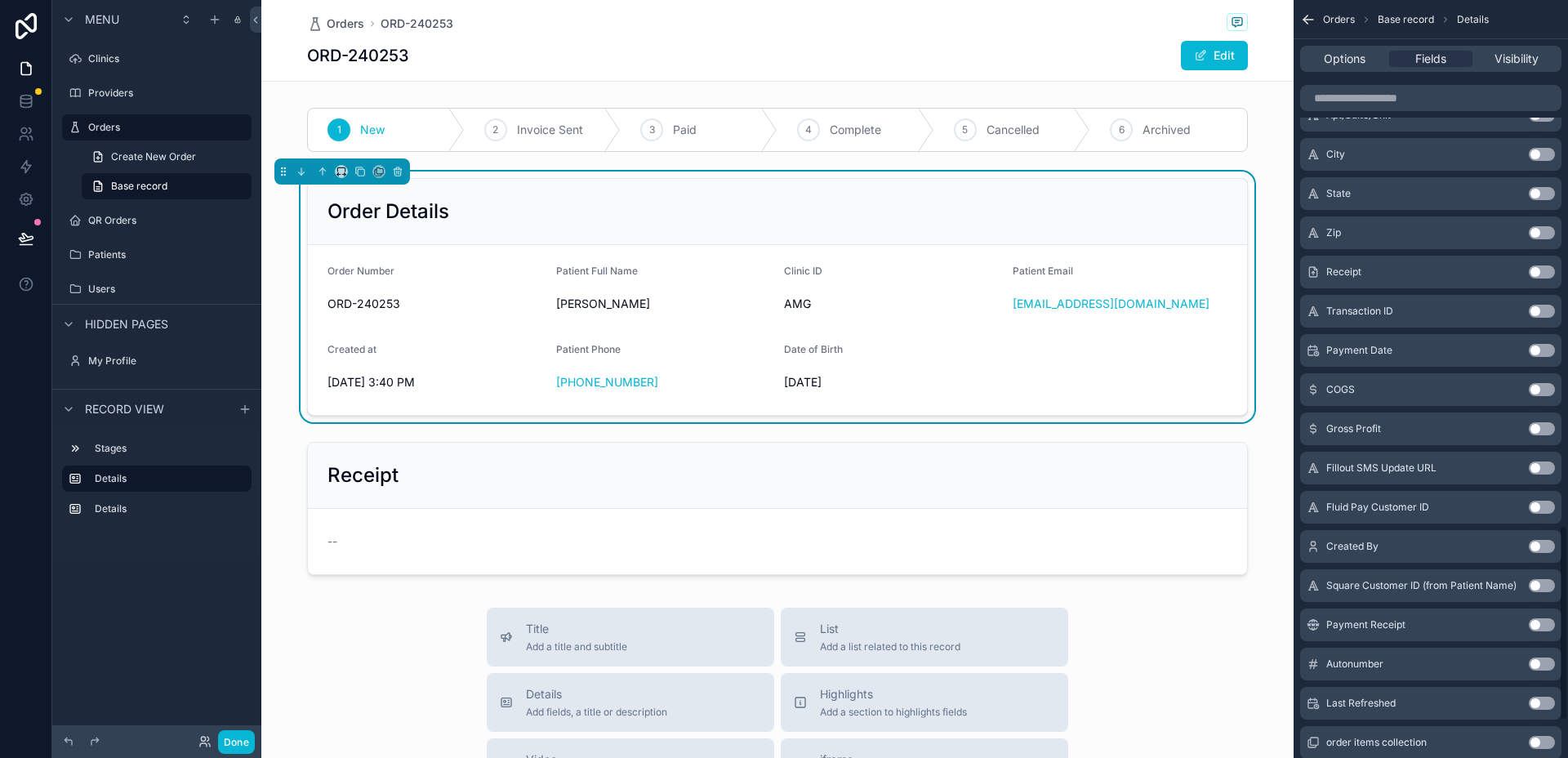
scroll to position [2180, 0]
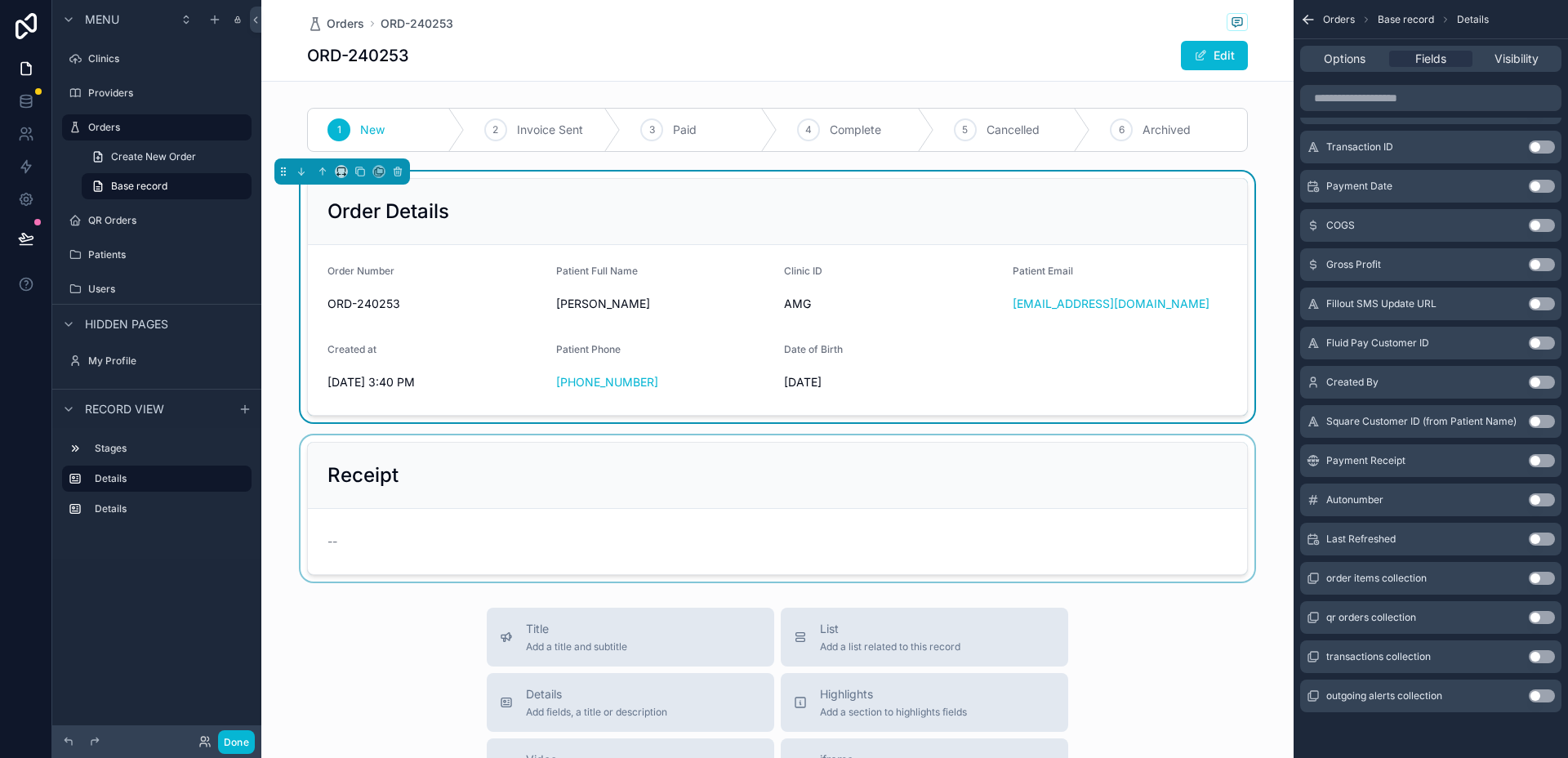
click at [604, 465] on div "scrollable content" at bounding box center [777, 508] width 1033 height 146
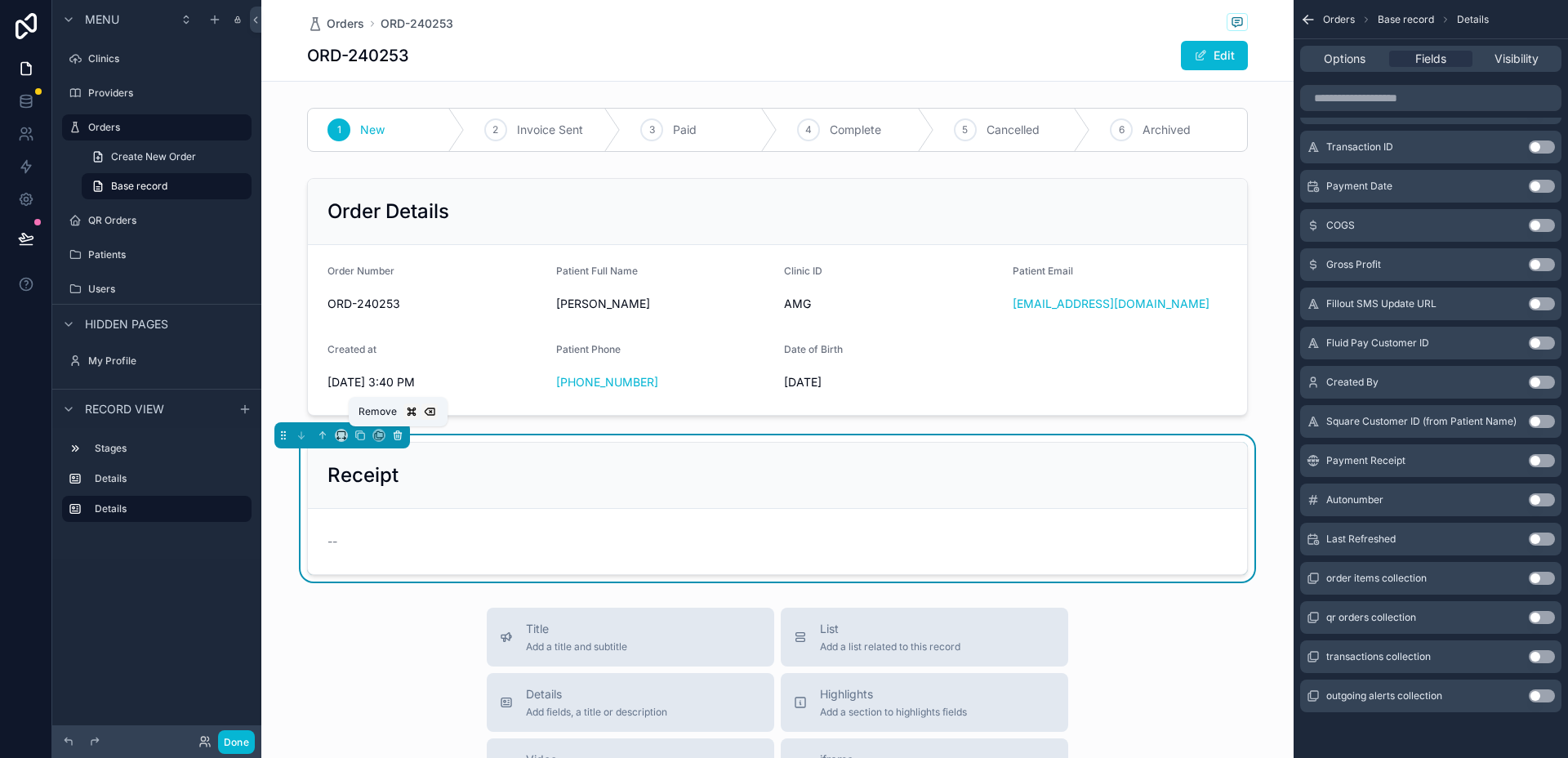
click at [399, 435] on icon "scrollable content" at bounding box center [399, 436] width 0 height 4
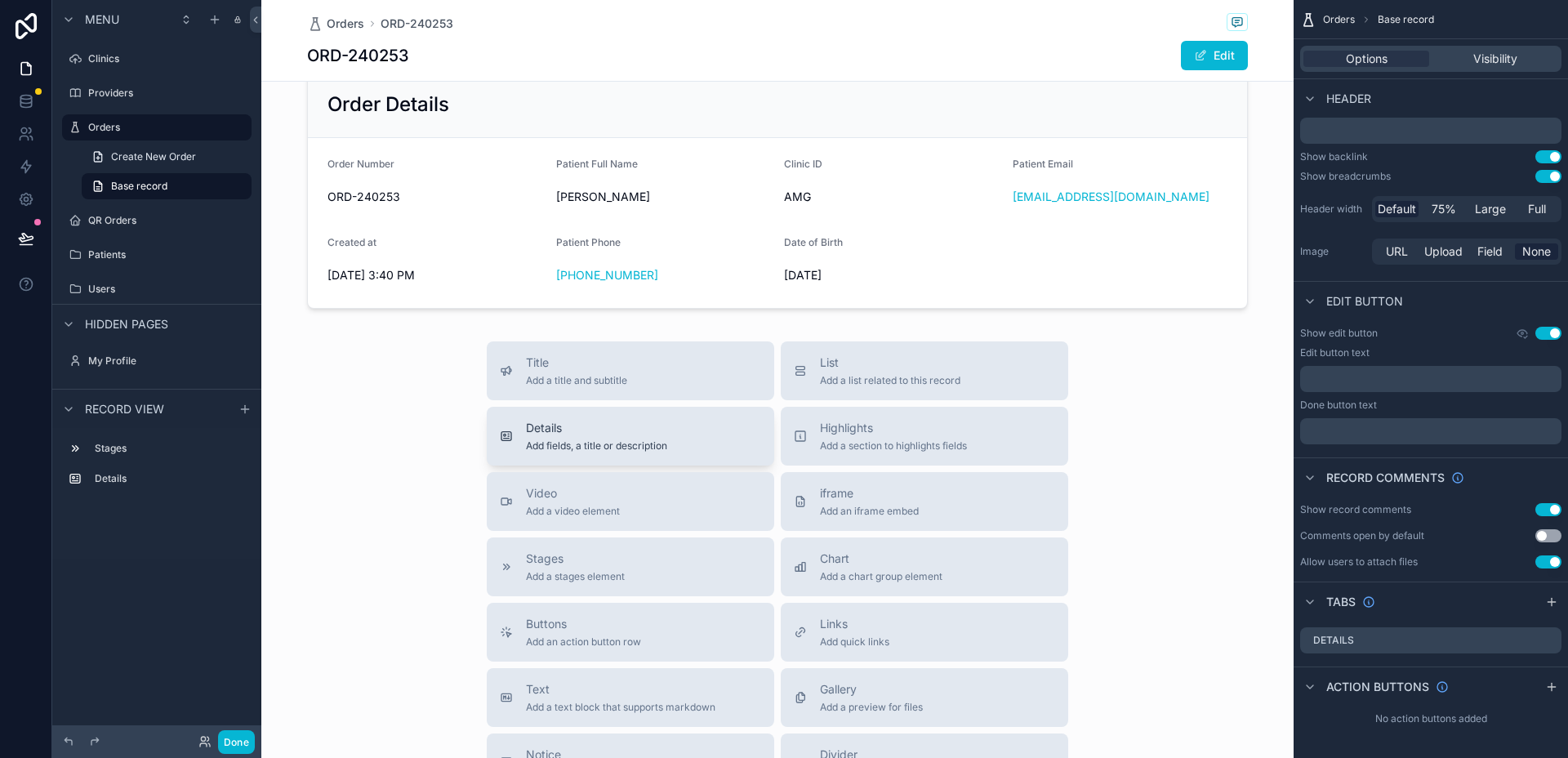
scroll to position [0, 0]
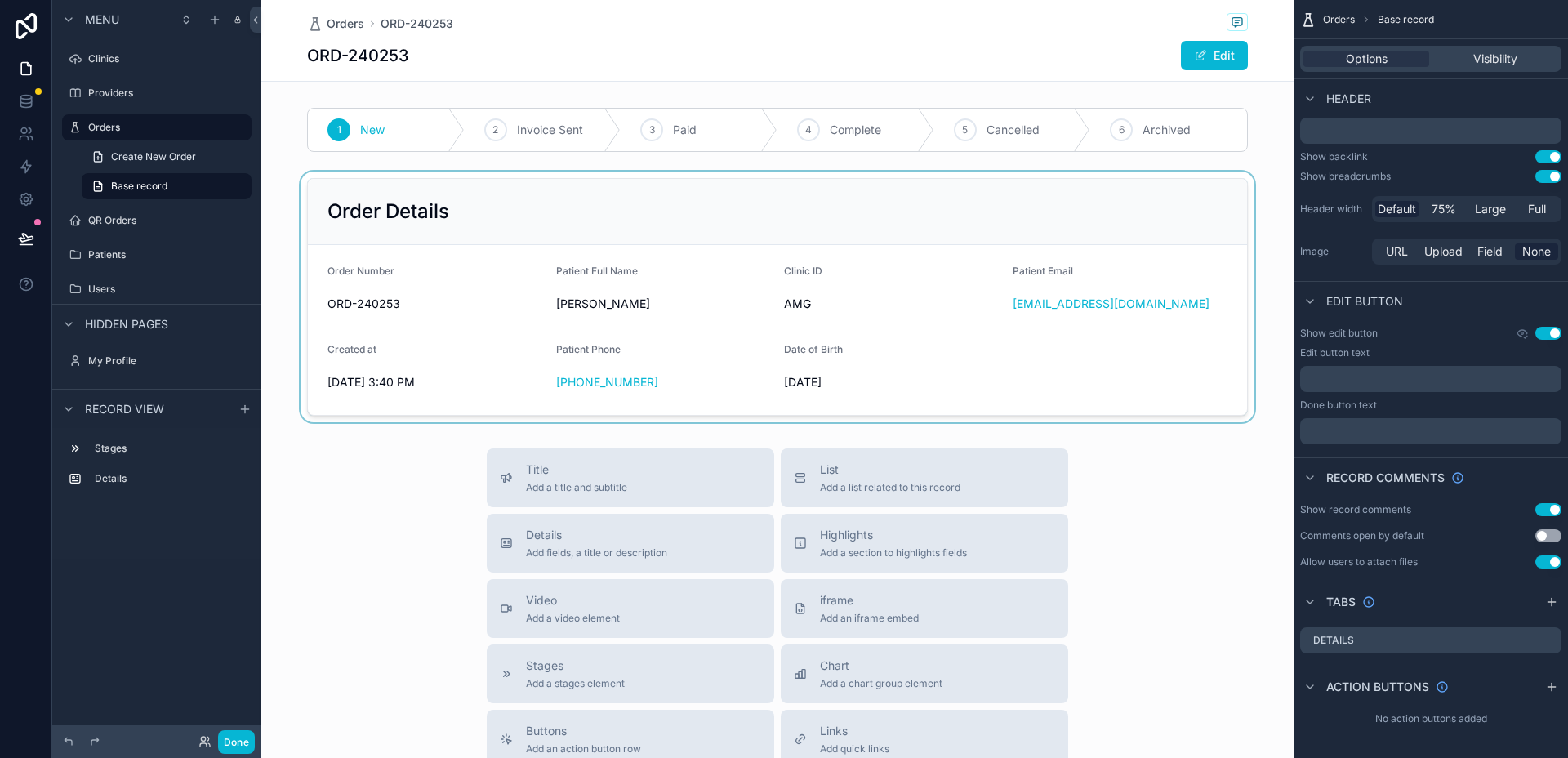
click at [622, 307] on div "scrollable content" at bounding box center [777, 296] width 1033 height 250
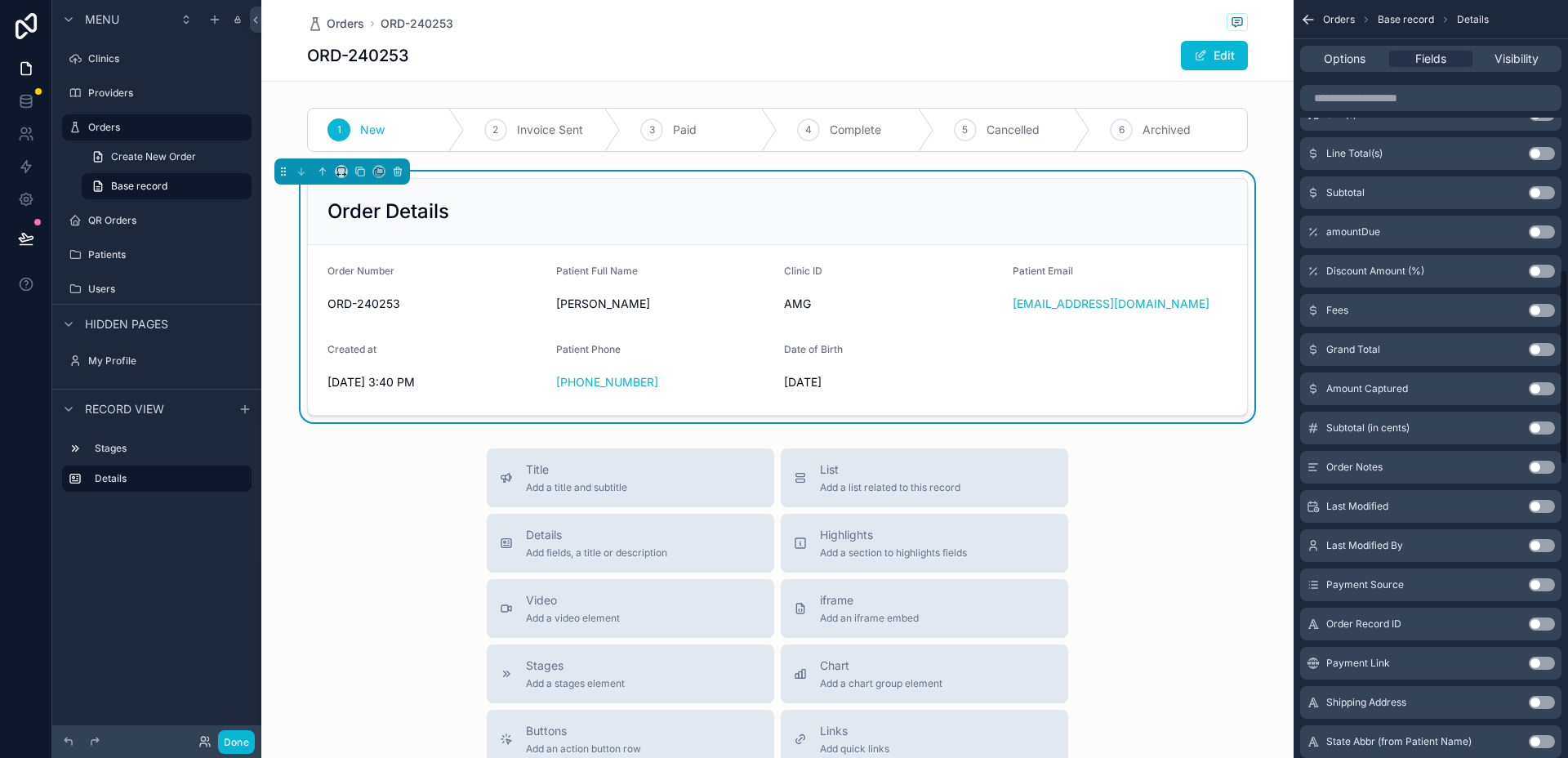
scroll to position [1057, 0]
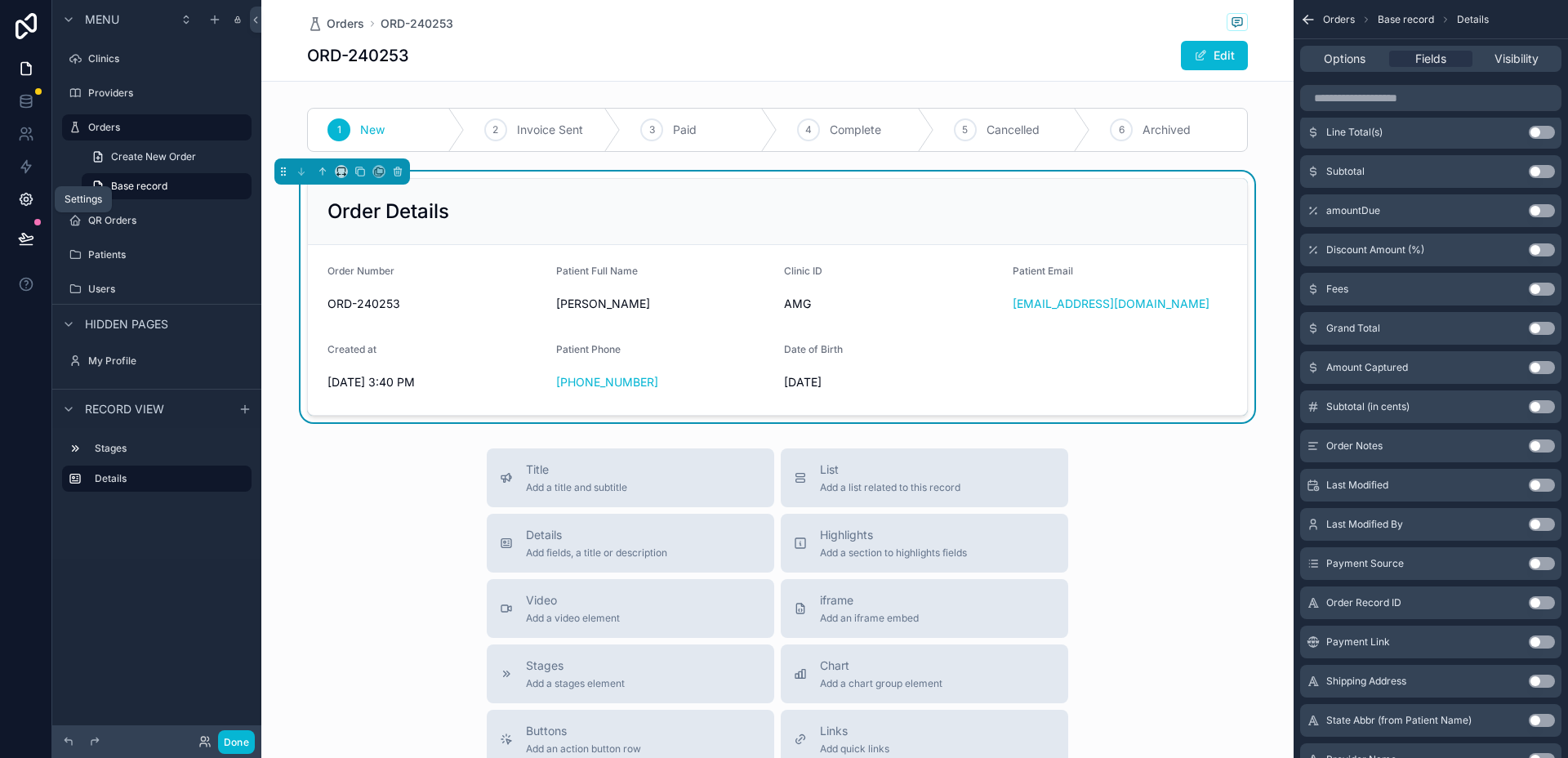
click at [31, 194] on icon at bounding box center [26, 199] width 16 height 16
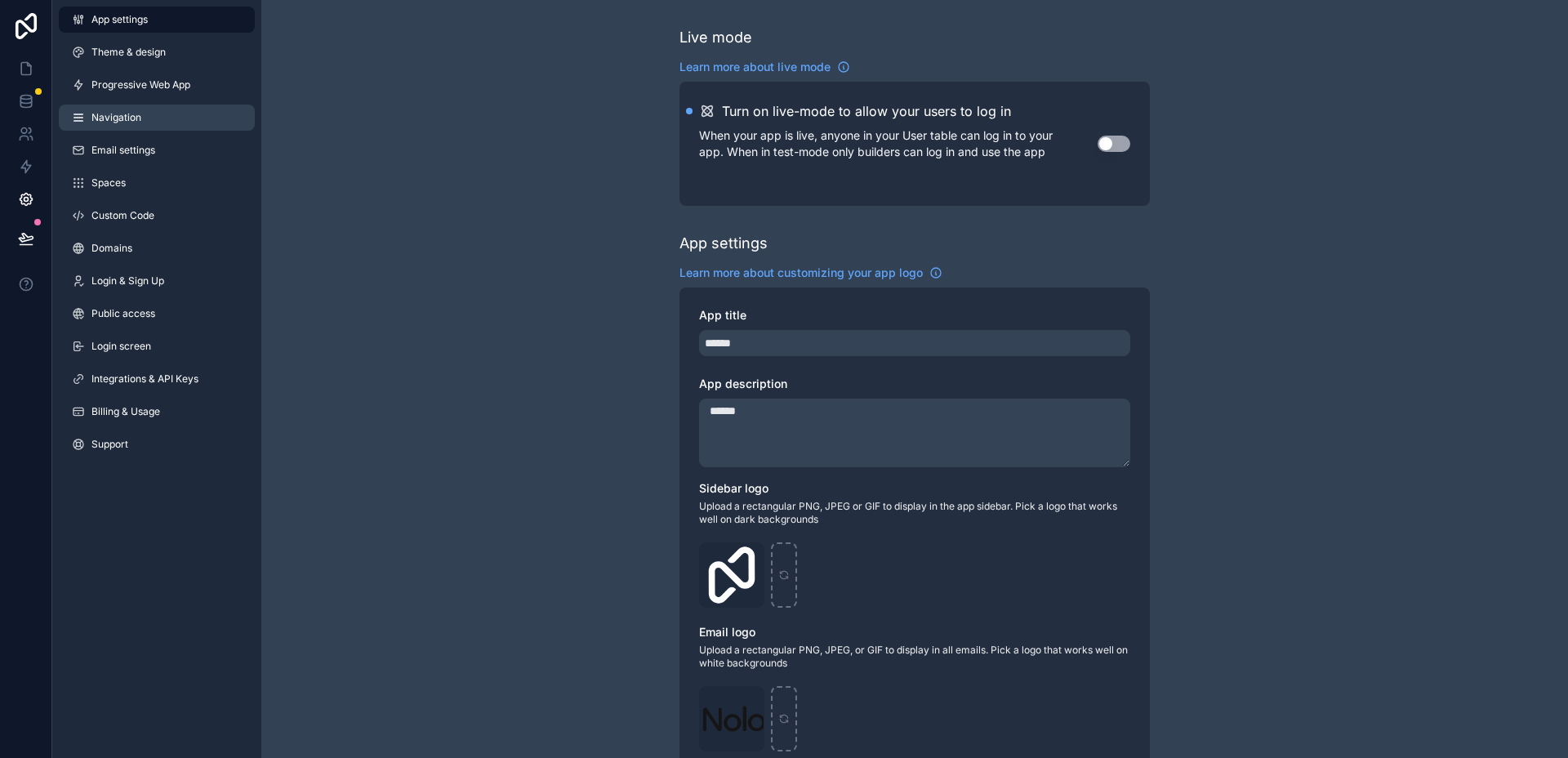
click at [138, 130] on link "Navigation" at bounding box center [156, 117] width 196 height 26
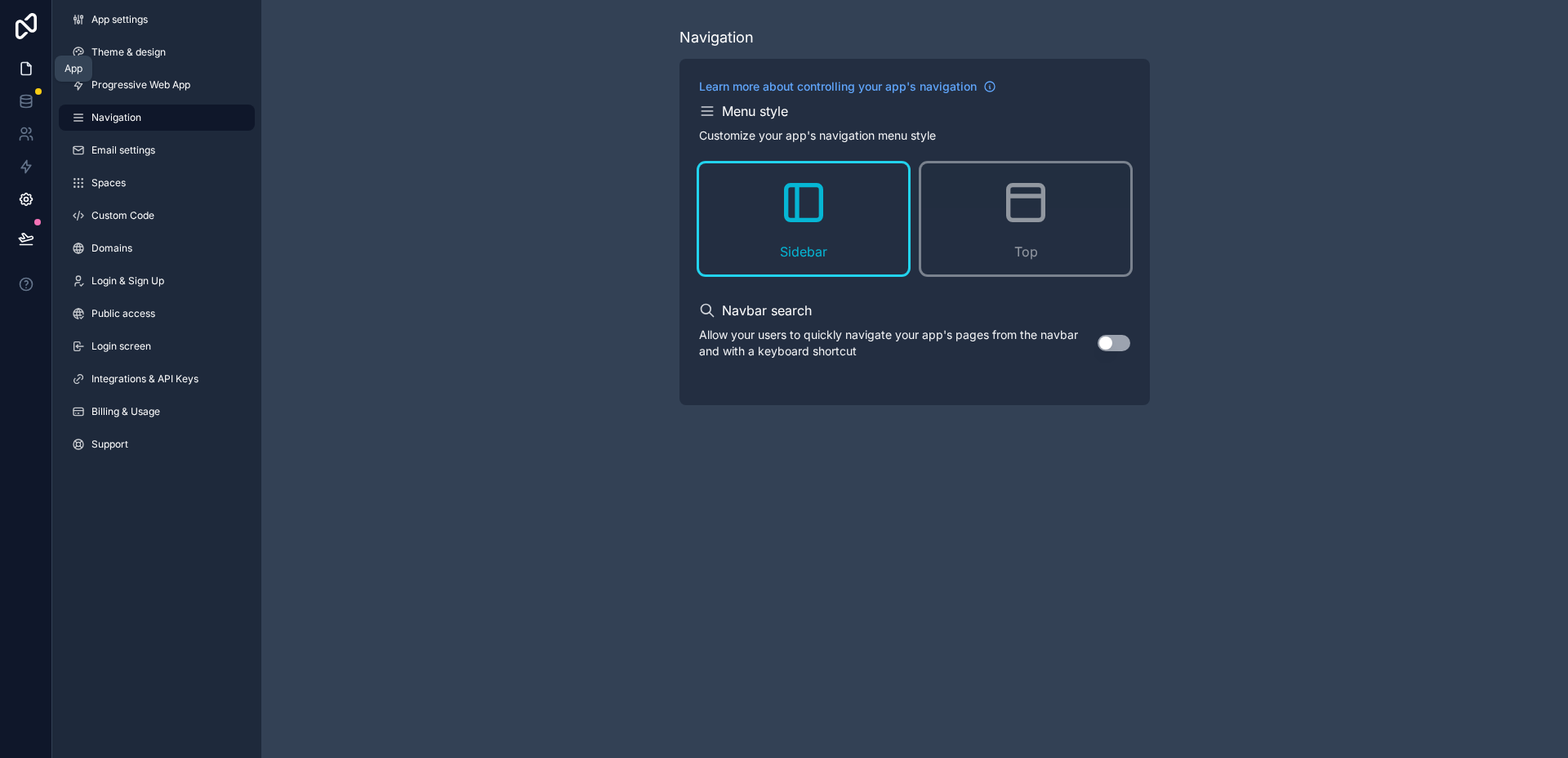
click at [27, 74] on icon at bounding box center [26, 69] width 10 height 12
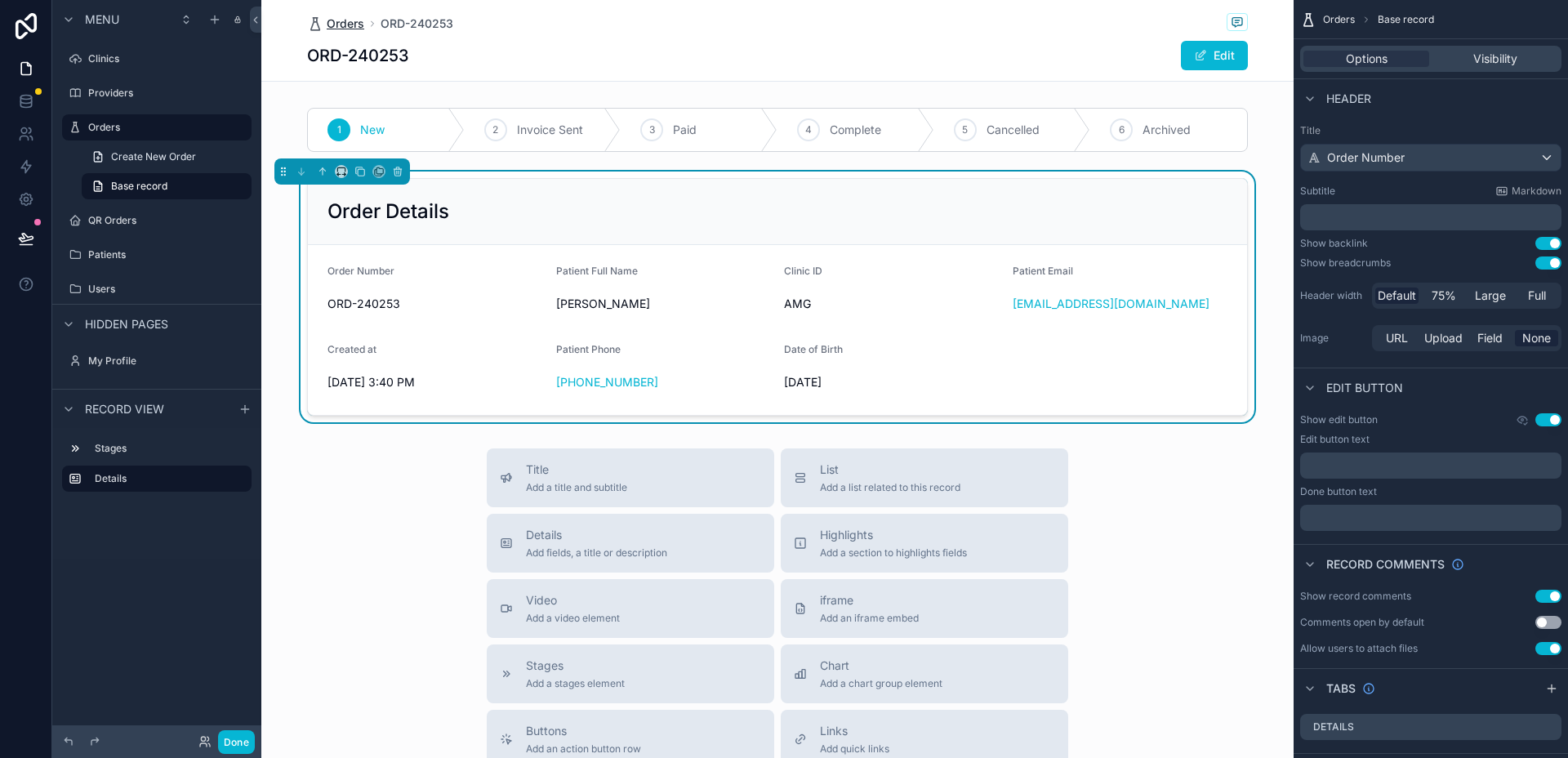
click at [327, 26] on span "Orders" at bounding box center [345, 23] width 37 height 16
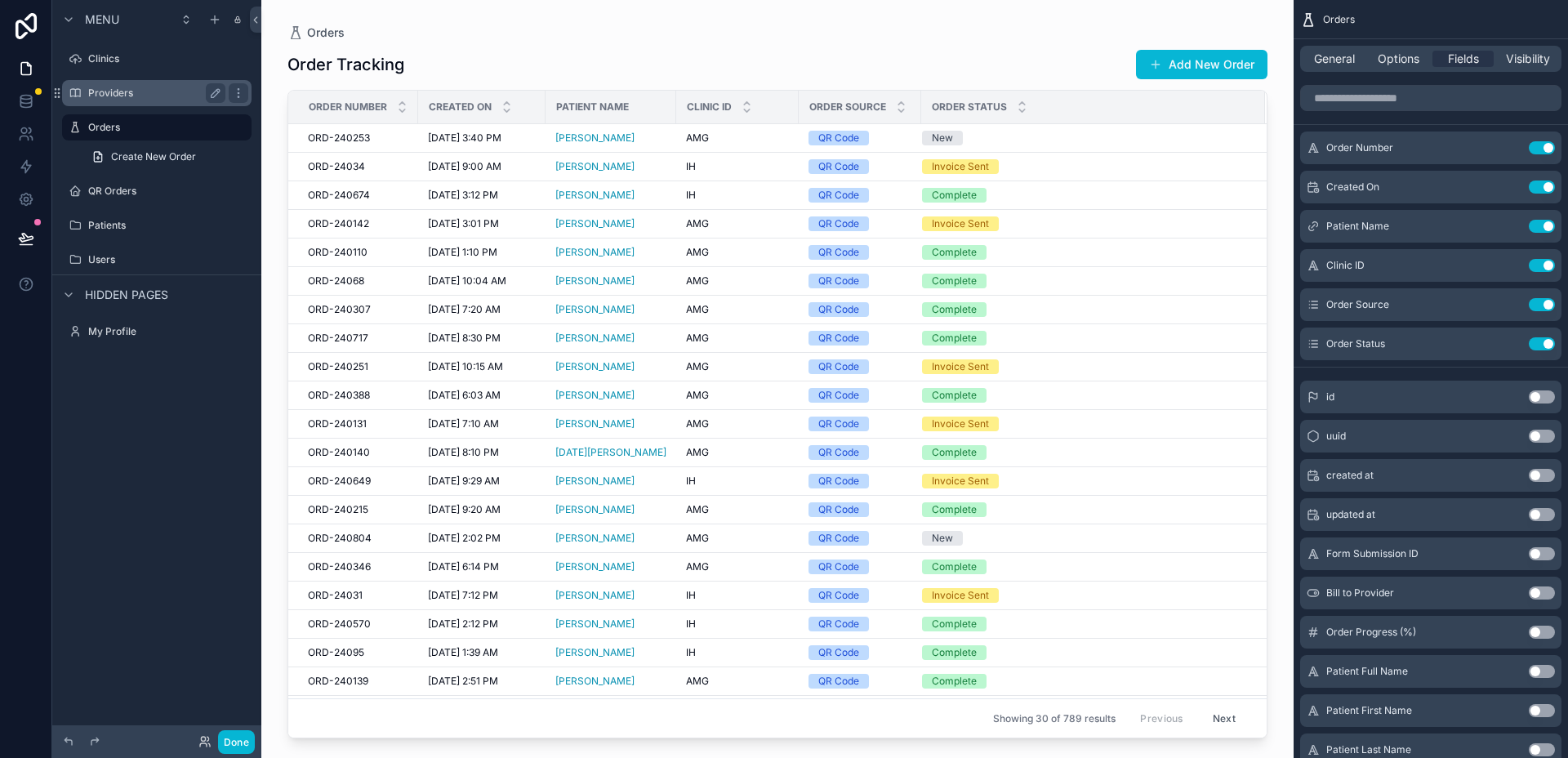
click at [141, 90] on label "Providers" at bounding box center [153, 93] width 131 height 13
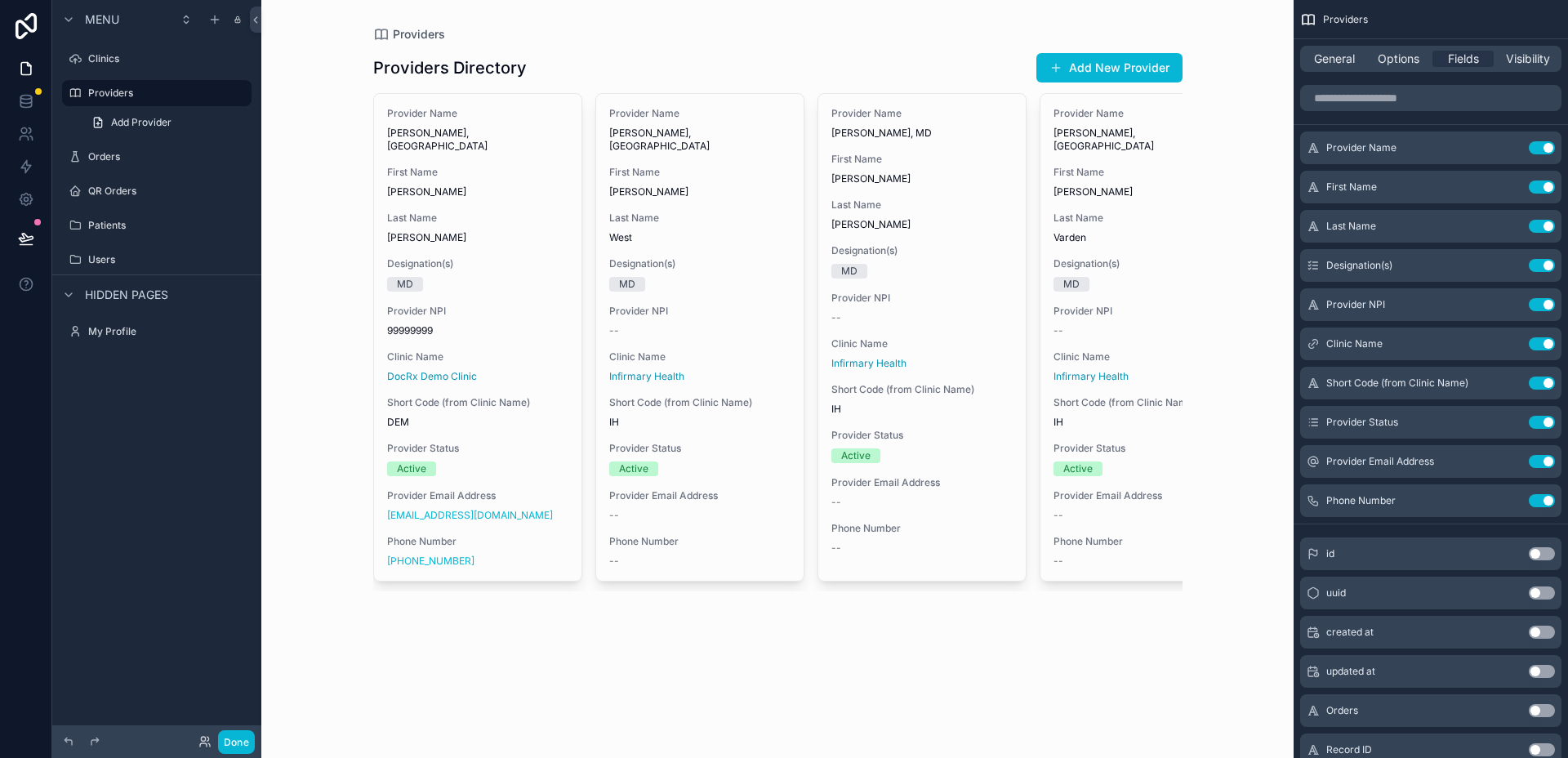
click at [735, 128] on div "scrollable content" at bounding box center [778, 321] width 835 height 644
click at [1347, 51] on span "General" at bounding box center [1334, 59] width 41 height 16
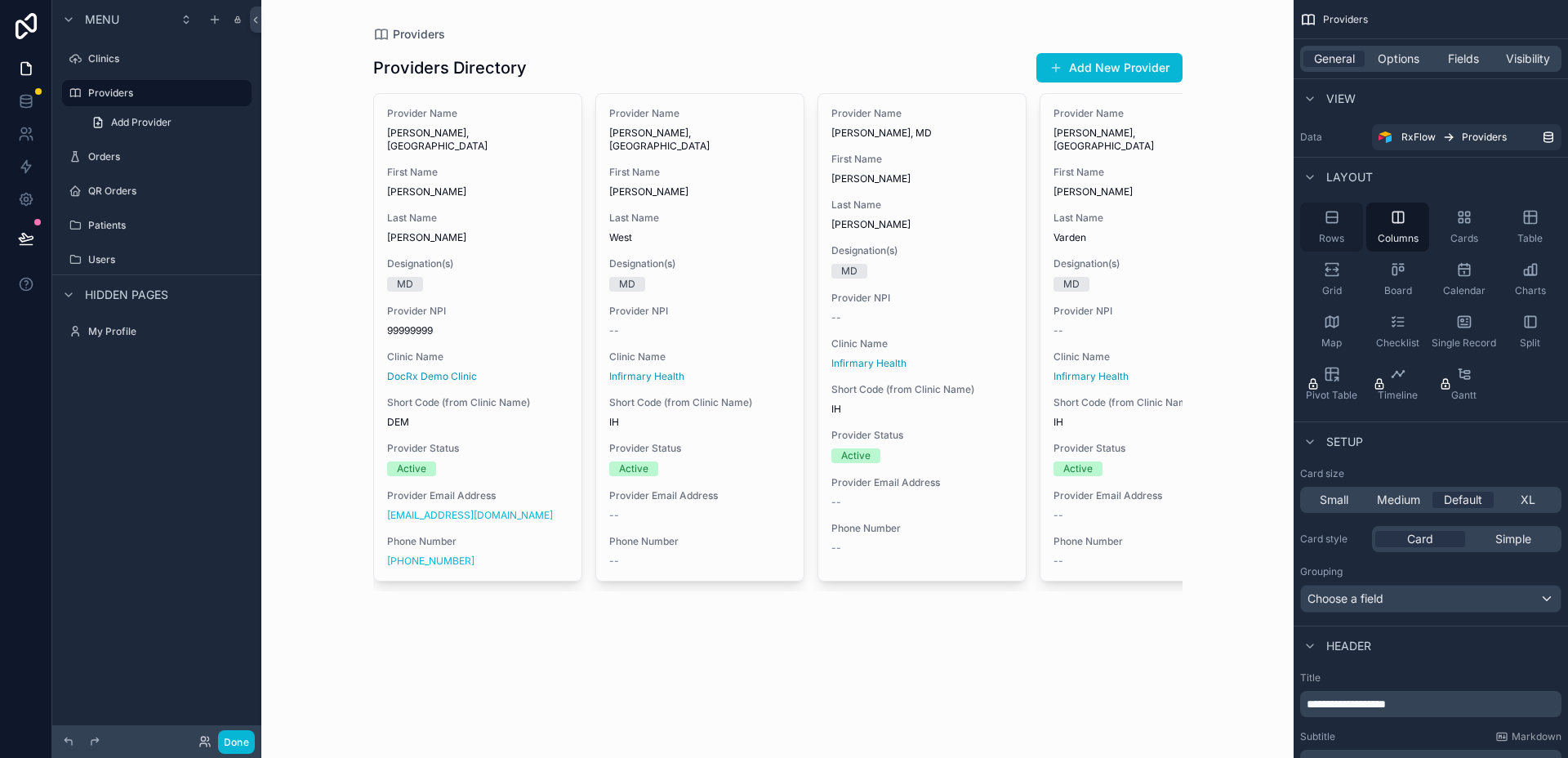
click at [1331, 230] on div "Rows" at bounding box center [1332, 226] width 63 height 49
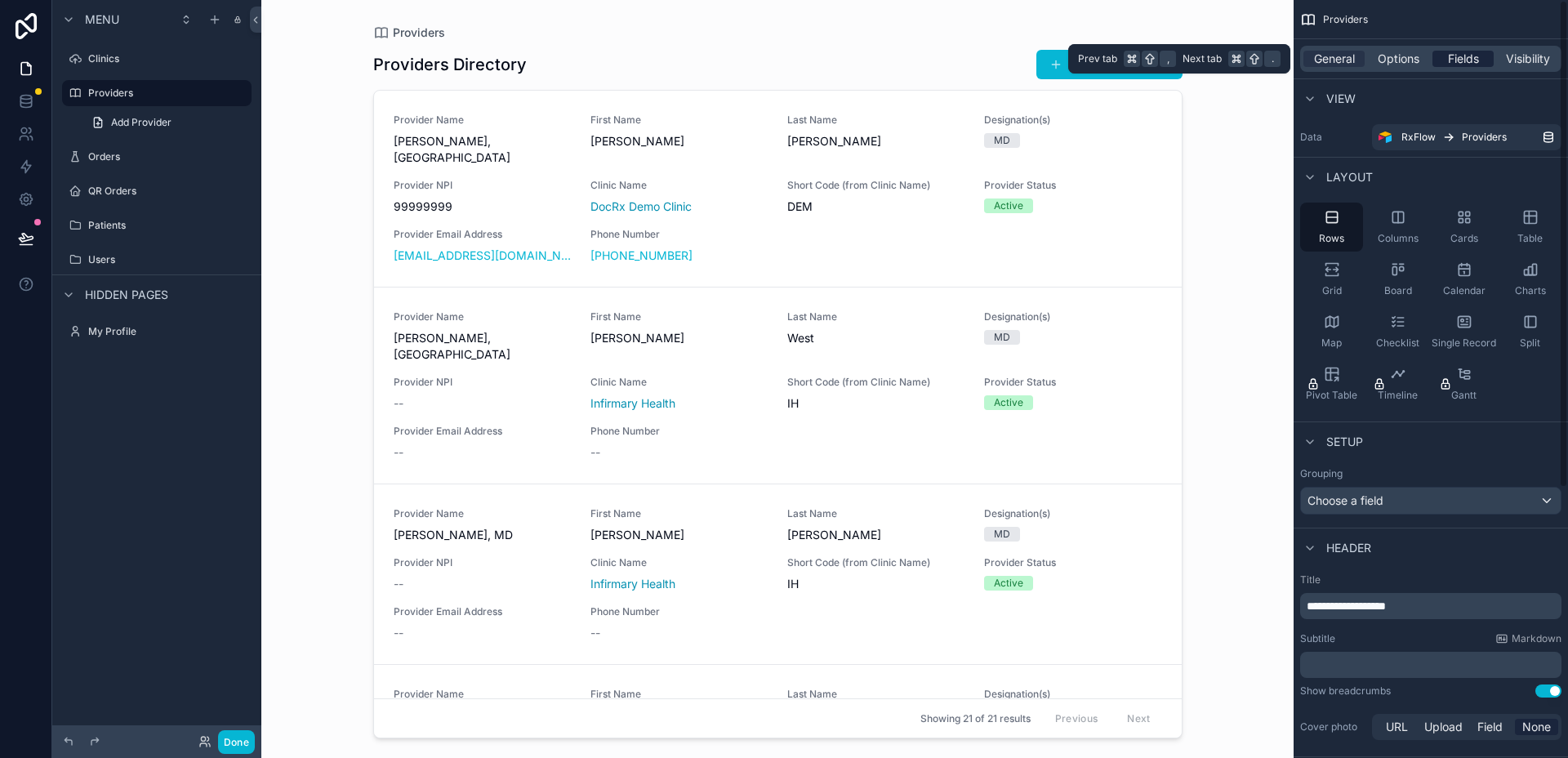
click at [1466, 57] on span "Fields" at bounding box center [1463, 59] width 31 height 16
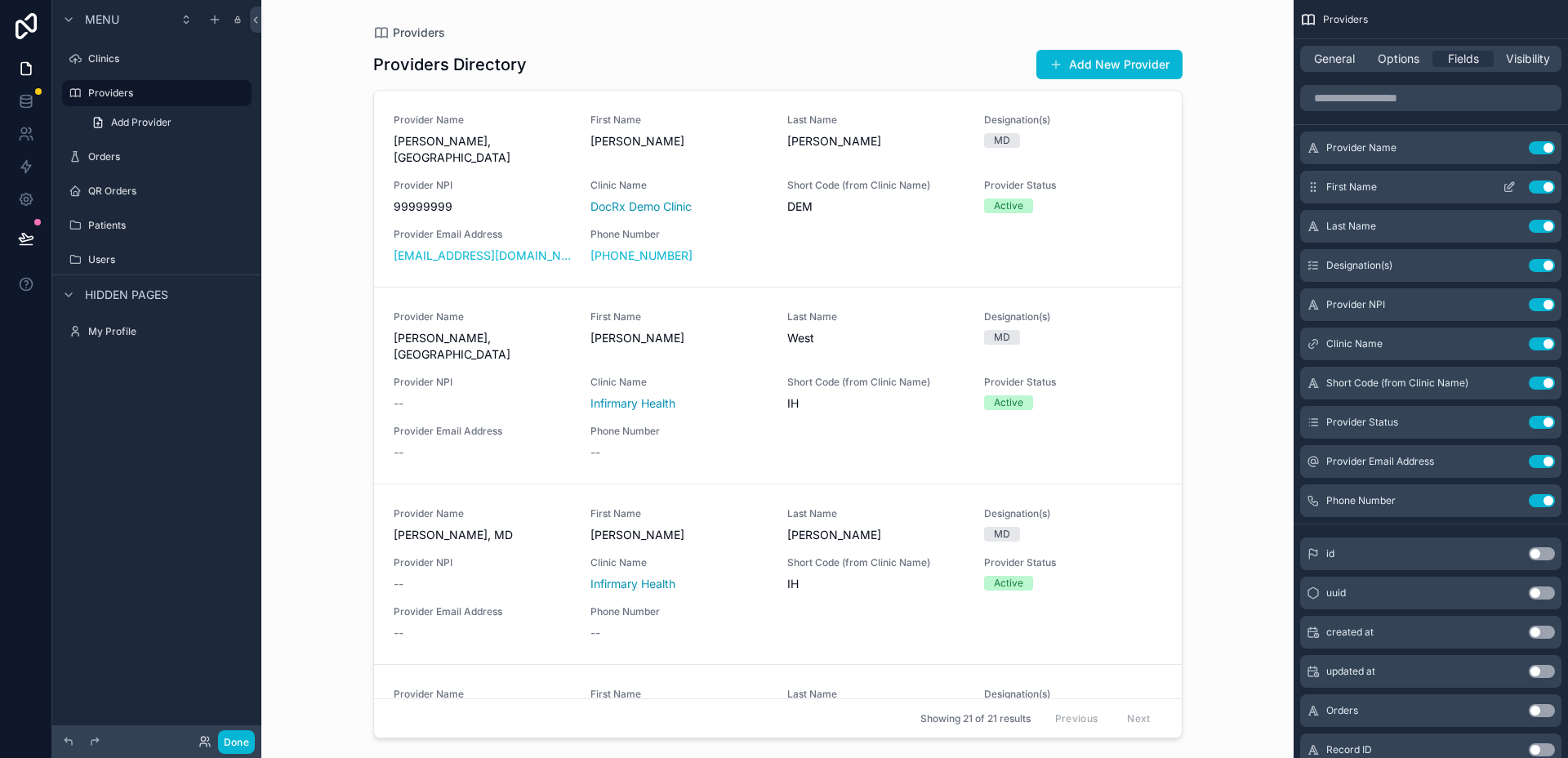
click at [1548, 186] on button "Use setting" at bounding box center [1541, 186] width 26 height 13
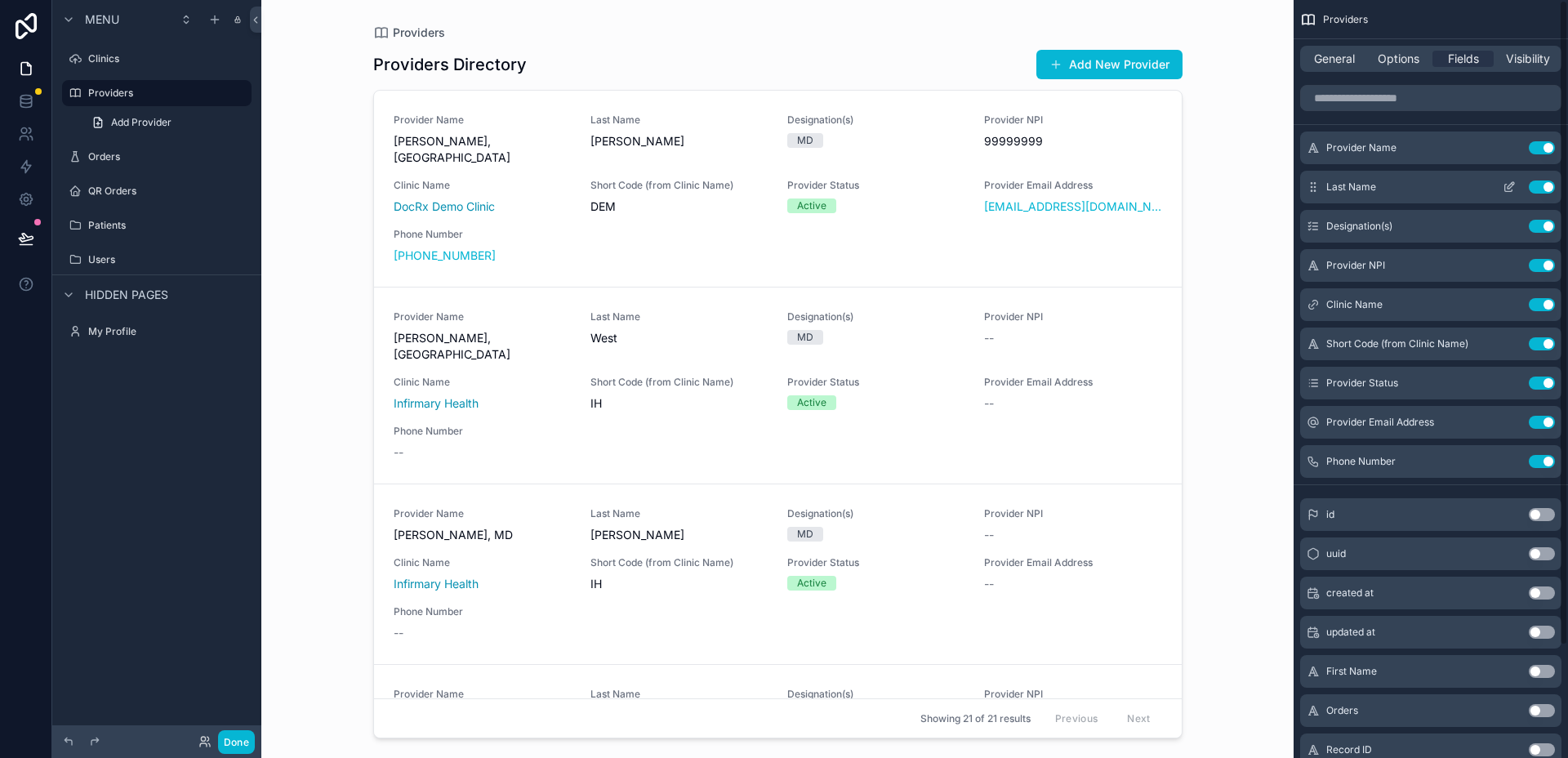
click at [1547, 185] on button "Use setting" at bounding box center [1541, 186] width 26 height 13
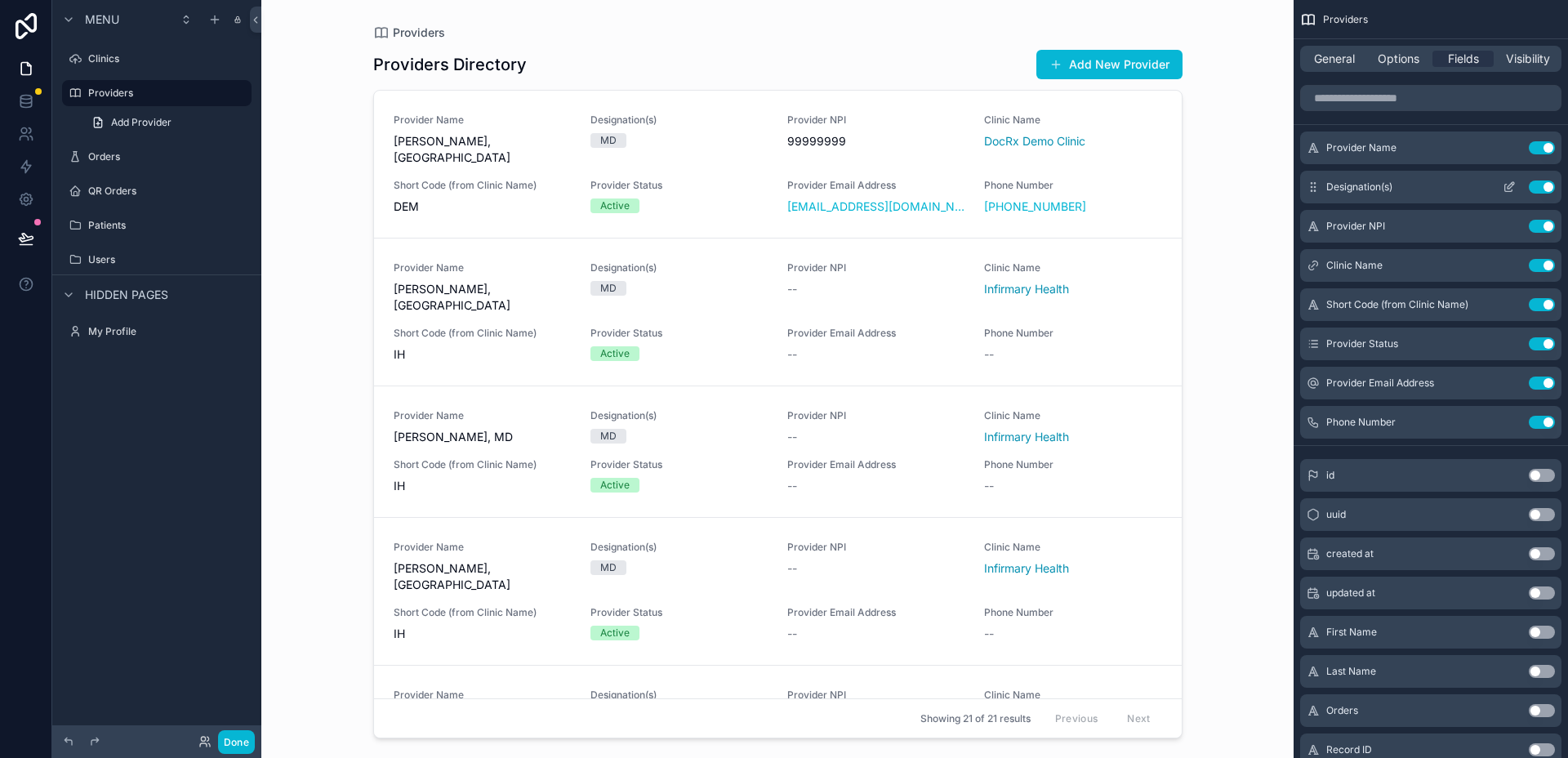
click at [1548, 186] on button "Use setting" at bounding box center [1541, 186] width 26 height 13
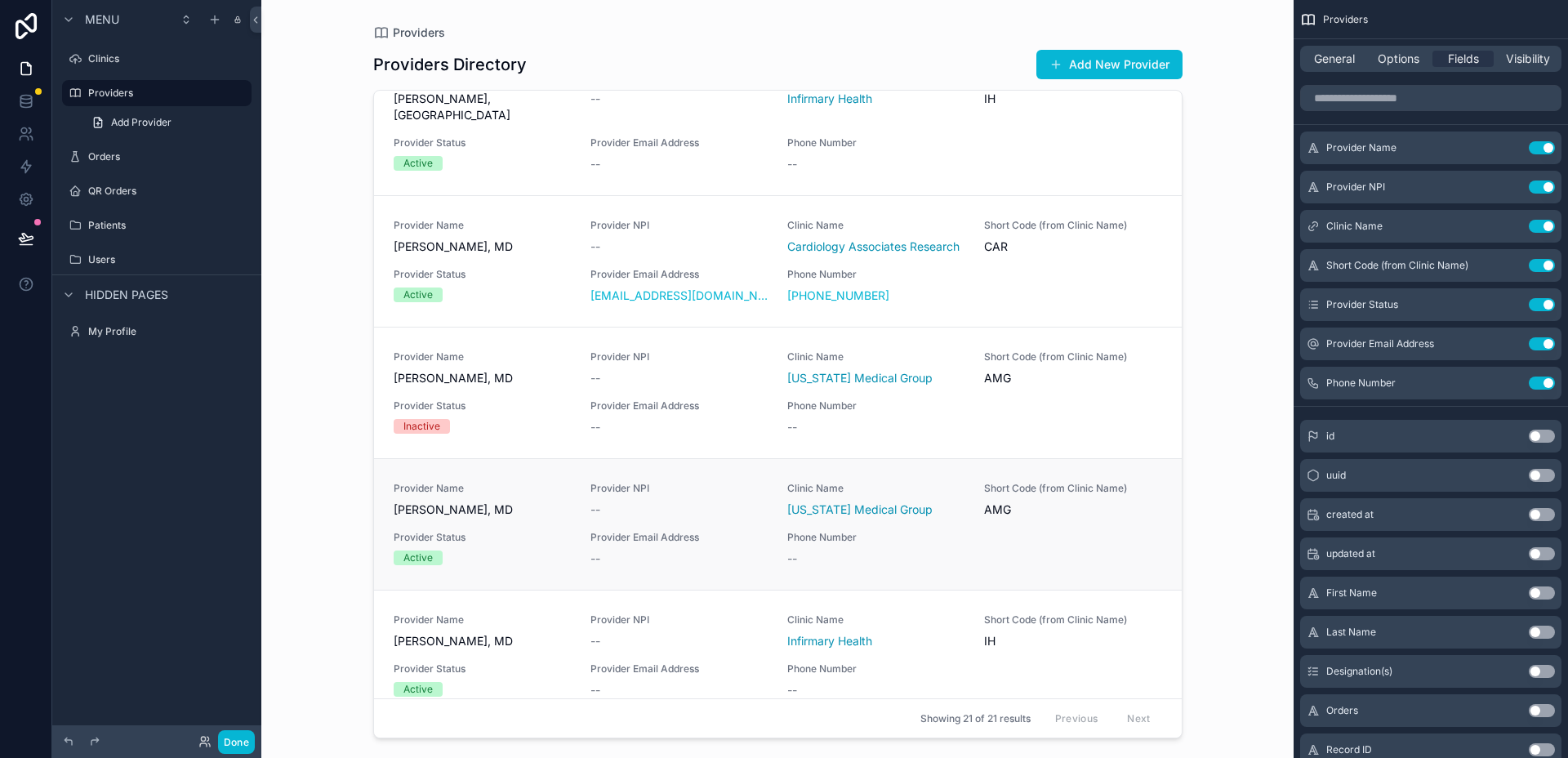
scroll to position [1155, 0]
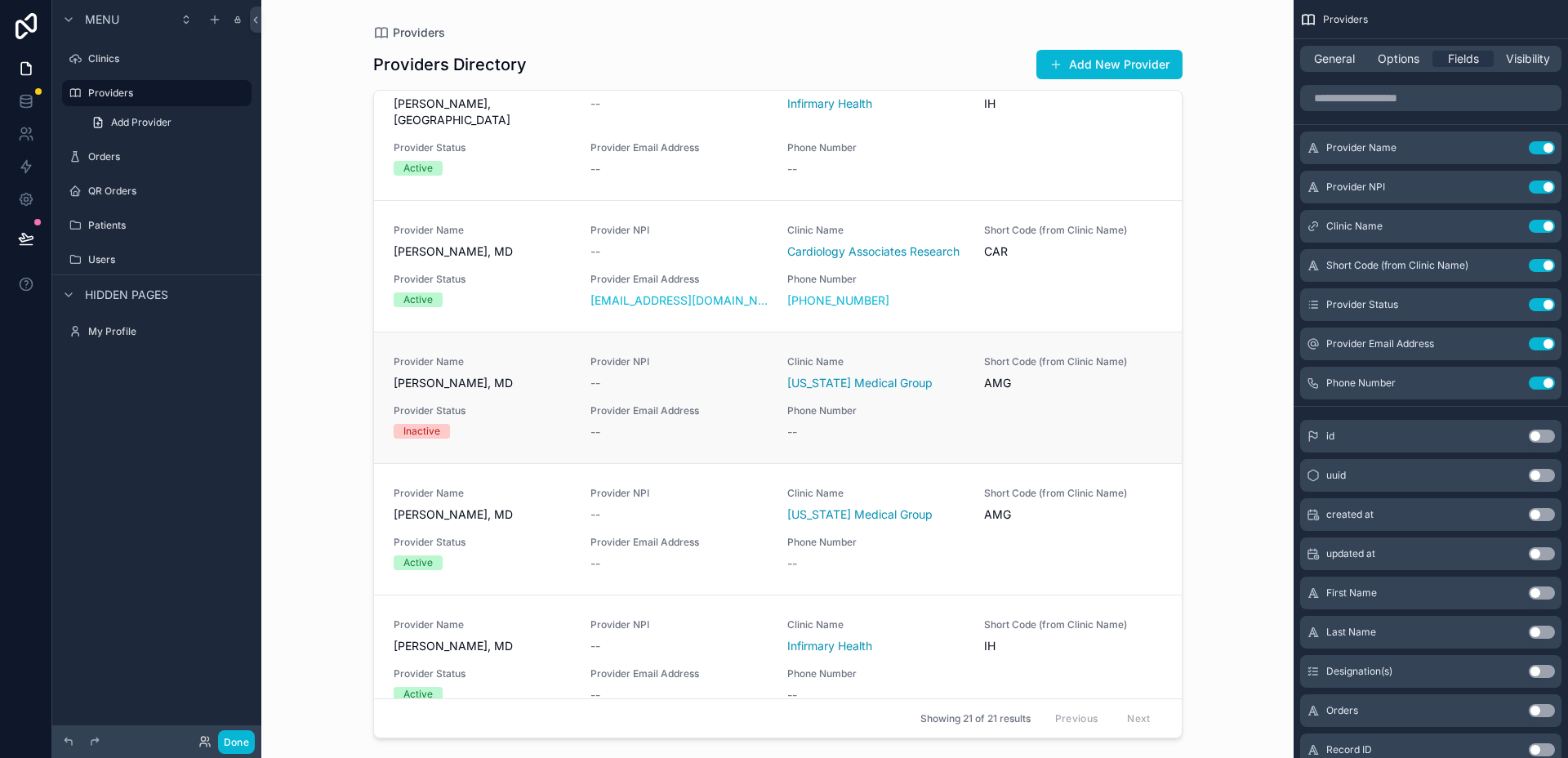
click at [526, 375] on span "Matthew Burden, MD" at bounding box center [482, 383] width 178 height 16
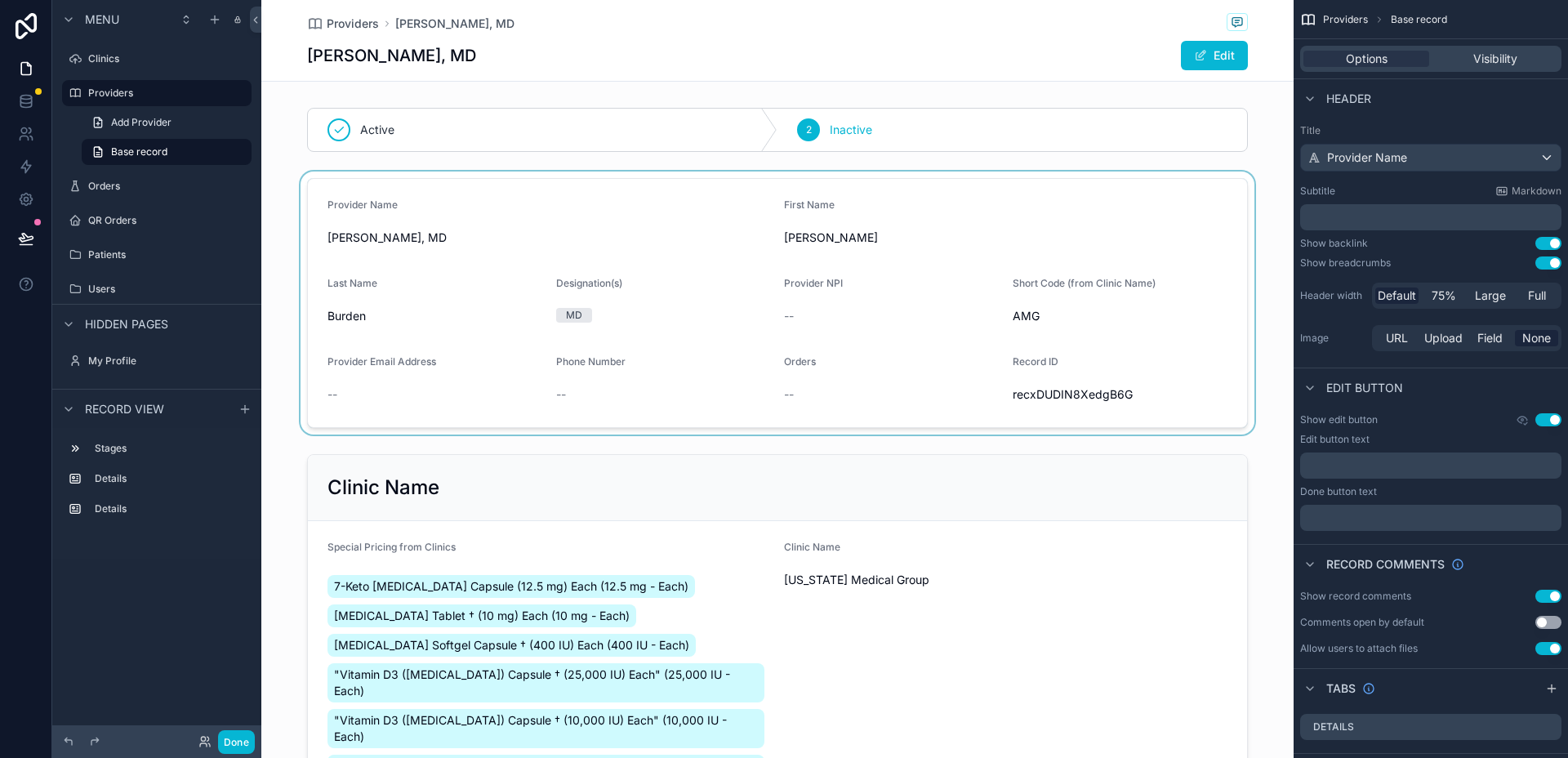
click at [841, 230] on div "scrollable content" at bounding box center [777, 303] width 1033 height 263
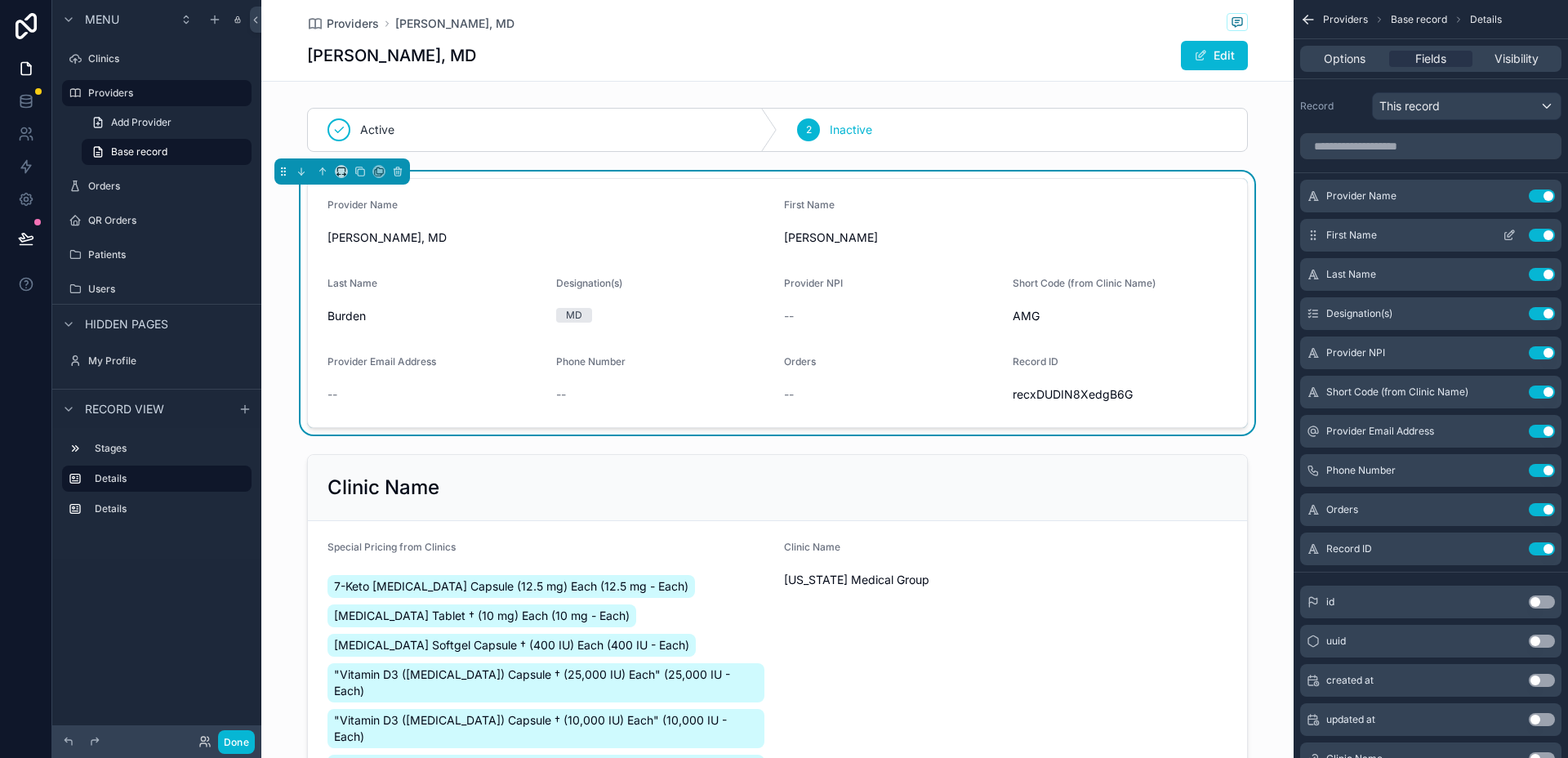
click at [1548, 233] on button "Use setting" at bounding box center [1541, 235] width 26 height 13
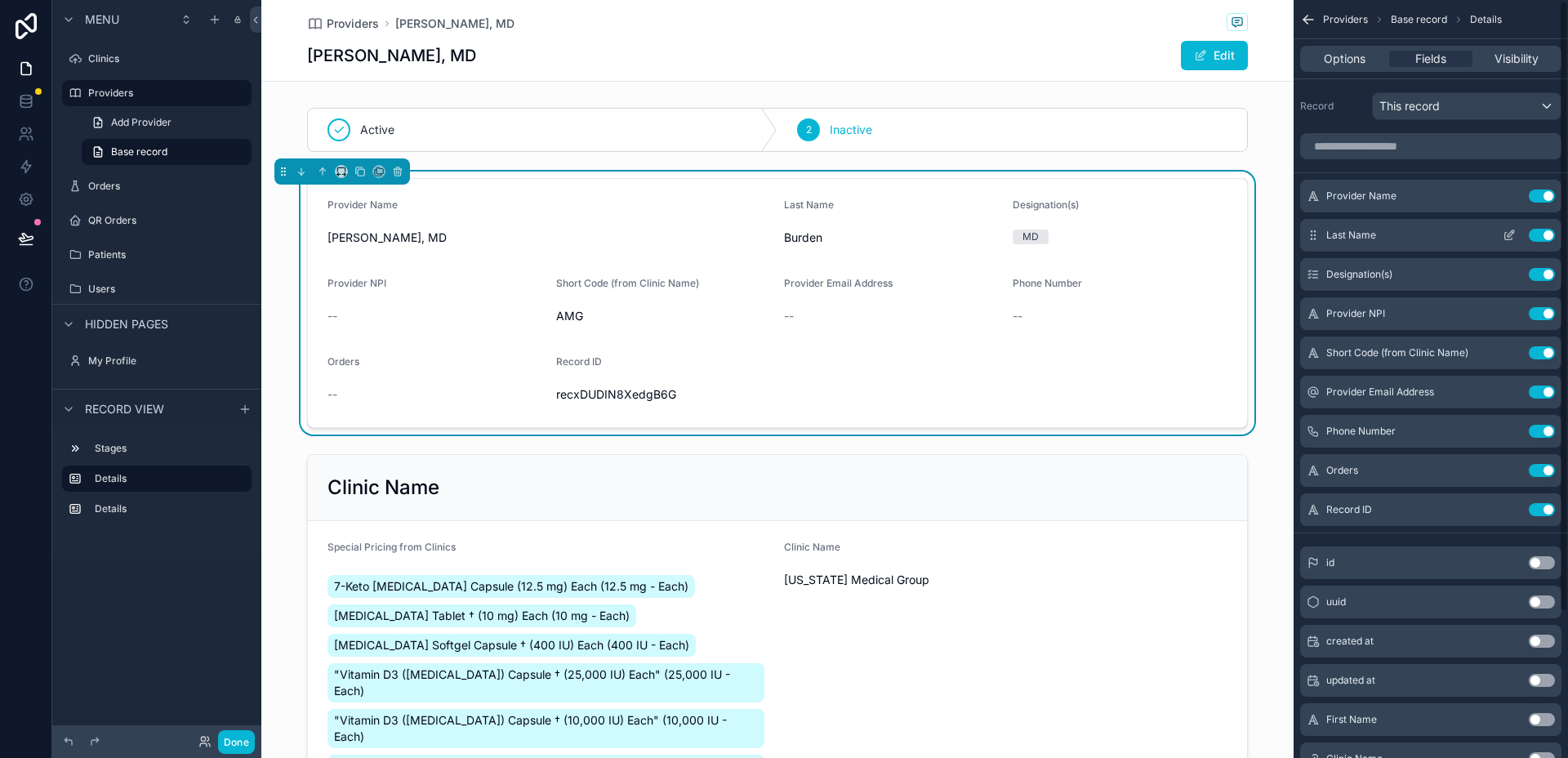
click at [1549, 240] on button "Use setting" at bounding box center [1541, 235] width 26 height 13
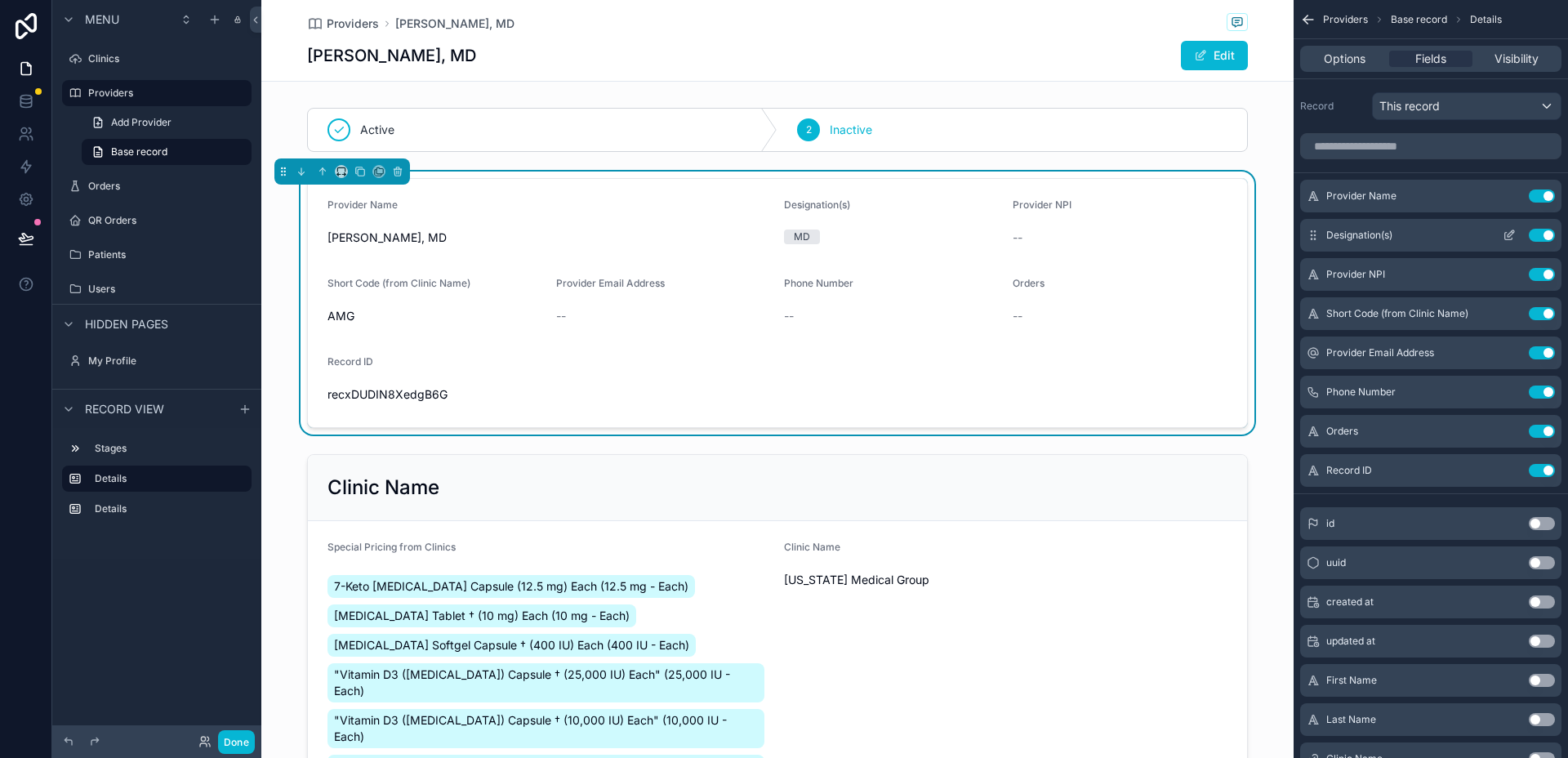
click at [1546, 235] on button "Use setting" at bounding box center [1541, 235] width 26 height 13
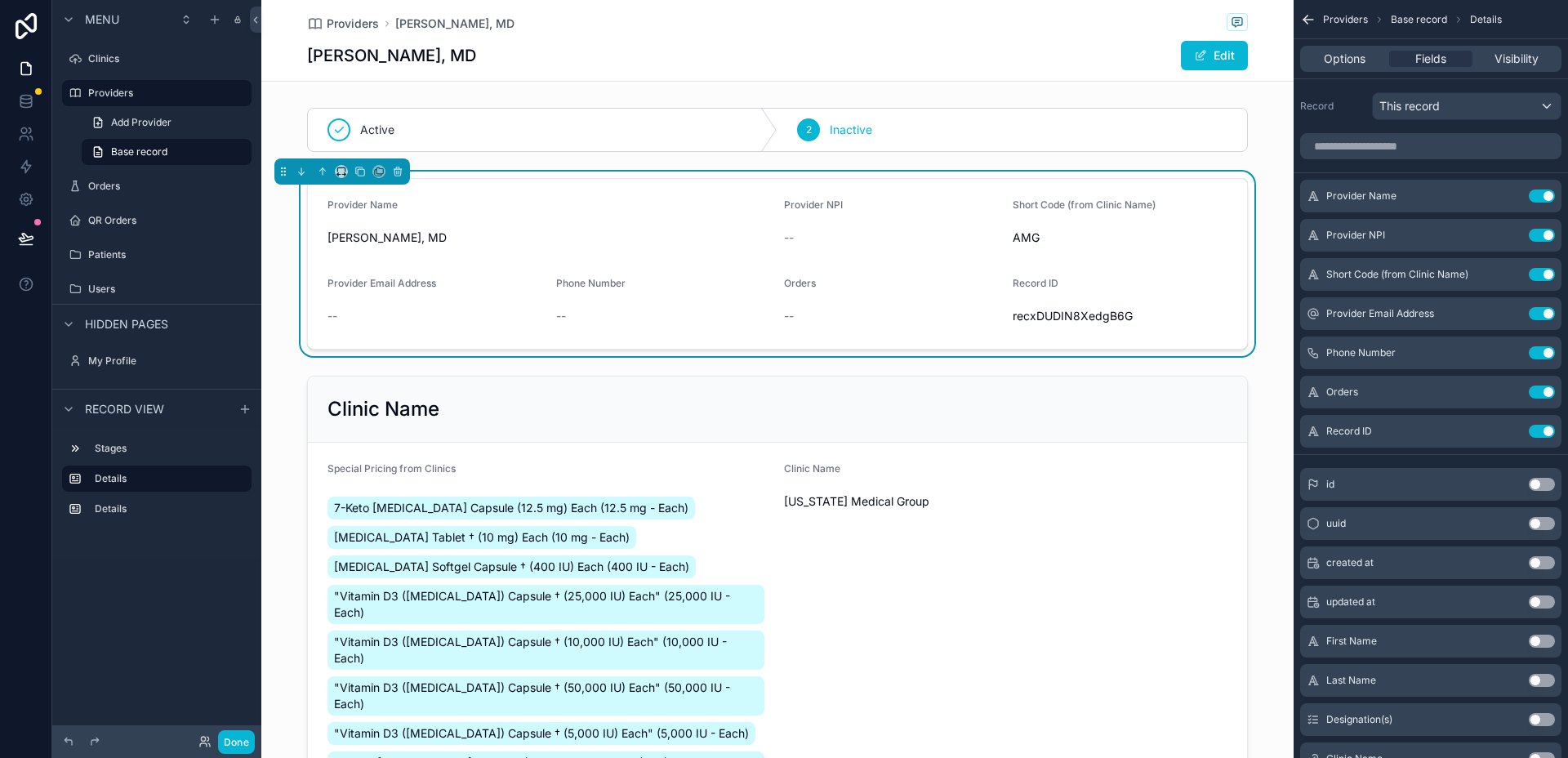
click at [822, 225] on div "--" at bounding box center [891, 237] width 216 height 26
click at [1511, 232] on icon "scrollable content" at bounding box center [1509, 235] width 13 height 13
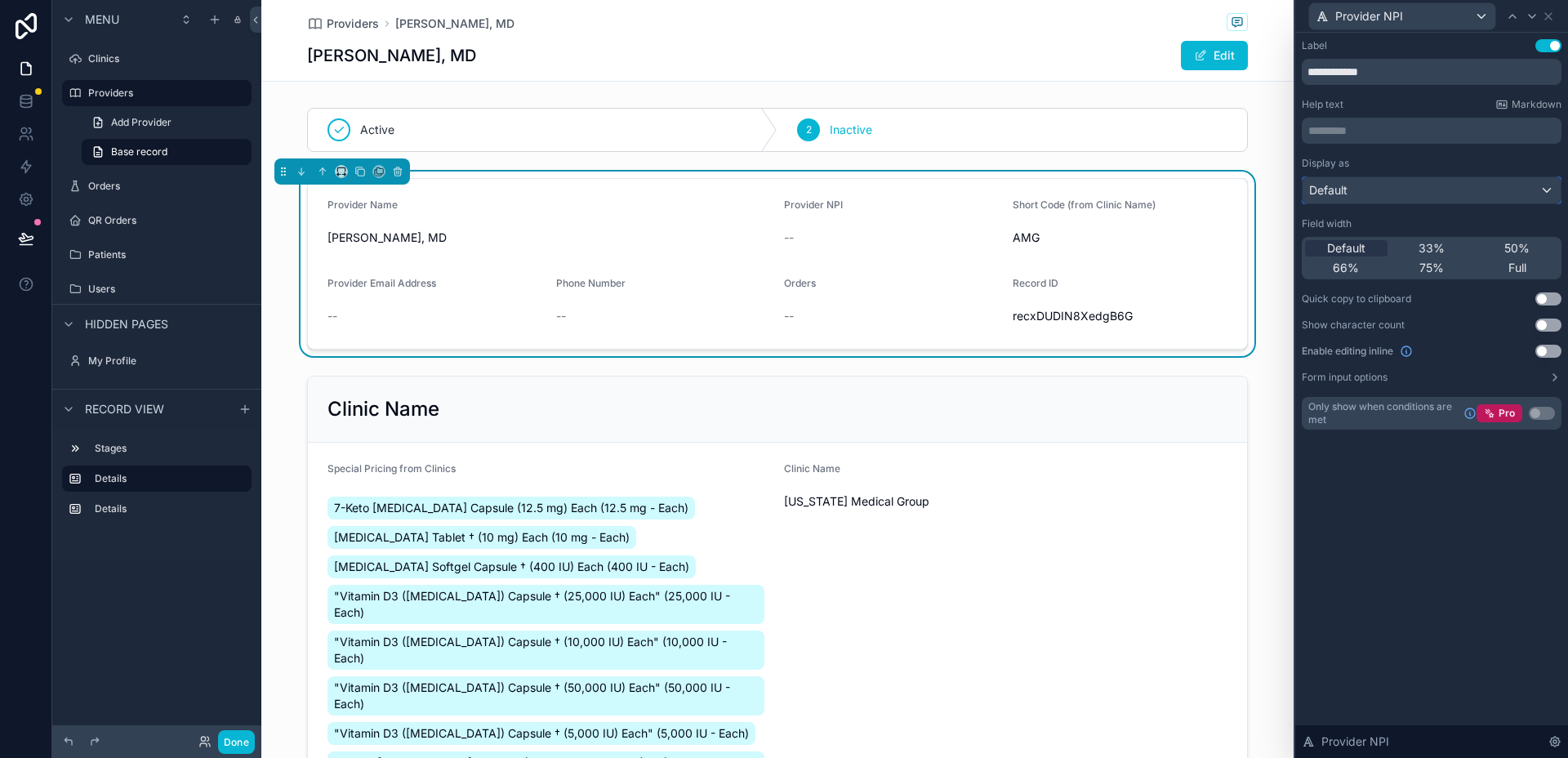
click at [1469, 192] on div "Default" at bounding box center [1431, 190] width 258 height 26
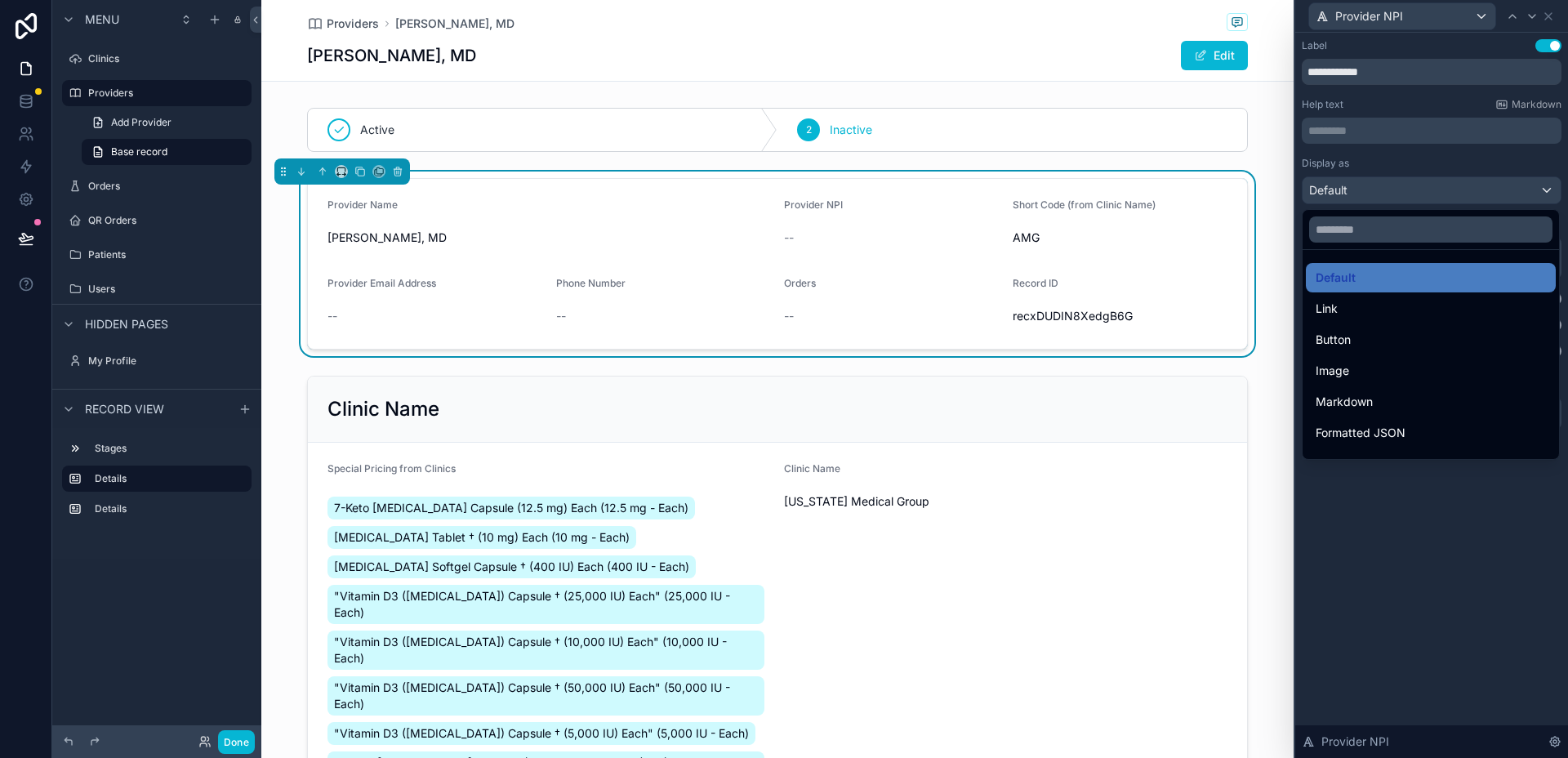
click at [1469, 192] on div at bounding box center [1431, 379] width 273 height 758
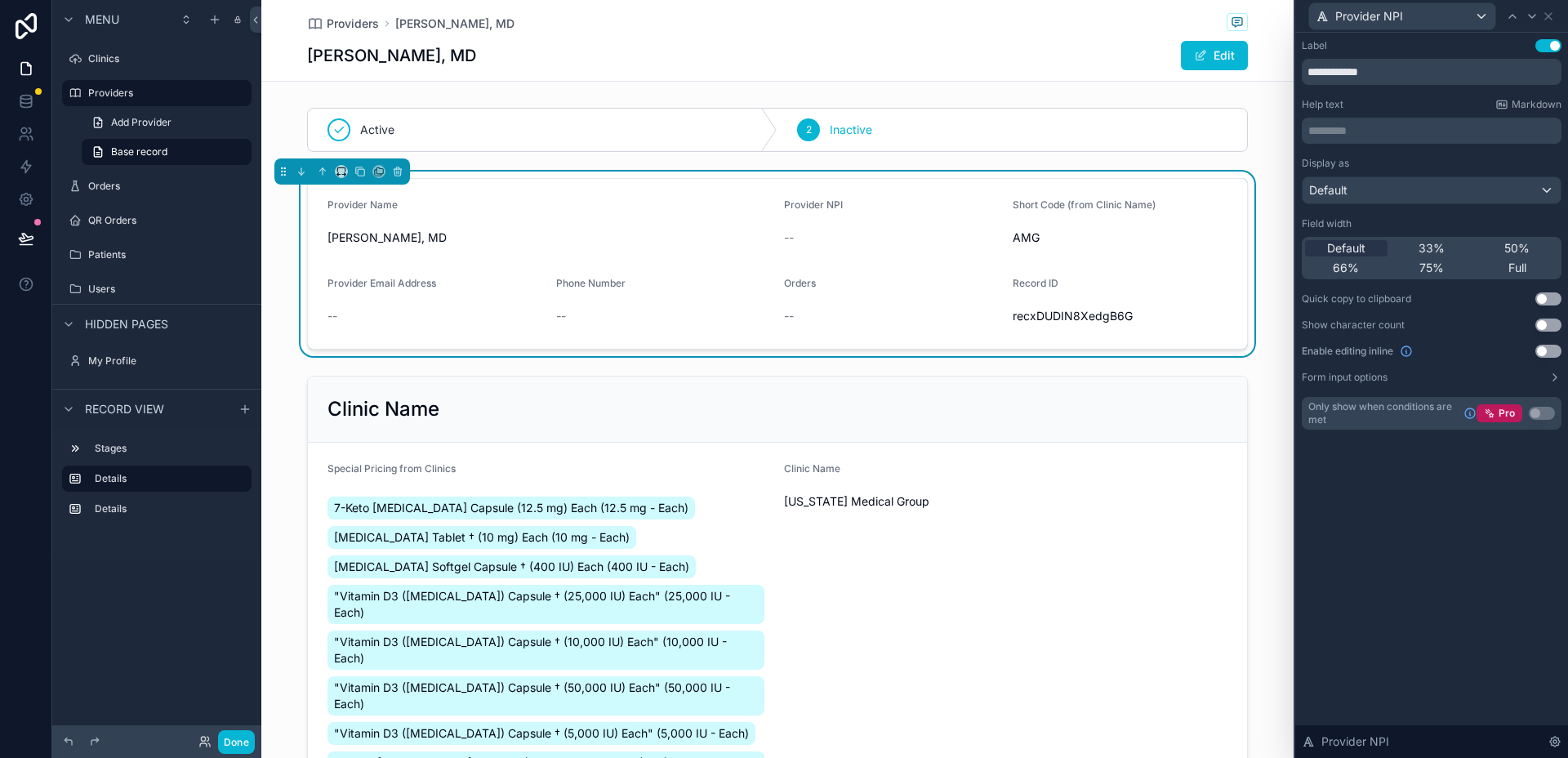
click at [1552, 353] on button "Use setting" at bounding box center [1548, 351] width 26 height 13
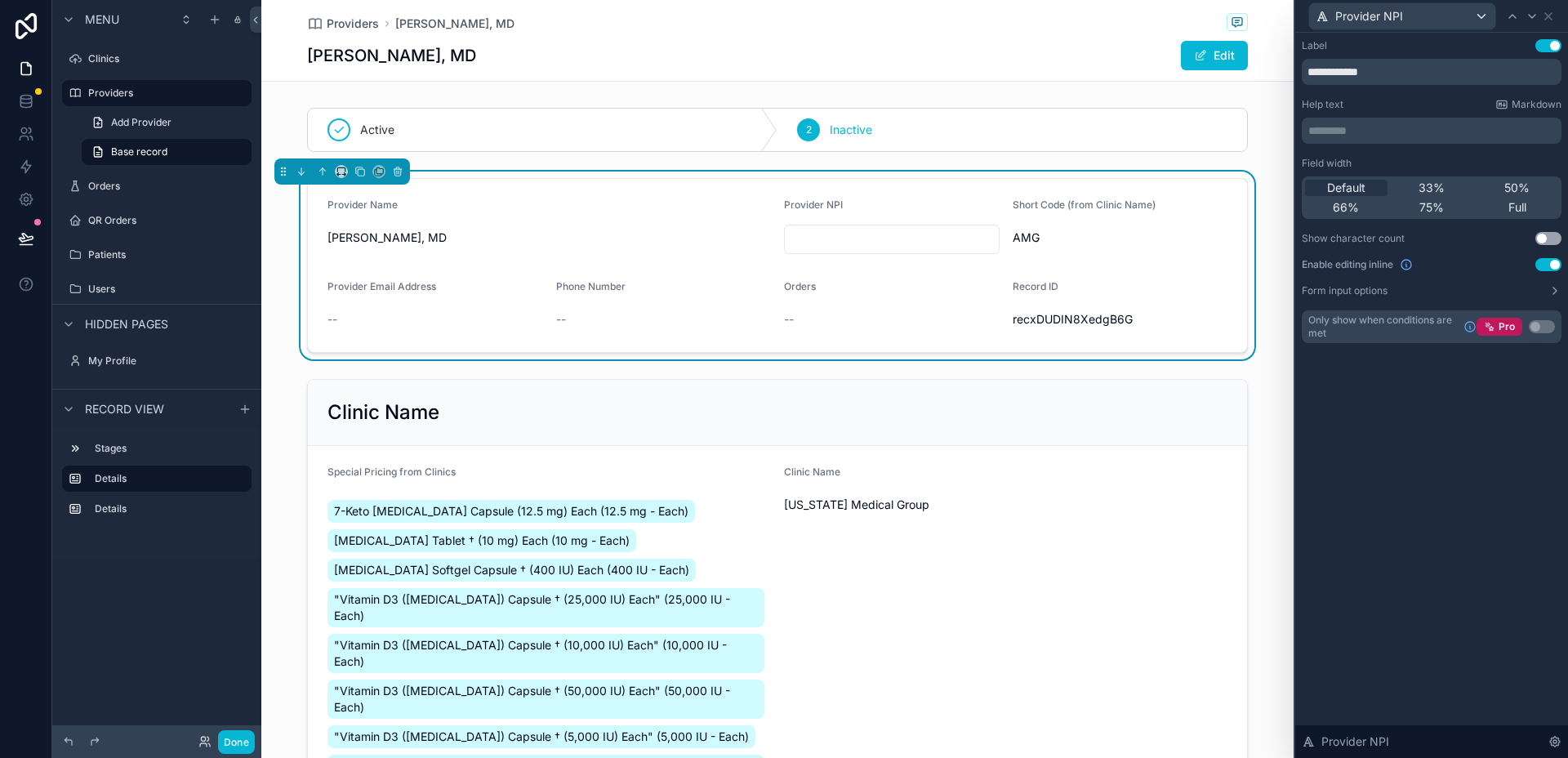
click at [1543, 266] on button "Use setting" at bounding box center [1548, 265] width 26 height 13
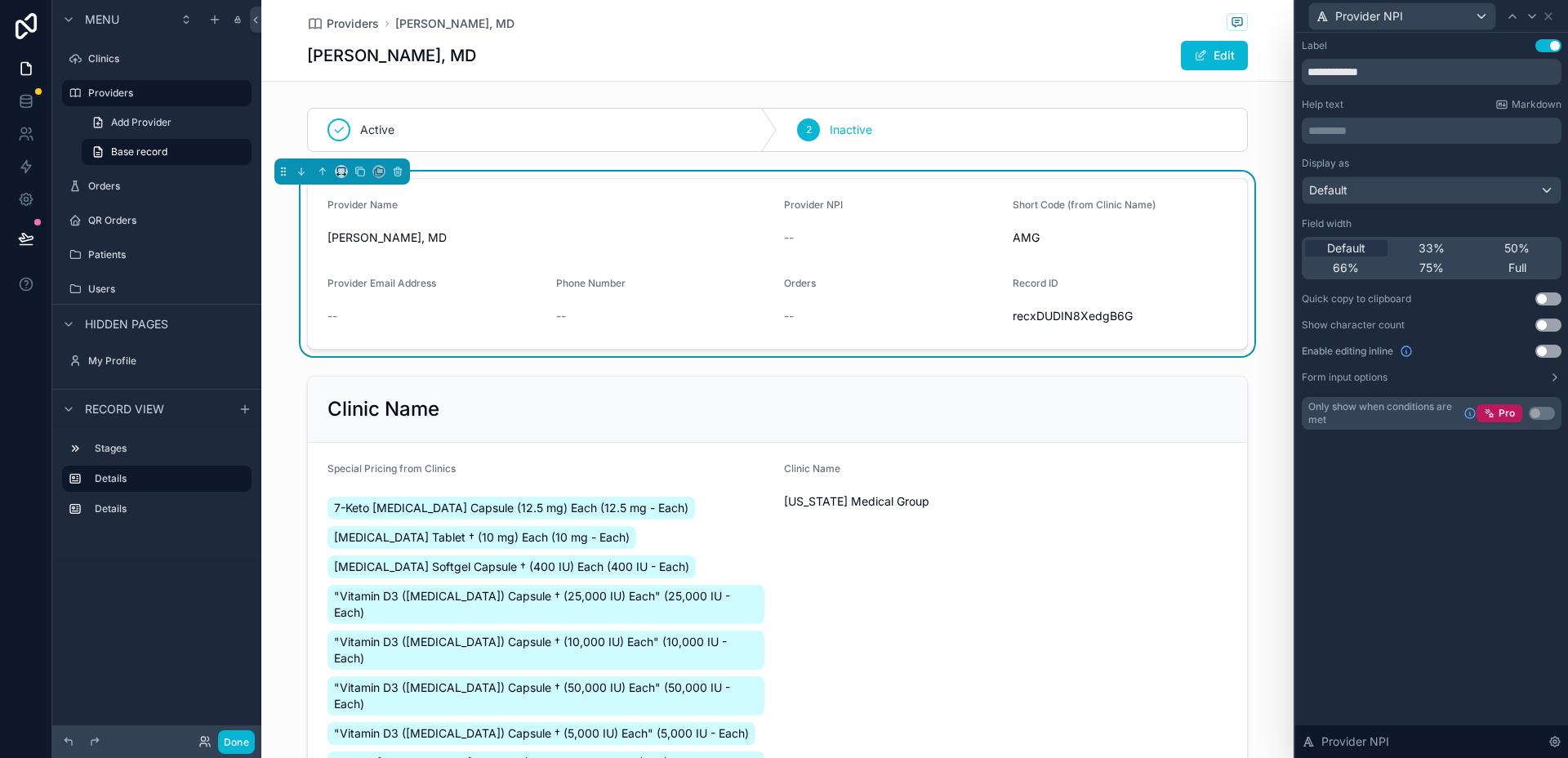
click at [1200, 196] on form "Provider Name Matthew Burden, MD Provider NPI -- Short Code (from Clinic Name) …" at bounding box center [778, 263] width 939 height 170
click at [1552, 17] on icon at bounding box center [1548, 16] width 13 height 13
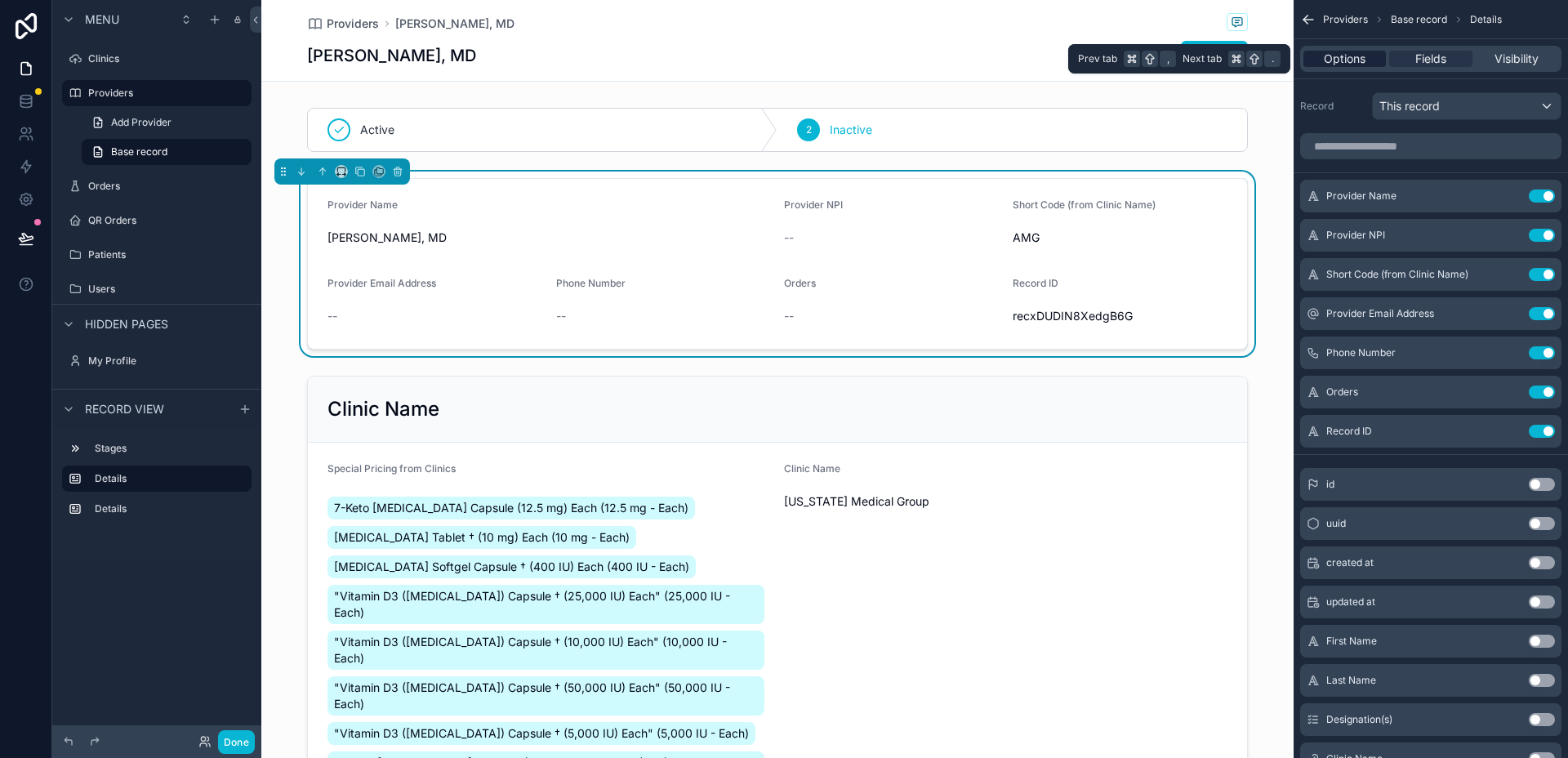
click at [1354, 51] on span "Options" at bounding box center [1344, 59] width 42 height 16
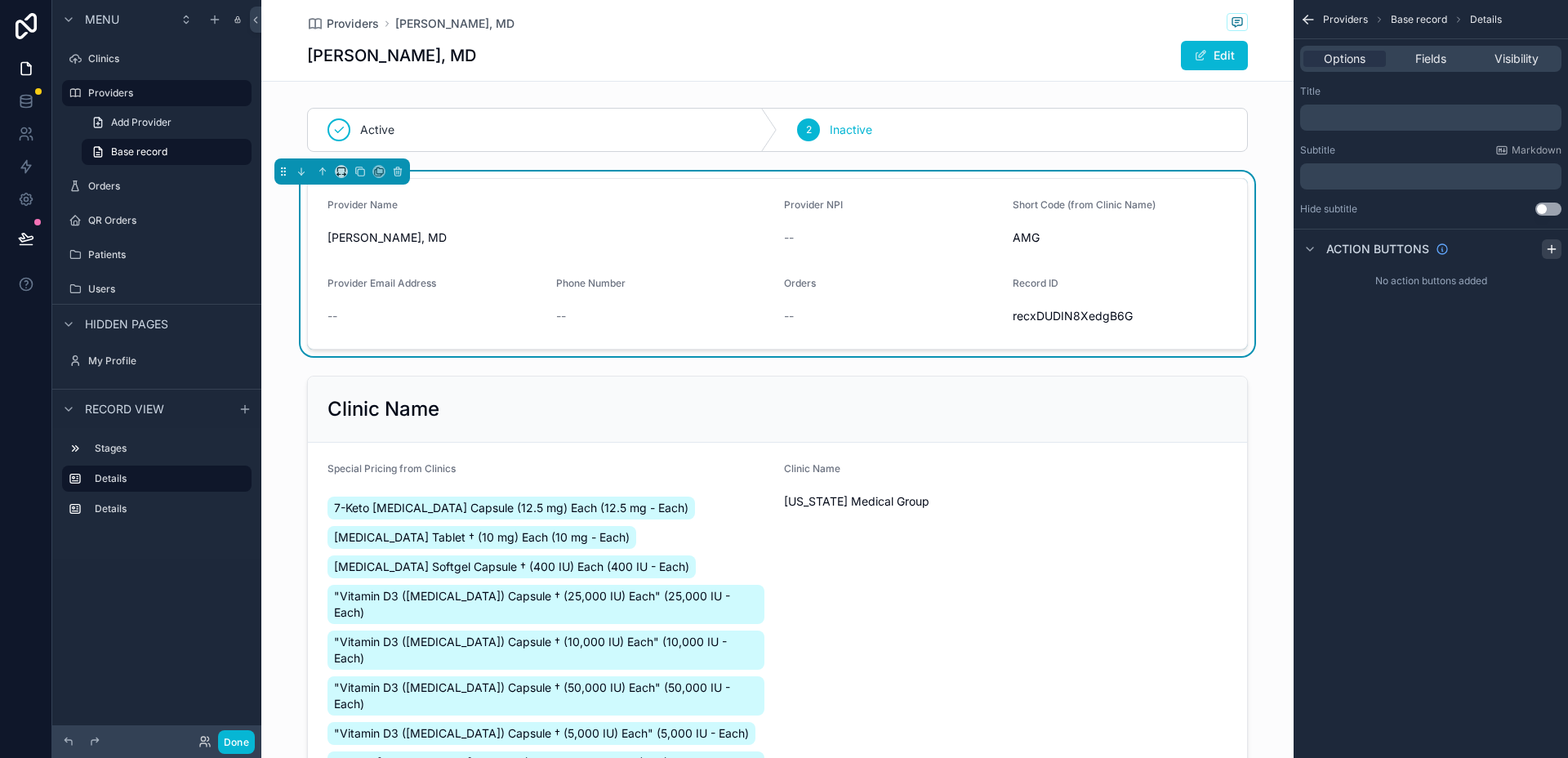
click at [1550, 250] on icon "scrollable content" at bounding box center [1552, 249] width 13 height 13
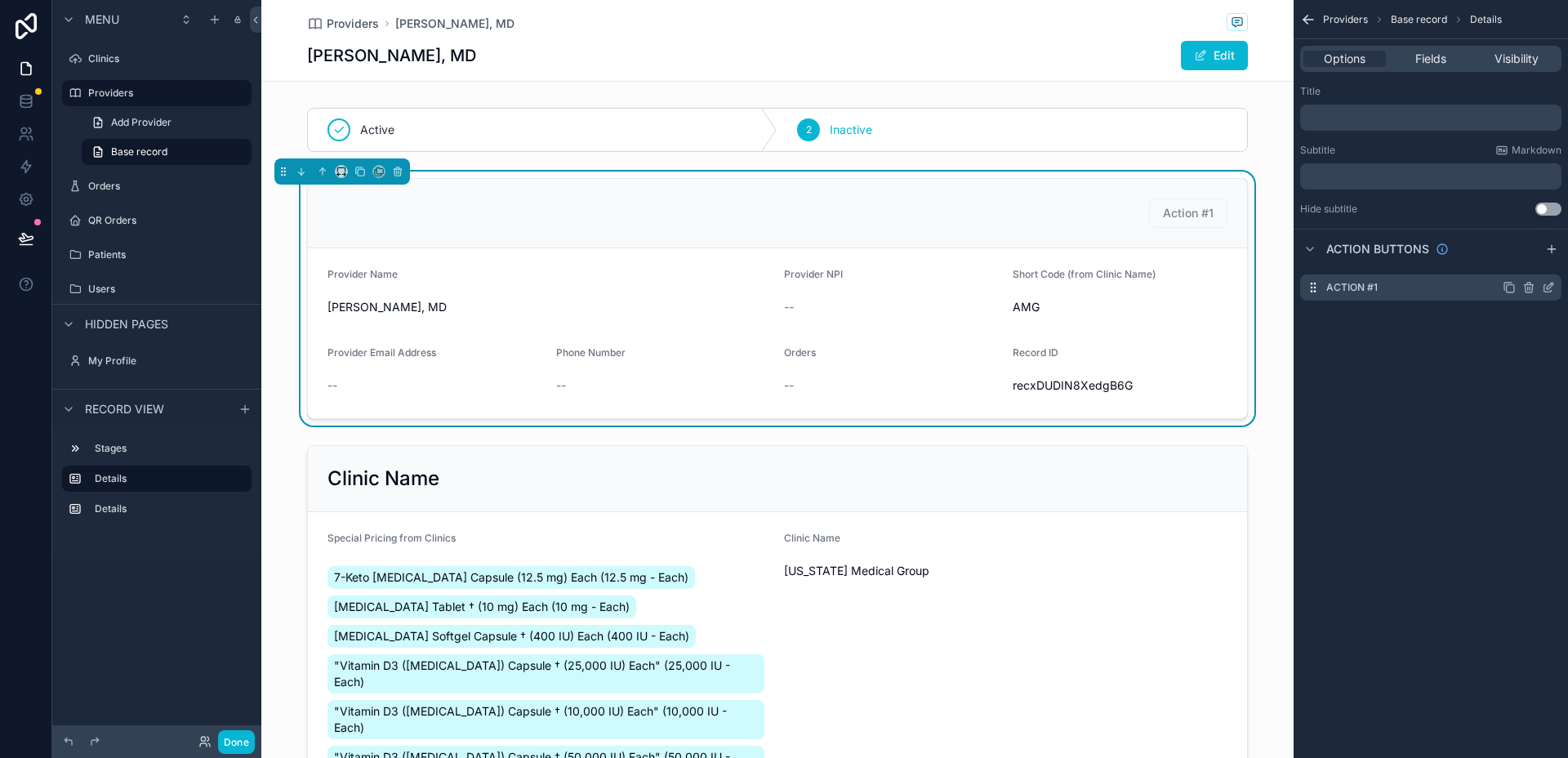
click at [1433, 286] on div "Action #1" at bounding box center [1431, 287] width 261 height 26
click at [1548, 288] on icon "scrollable content" at bounding box center [1550, 285] width 6 height 6
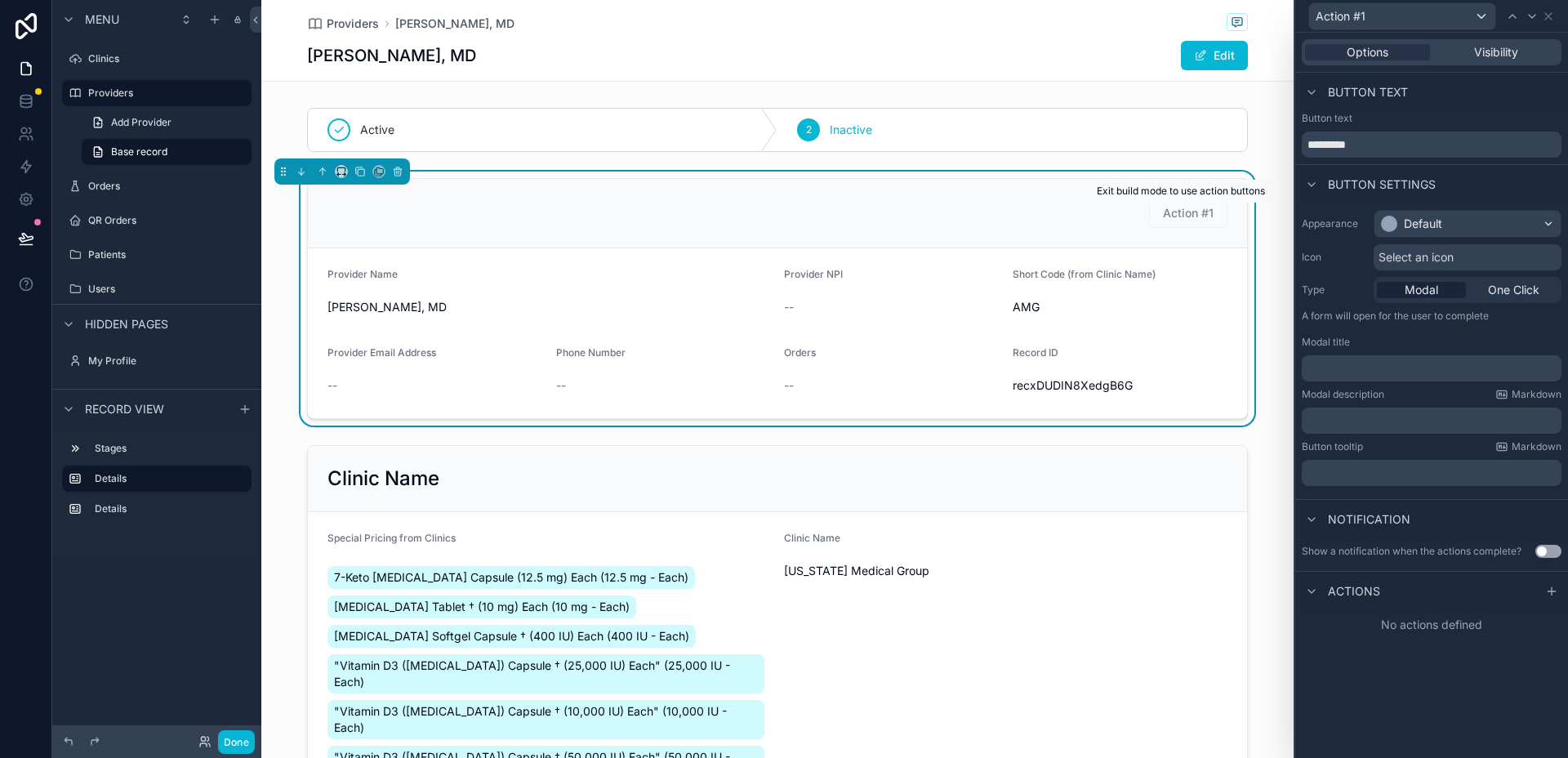
click at [1194, 213] on span "Action #1" at bounding box center [1188, 213] width 78 height 14
click at [1435, 150] on input "*********" at bounding box center [1432, 144] width 260 height 26
type input "****"
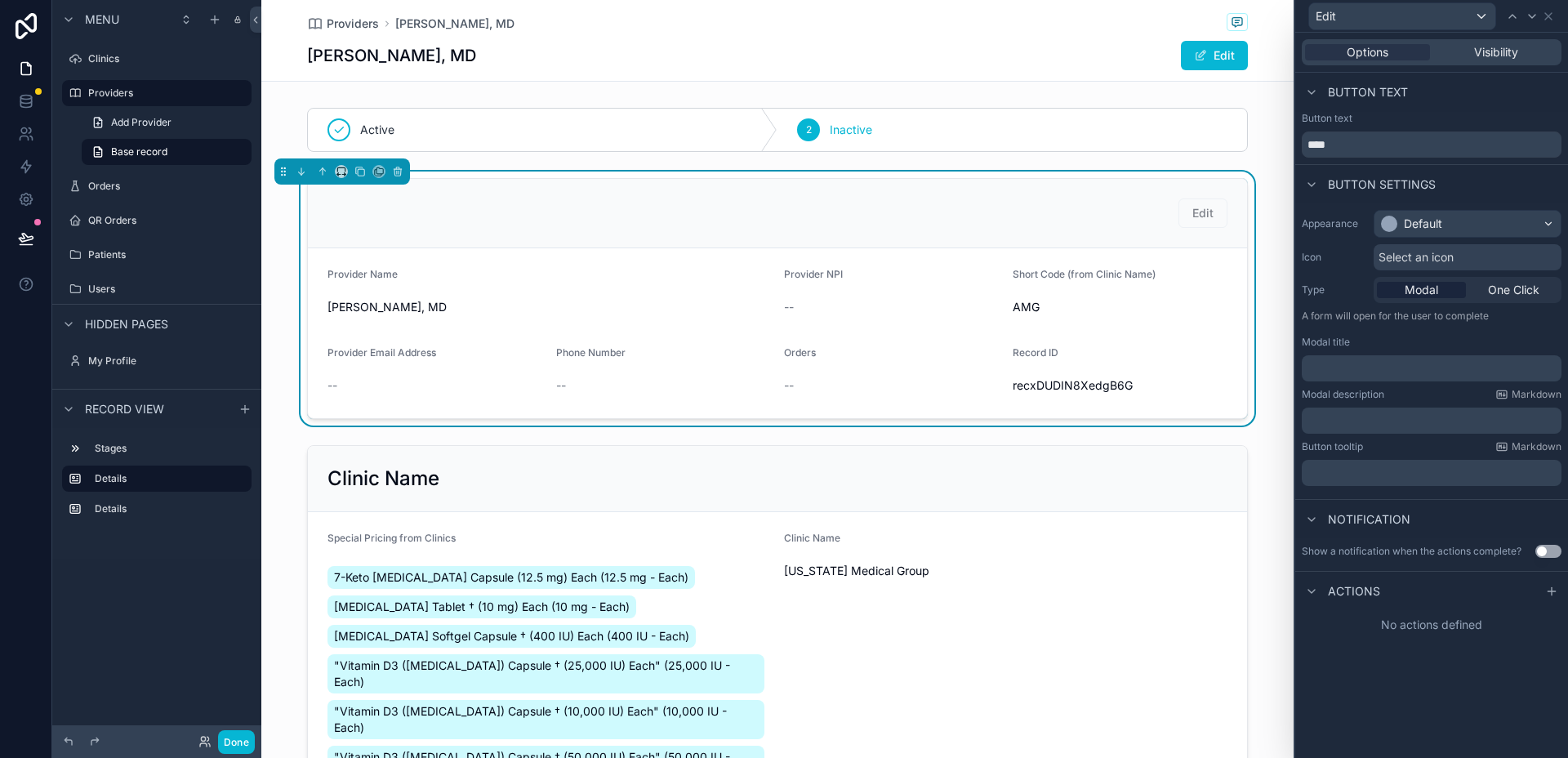
click at [1445, 178] on div "Button settings" at bounding box center [1431, 184] width 273 height 39
click at [1186, 210] on span "Edit" at bounding box center [1203, 213] width 49 height 14
click at [1409, 365] on p "﻿" at bounding box center [1434, 368] width 250 height 16
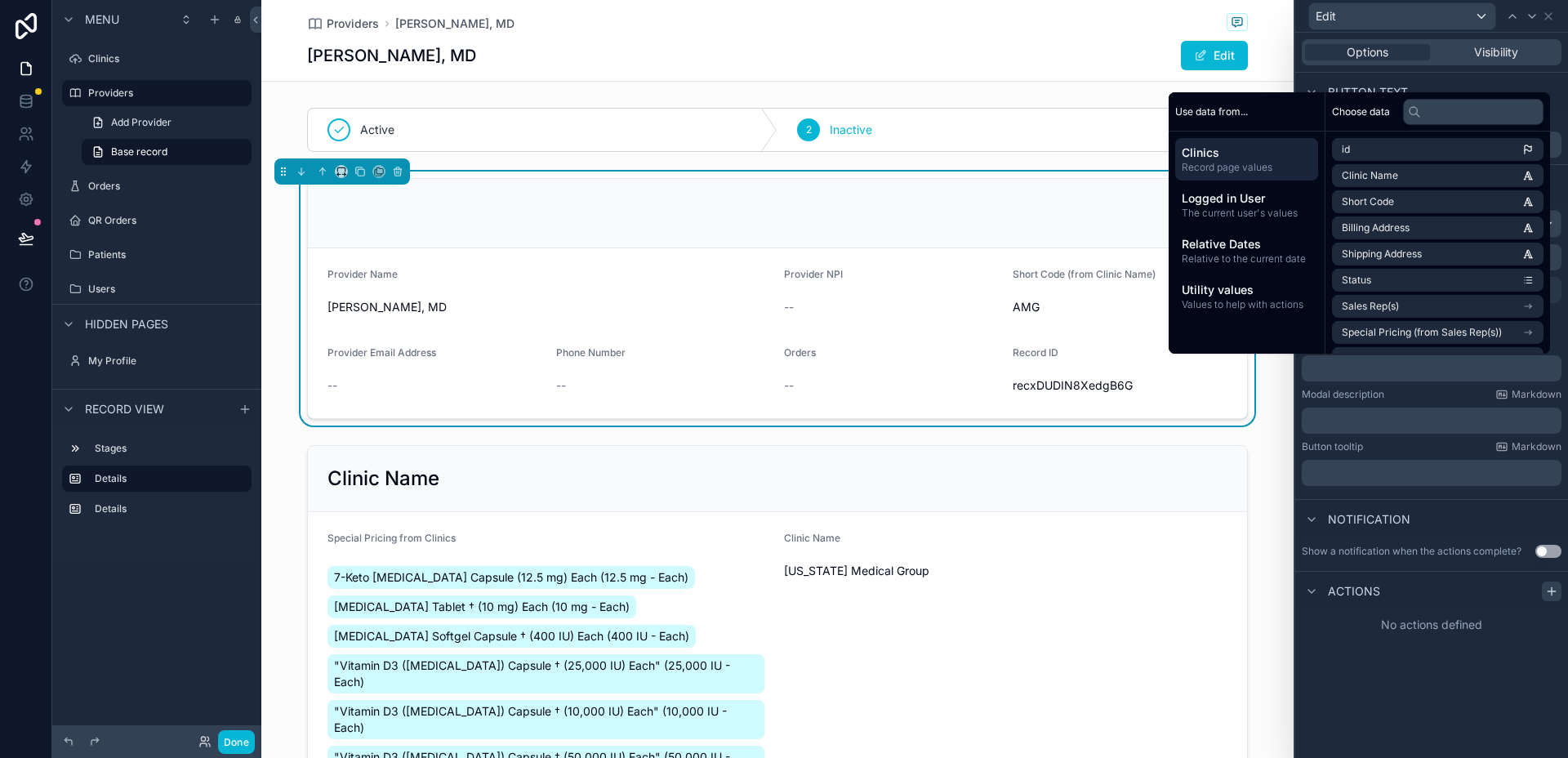
click at [1548, 588] on icon at bounding box center [1552, 591] width 13 height 13
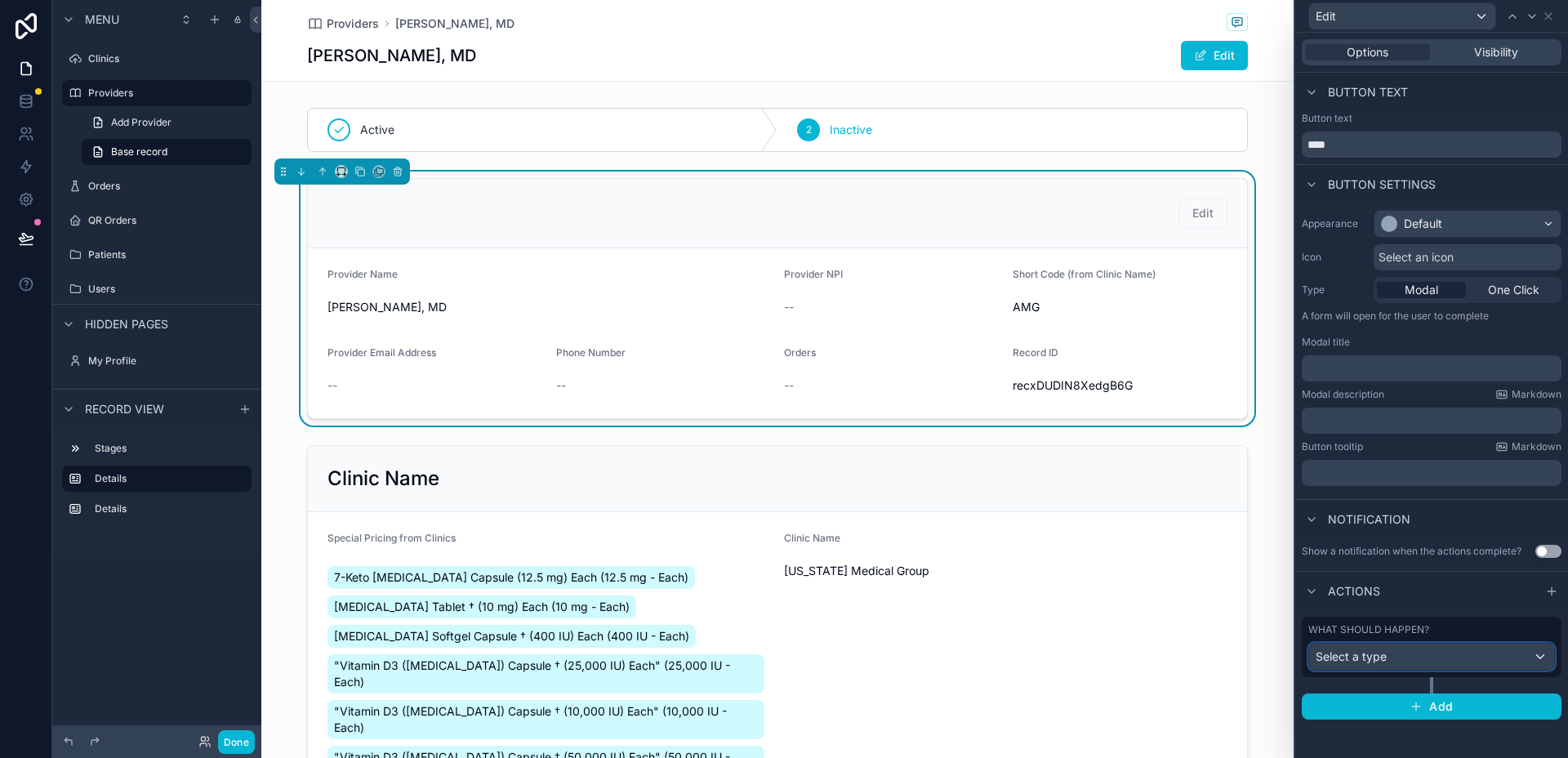
click at [1481, 658] on div "Select a type" at bounding box center [1432, 656] width 245 height 26
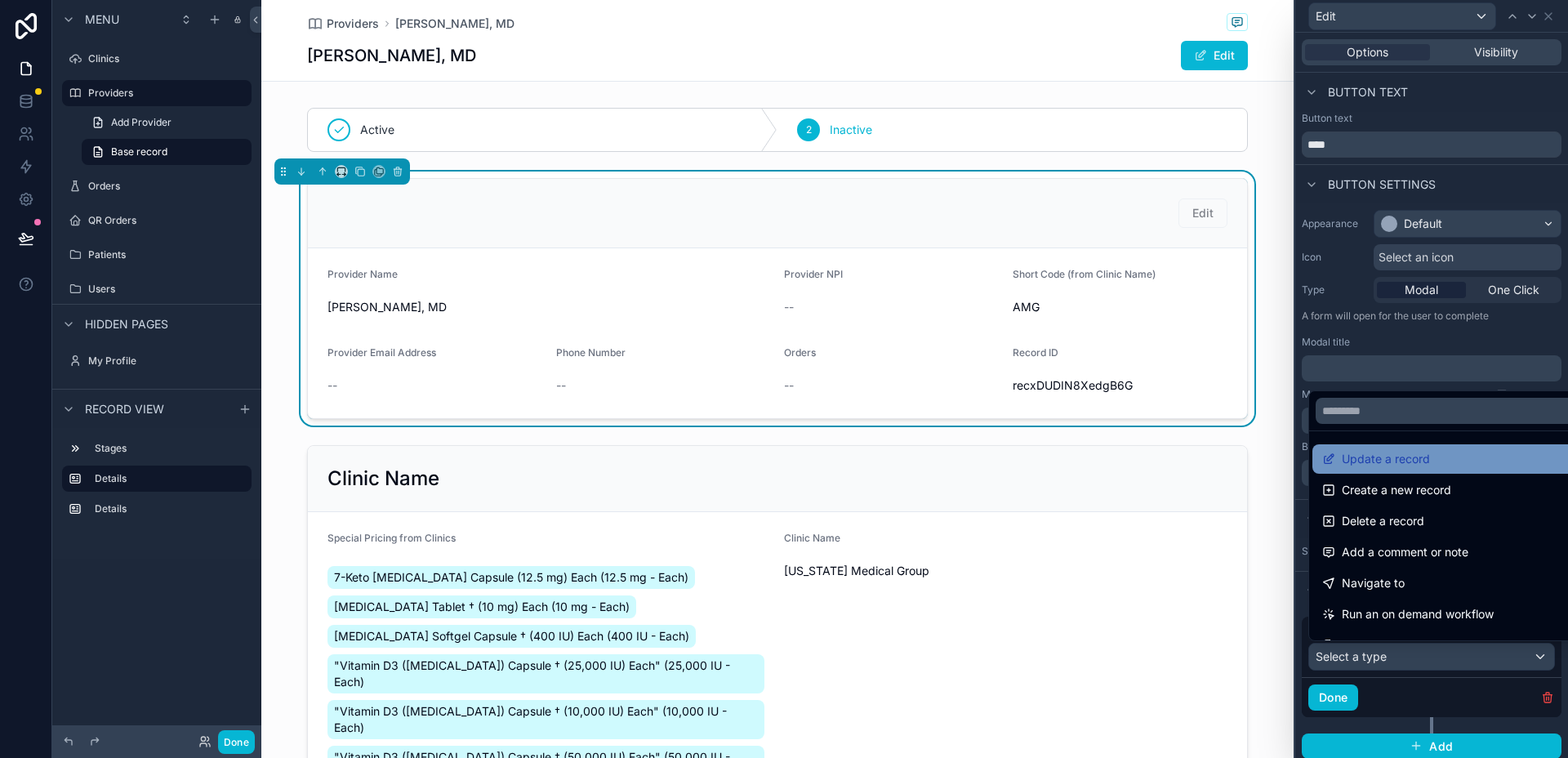
click at [1435, 455] on div "Update a record" at bounding box center [1451, 459] width 257 height 20
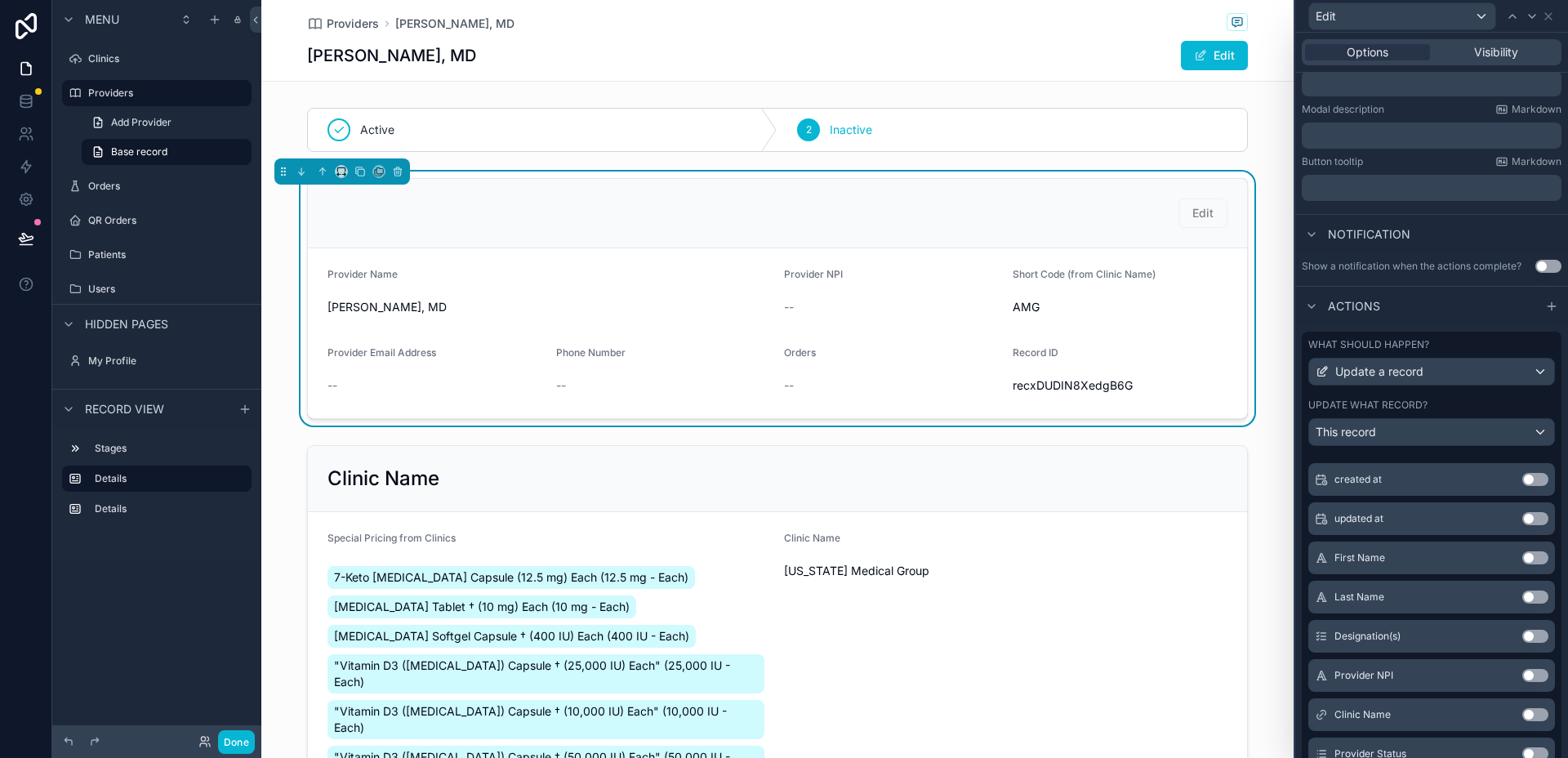
scroll to position [174, 0]
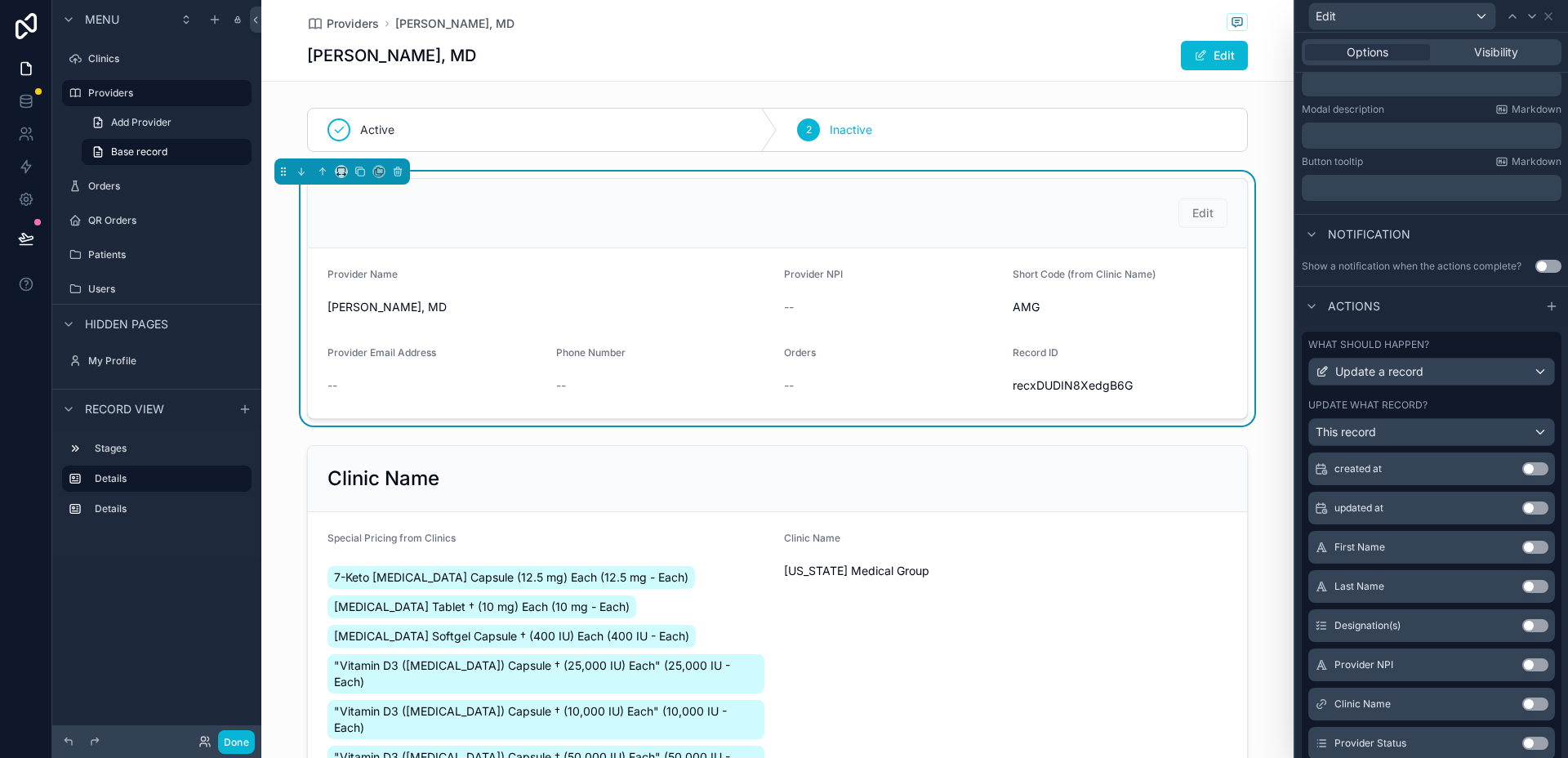
click at [1523, 546] on button "Use setting" at bounding box center [1535, 547] width 26 height 13
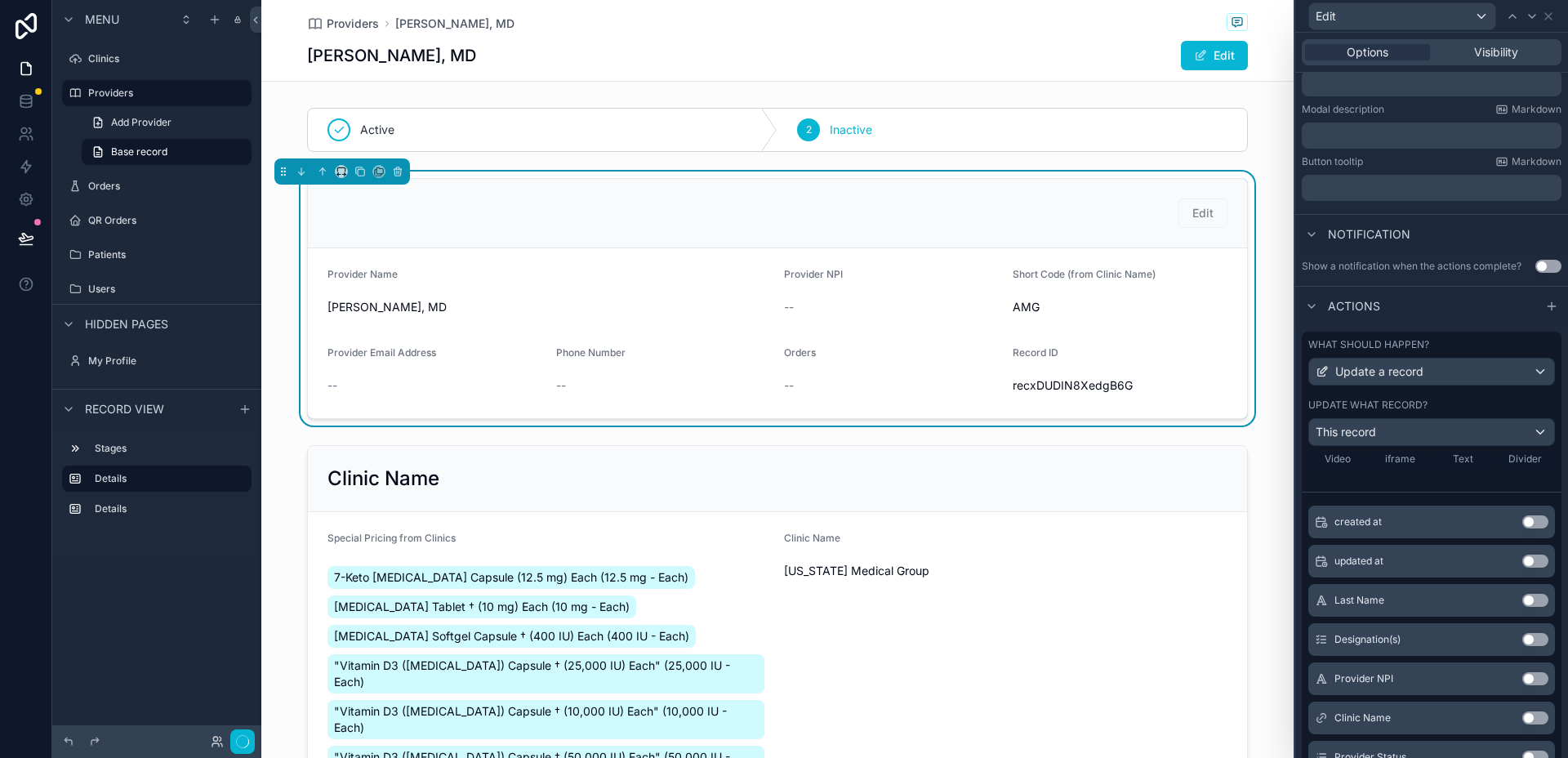
scroll to position [227, 0]
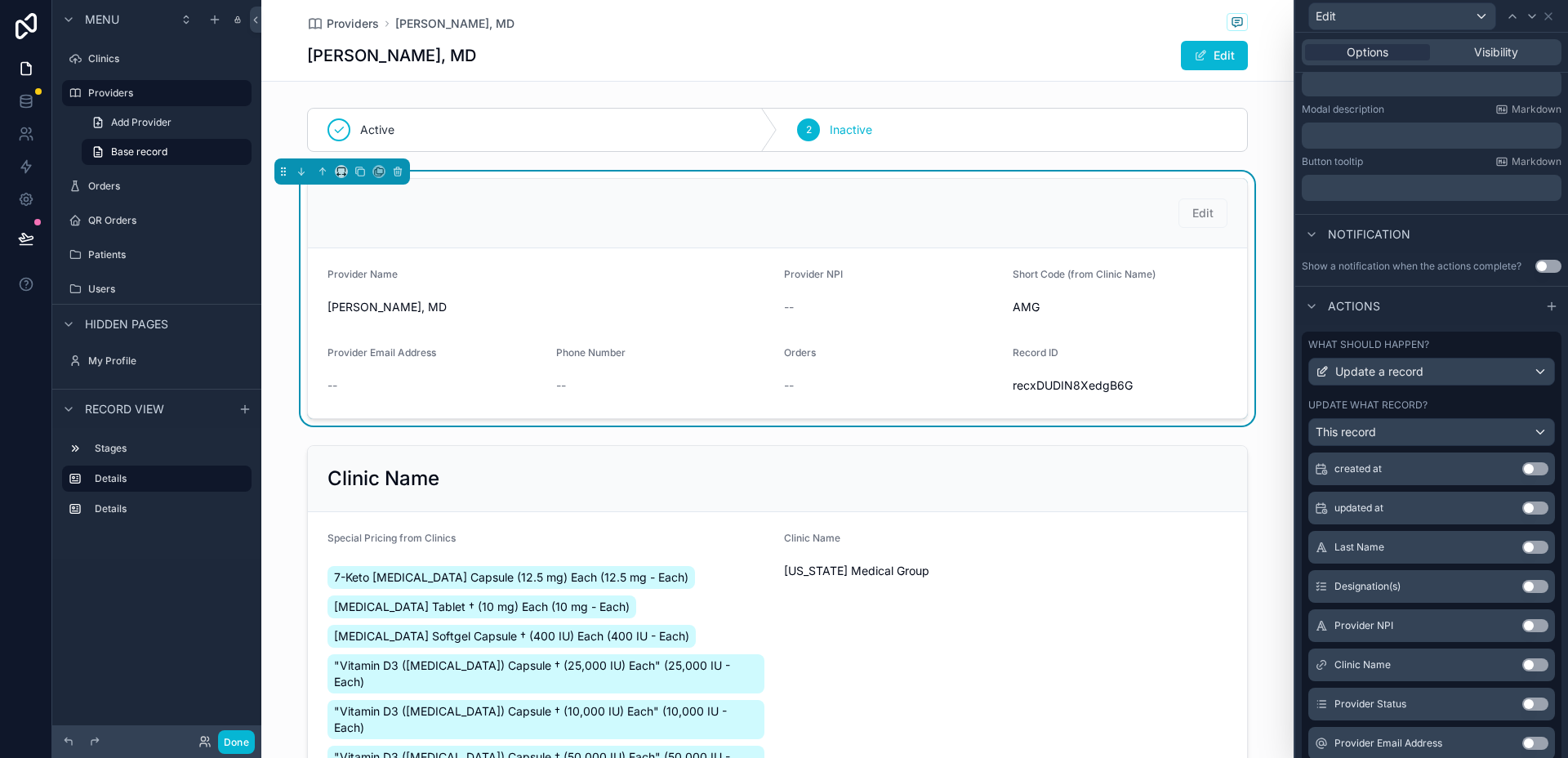
click at [1523, 549] on button "Use setting" at bounding box center [1535, 547] width 26 height 13
click at [1523, 548] on button "Use setting" at bounding box center [1535, 547] width 26 height 13
click at [1523, 549] on button "Use setting" at bounding box center [1535, 547] width 26 height 13
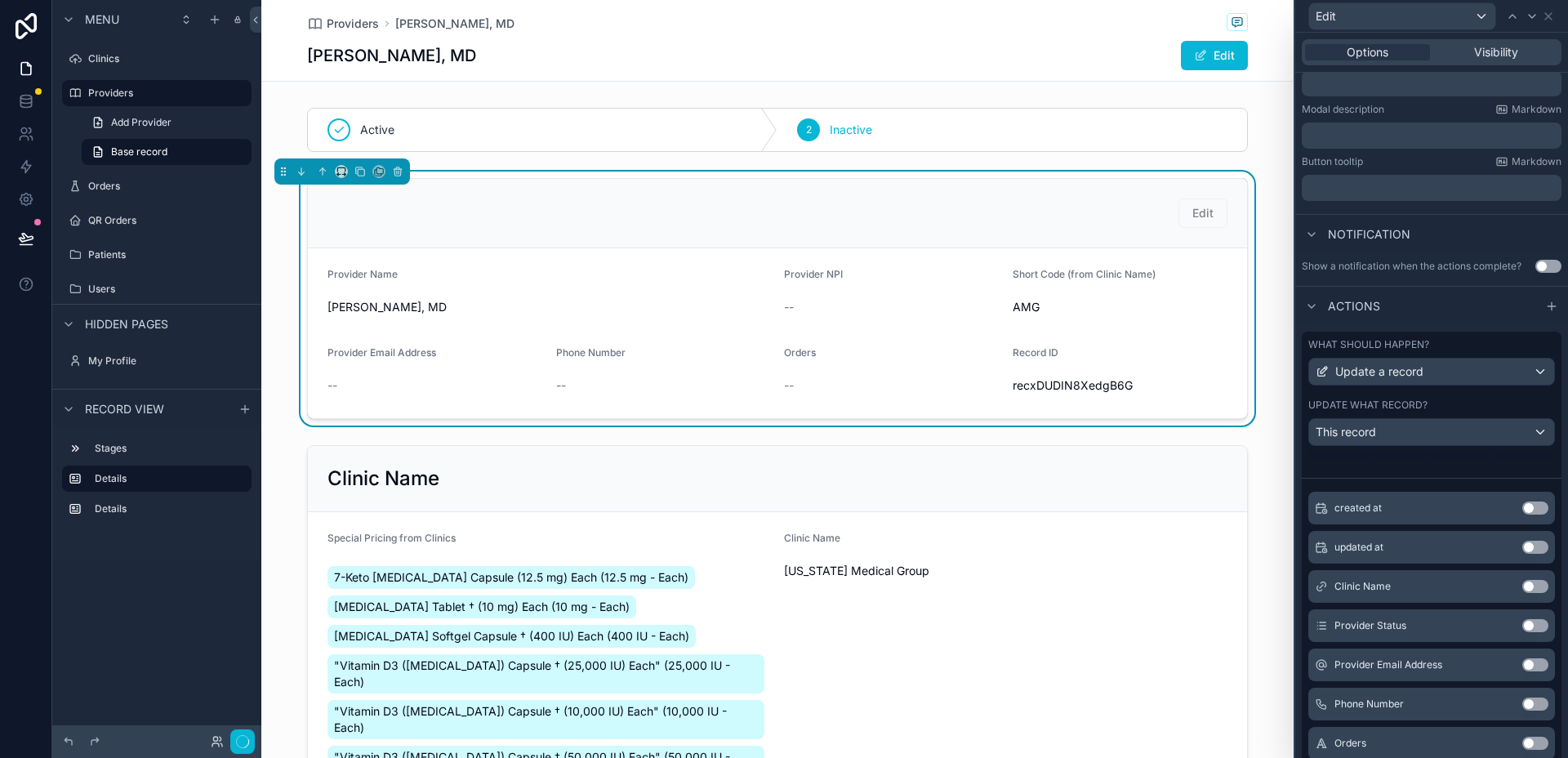
scroll to position [332, 0]
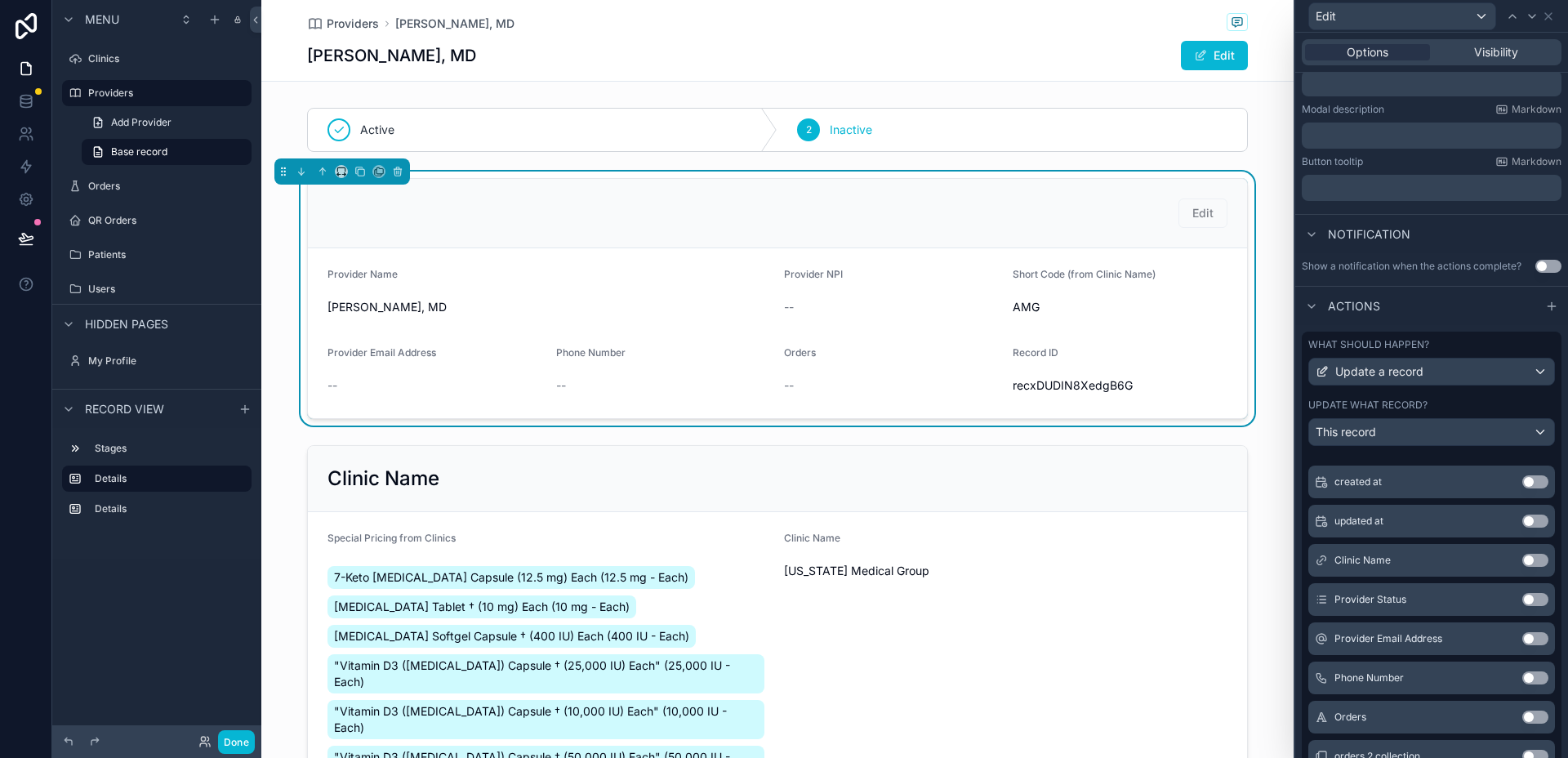
click at [1523, 558] on button "Use setting" at bounding box center [1535, 560] width 26 height 13
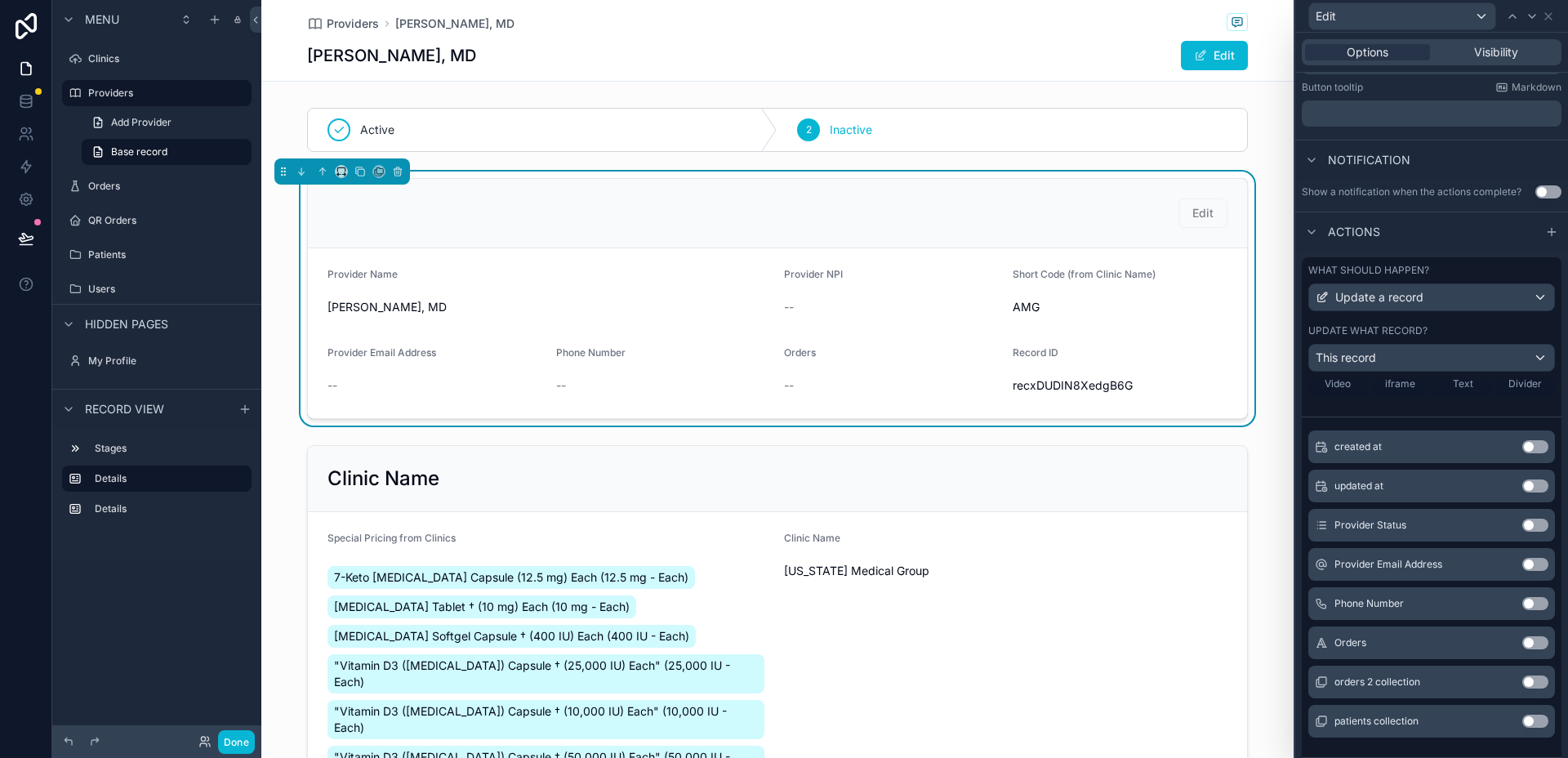
scroll to position [370, 0]
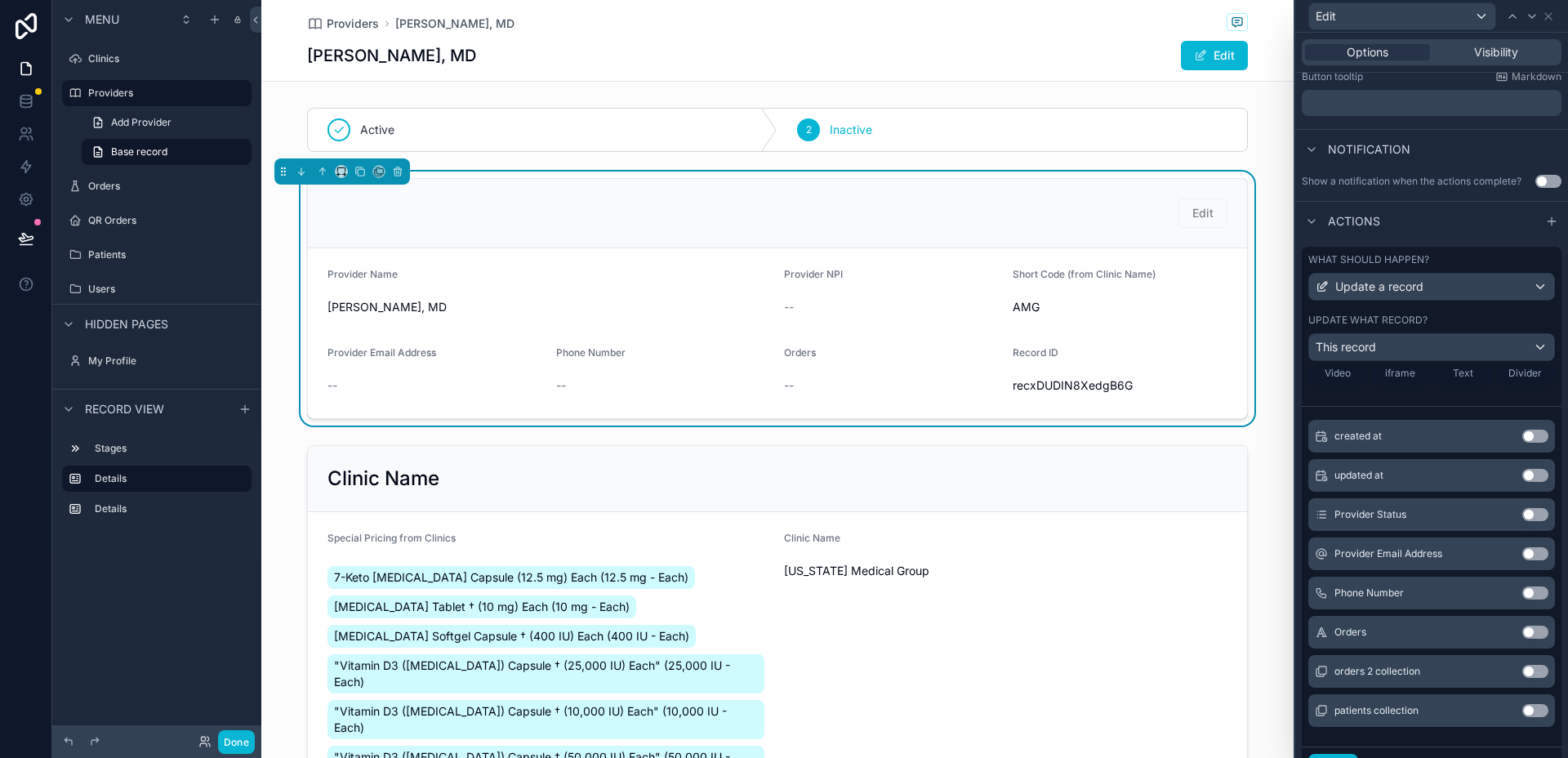
click at [1523, 550] on button "Use setting" at bounding box center [1535, 553] width 26 height 13
click at [1523, 596] on button "Use setting" at bounding box center [1535, 593] width 26 height 13
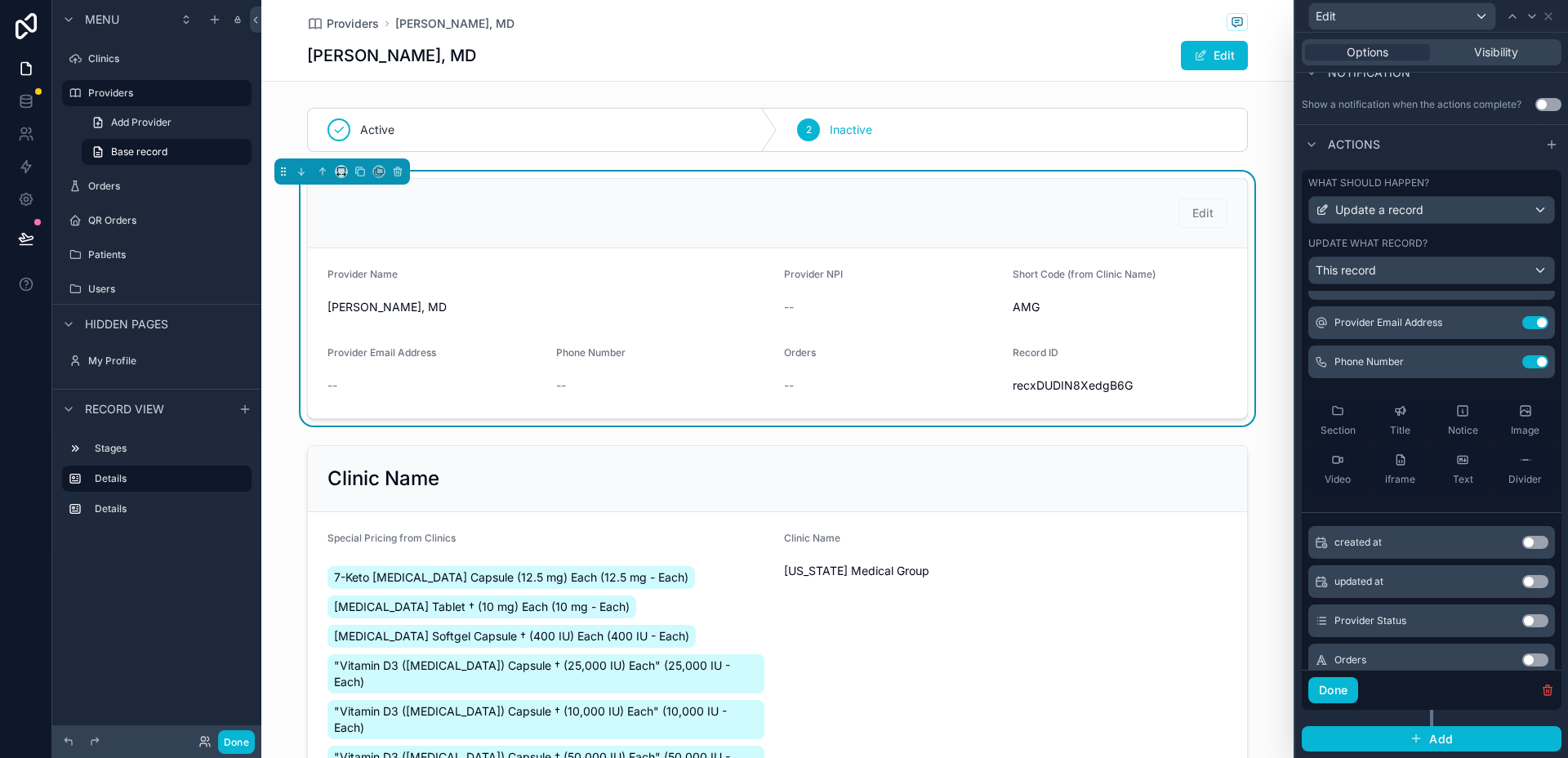
scroll to position [332, 0]
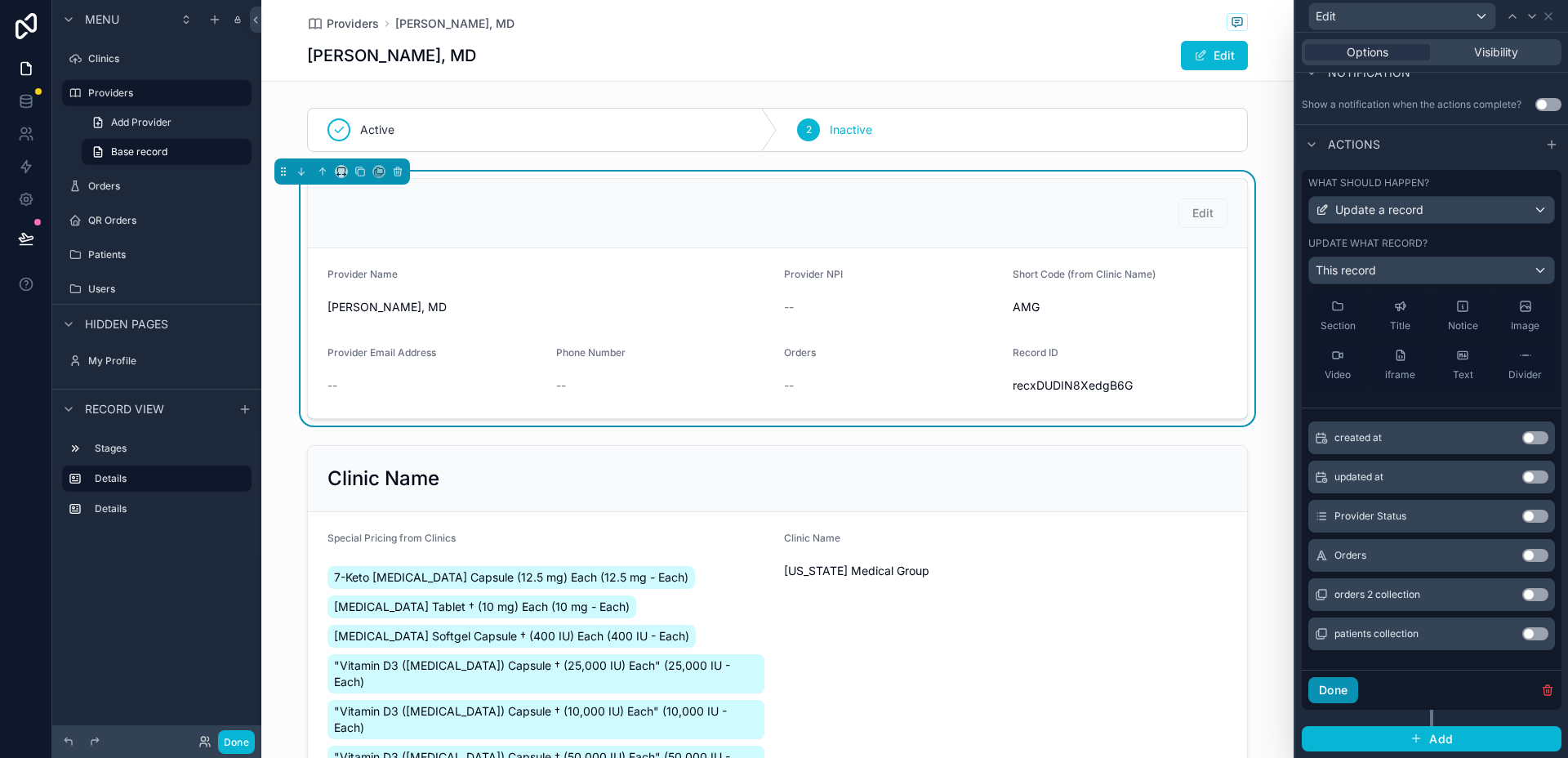
click at [1355, 683] on button "Done" at bounding box center [1334, 690] width 50 height 26
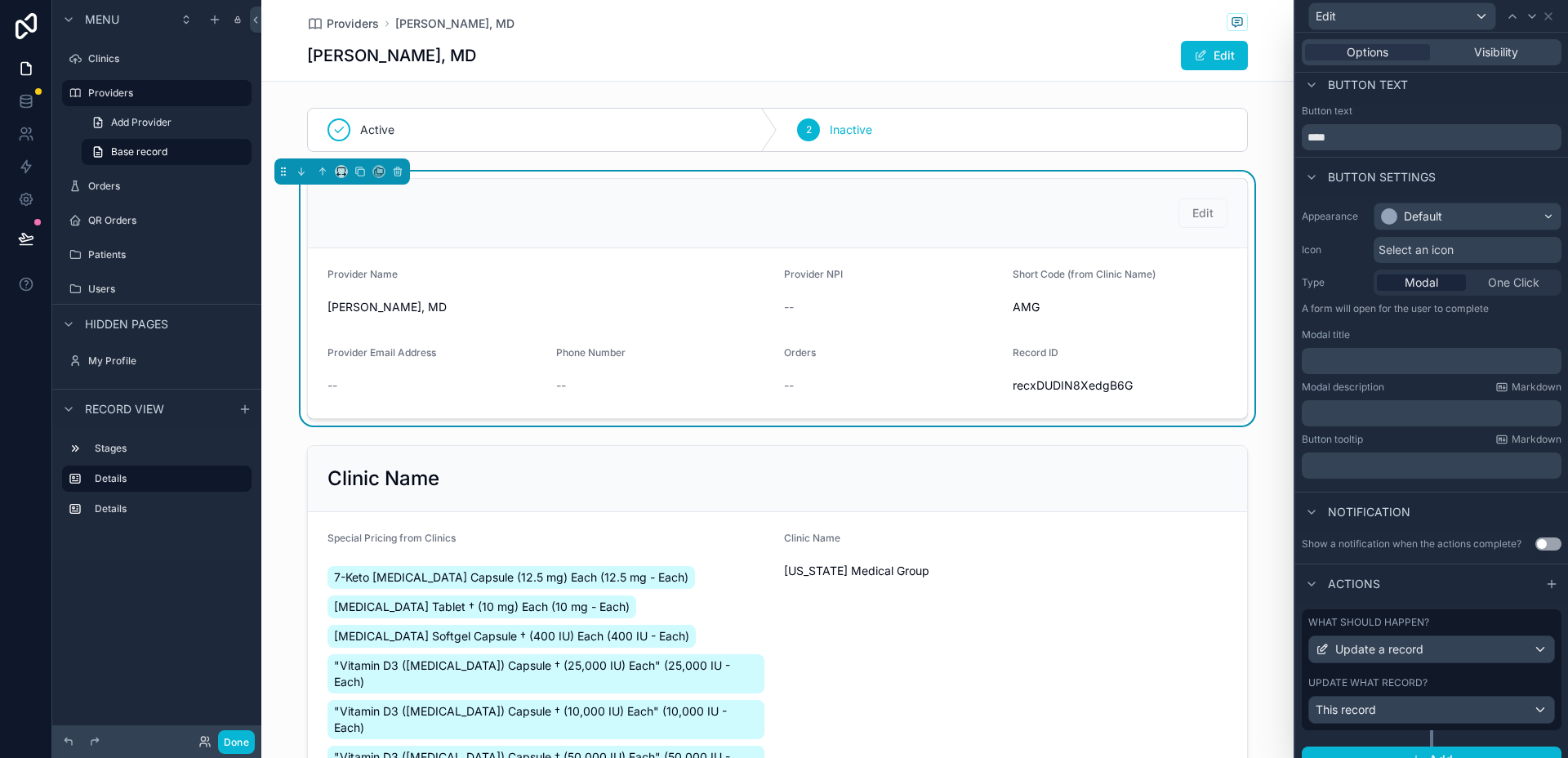
scroll to position [28, 0]
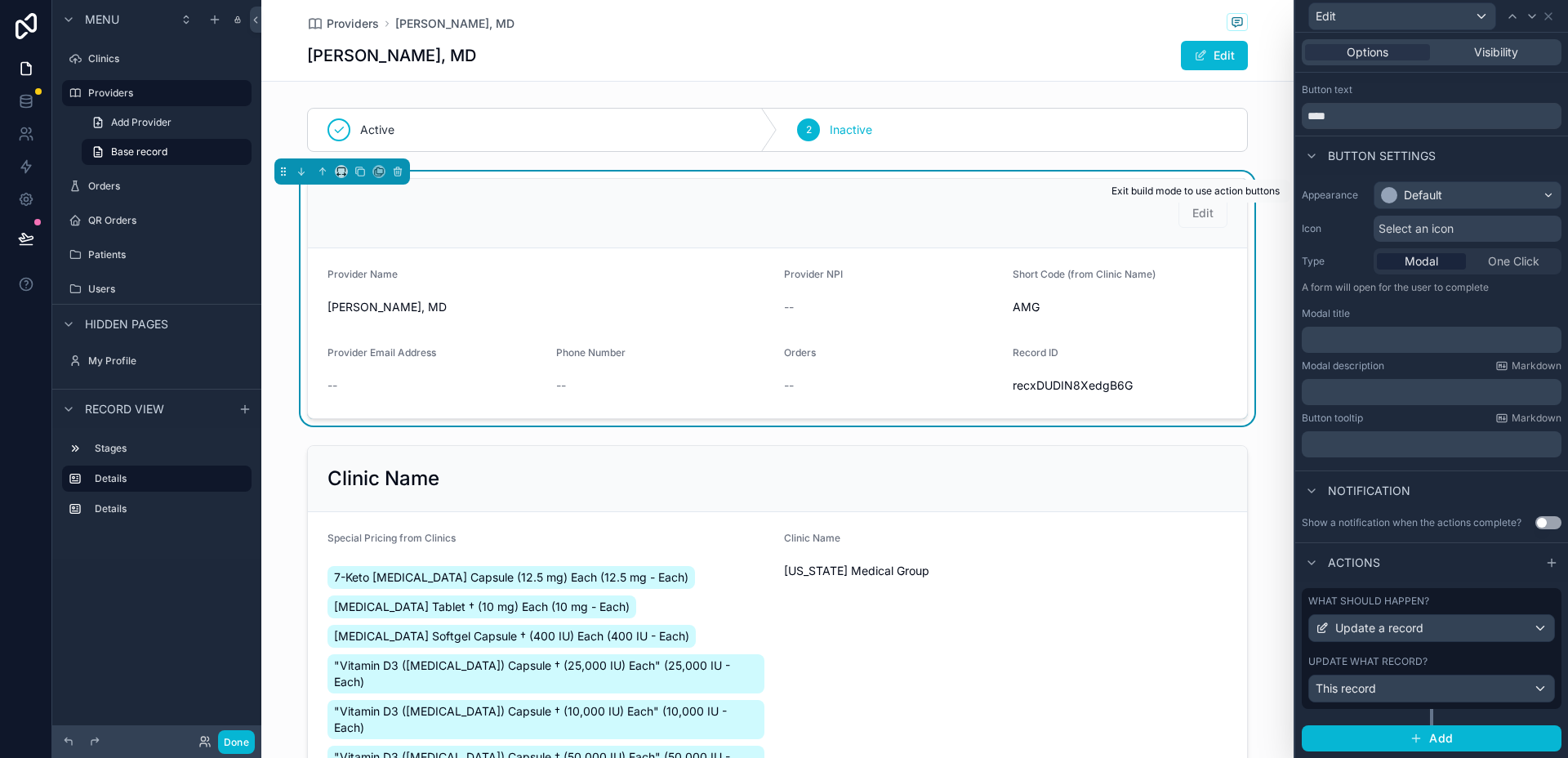
click at [1200, 215] on span "Edit" at bounding box center [1203, 213] width 49 height 14
click at [1551, 14] on icon at bounding box center [1548, 16] width 13 height 13
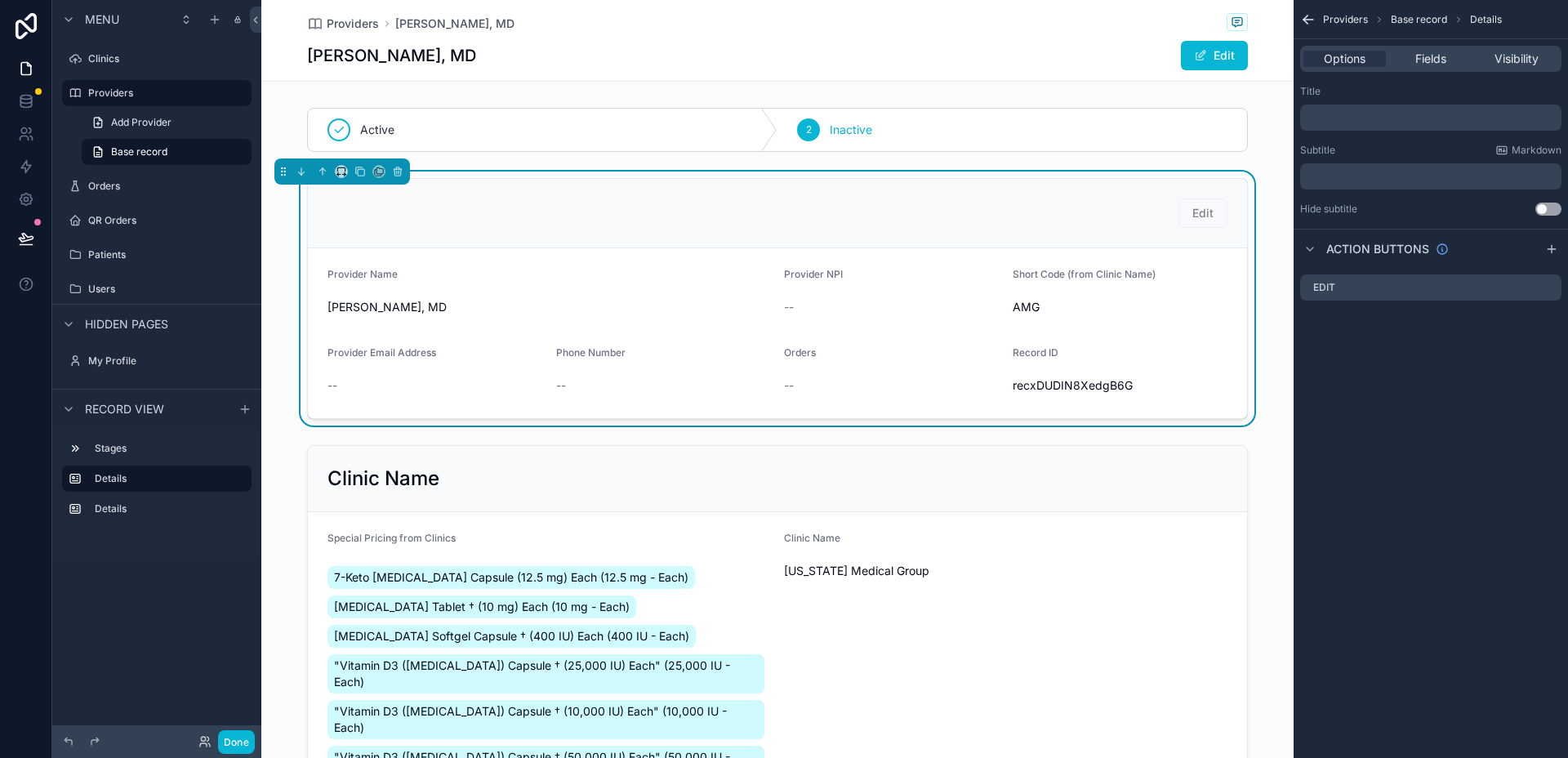
click at [1307, 20] on icon "scrollable content" at bounding box center [1309, 20] width 16 height 16
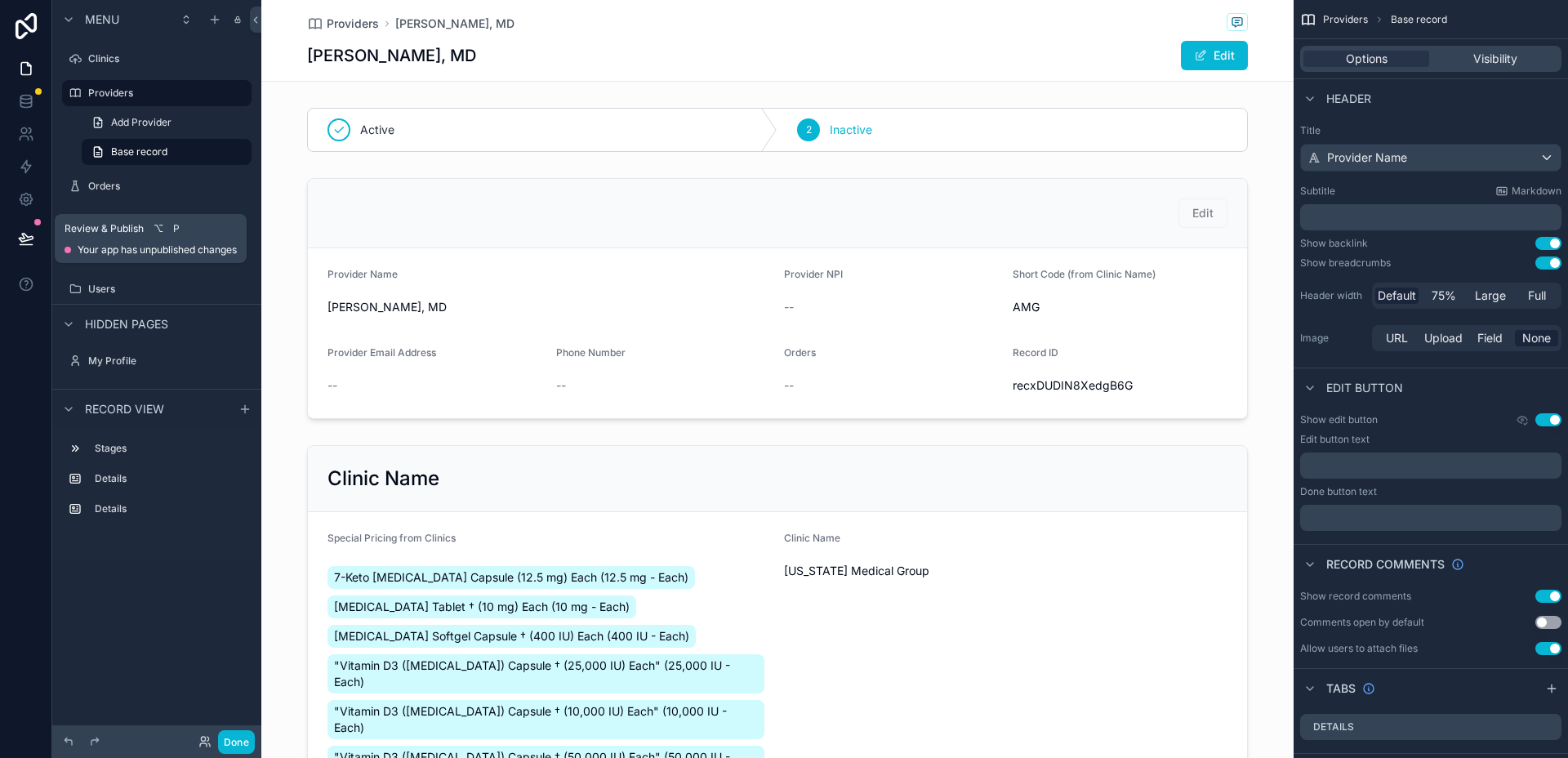
click at [26, 231] on icon at bounding box center [26, 238] width 16 height 16
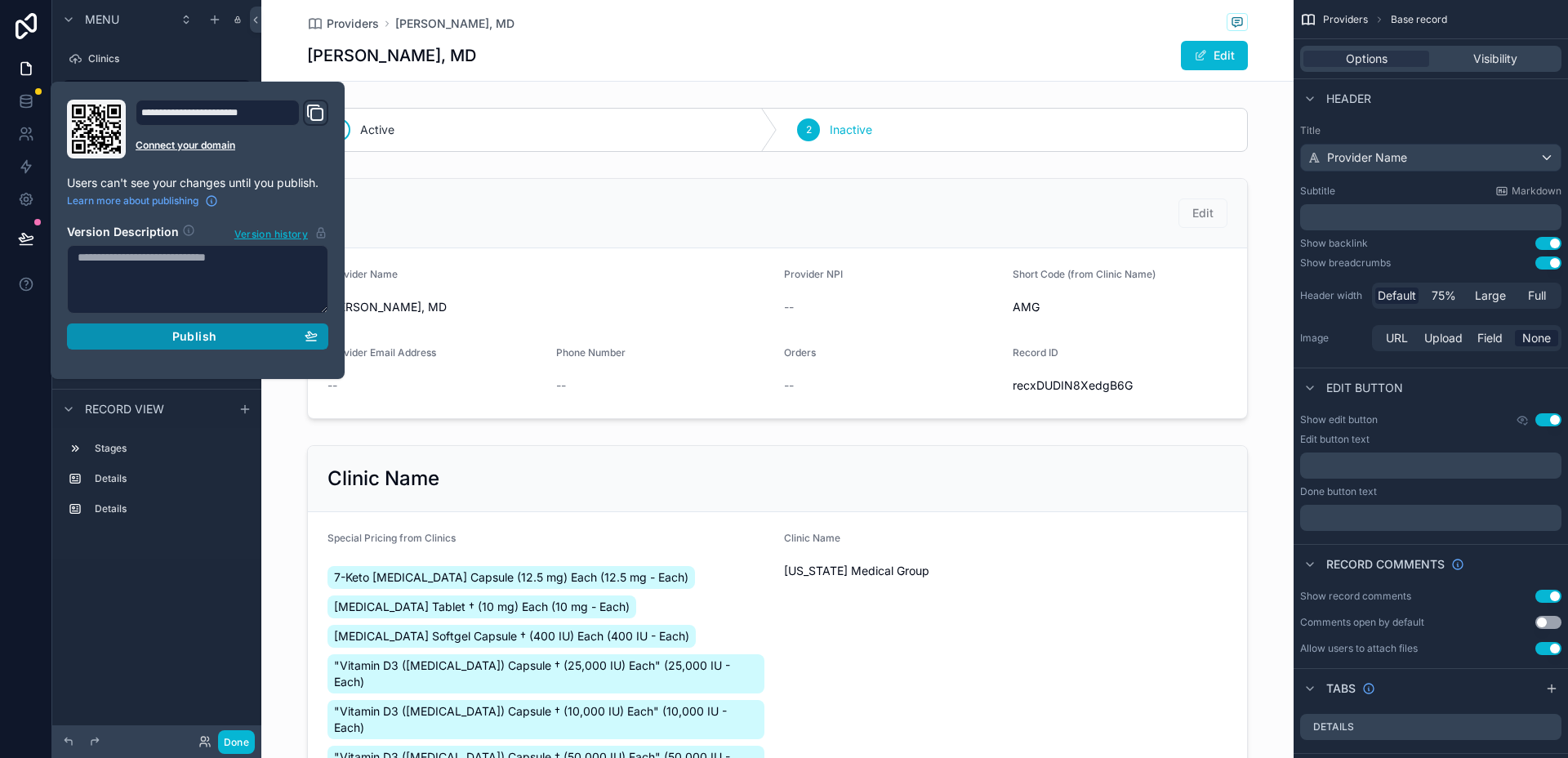
click at [183, 329] on span "Publish" at bounding box center [194, 336] width 44 height 15
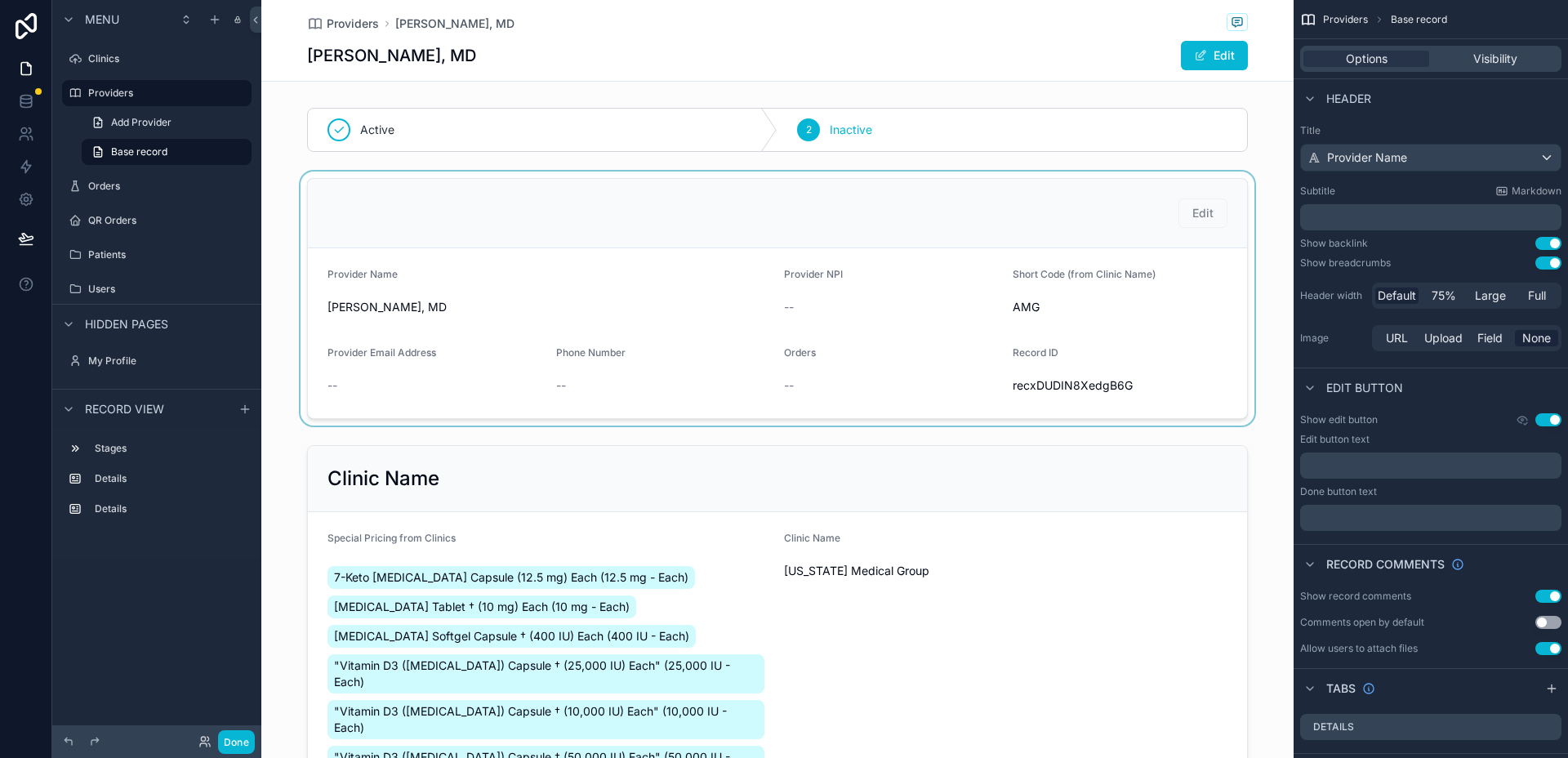
click at [527, 221] on div "scrollable content" at bounding box center [777, 298] width 1033 height 254
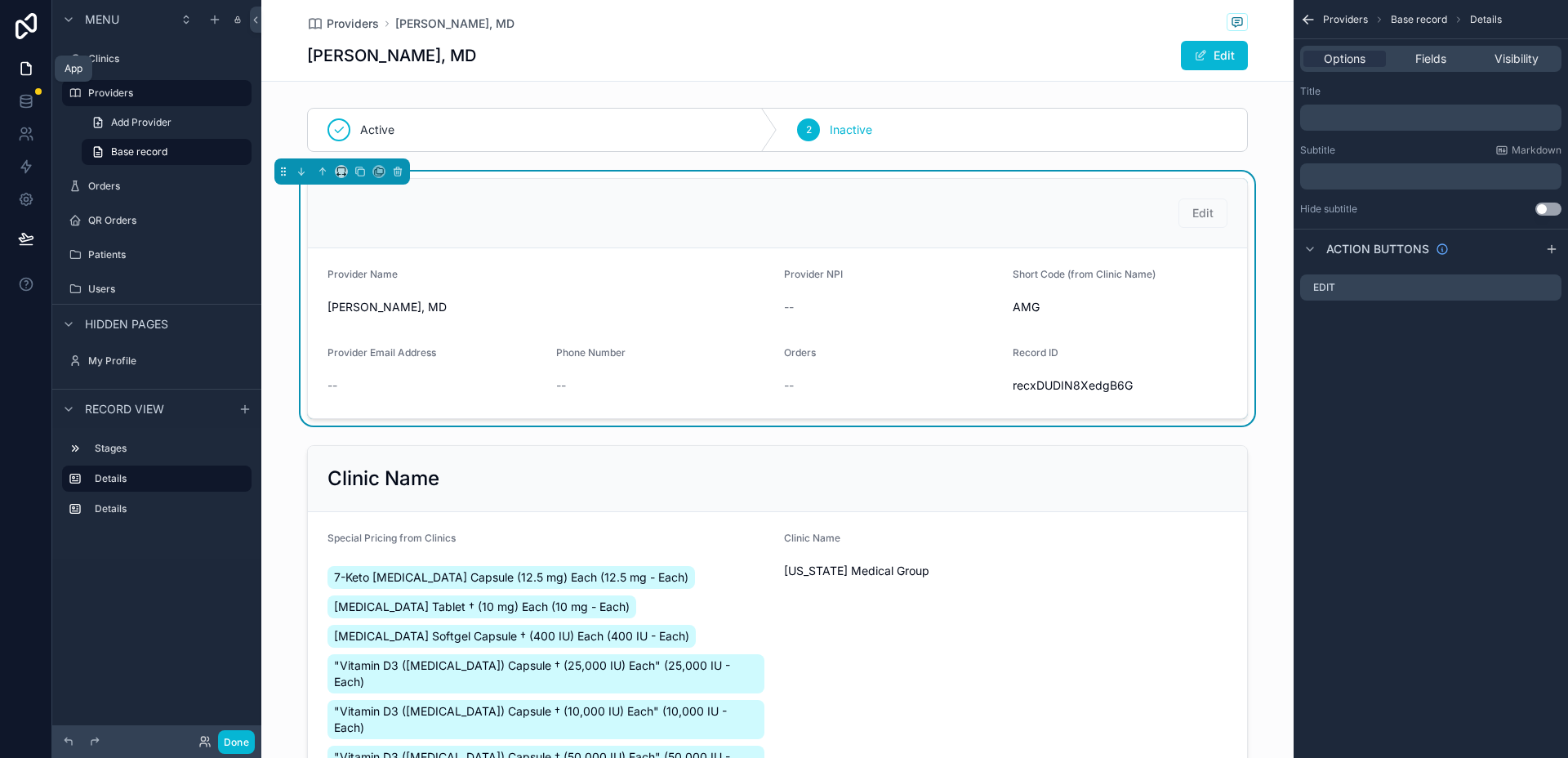
click at [20, 60] on icon at bounding box center [26, 68] width 16 height 16
click at [255, 20] on icon at bounding box center [256, 20] width 12 height 12
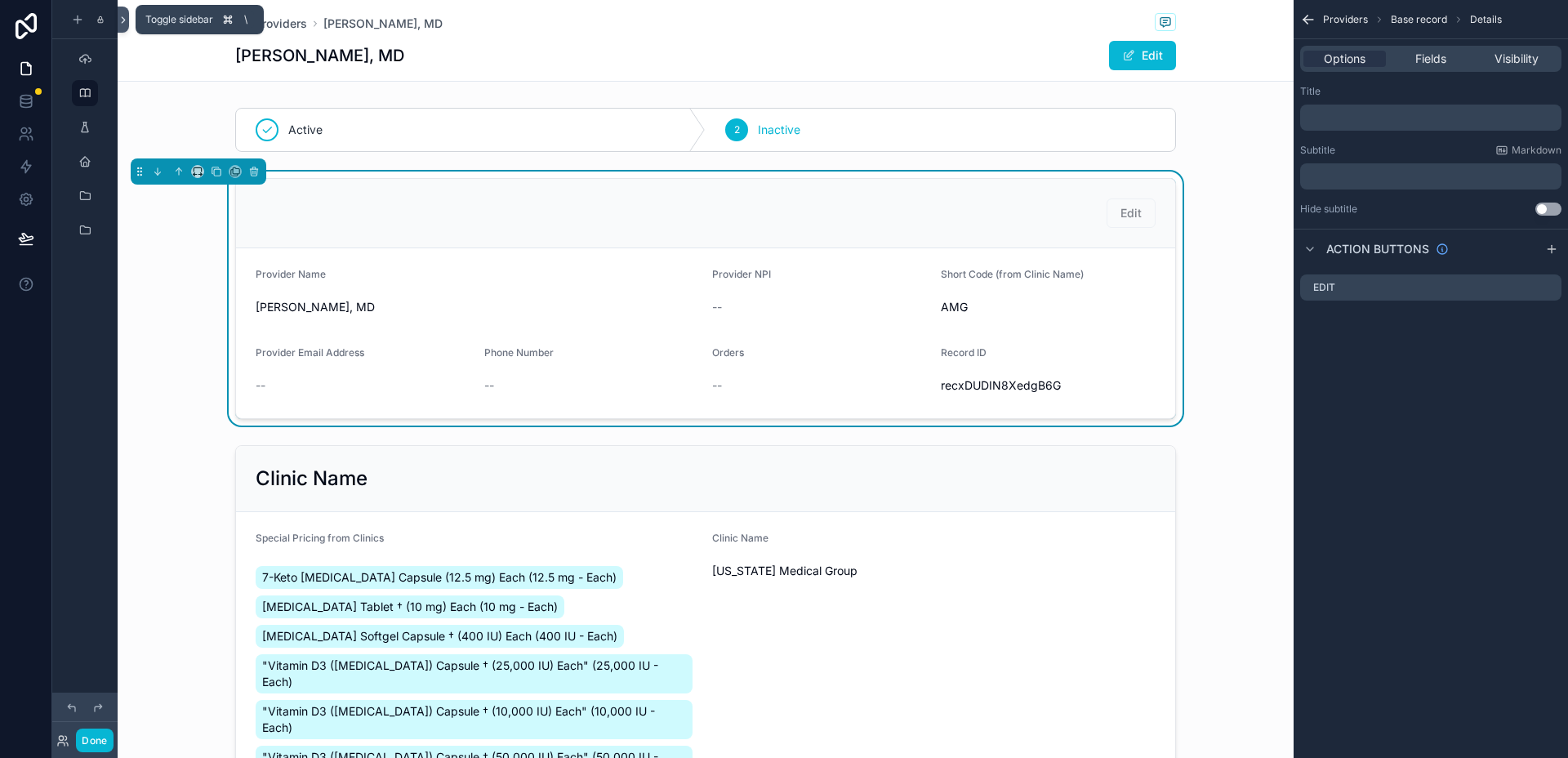
click at [126, 20] on icon at bounding box center [123, 20] width 12 height 12
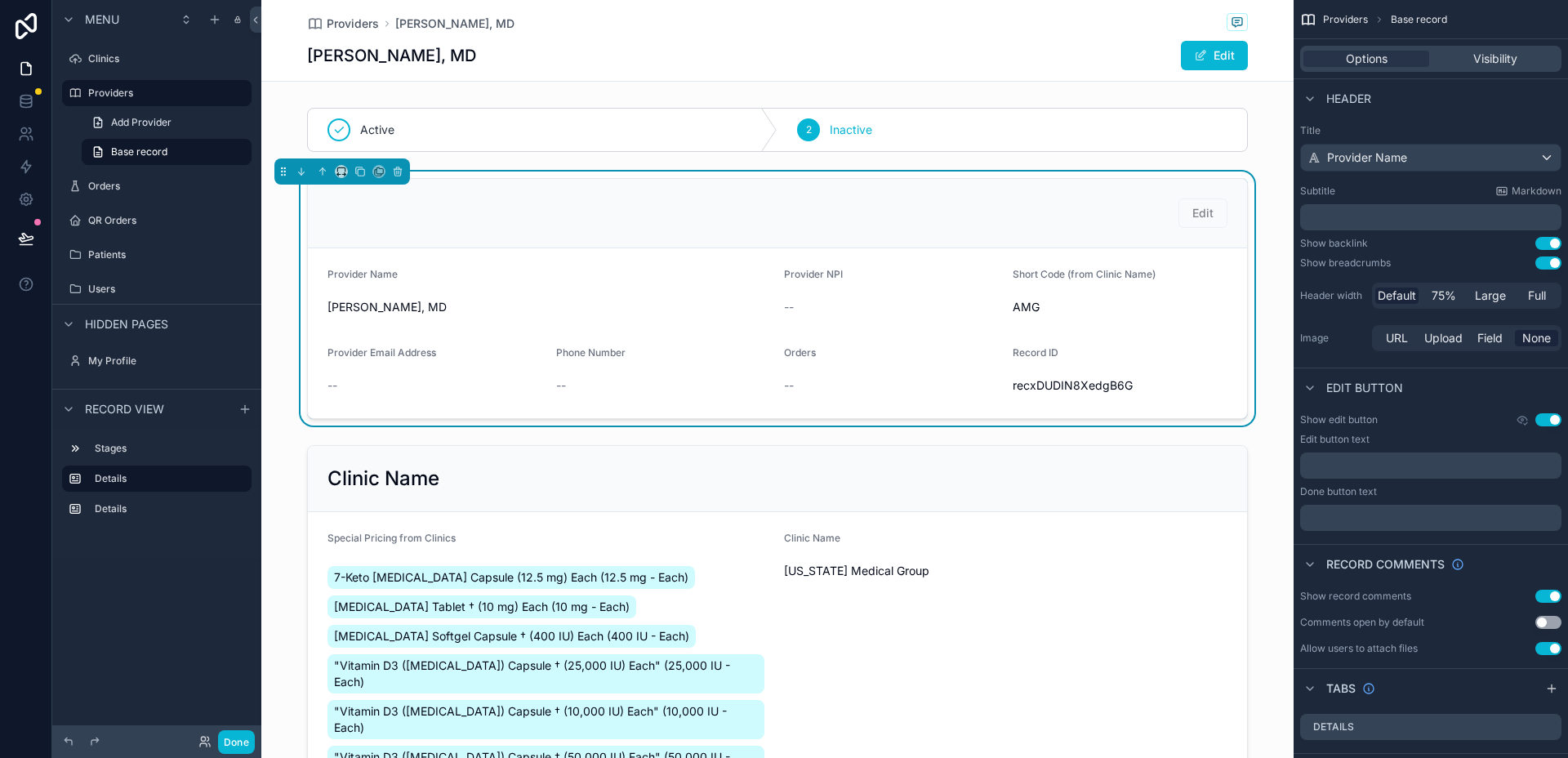
click at [1089, 193] on div "Edit" at bounding box center [778, 213] width 939 height 69
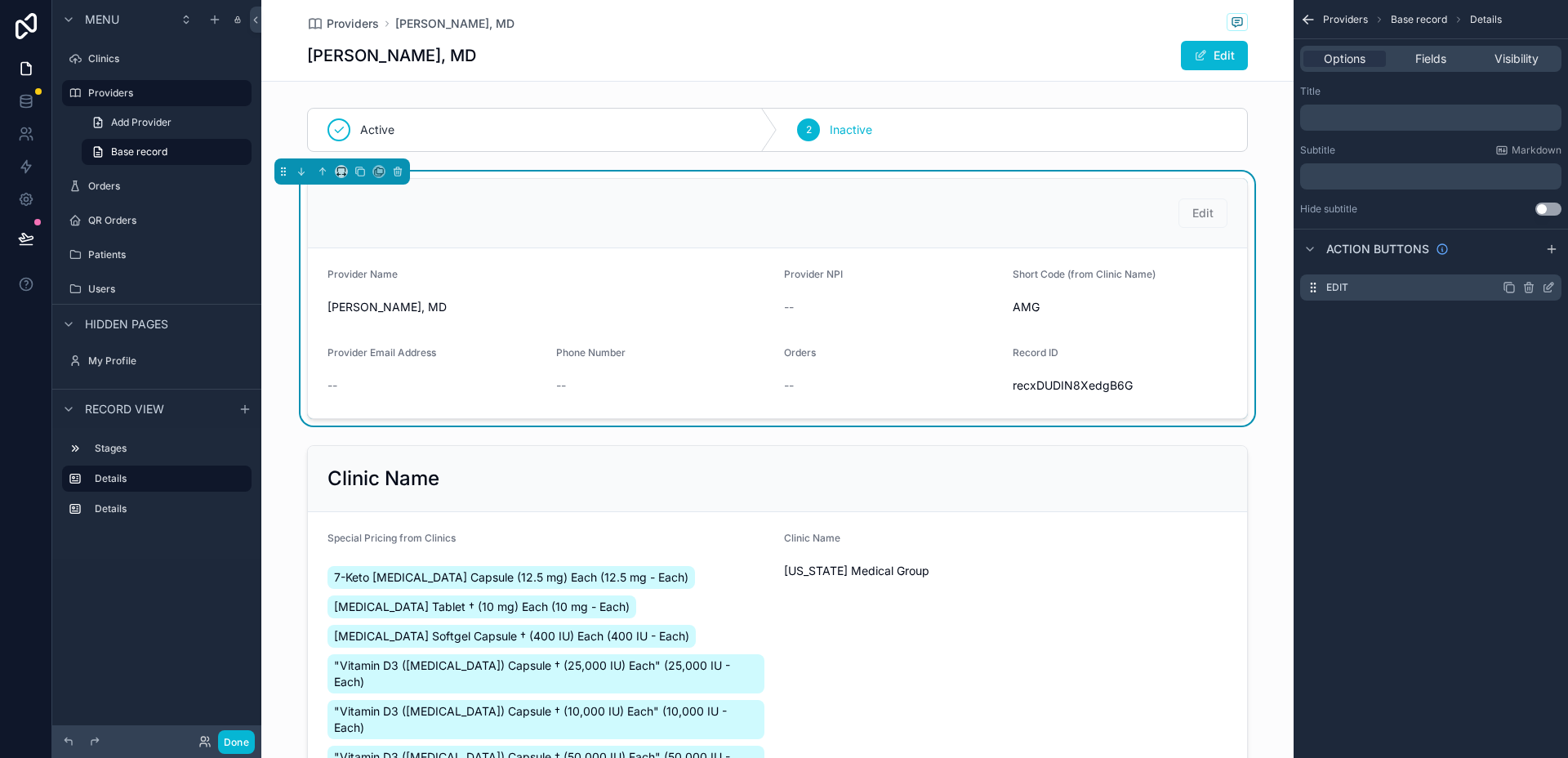
click at [1531, 285] on icon "scrollable content" at bounding box center [1529, 287] width 13 height 13
click at [1524, 252] on button at bounding box center [1523, 261] width 20 height 20
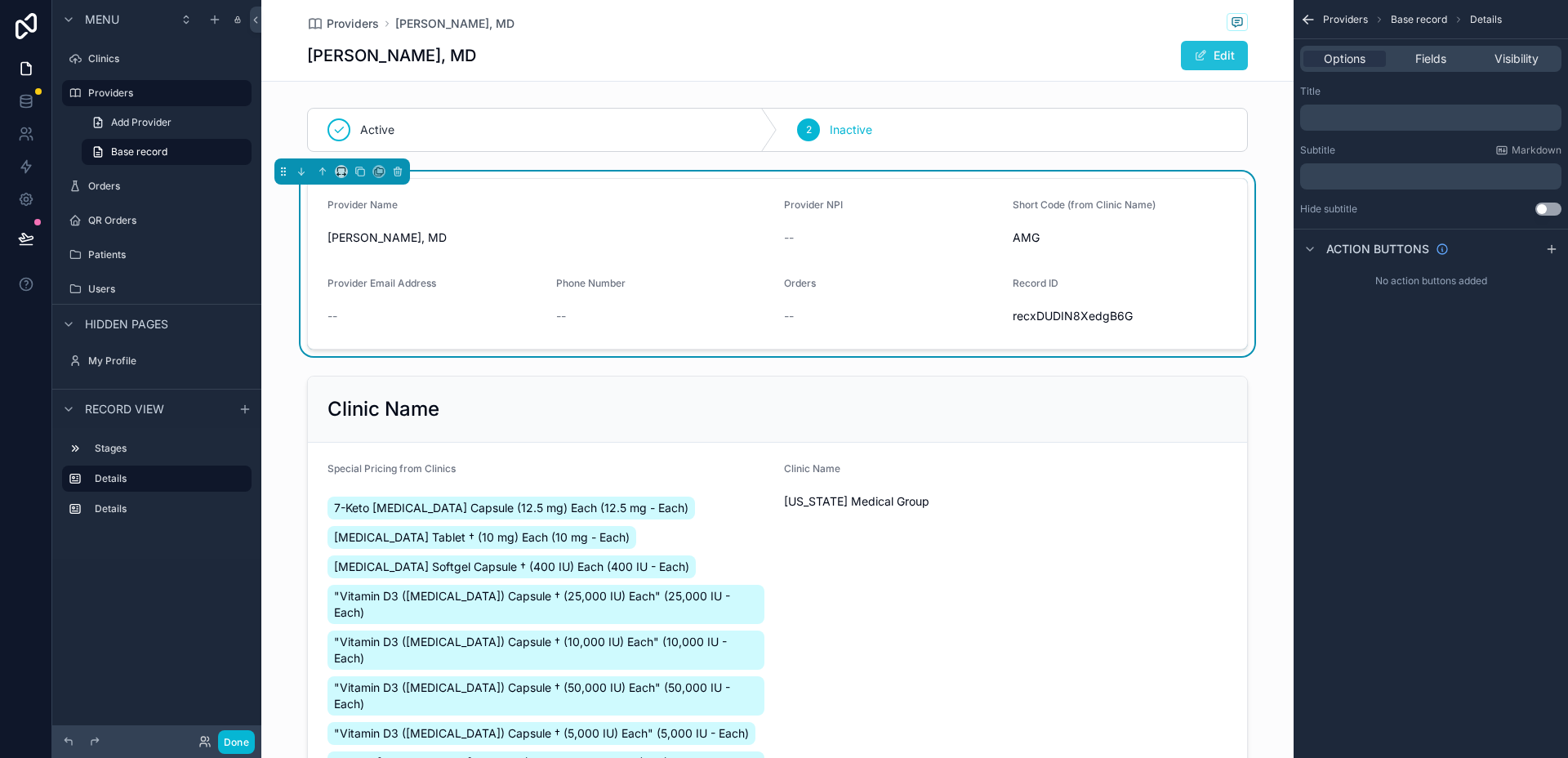
click at [1217, 55] on button "Edit" at bounding box center [1214, 55] width 67 height 29
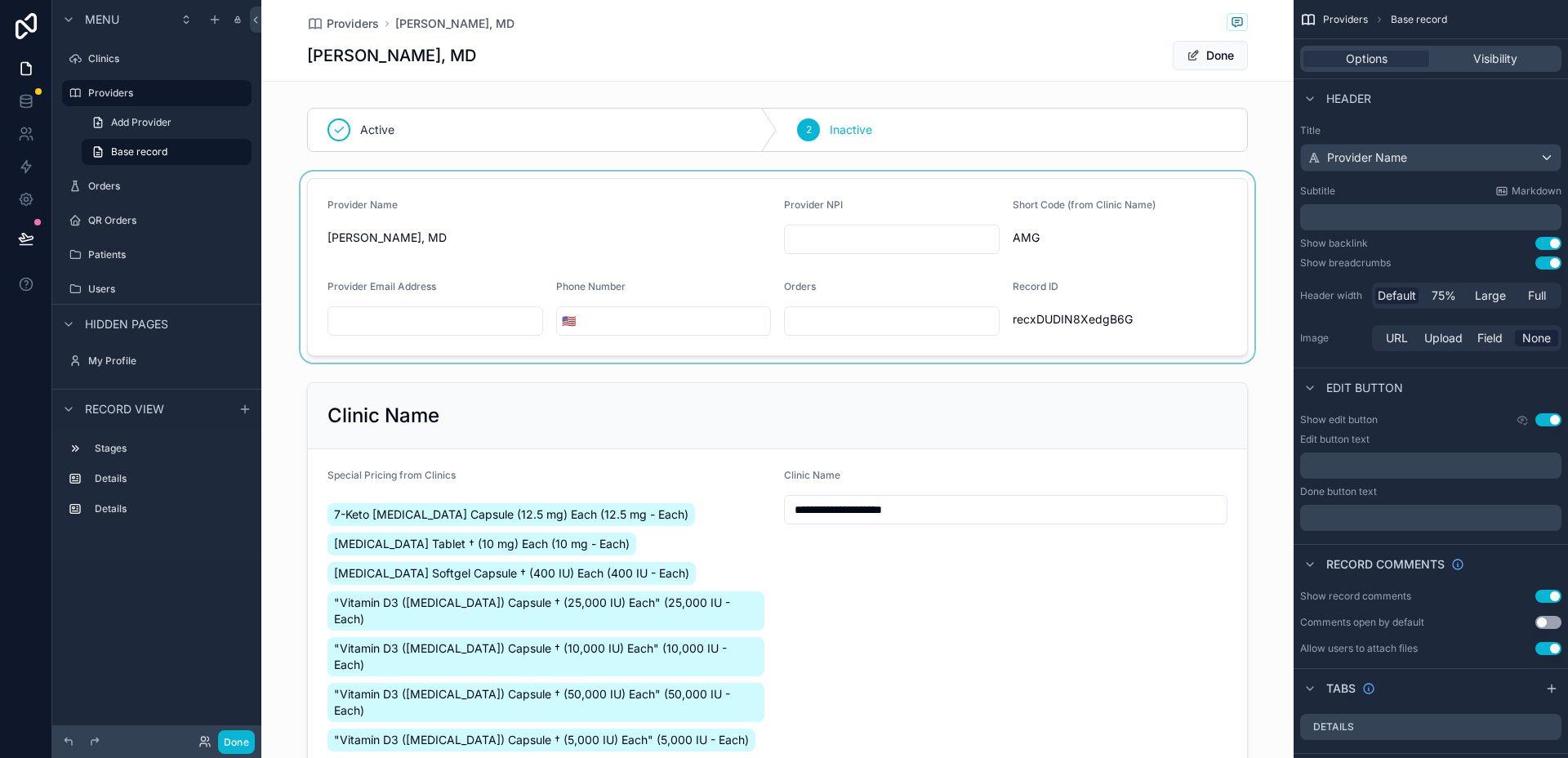
click at [836, 234] on div "scrollable content" at bounding box center [777, 266] width 1033 height 191
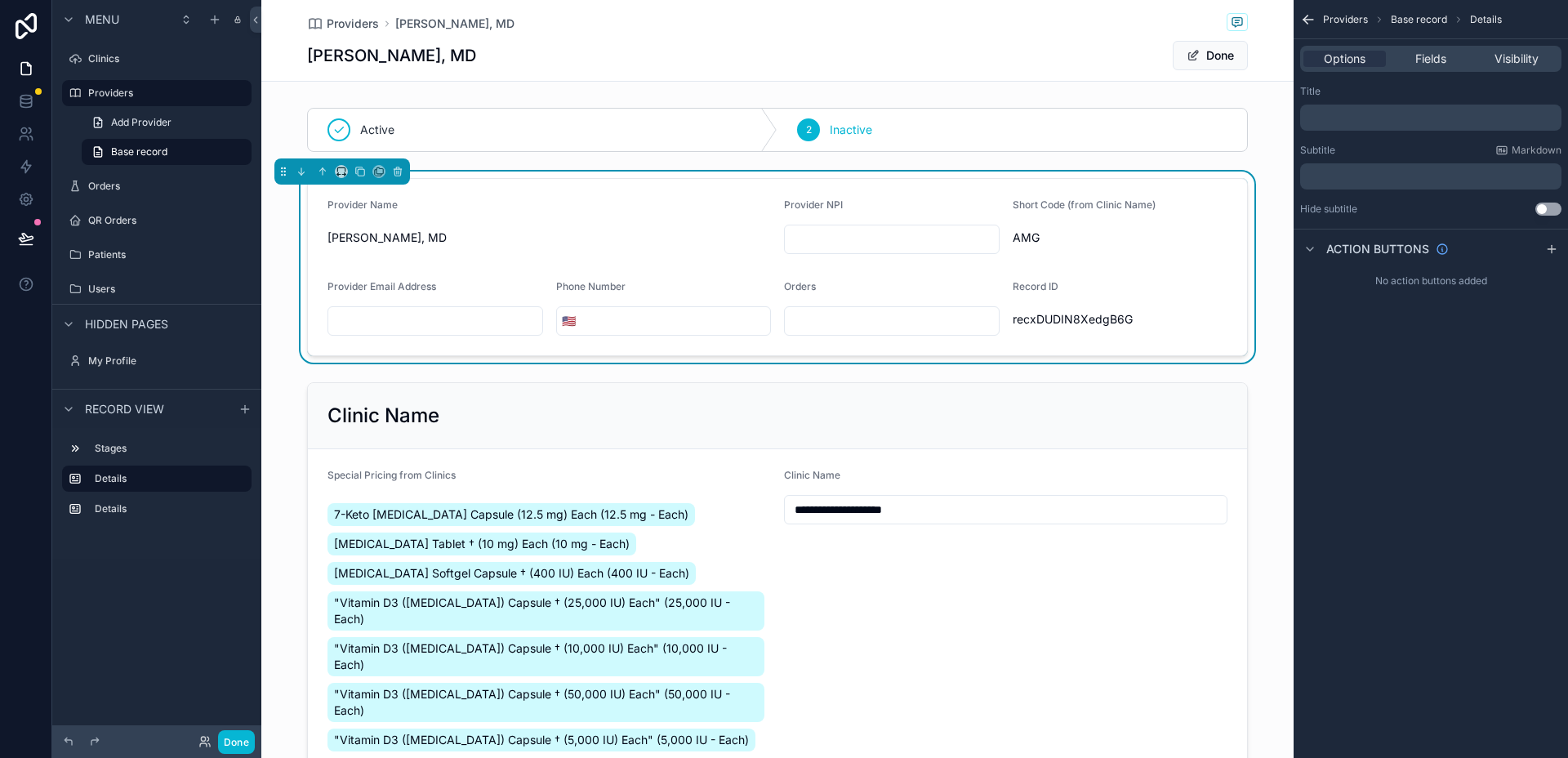
click at [870, 236] on input "scrollable content" at bounding box center [891, 240] width 214 height 23
click at [997, 264] on form "Provider Name Matthew Burden, MD Provider NPI Short Code (from Clinic Name) AMG…" at bounding box center [778, 266] width 939 height 177
drag, startPoint x: 1200, startPoint y: 55, endPoint x: 1191, endPoint y: 59, distance: 9.8
click at [1200, 55] on button "Done" at bounding box center [1210, 55] width 75 height 29
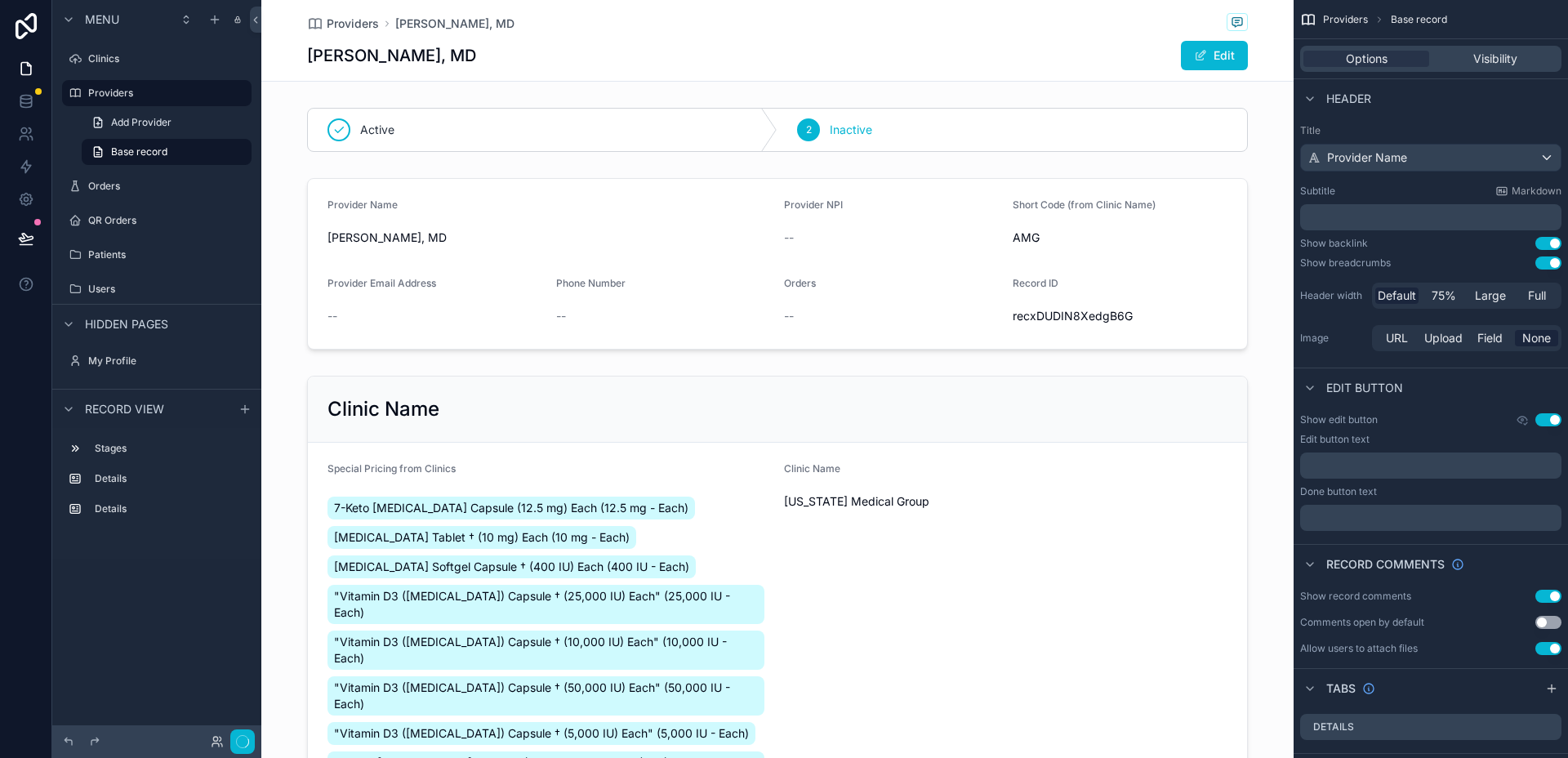
click at [1130, 61] on div "Edit" at bounding box center [1187, 55] width 123 height 31
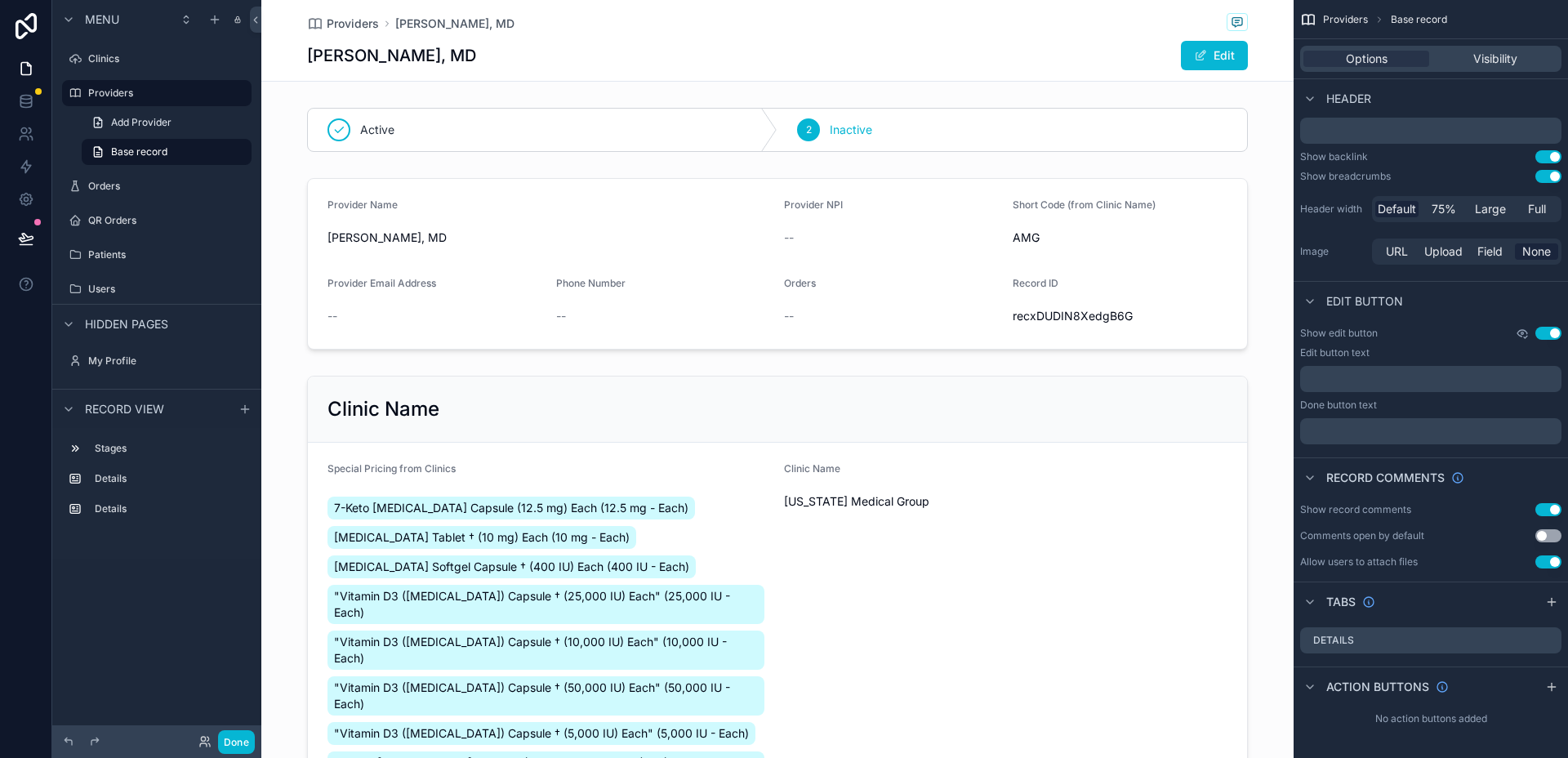
click at [1522, 333] on icon "scrollable content" at bounding box center [1523, 333] width 3 height 3
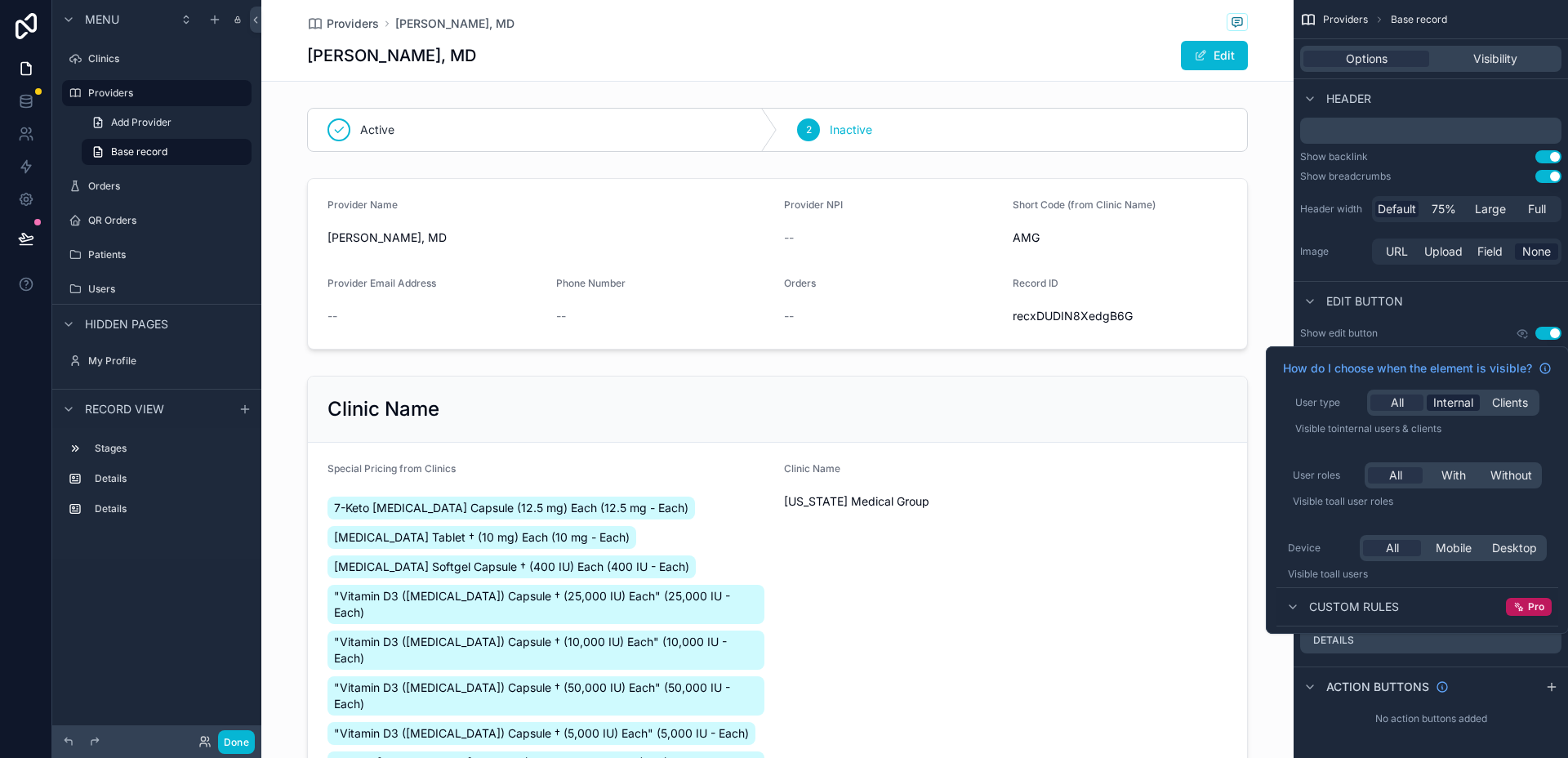
click at [1455, 403] on span "Internal" at bounding box center [1453, 402] width 40 height 16
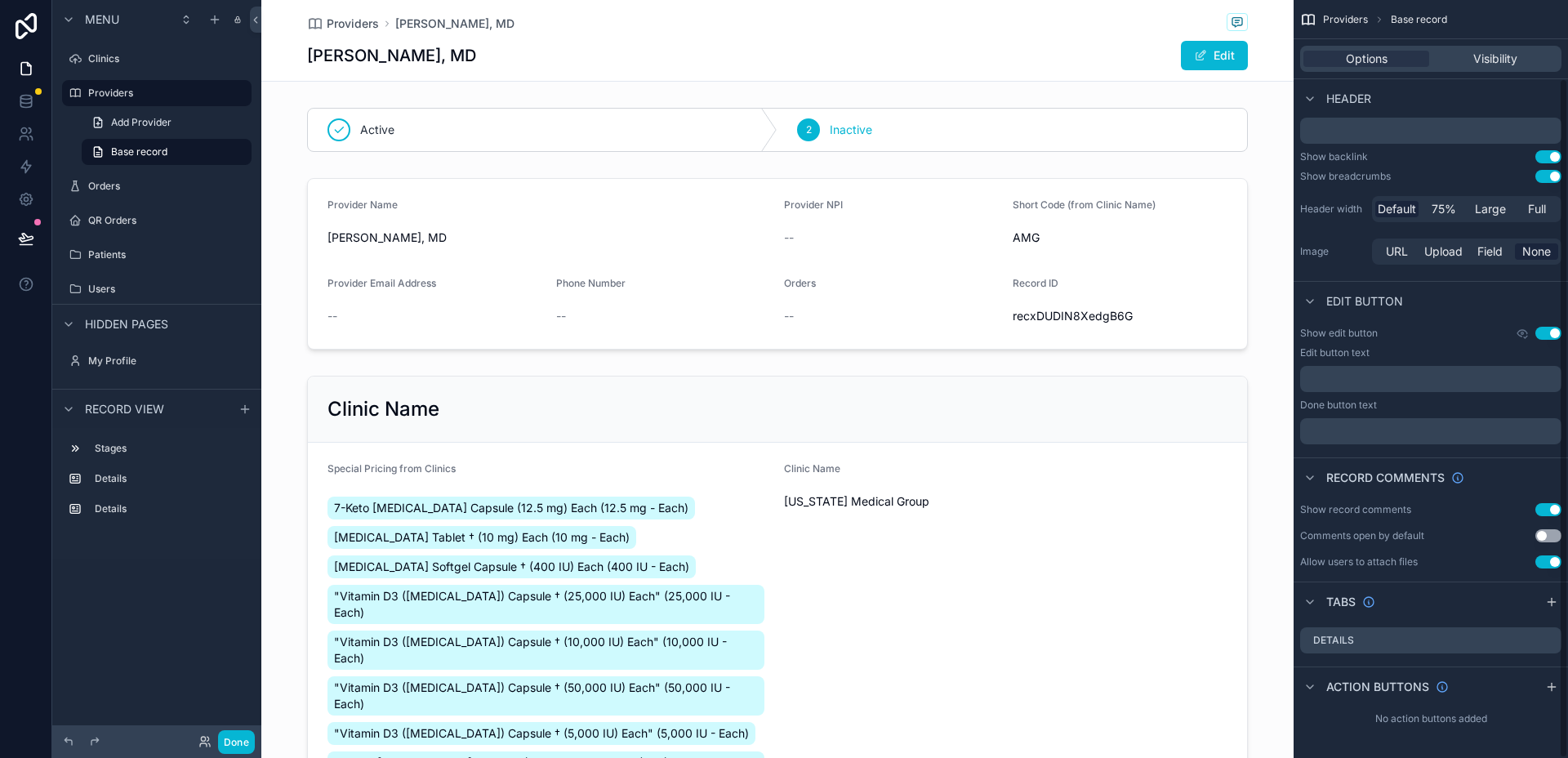
click at [1472, 321] on div "Show edit button Use setting Edit button text ﻿ Done button text ﻿" at bounding box center [1430, 385] width 274 height 130
click at [540, 130] on div "scrollable content" at bounding box center [777, 130] width 1033 height 57
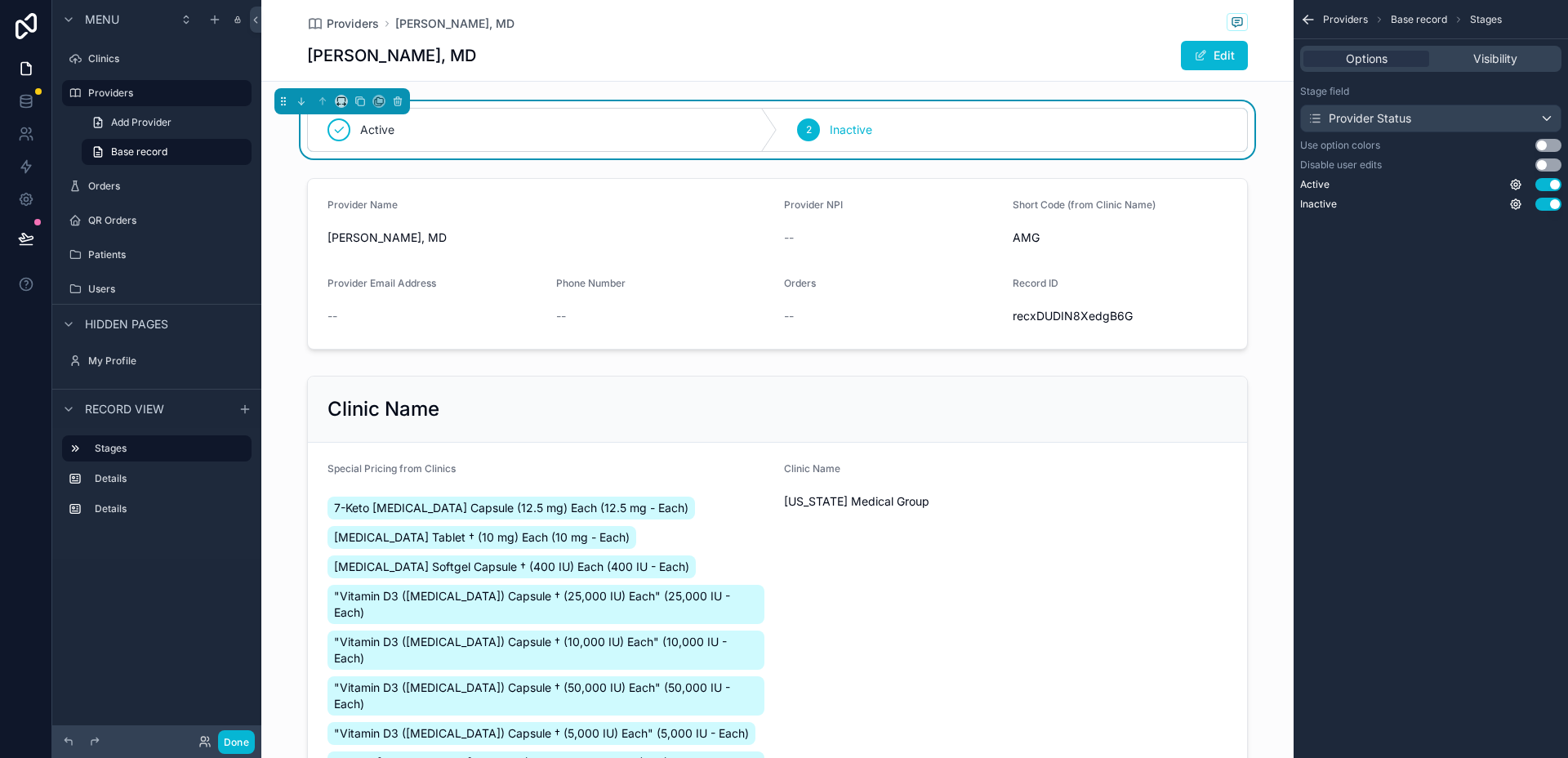
scroll to position [0, 0]
click at [395, 105] on icon "scrollable content" at bounding box center [397, 101] width 6 height 6
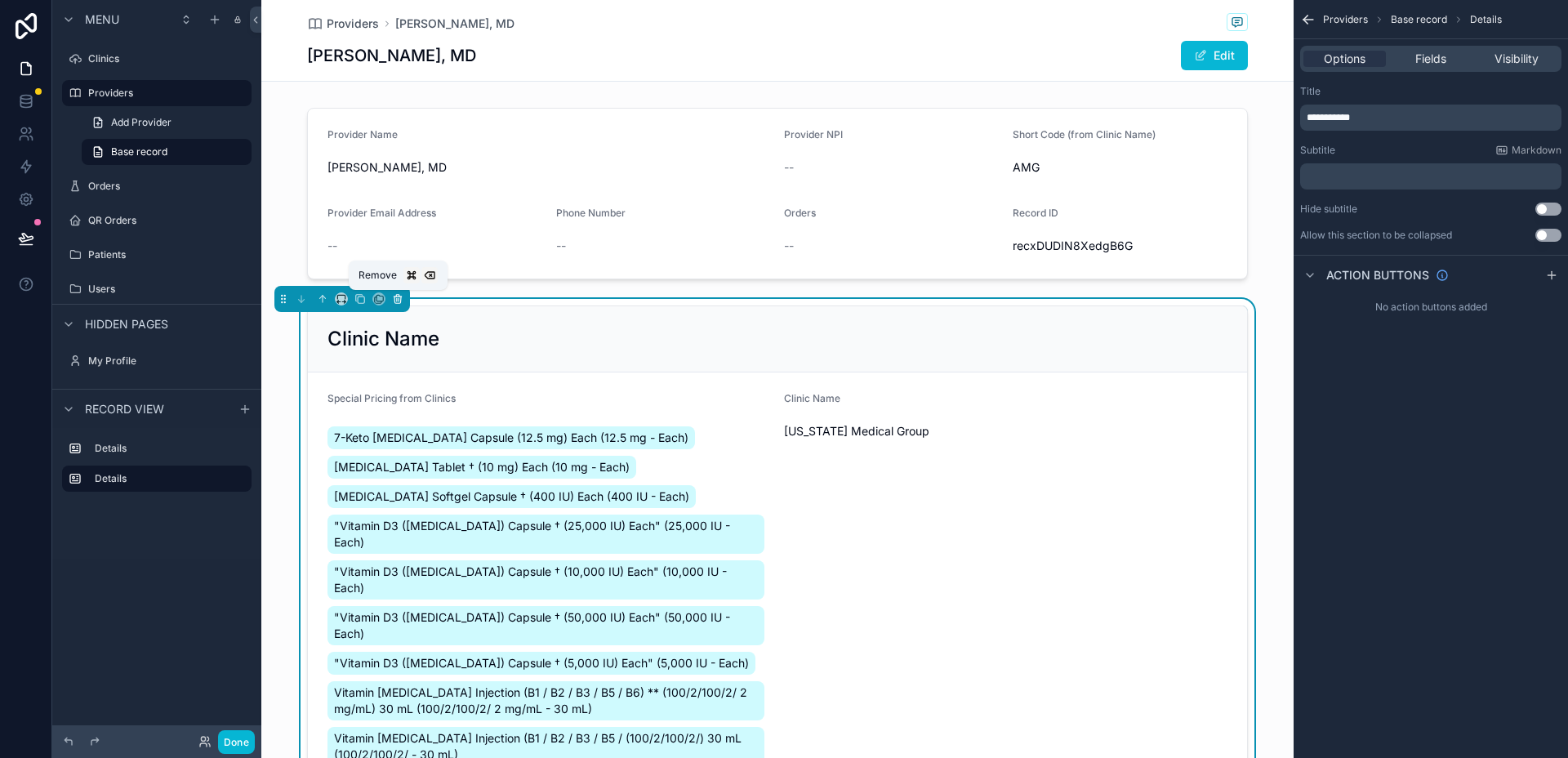
click at [394, 298] on icon "scrollable content" at bounding box center [397, 299] width 6 height 6
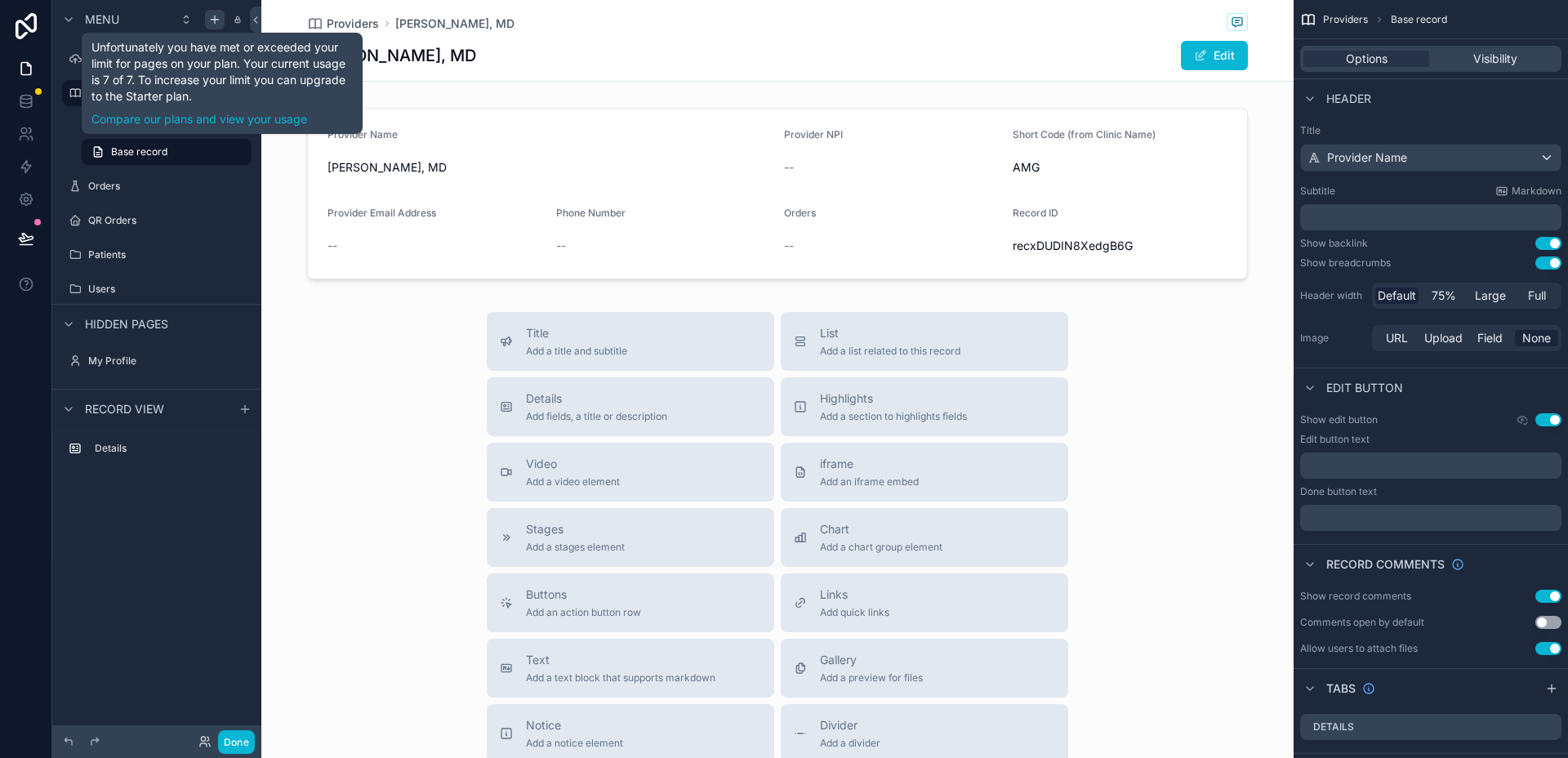
click at [211, 20] on icon "scrollable content" at bounding box center [215, 20] width 13 height 13
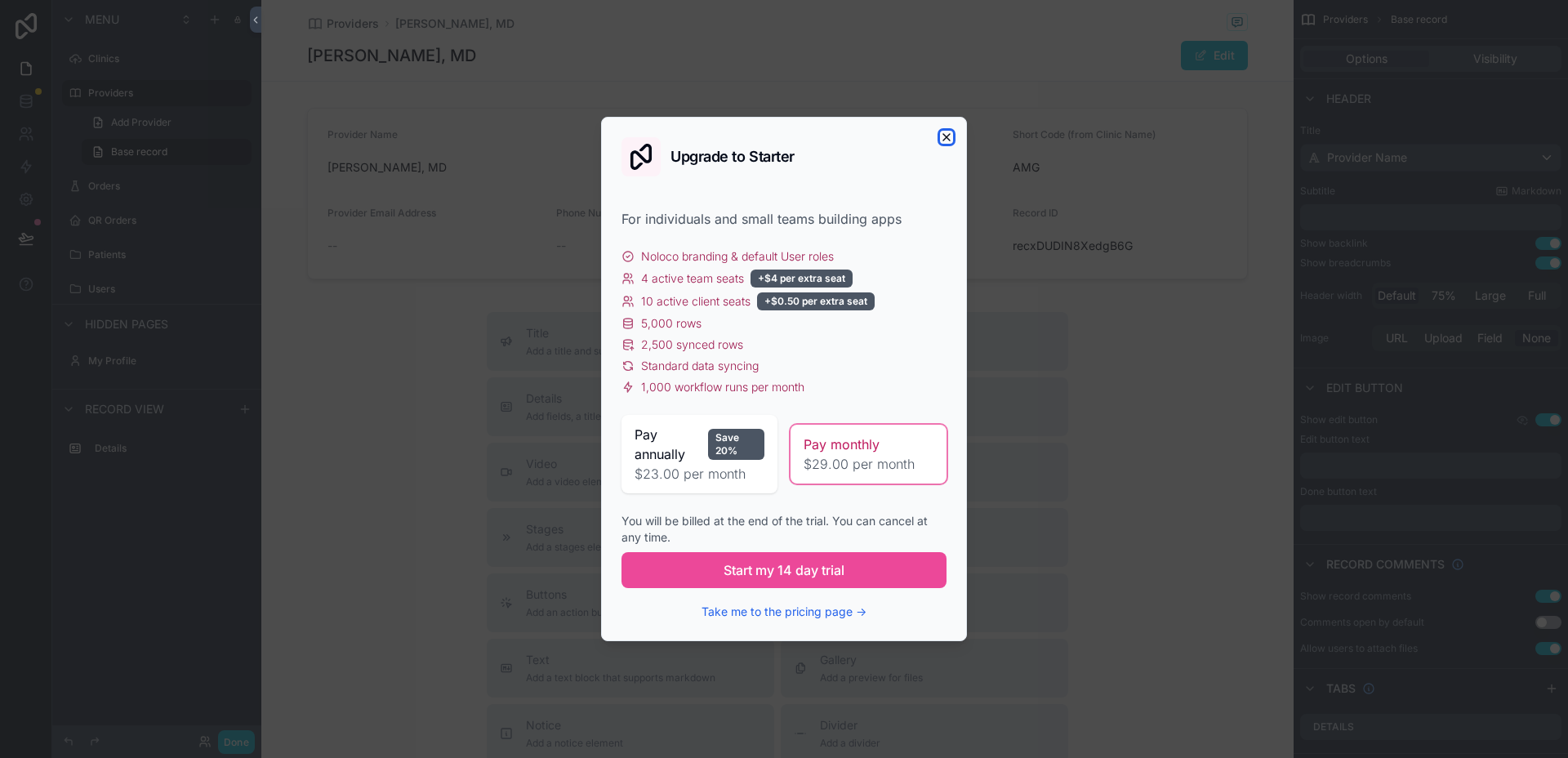
click at [947, 135] on icon "button" at bounding box center [946, 137] width 13 height 13
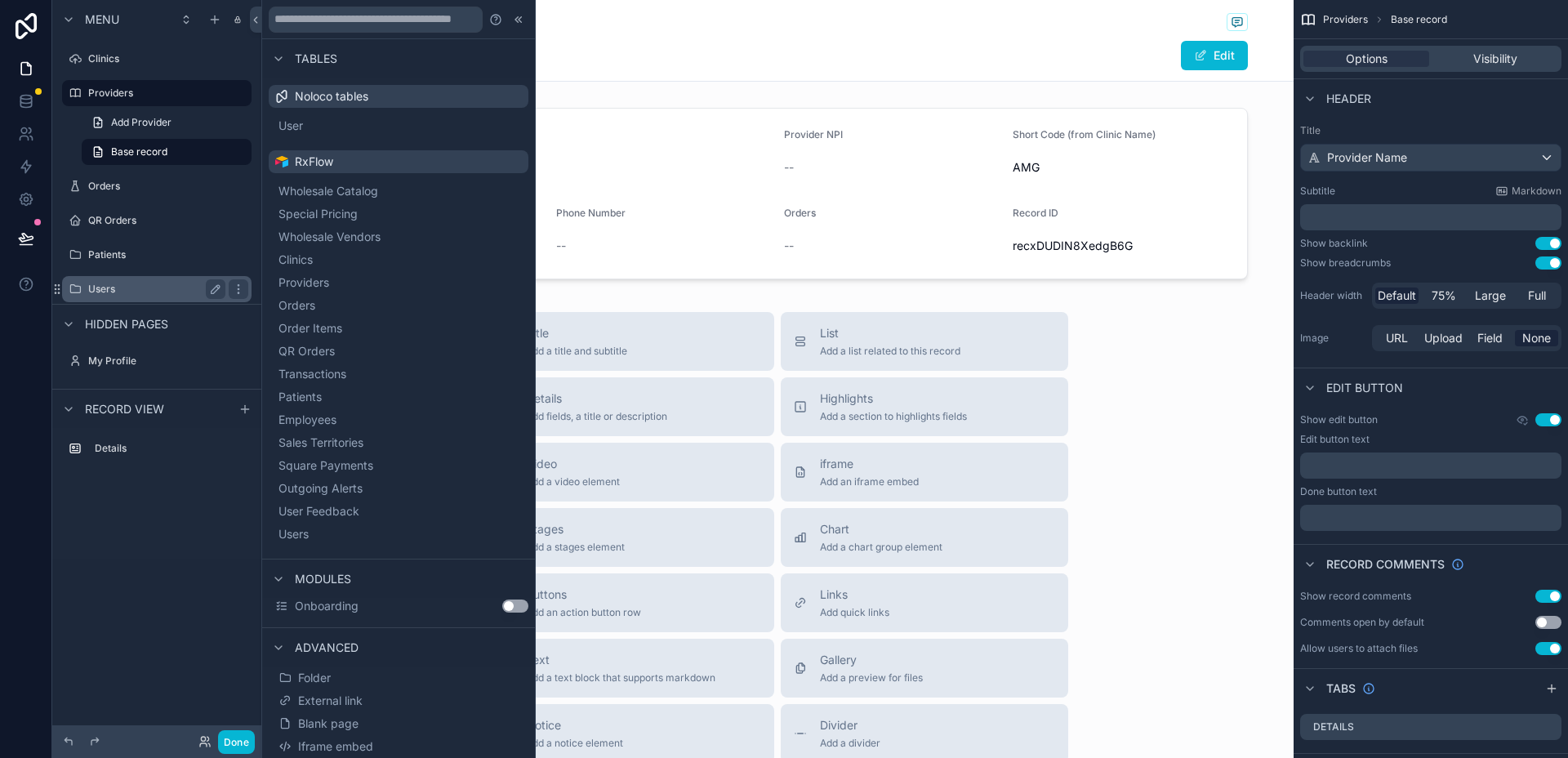
click at [155, 287] on label "Users" at bounding box center [153, 288] width 131 height 13
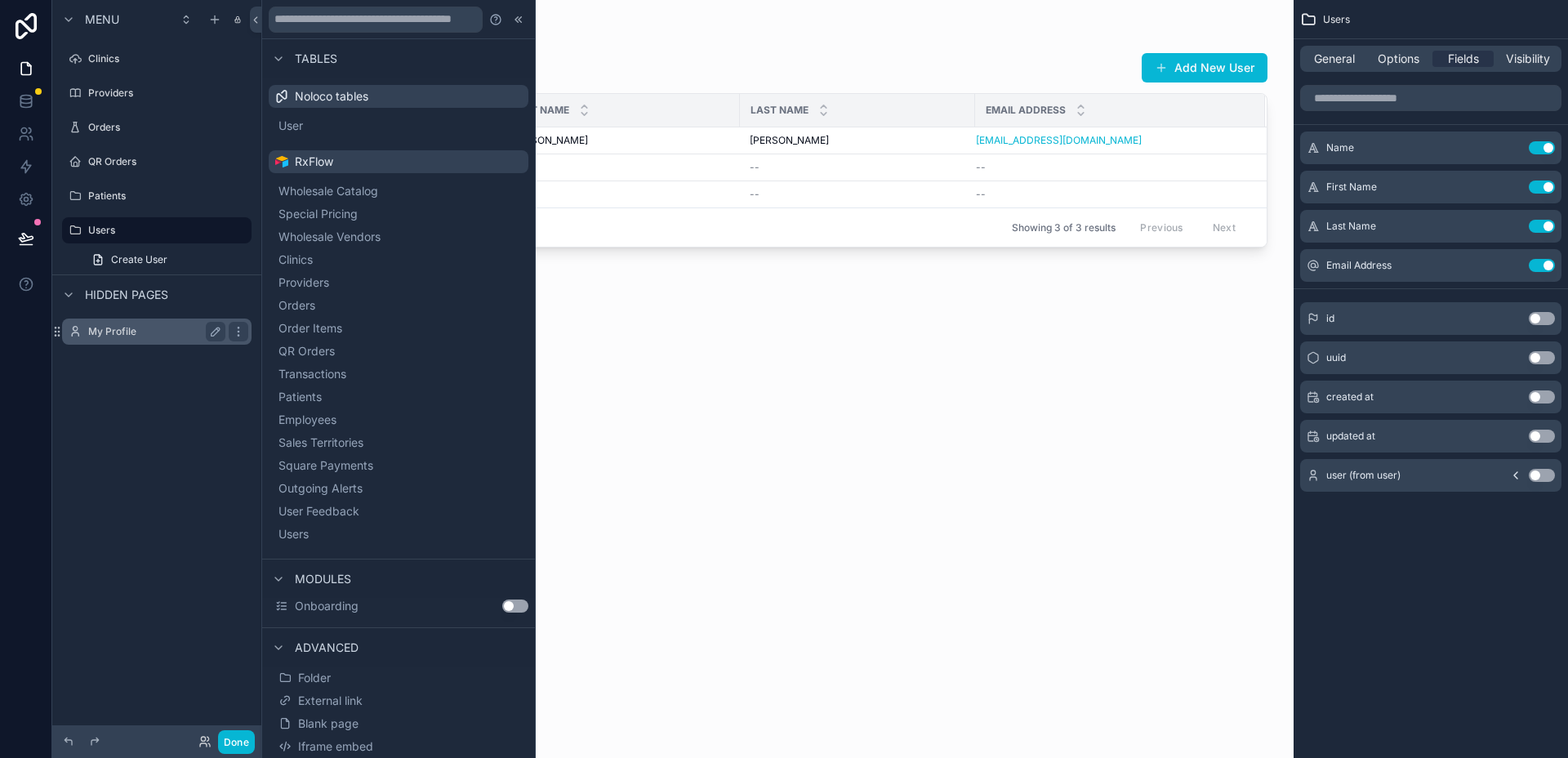
click at [128, 334] on label "My Profile" at bounding box center [153, 331] width 131 height 13
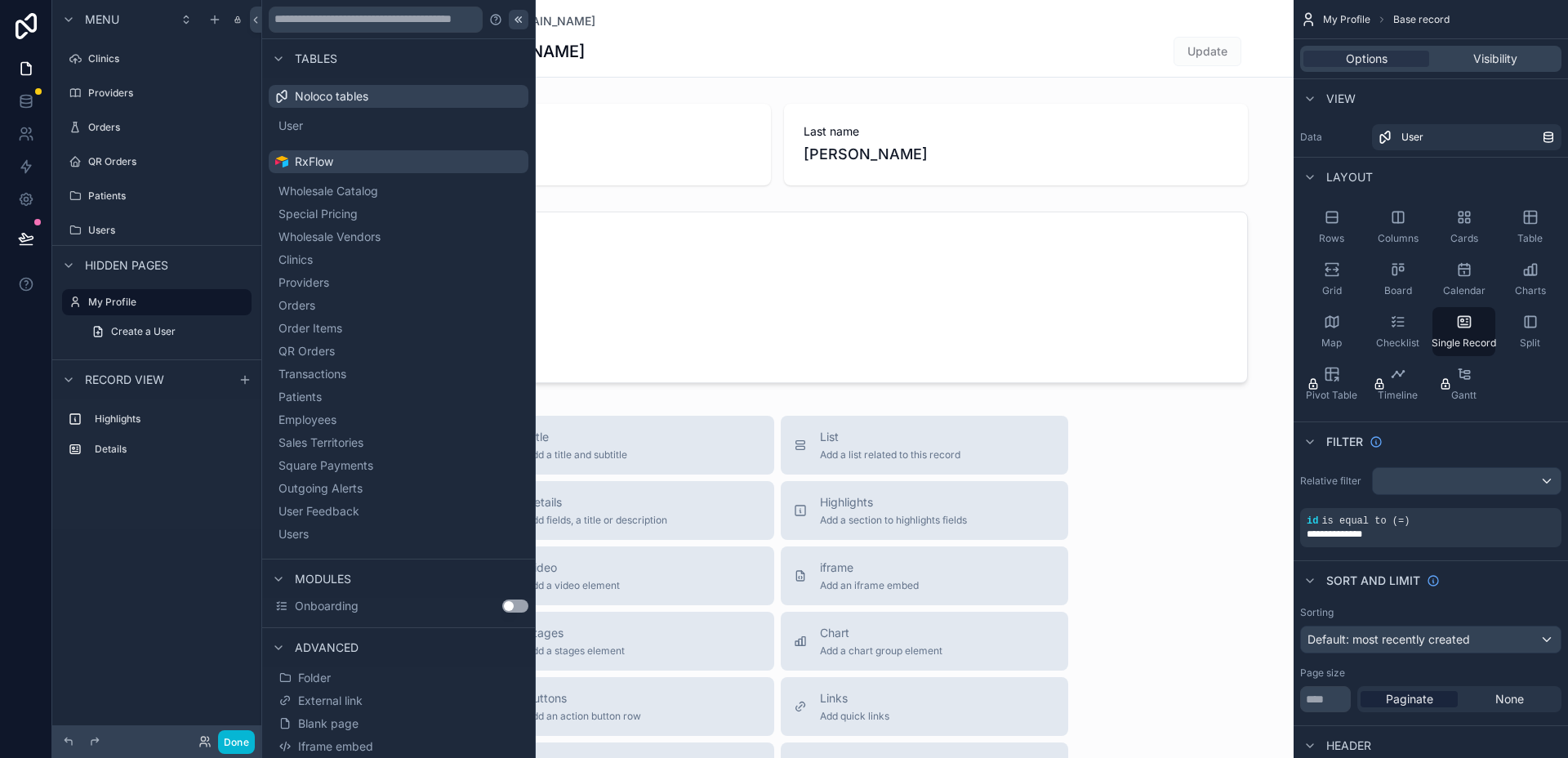
click at [512, 24] on icon at bounding box center [519, 20] width 13 height 13
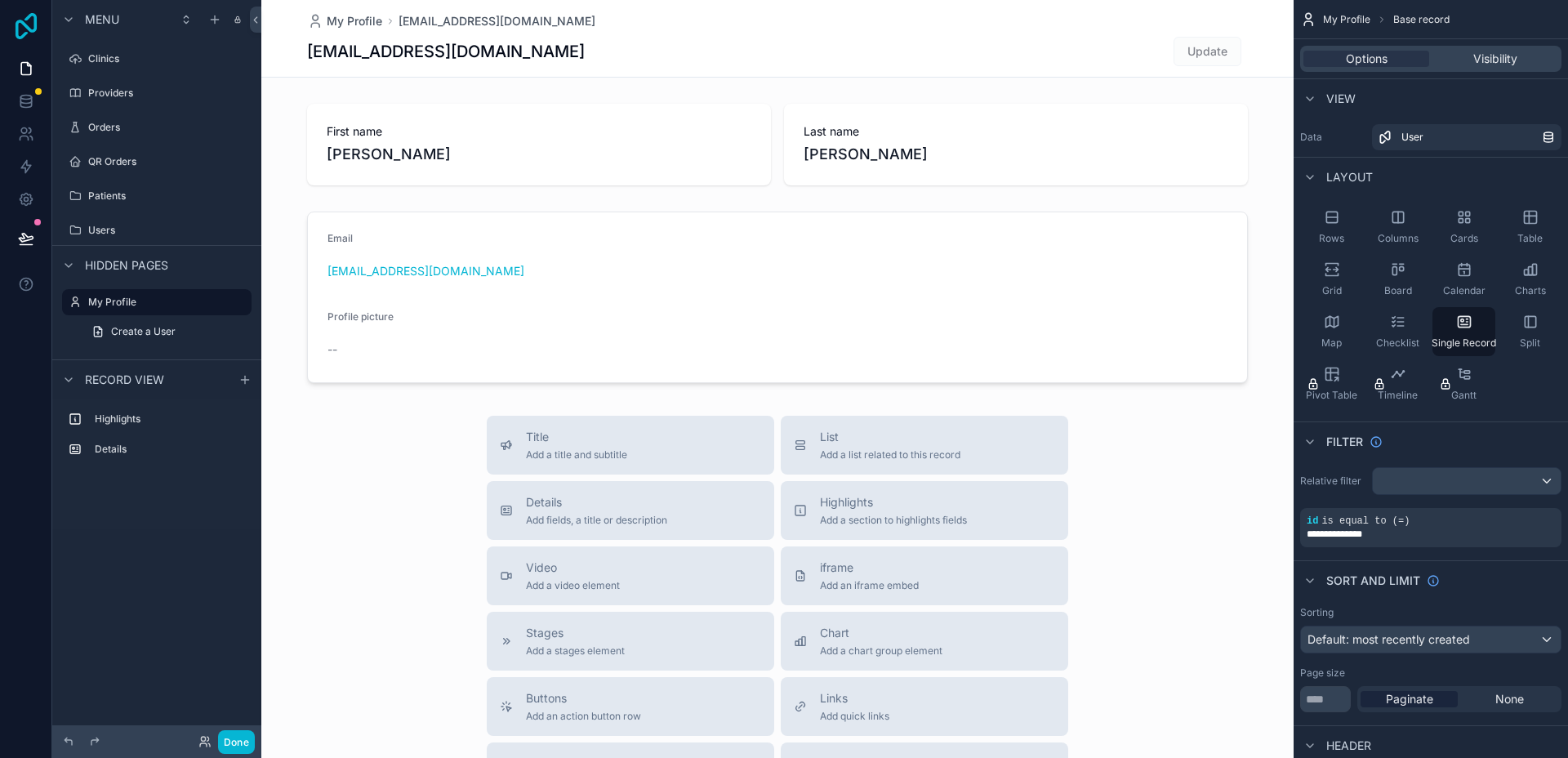
click at [20, 27] on icon at bounding box center [26, 26] width 33 height 26
